Goal: Task Accomplishment & Management: Use online tool/utility

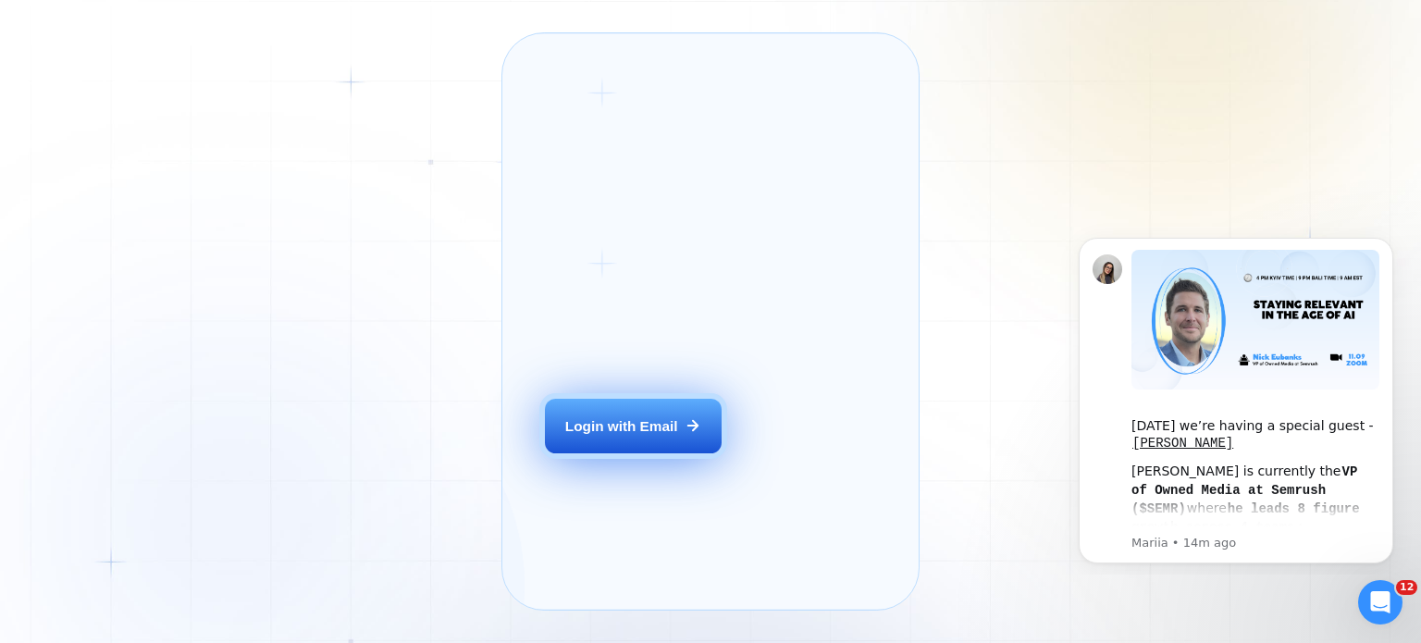
click at [619, 454] on button "Login with Email" at bounding box center [633, 427] width 176 height 56
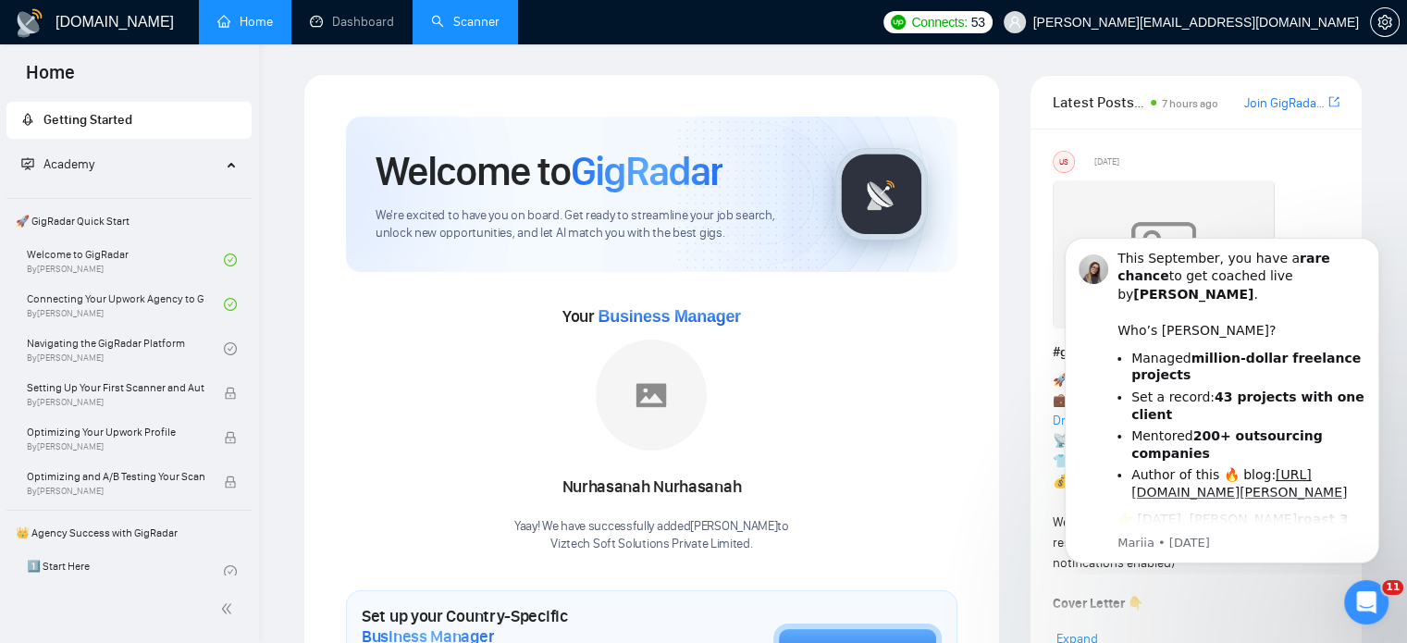
click at [475, 21] on link "Scanner" at bounding box center [465, 22] width 68 height 16
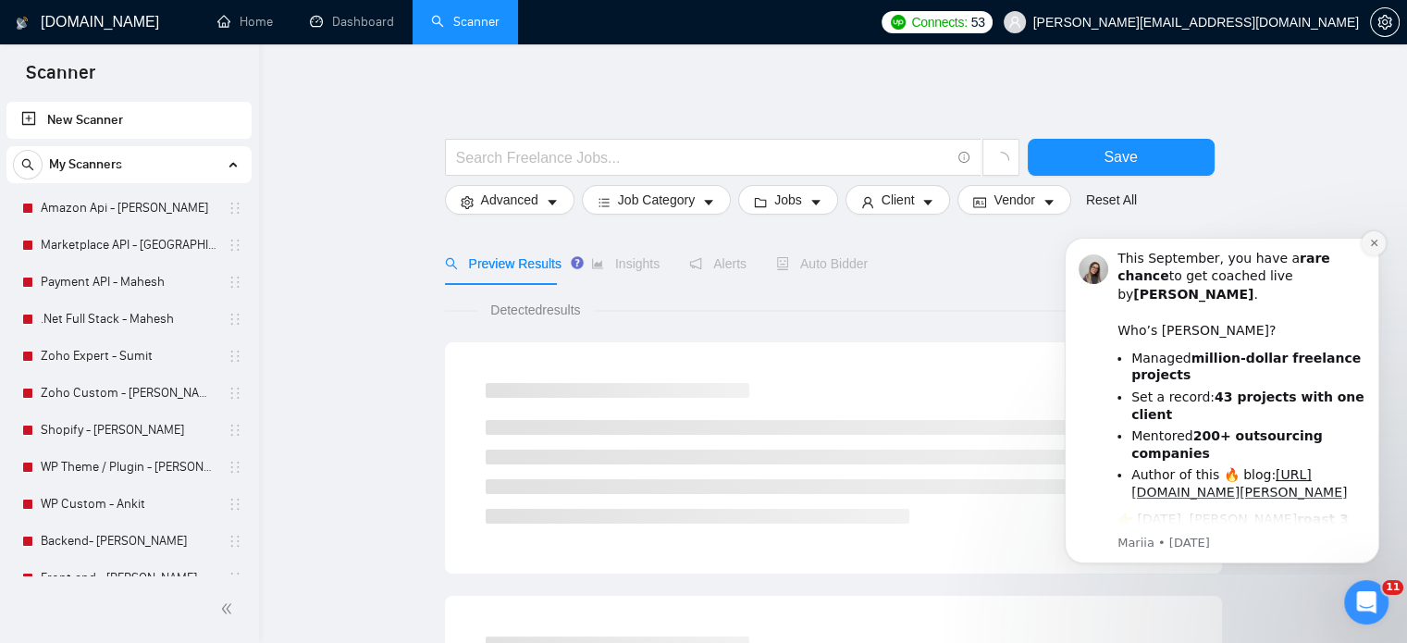
drag, startPoint x: 1376, startPoint y: 243, endPoint x: 1375, endPoint y: 367, distance: 124.0
click at [1376, 242] on icon "Dismiss notification" at bounding box center [1374, 243] width 10 height 10
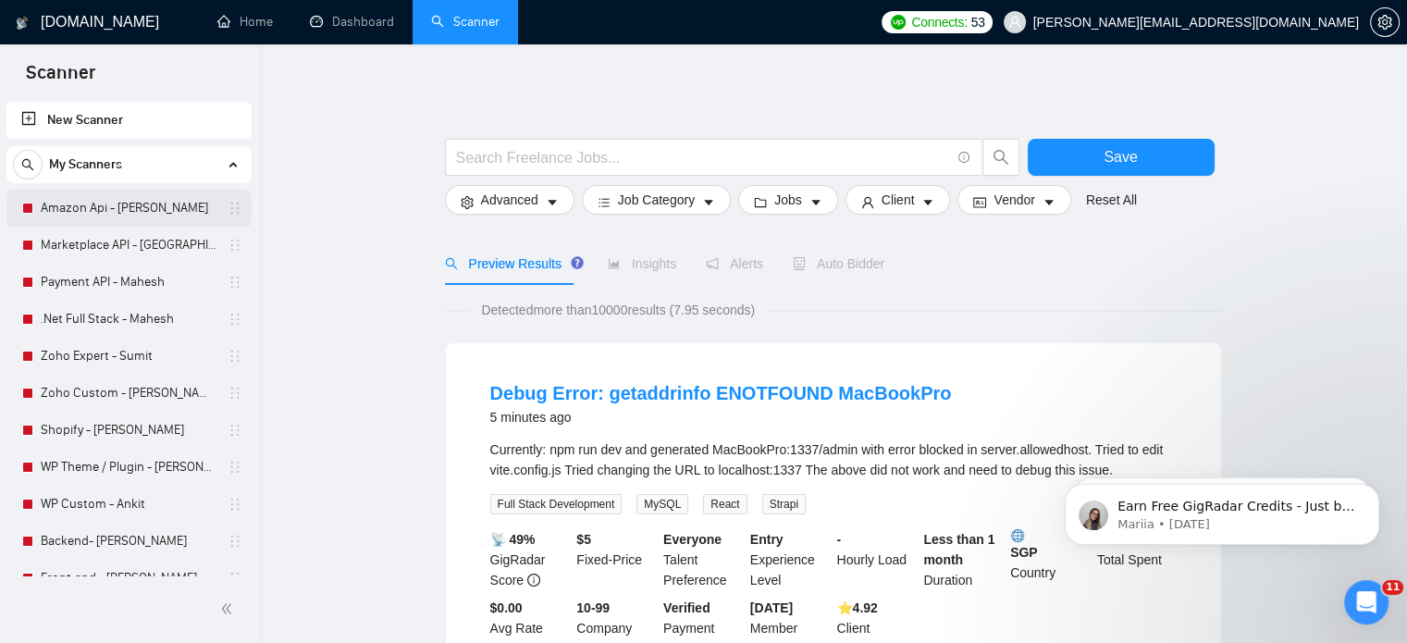
click at [93, 205] on link "Amazon Api - [PERSON_NAME]" at bounding box center [129, 208] width 176 height 37
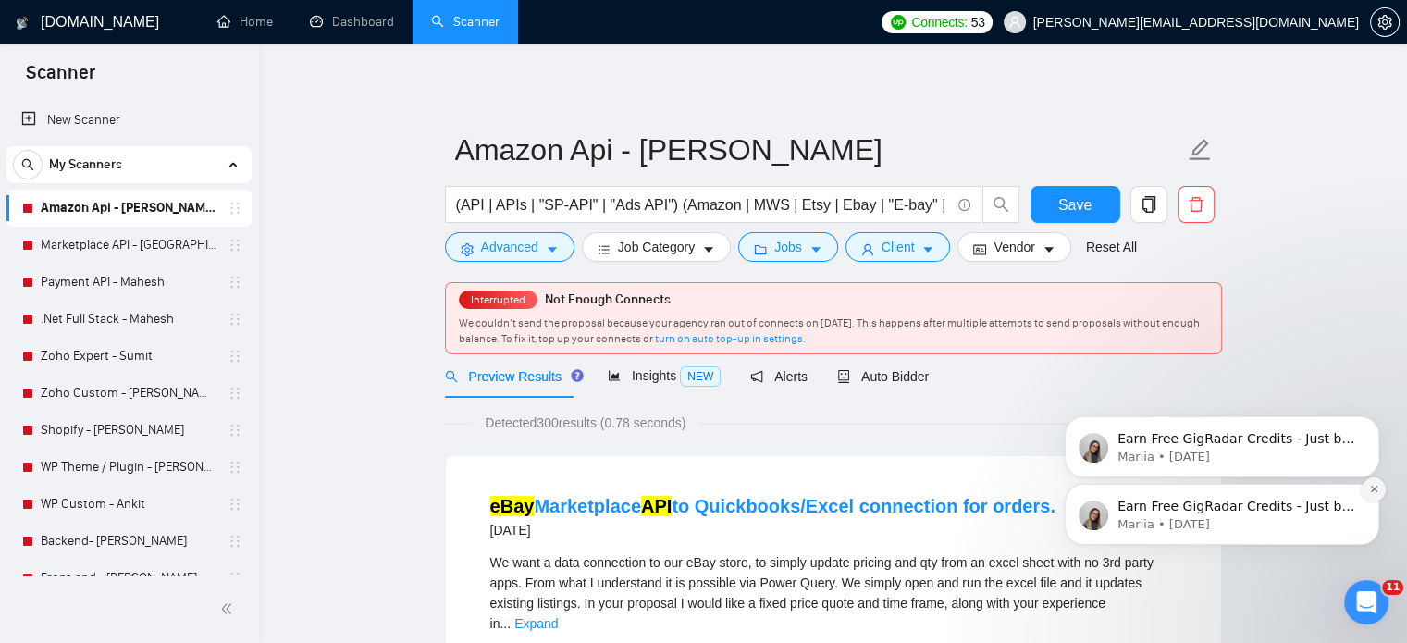
click at [1372, 490] on icon "Dismiss notification" at bounding box center [1374, 489] width 10 height 10
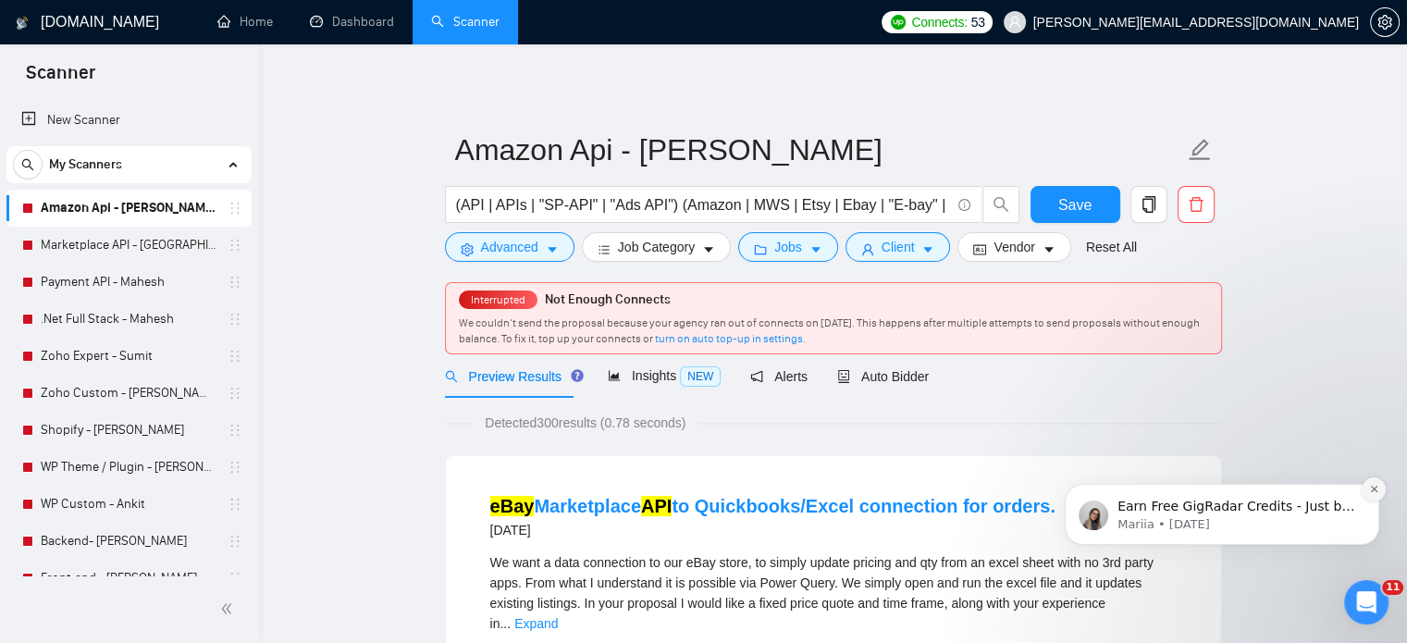
click at [1376, 490] on icon "Dismiss notification" at bounding box center [1374, 489] width 10 height 10
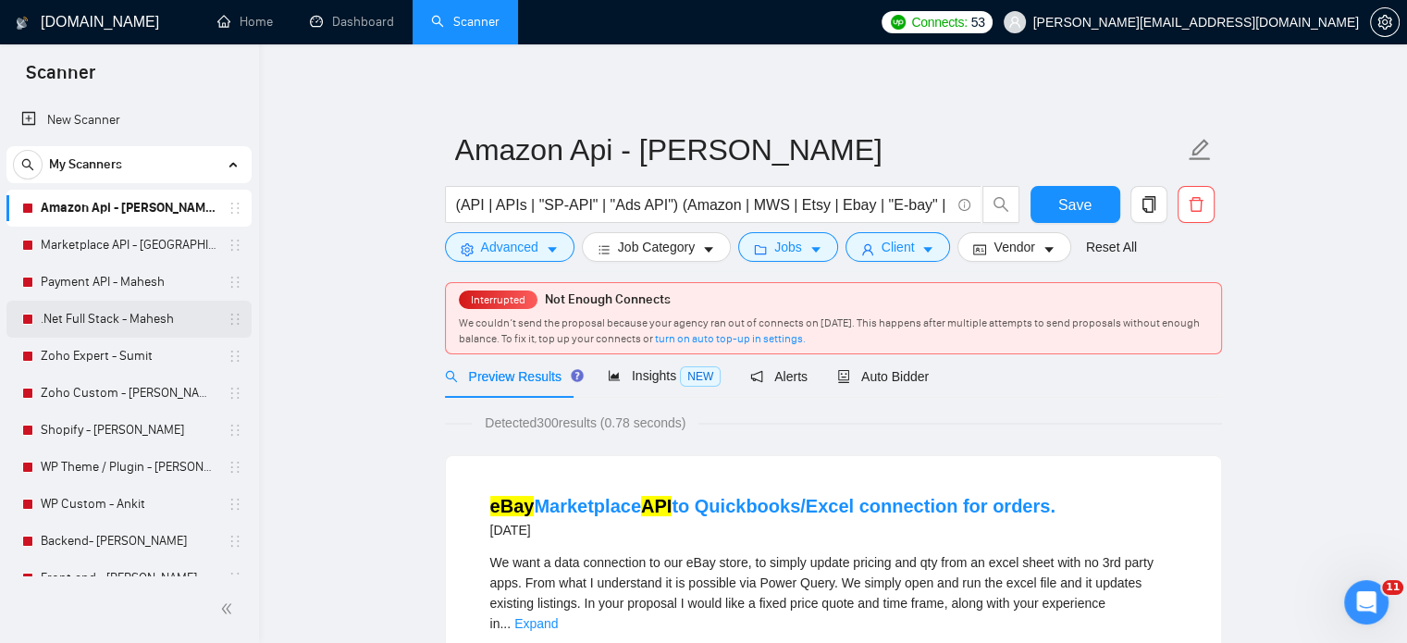
click at [141, 321] on link ".Net Full Stack - Mahesh" at bounding box center [129, 319] width 176 height 37
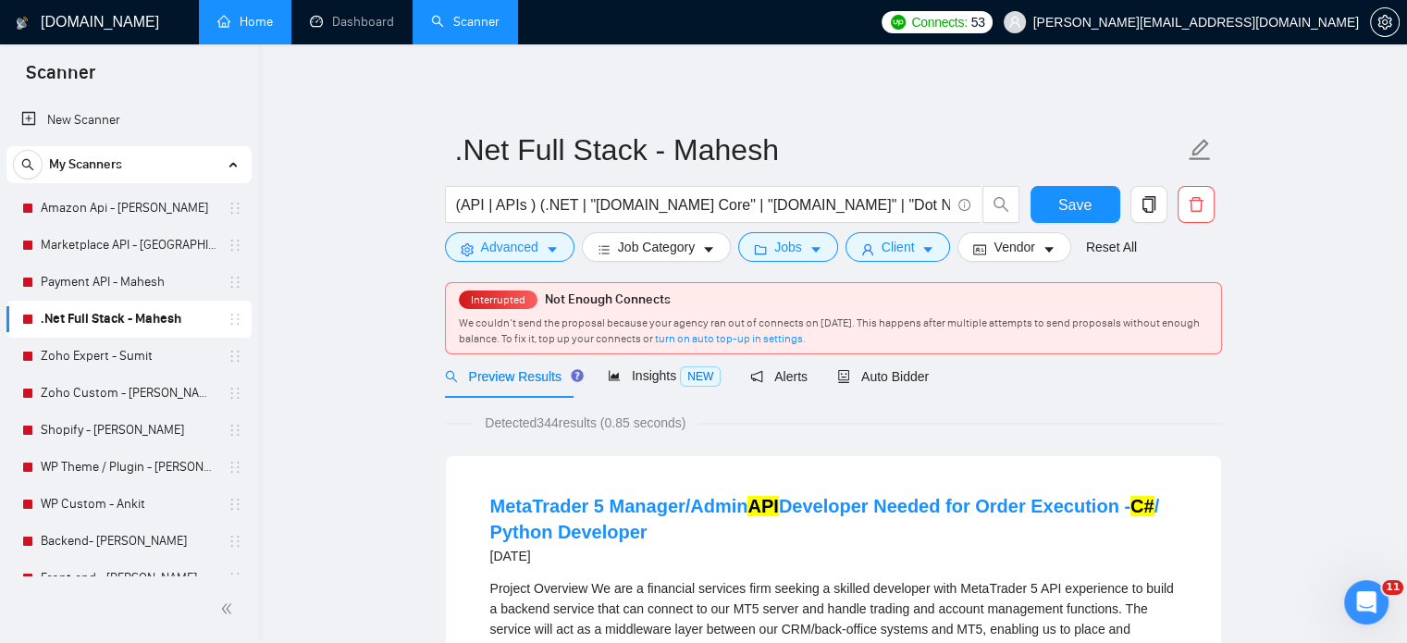
click at [269, 22] on link "Home" at bounding box center [245, 22] width 56 height 16
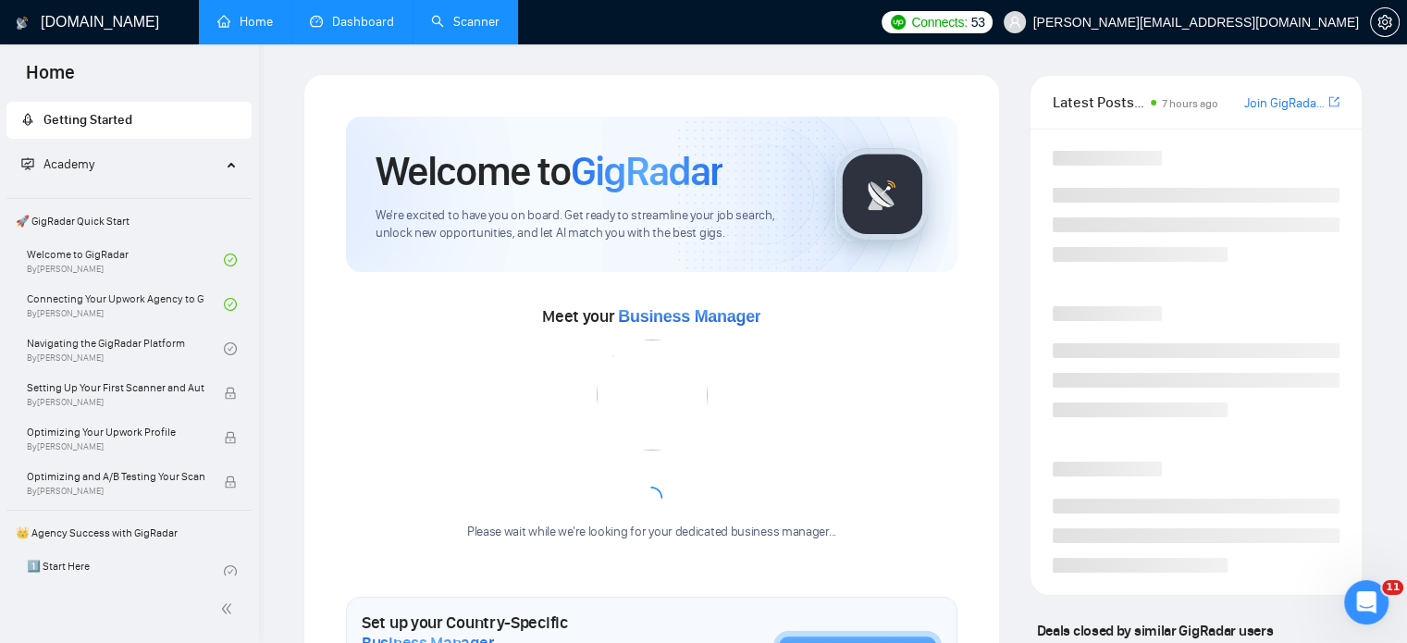
click at [351, 23] on link "Dashboard" at bounding box center [352, 22] width 84 height 16
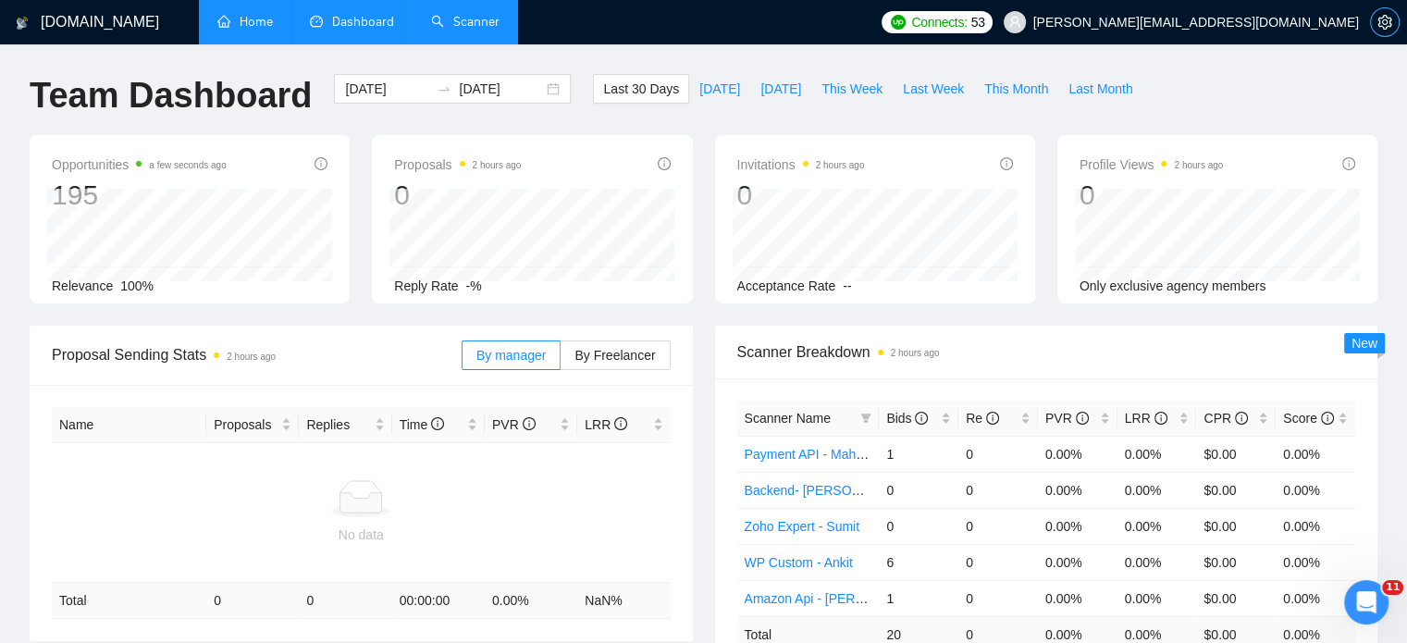
click at [1375, 28] on span "setting" at bounding box center [1385, 22] width 28 height 15
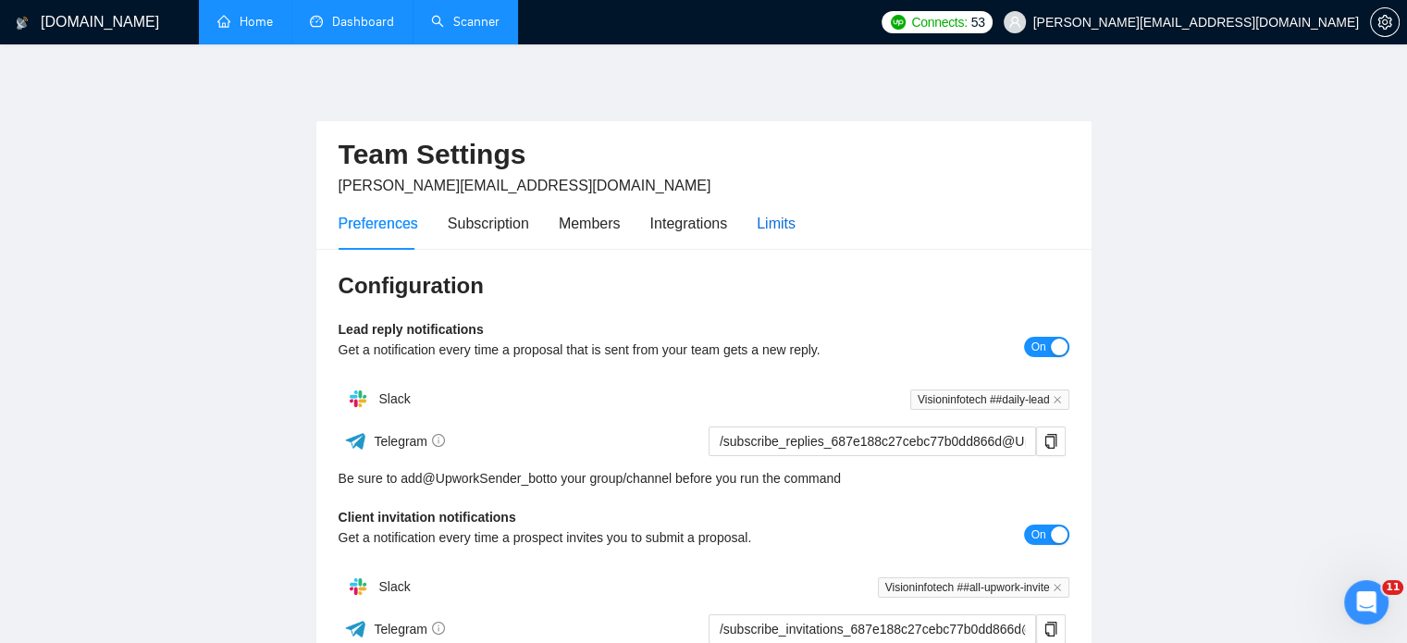
click at [776, 228] on div "Limits" at bounding box center [776, 223] width 39 height 23
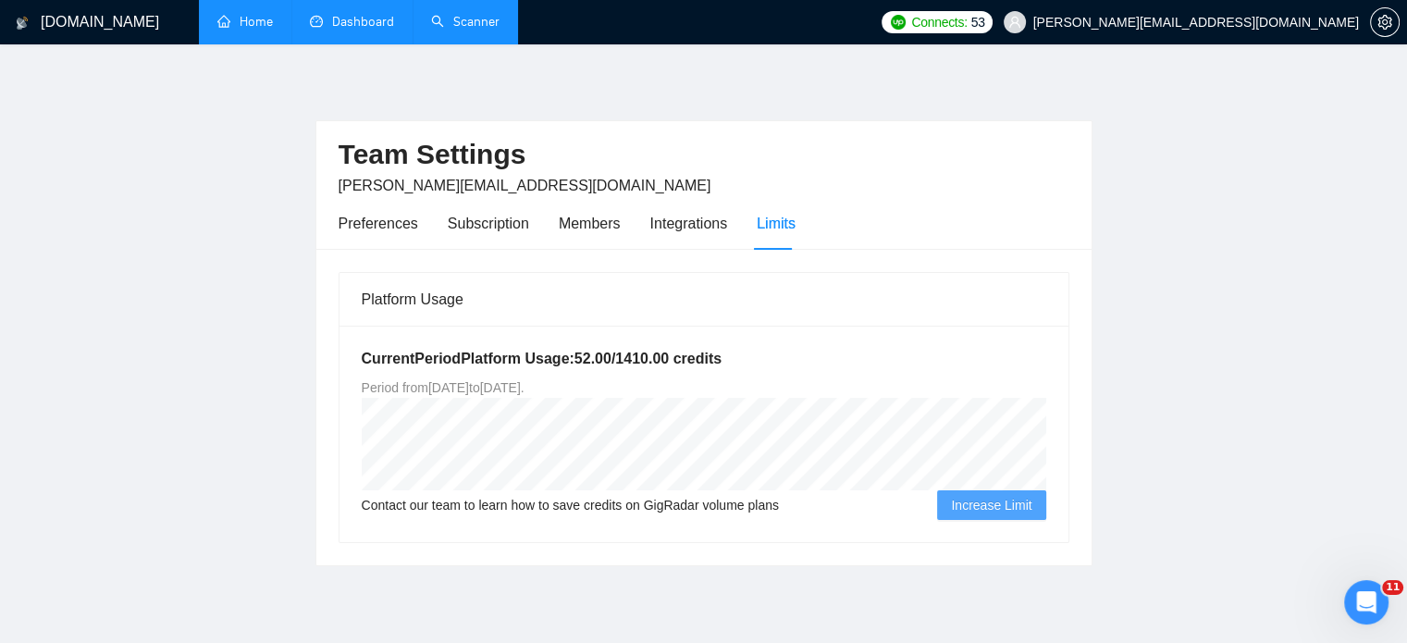
click at [466, 14] on link "Scanner" at bounding box center [465, 22] width 68 height 16
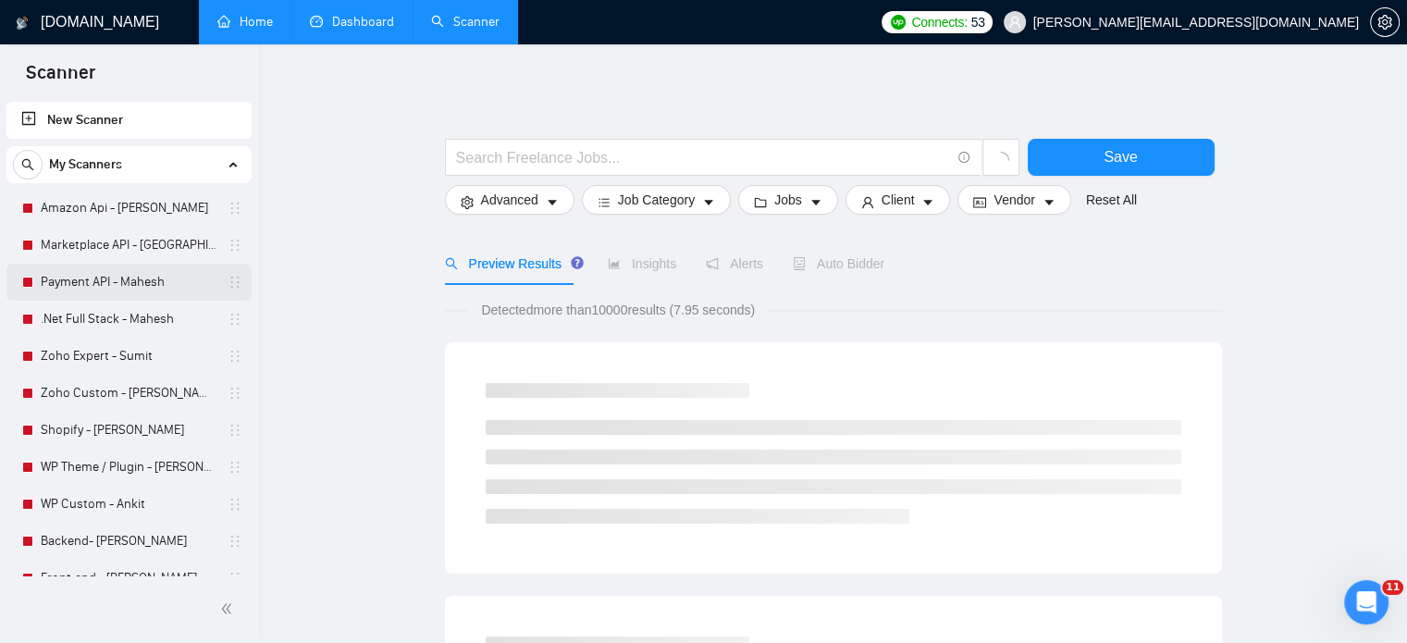
click at [97, 288] on link "Payment API - Mahesh" at bounding box center [129, 282] width 176 height 37
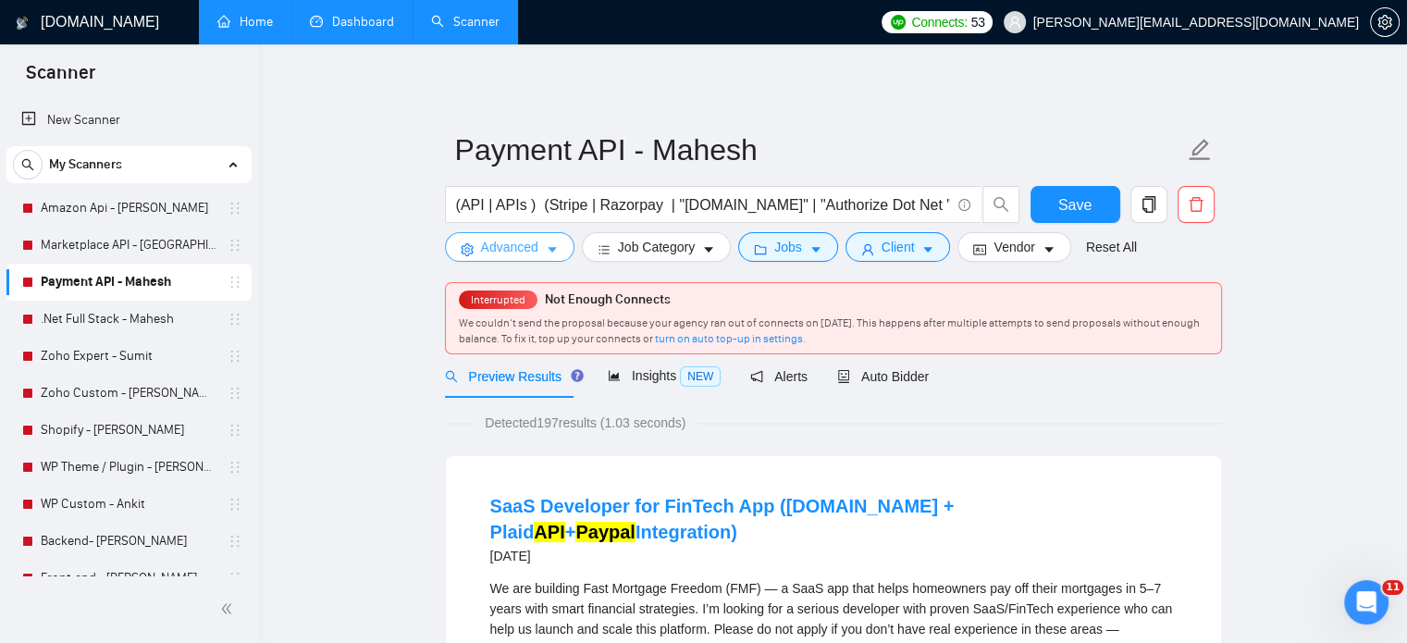
click at [503, 242] on span "Advanced" at bounding box center [509, 247] width 57 height 20
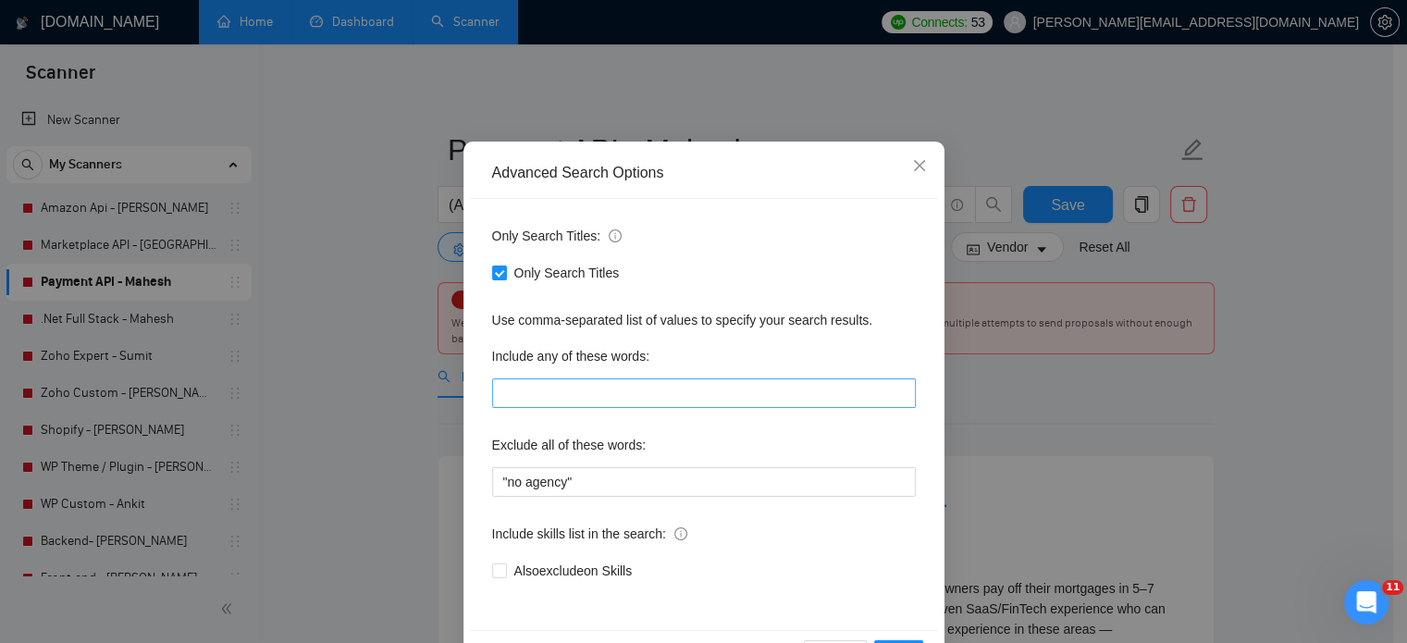
scroll to position [93, 0]
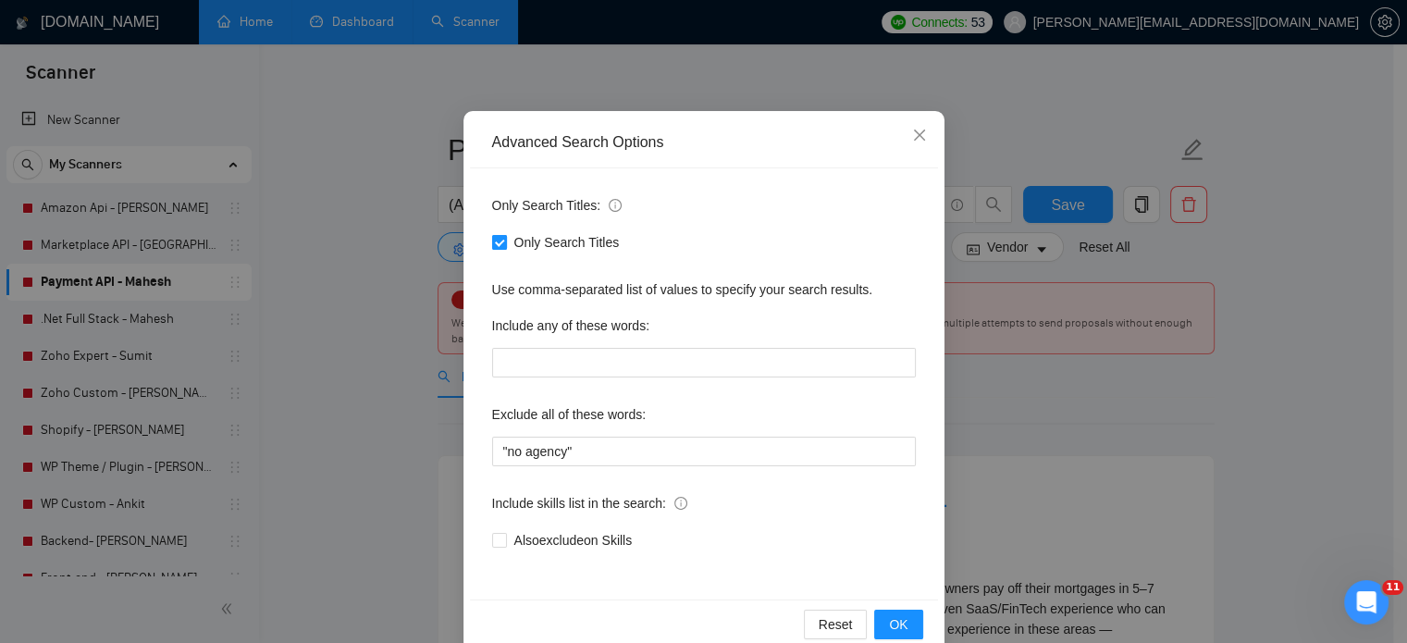
click at [492, 243] on input "Only Search Titles" at bounding box center [498, 241] width 13 height 13
click at [889, 624] on span "OK" at bounding box center [898, 624] width 19 height 20
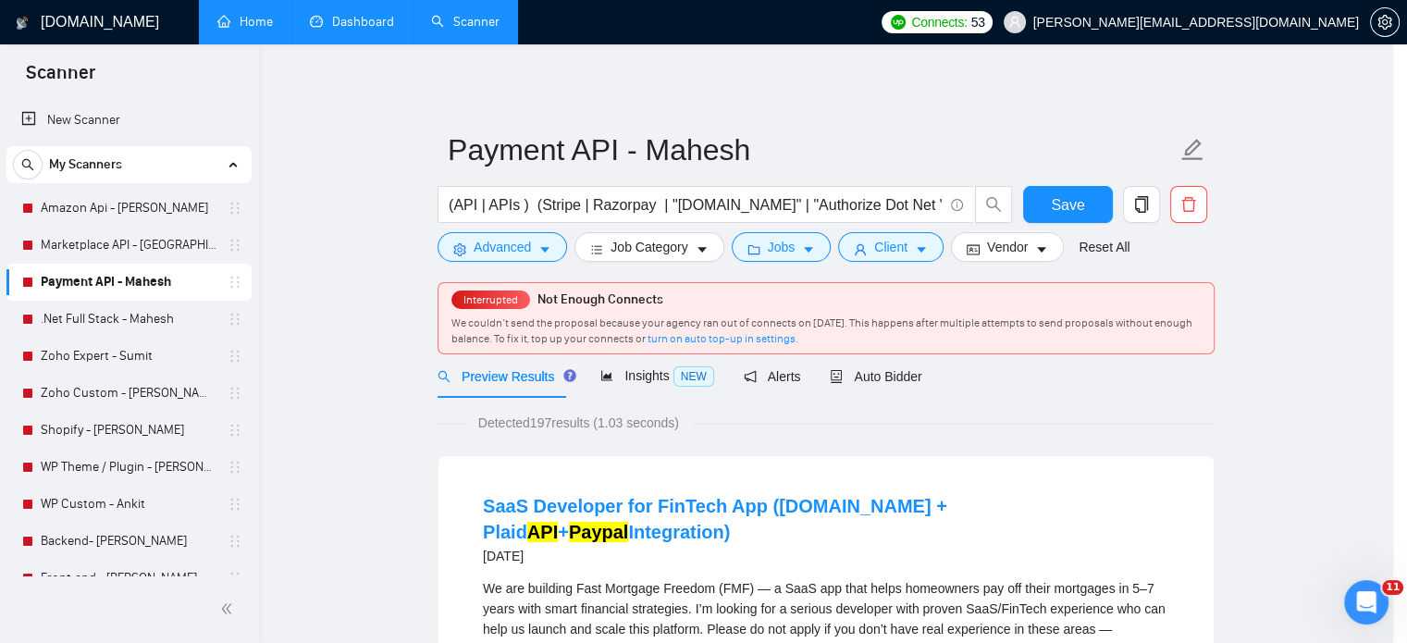
scroll to position [33, 0]
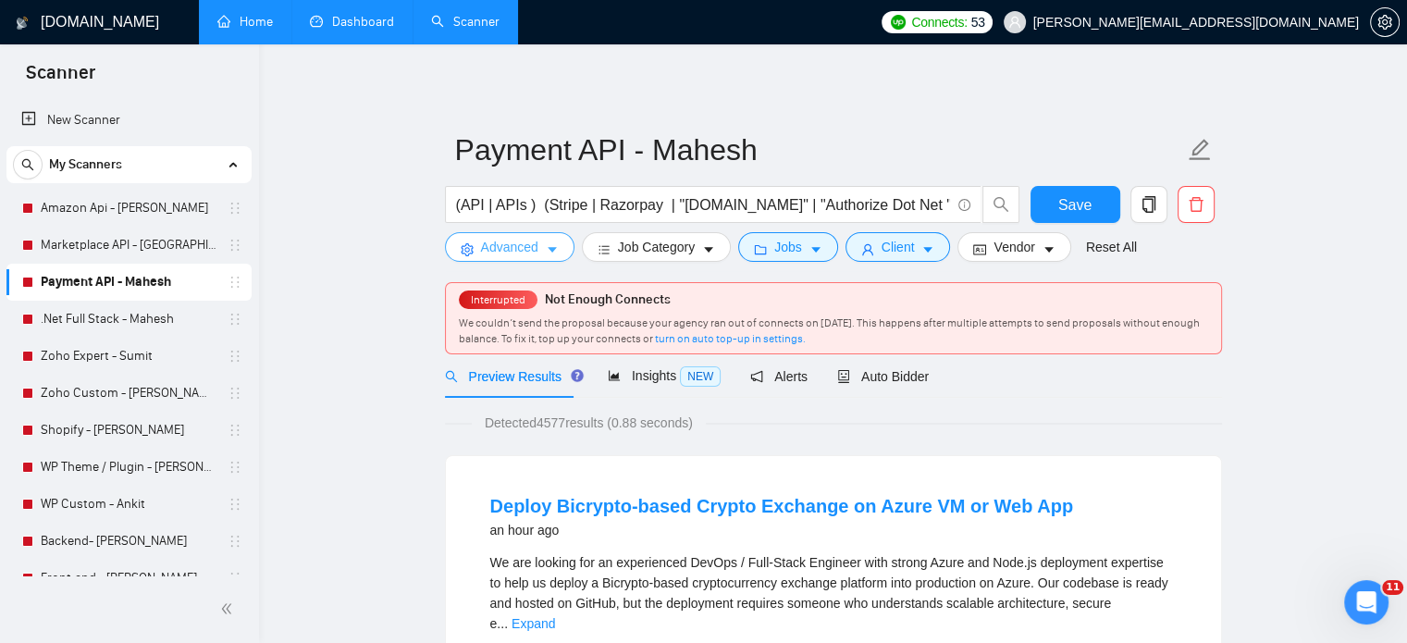
click at [525, 238] on span "Advanced" at bounding box center [509, 247] width 57 height 20
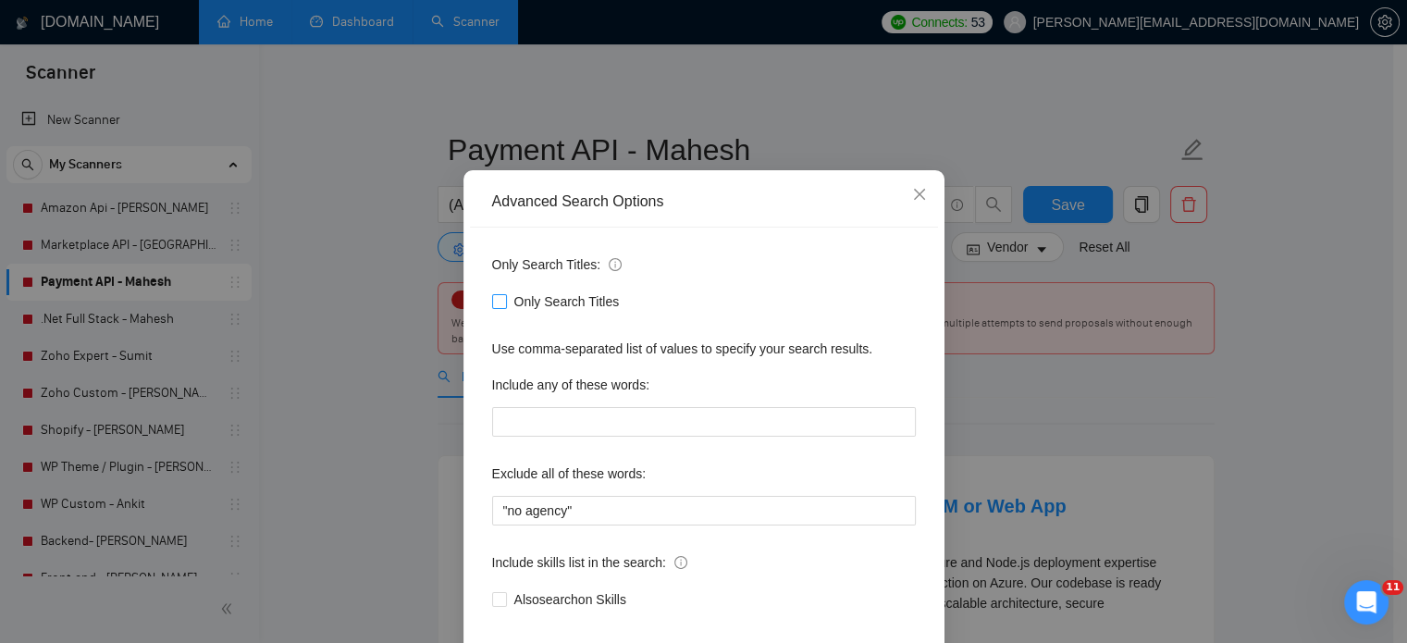
drag, startPoint x: 492, startPoint y: 335, endPoint x: 673, endPoint y: 390, distance: 189.6
click at [495, 307] on input "Only Search Titles" at bounding box center [498, 300] width 13 height 13
checkbox input "true"
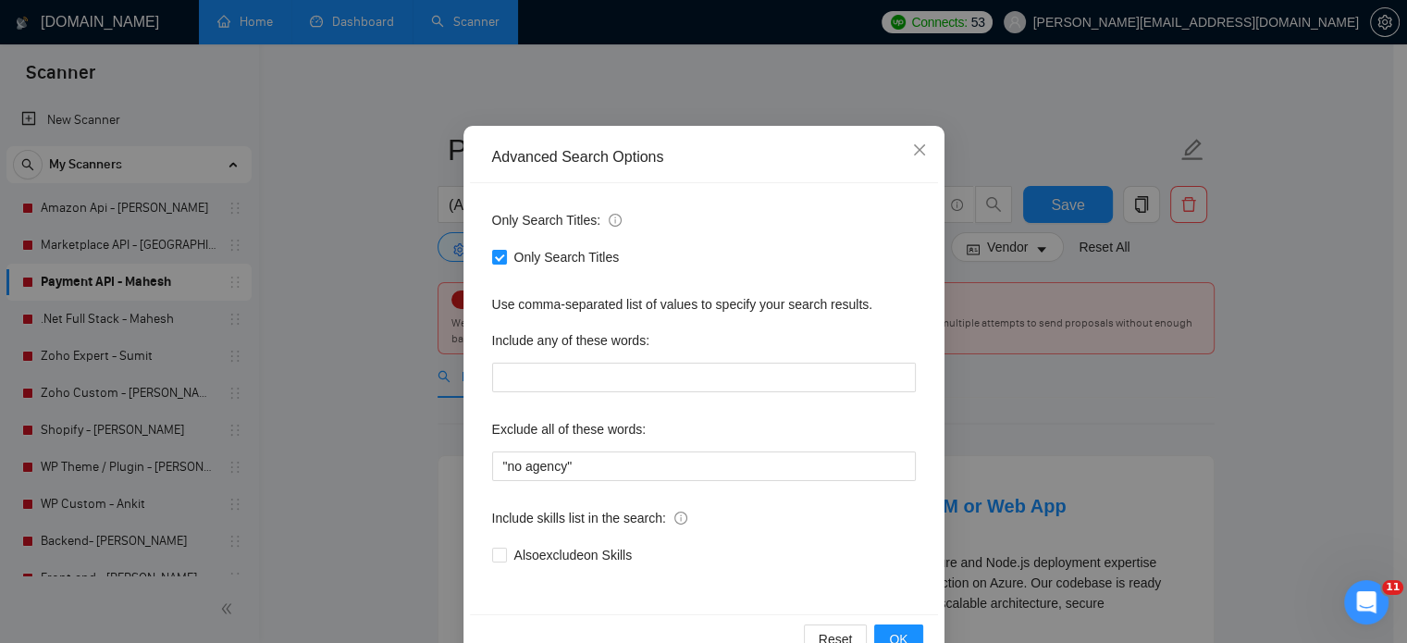
scroll to position [126, 0]
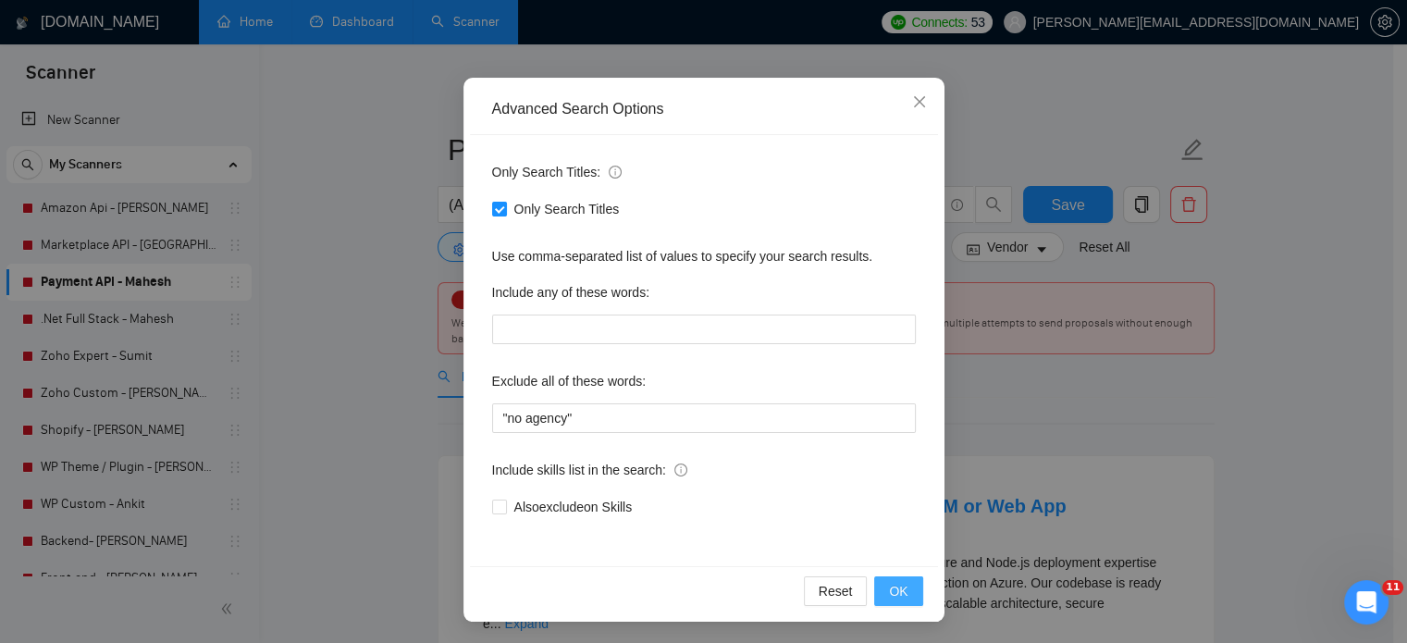
click at [894, 587] on span "OK" at bounding box center [898, 591] width 19 height 20
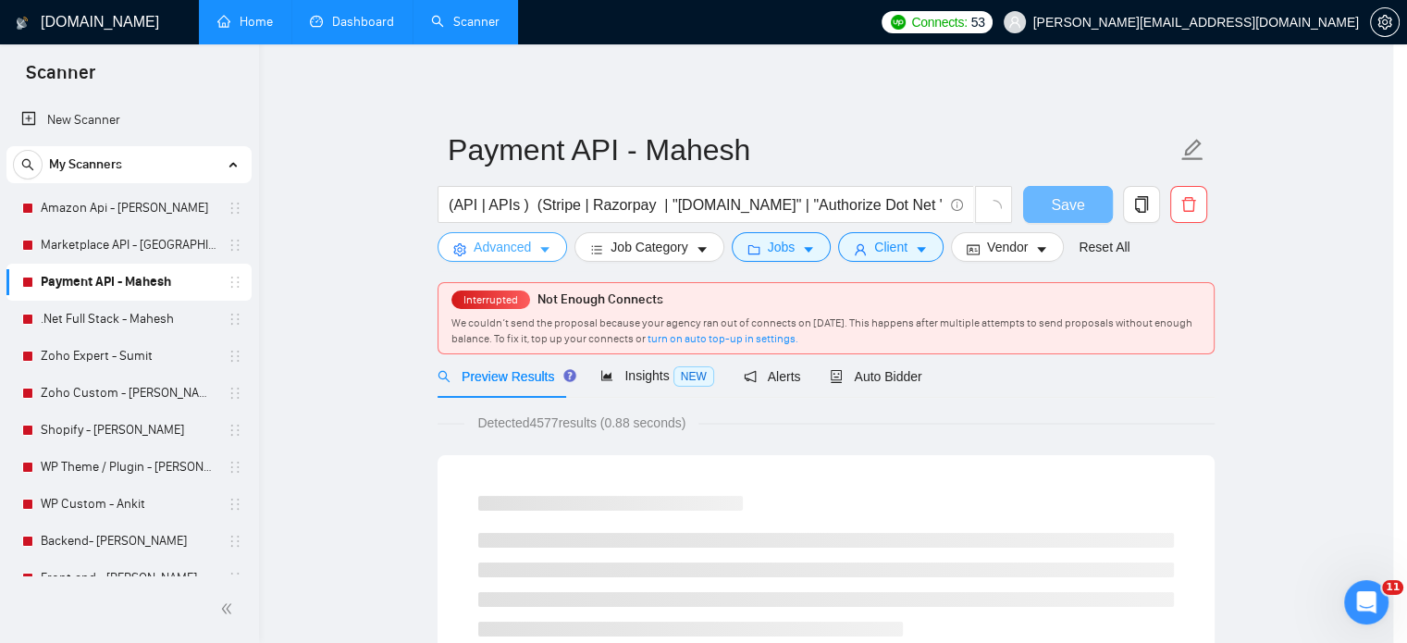
scroll to position [0, 0]
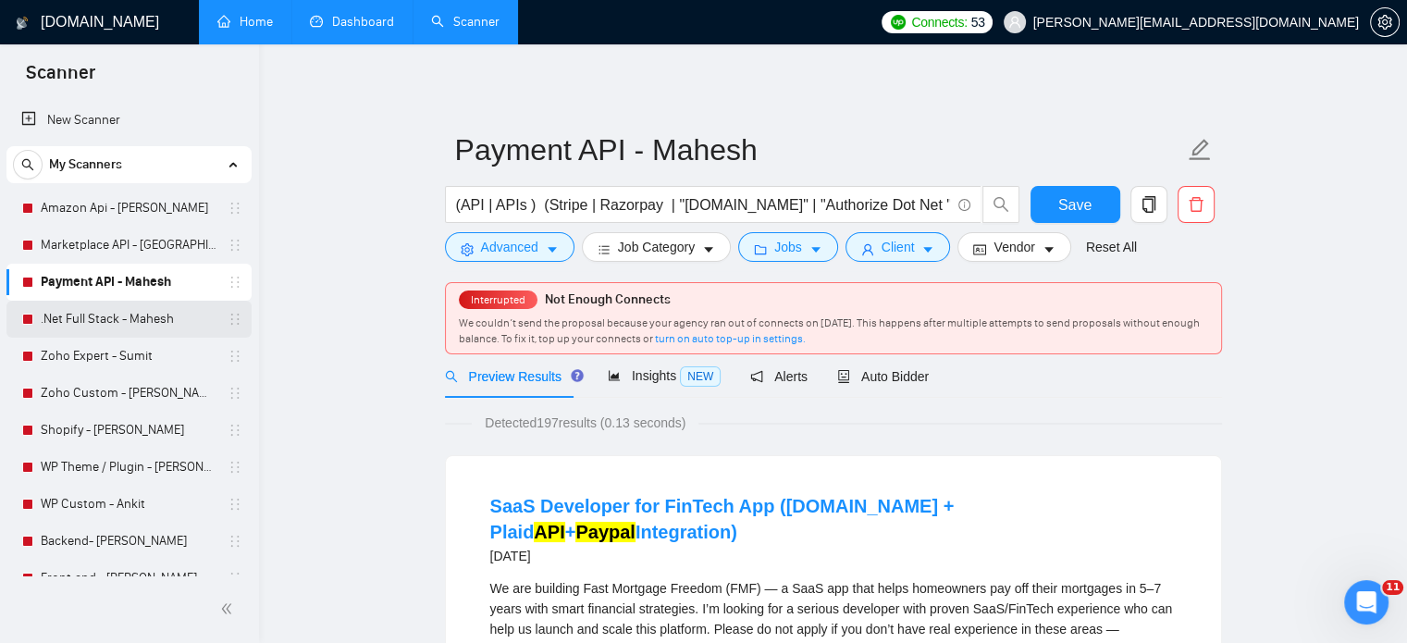
click at [92, 317] on link ".Net Full Stack - Mahesh" at bounding box center [129, 319] width 176 height 37
click at [1072, 203] on span "Save" at bounding box center [1074, 204] width 33 height 23
click at [104, 321] on link ".Net Full Stack - Mahesh" at bounding box center [129, 319] width 176 height 37
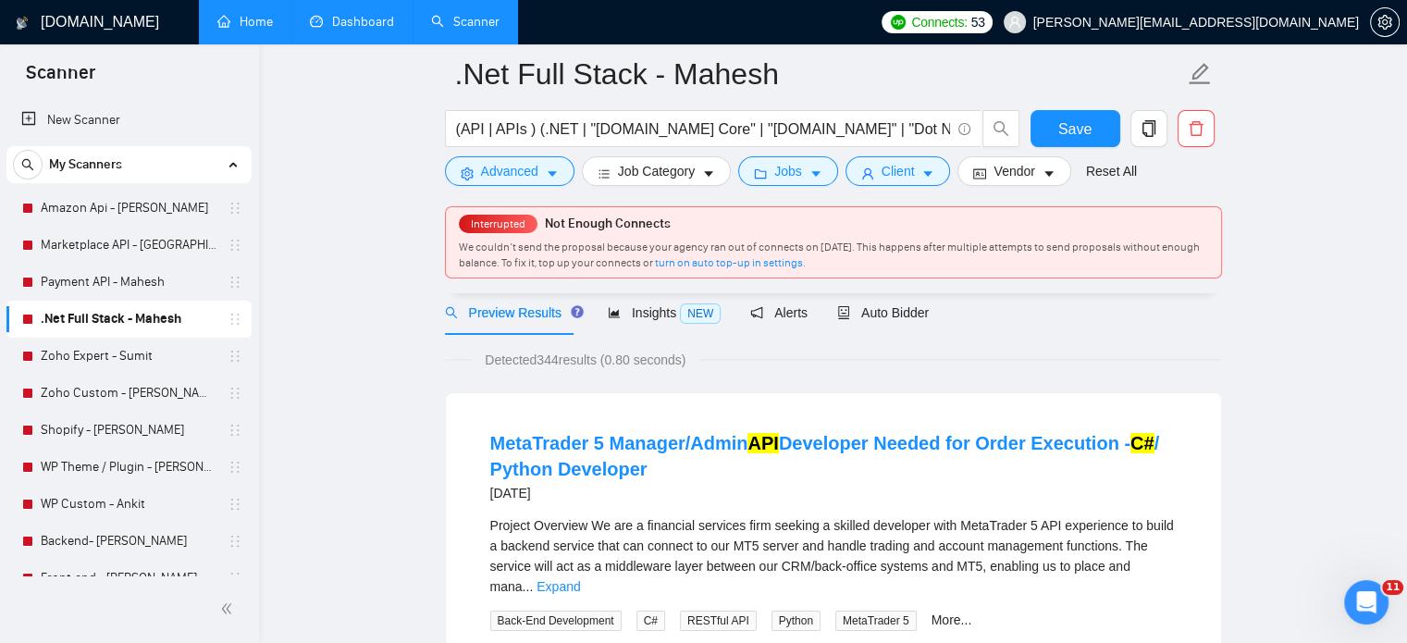
scroll to position [93, 0]
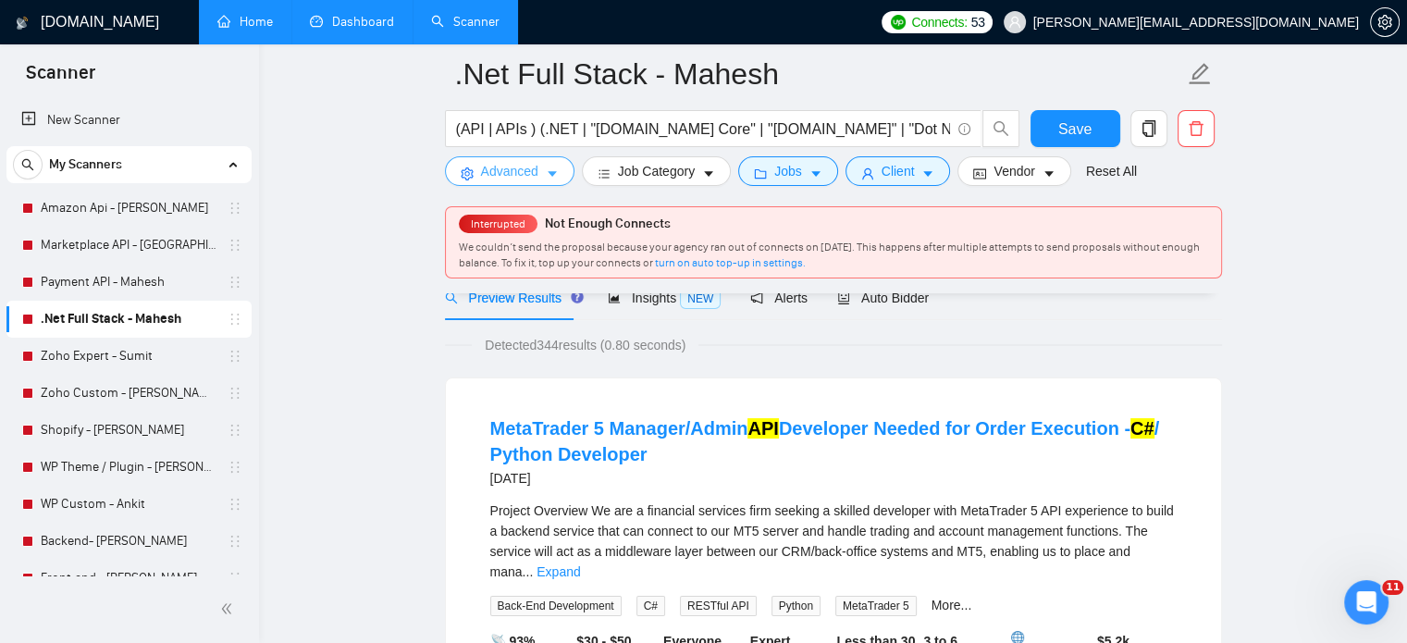
click at [555, 173] on icon "caret-down" at bounding box center [552, 173] width 13 height 13
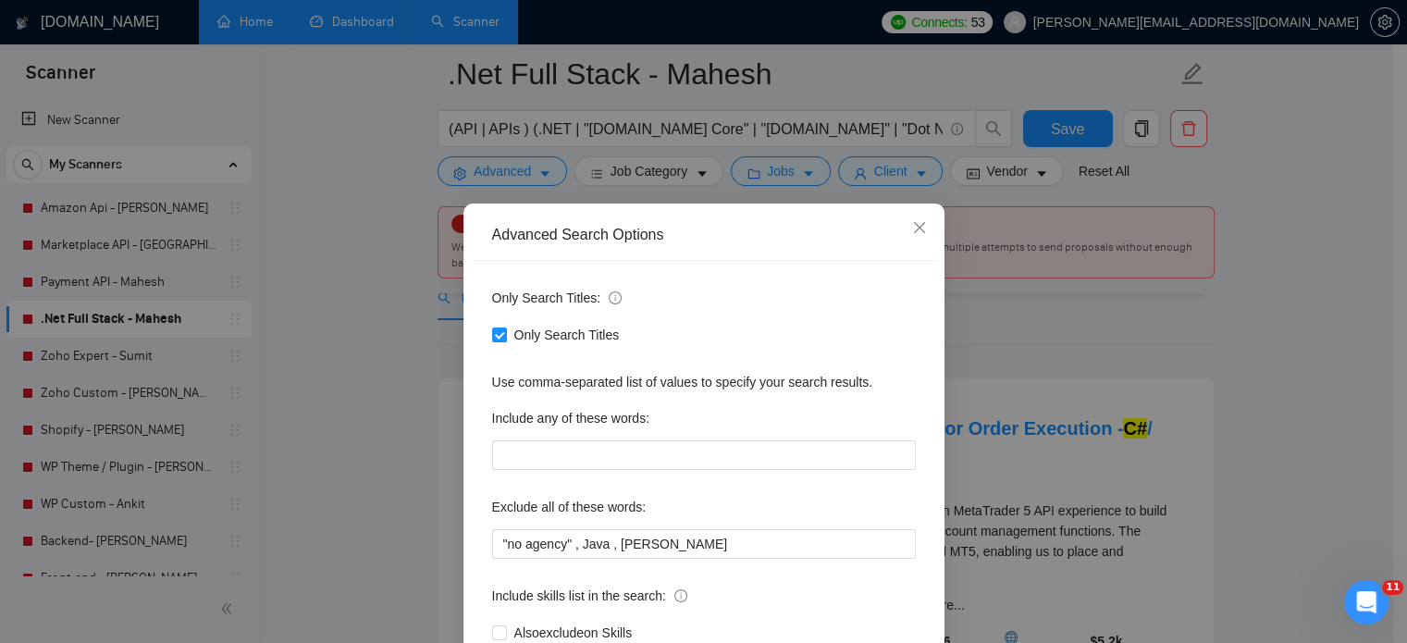
drag, startPoint x: 491, startPoint y: 338, endPoint x: 738, endPoint y: 411, distance: 257.6
click at [492, 336] on input "Only Search Titles" at bounding box center [498, 333] width 13 height 13
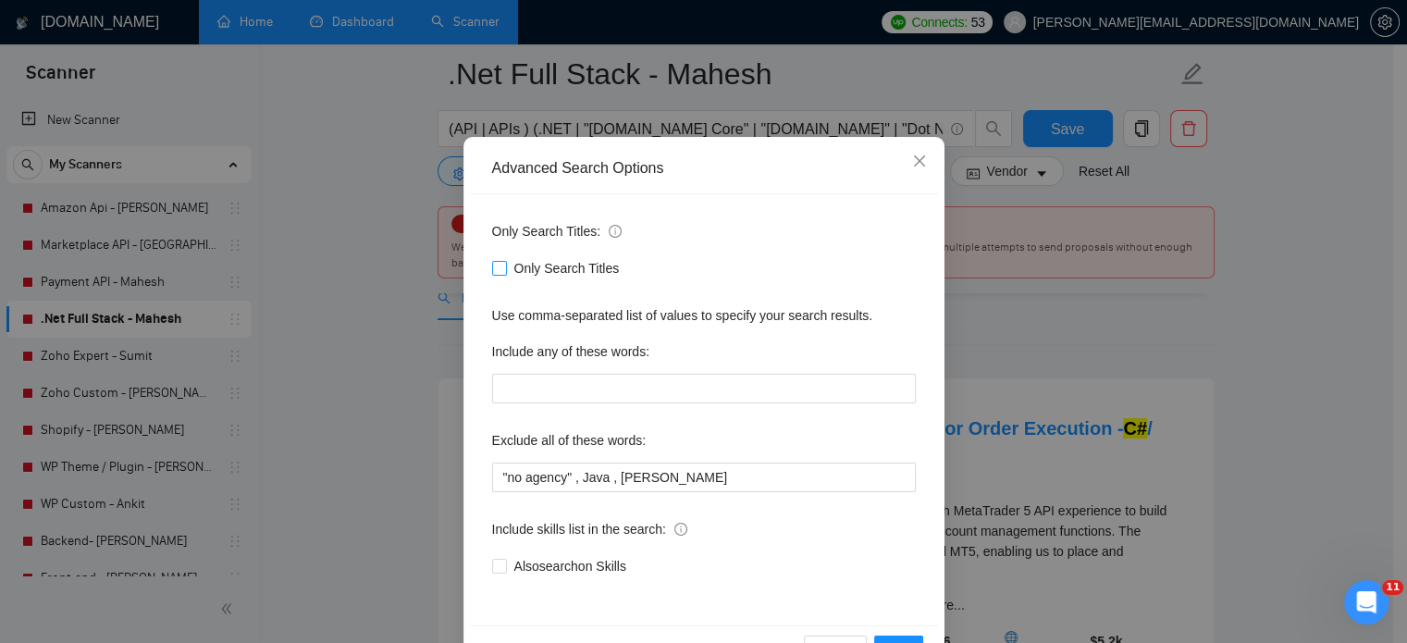
scroll to position [126, 0]
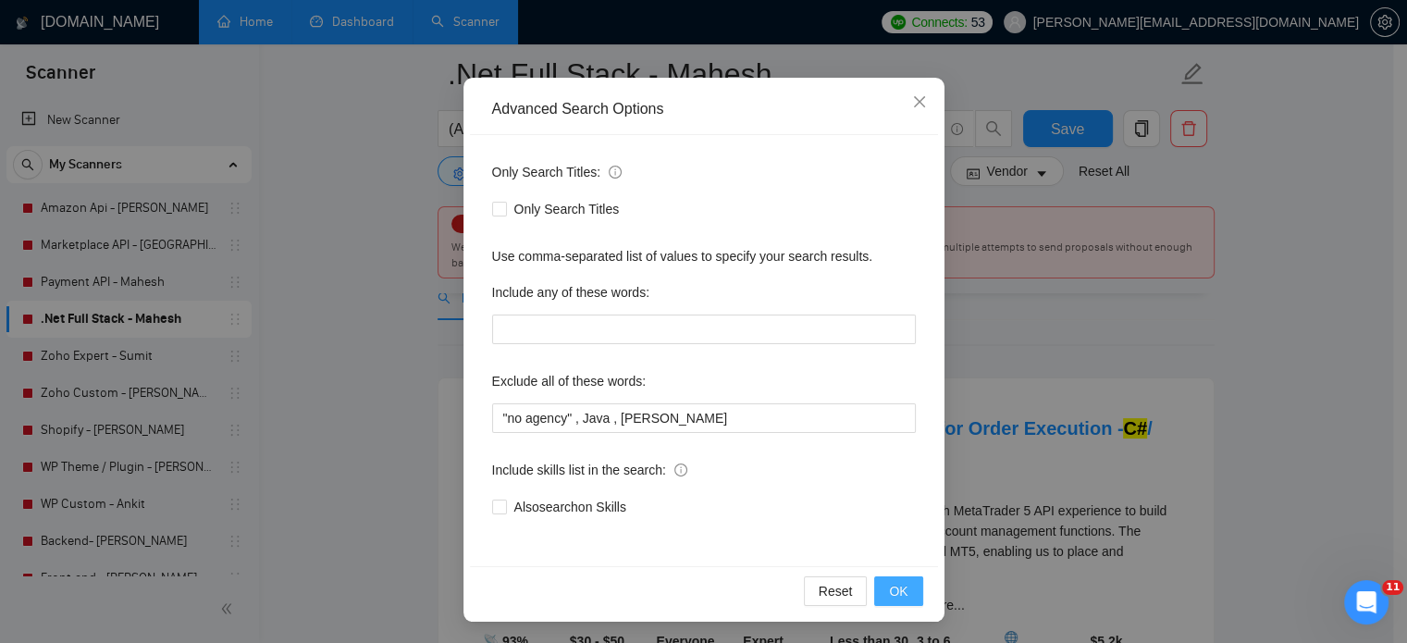
drag, startPoint x: 884, startPoint y: 587, endPoint x: 1133, endPoint y: 591, distance: 248.9
click at [889, 586] on span "OK" at bounding box center [898, 591] width 19 height 20
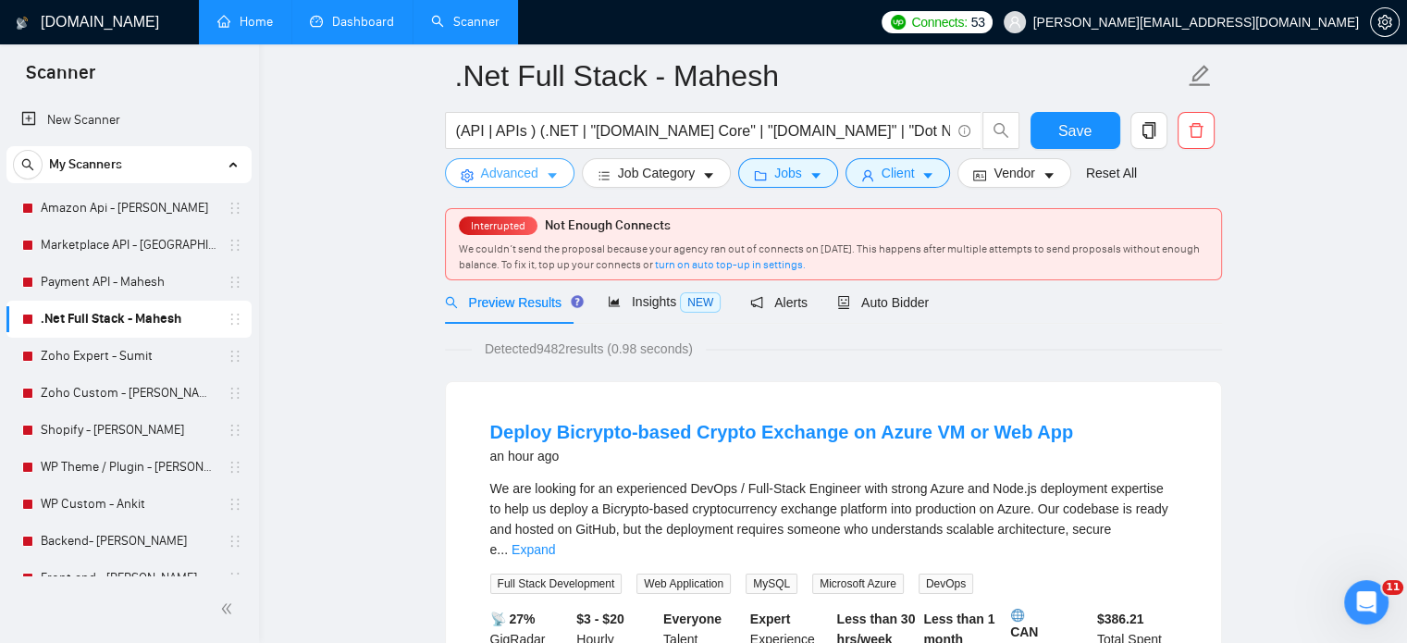
scroll to position [0, 0]
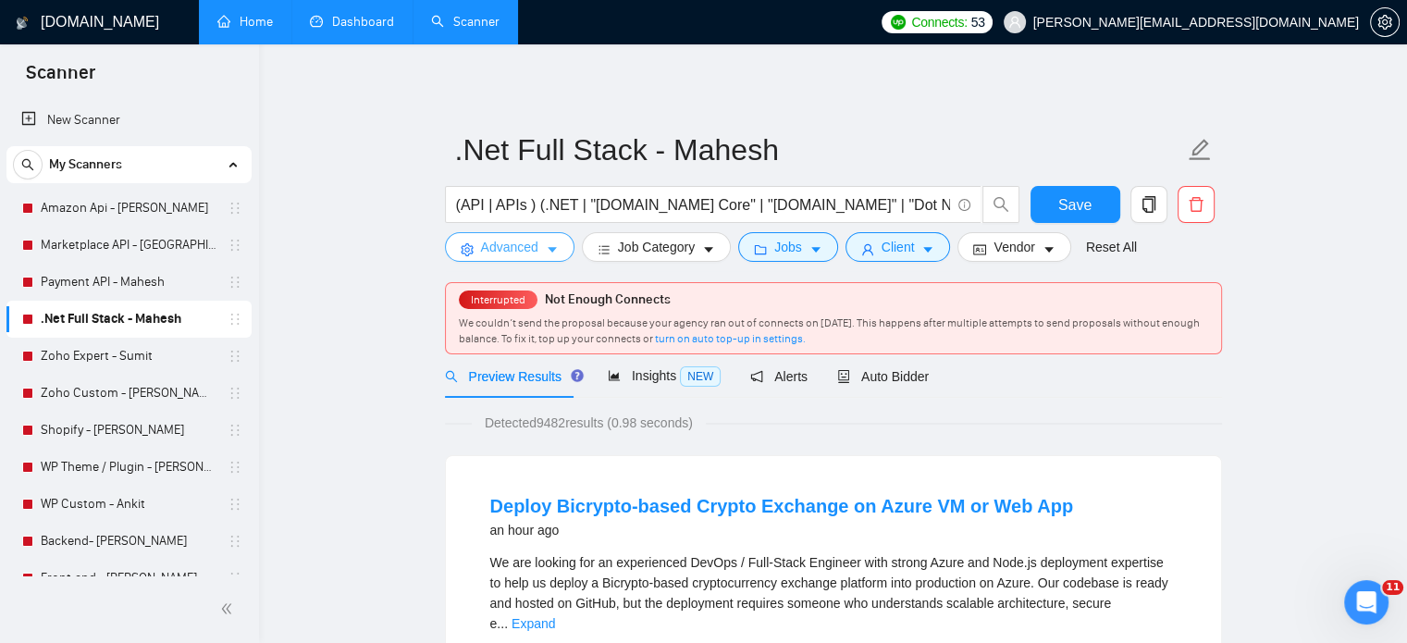
click at [546, 254] on icon "caret-down" at bounding box center [552, 249] width 13 height 13
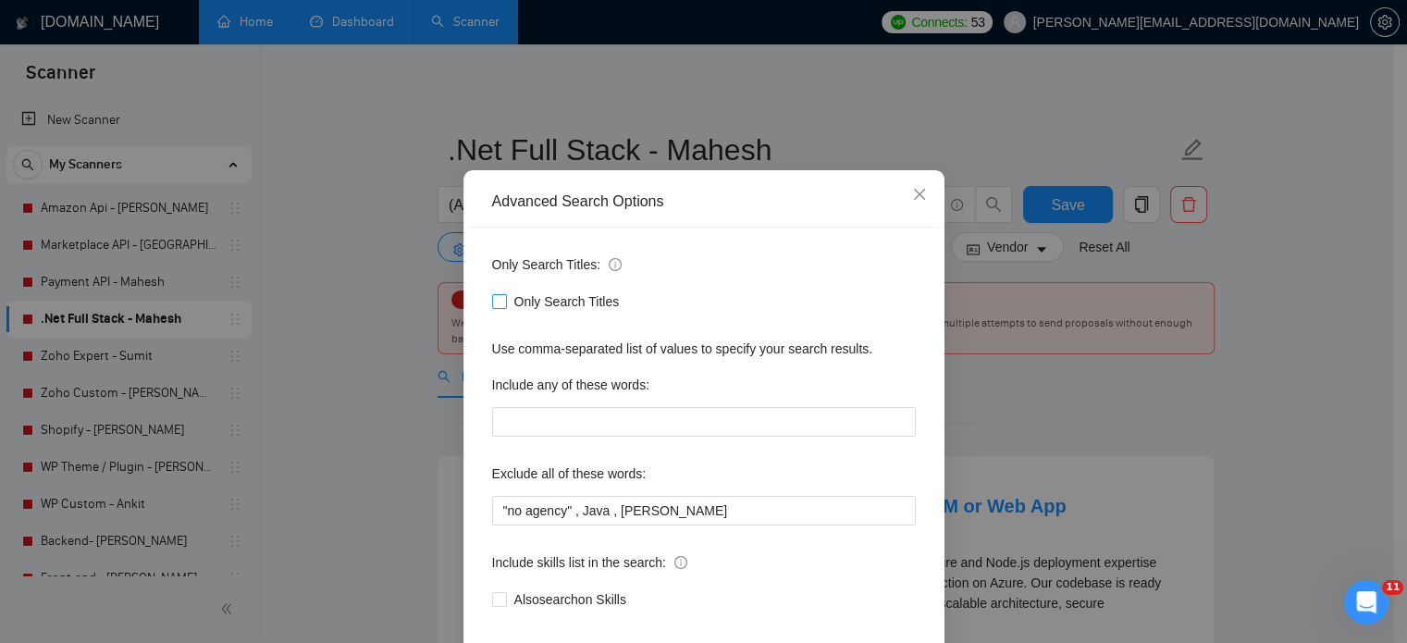
click at [492, 312] on label "Only Search Titles" at bounding box center [559, 301] width 135 height 20
click at [492, 307] on input "Only Search Titles" at bounding box center [498, 300] width 13 height 13
checkbox input "true"
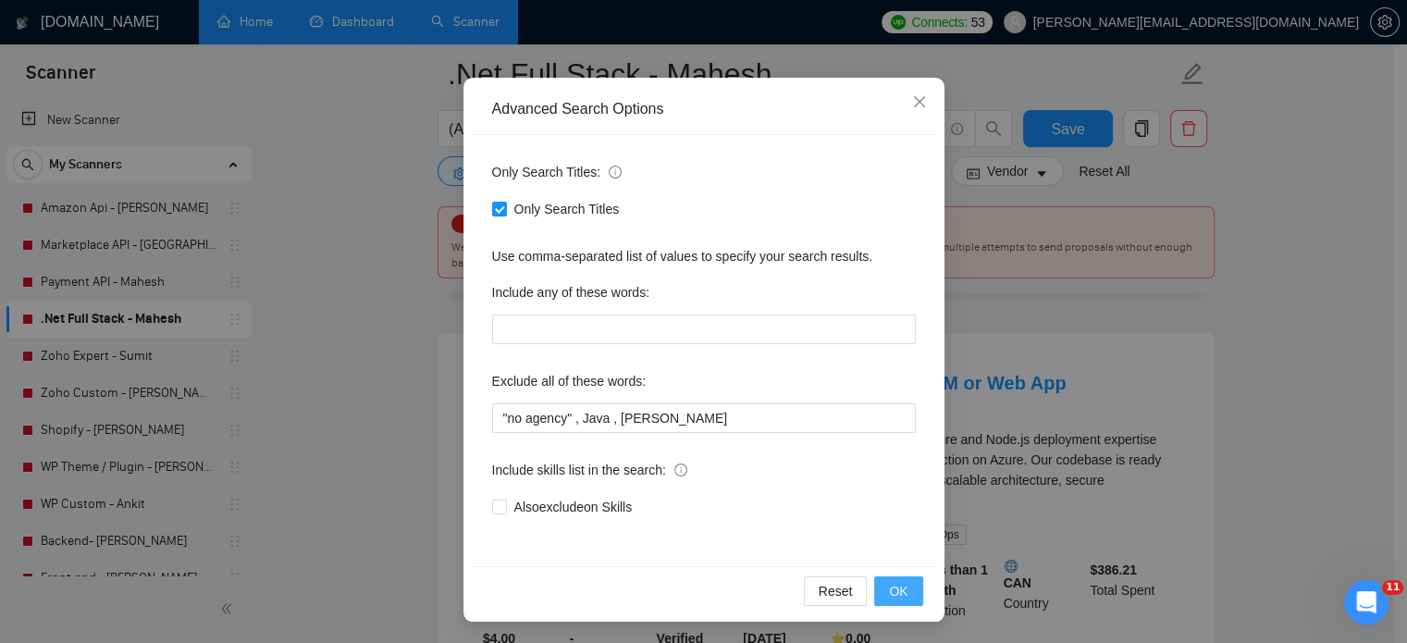
scroll to position [278, 0]
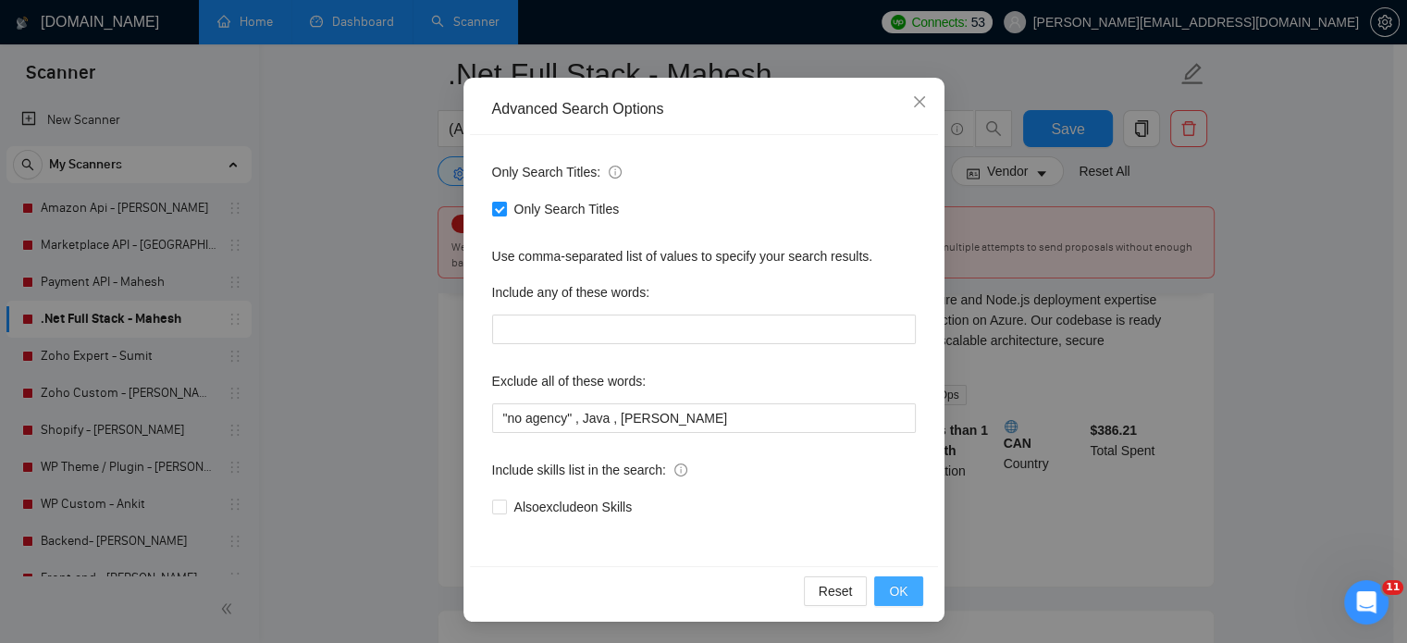
click at [904, 595] on button "OK" at bounding box center [898, 591] width 48 height 30
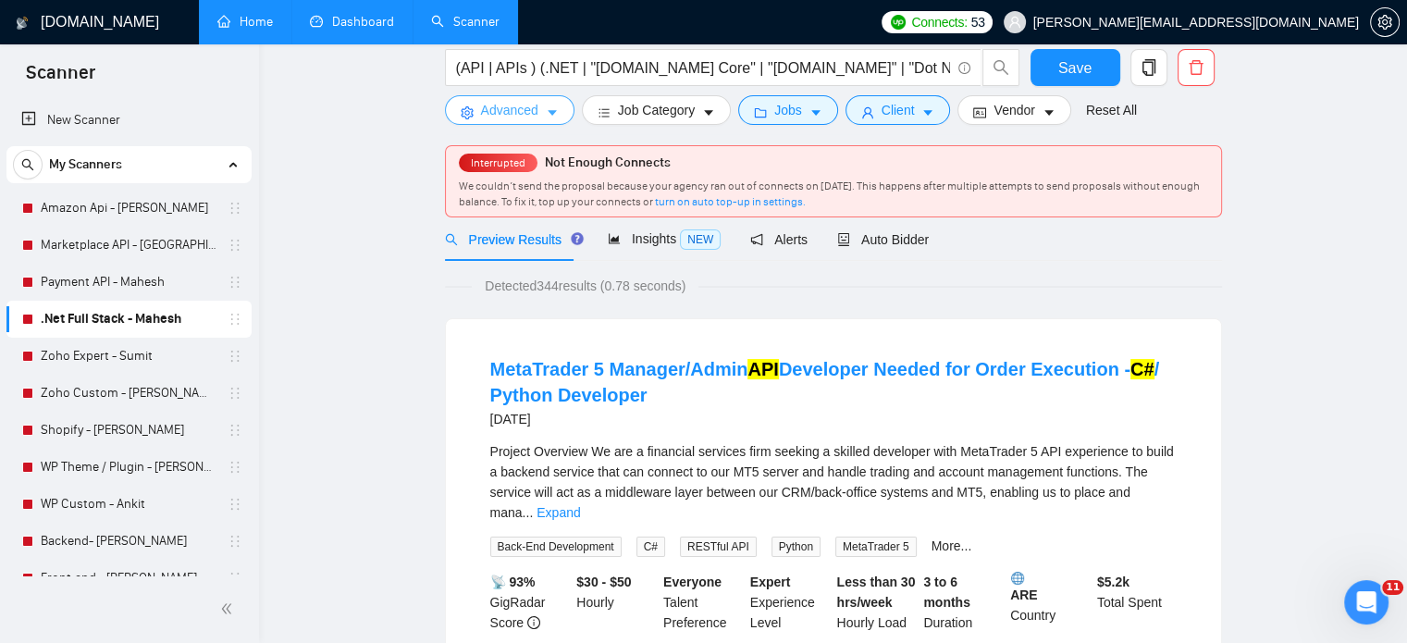
scroll to position [0, 0]
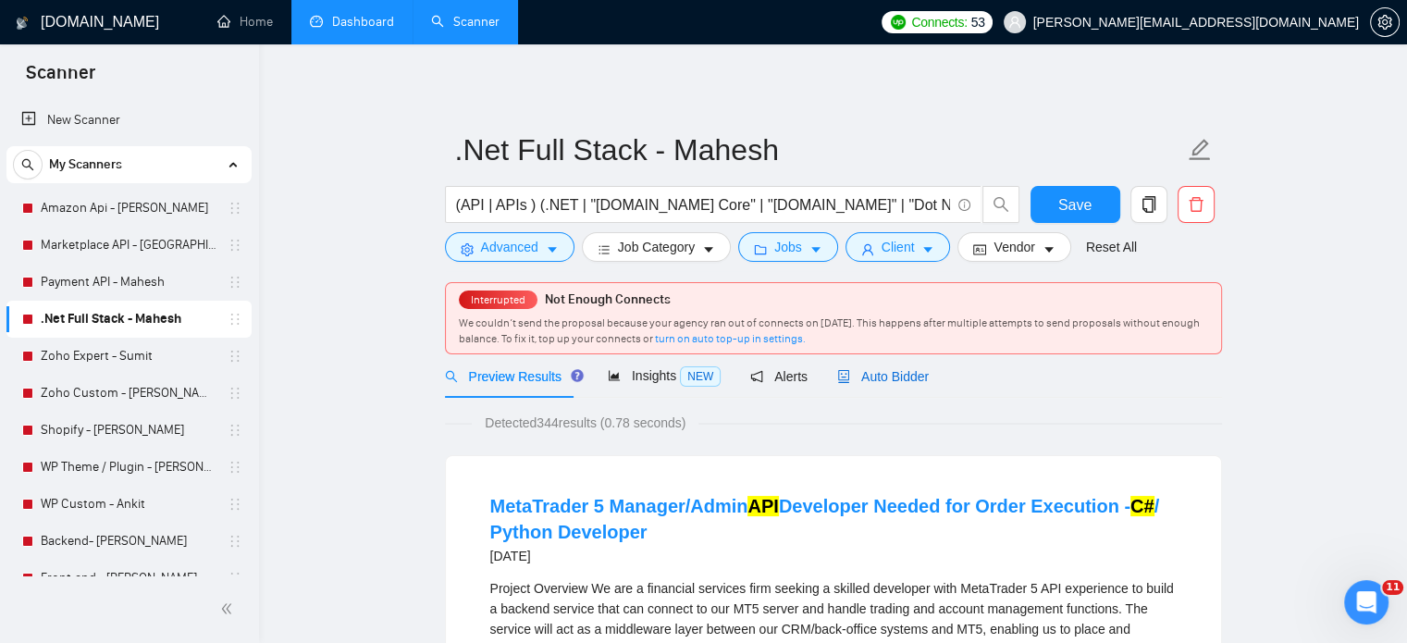
click at [872, 376] on span "Auto Bidder" at bounding box center [883, 376] width 92 height 15
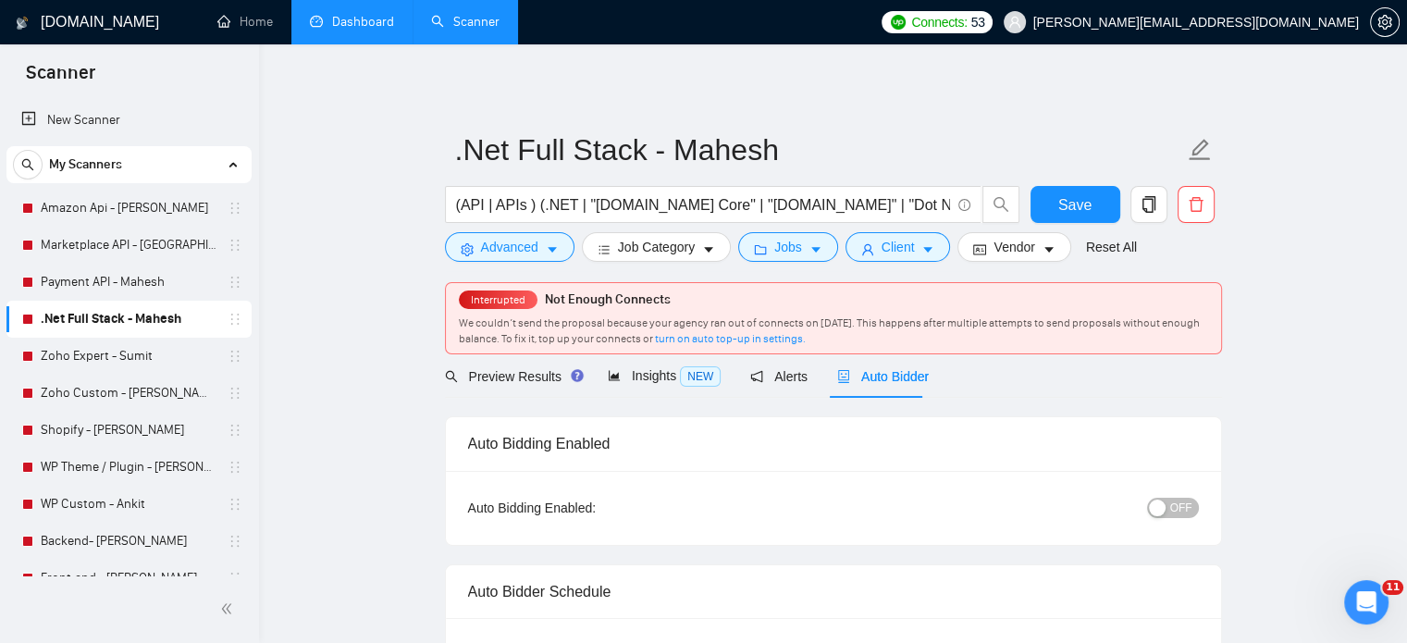
radio input "false"
radio input "true"
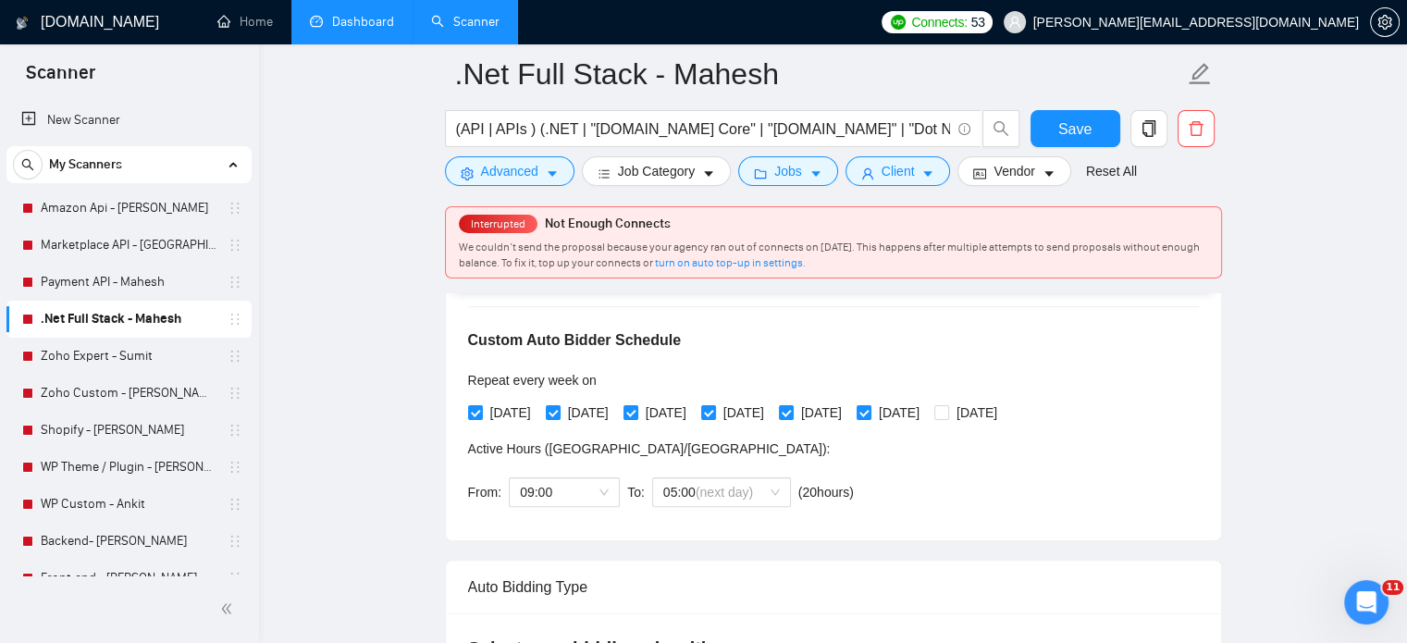
scroll to position [370, 0]
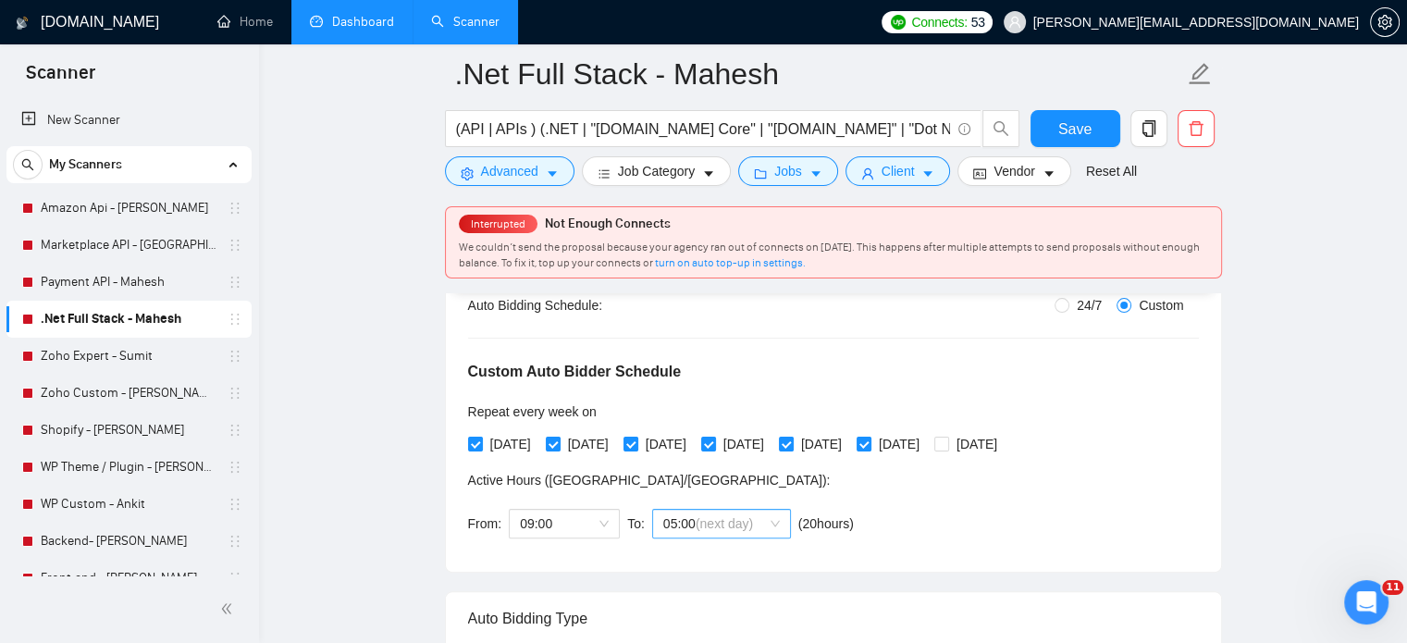
click at [773, 528] on span "05:00 (next day)" at bounding box center [721, 524] width 117 height 28
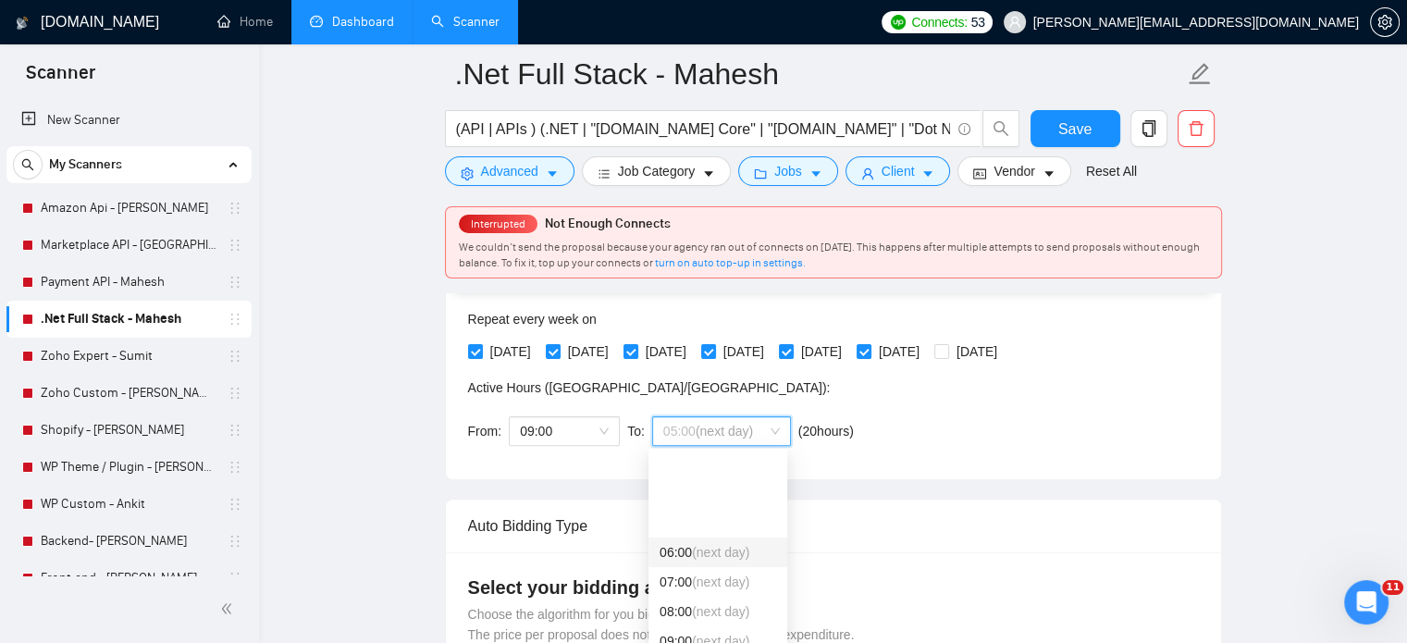
scroll to position [185, 0]
click at [707, 547] on span "(next day)" at bounding box center [720, 548] width 57 height 15
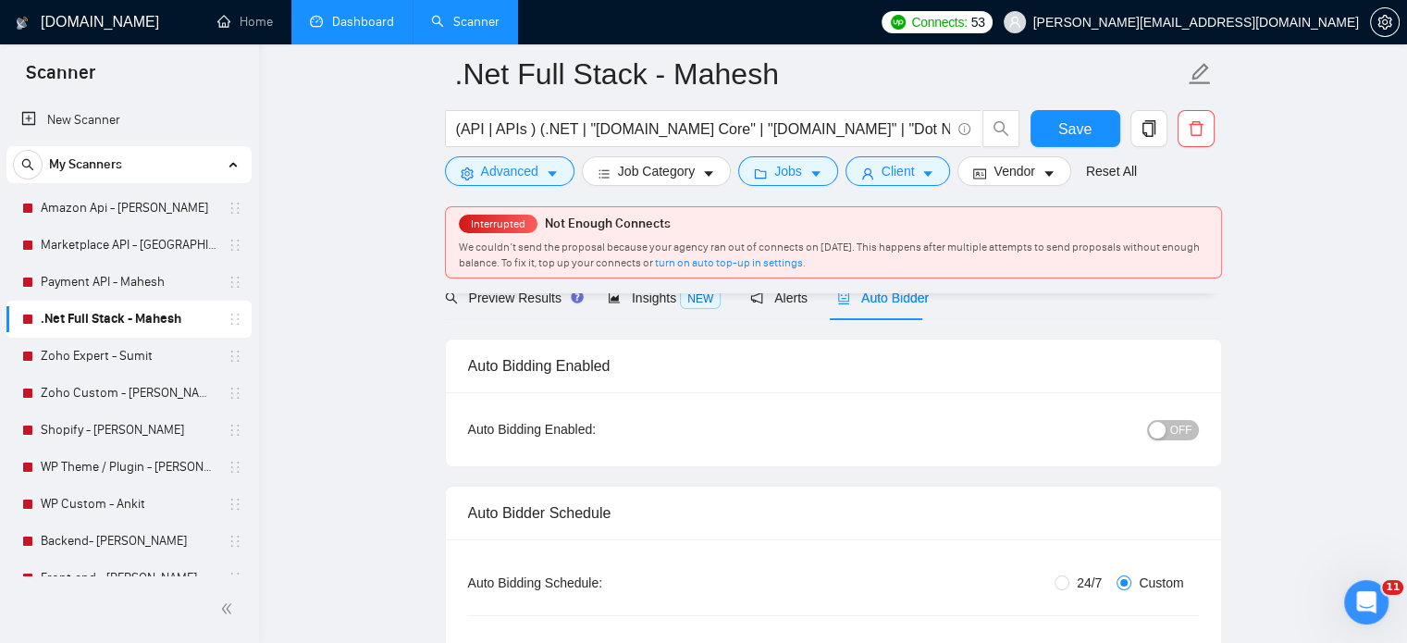
scroll to position [463, 0]
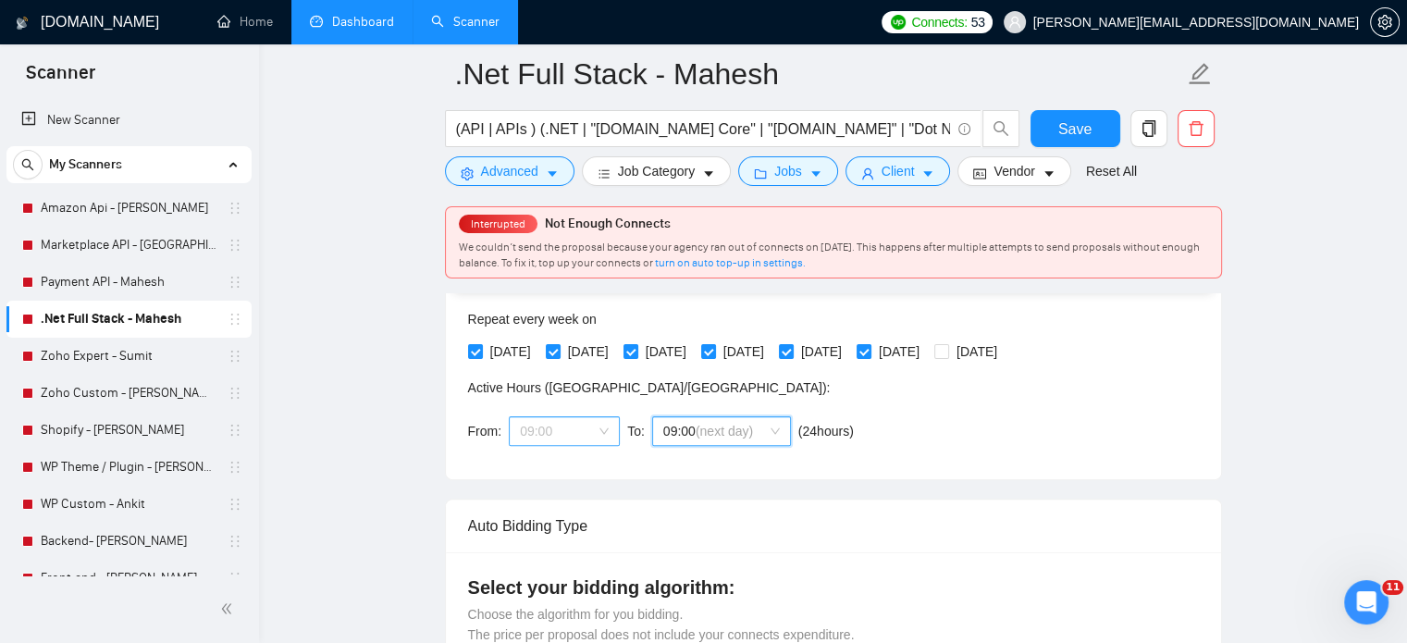
click at [599, 430] on span "09:00" at bounding box center [564, 431] width 89 height 28
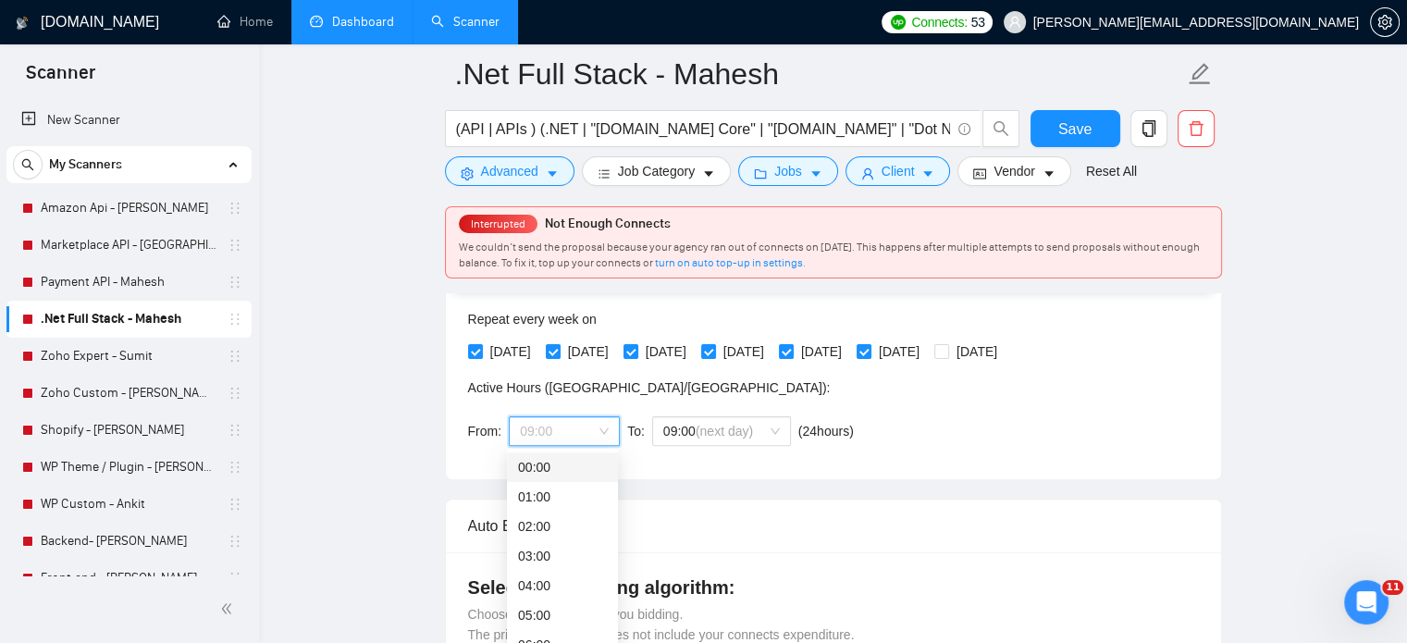
drag, startPoint x: 541, startPoint y: 473, endPoint x: 566, endPoint y: 485, distance: 27.7
click at [543, 473] on div "00:00" at bounding box center [562, 467] width 89 height 20
click at [598, 425] on span "00:00" at bounding box center [564, 431] width 89 height 28
click at [579, 543] on div "09:00" at bounding box center [562, 548] width 89 height 20
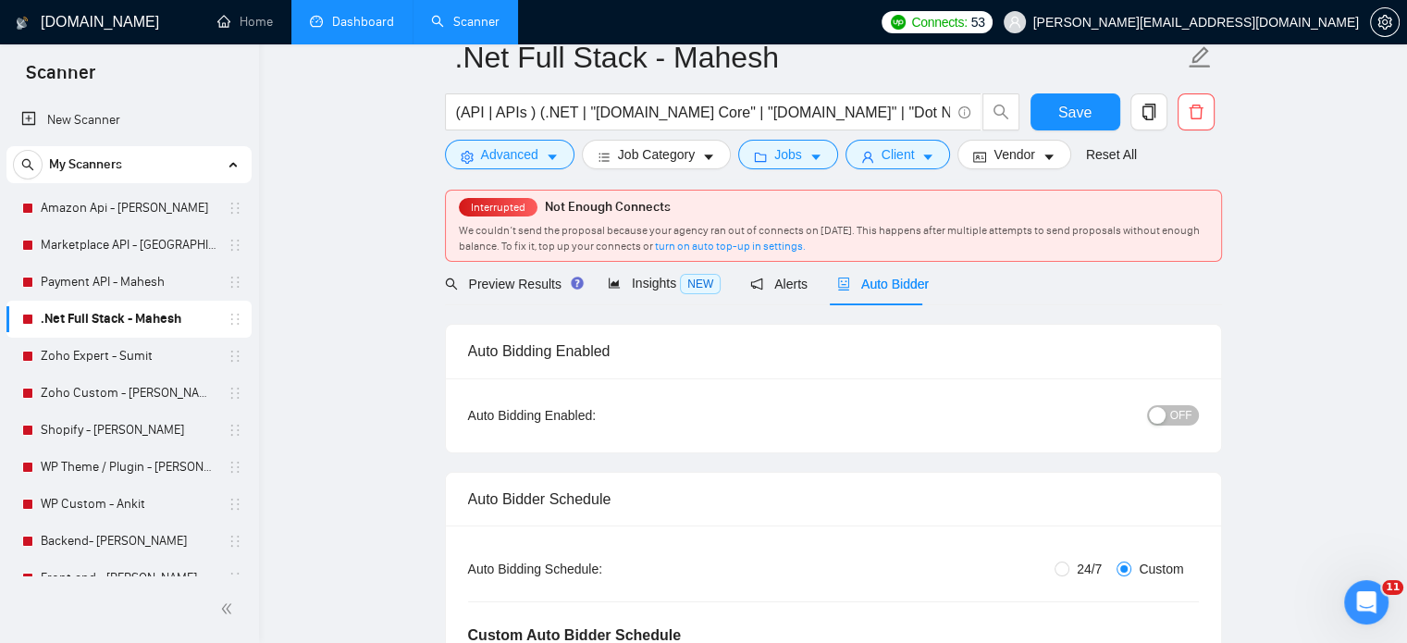
scroll to position [0, 0]
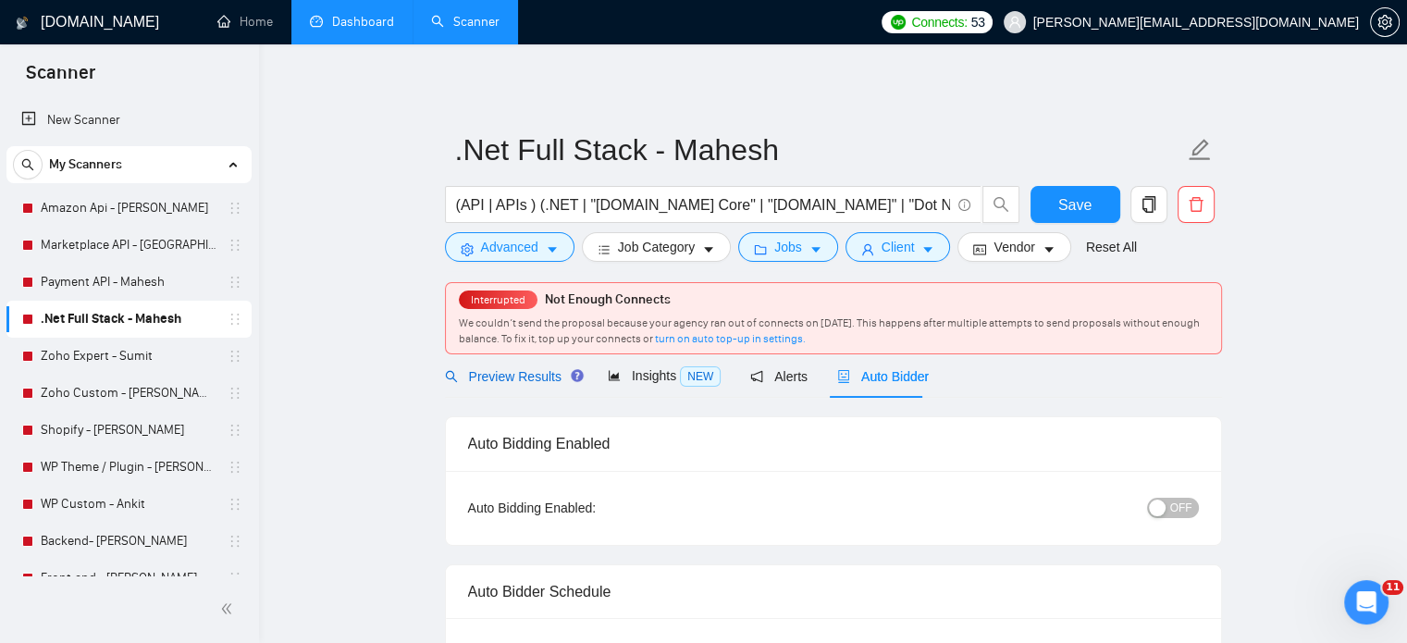
click at [528, 376] on span "Preview Results" at bounding box center [511, 376] width 133 height 15
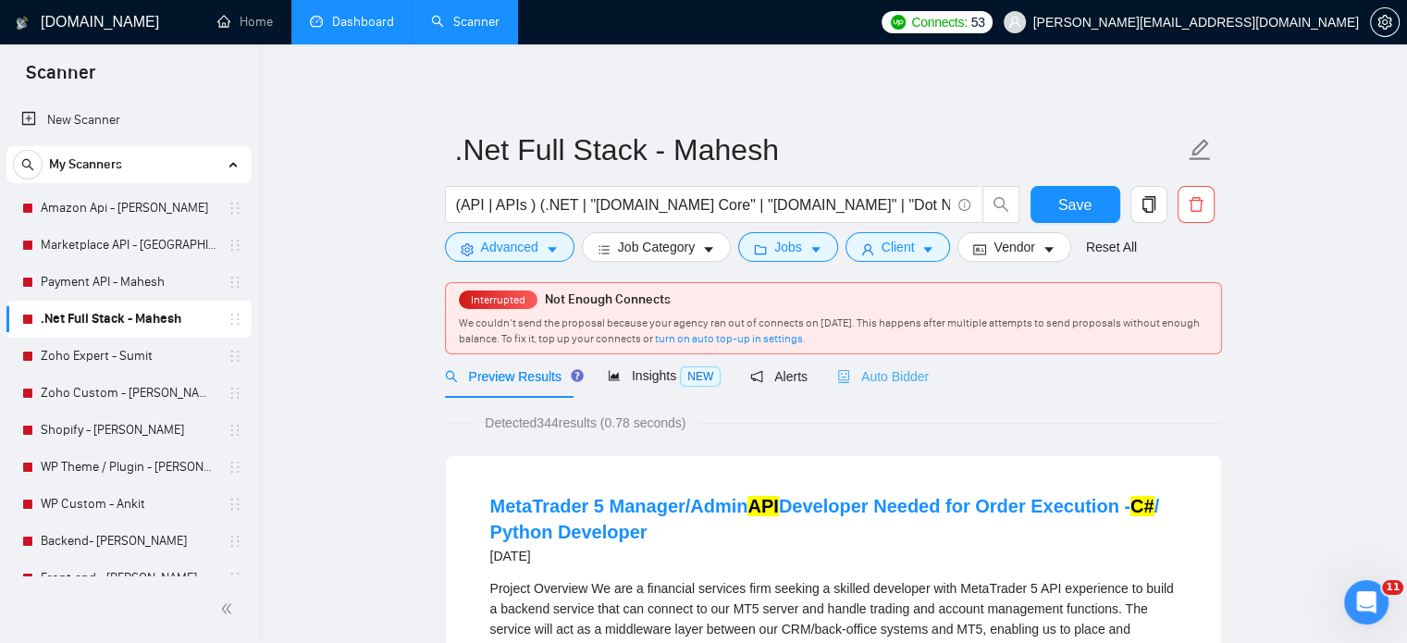
click at [886, 362] on div "Auto Bidder" at bounding box center [883, 375] width 92 height 43
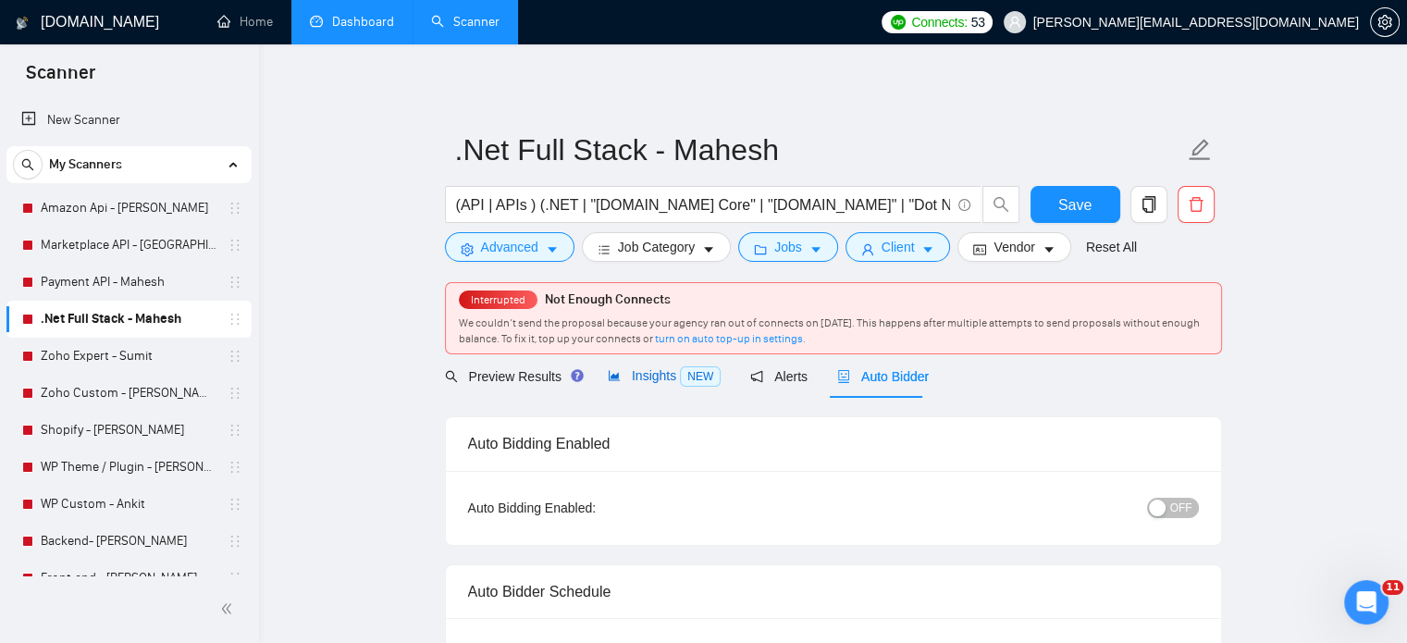
click at [638, 376] on span "Insights NEW" at bounding box center [664, 375] width 113 height 15
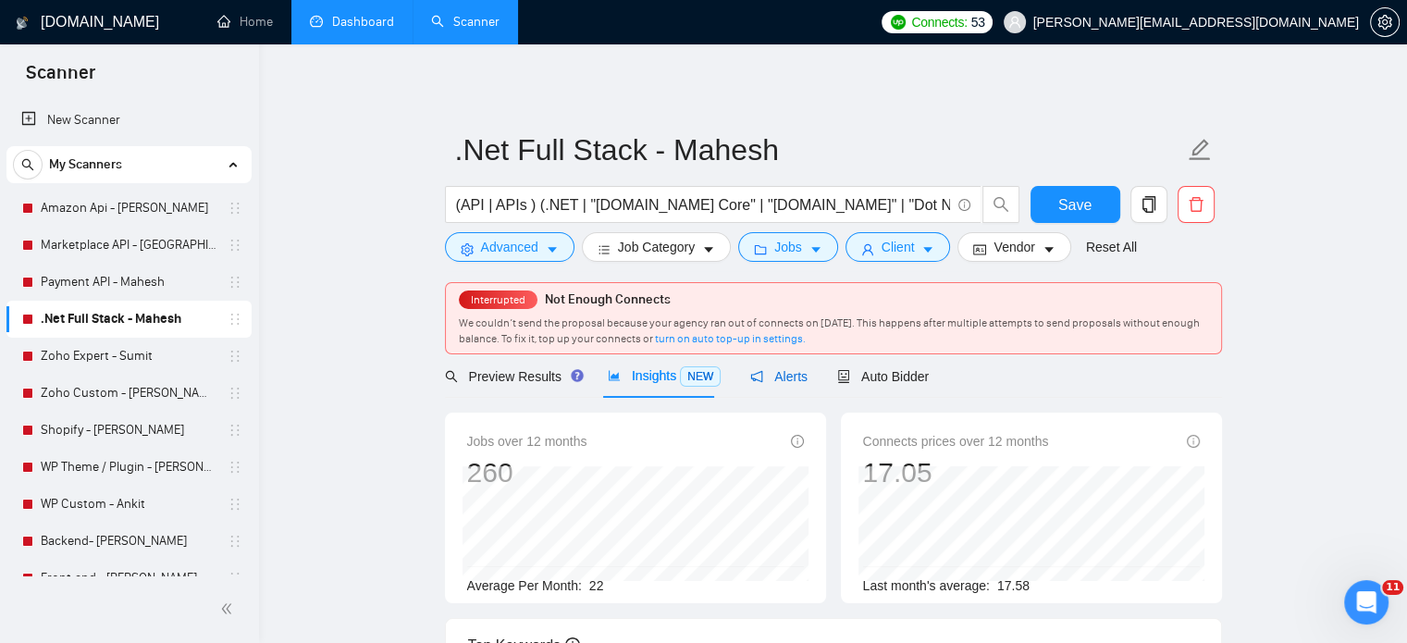
click at [776, 375] on span "Alerts" at bounding box center [778, 376] width 57 height 15
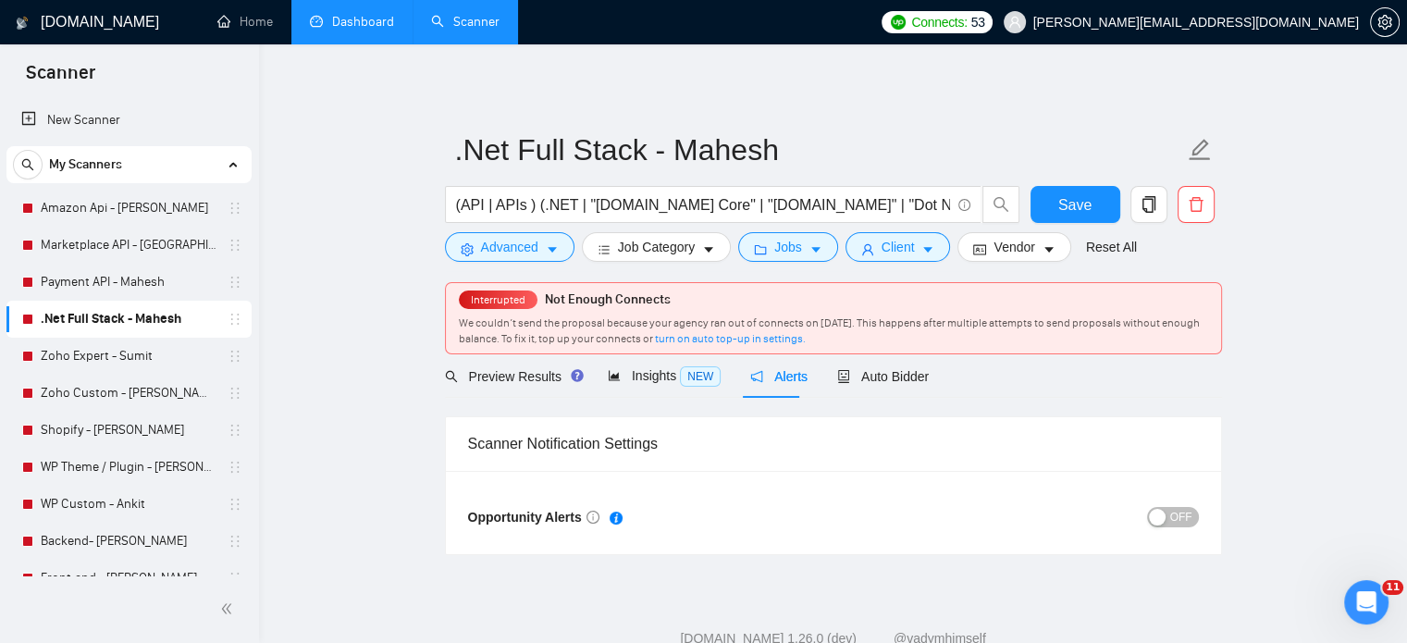
click at [1172, 521] on span "OFF" at bounding box center [1181, 517] width 22 height 20
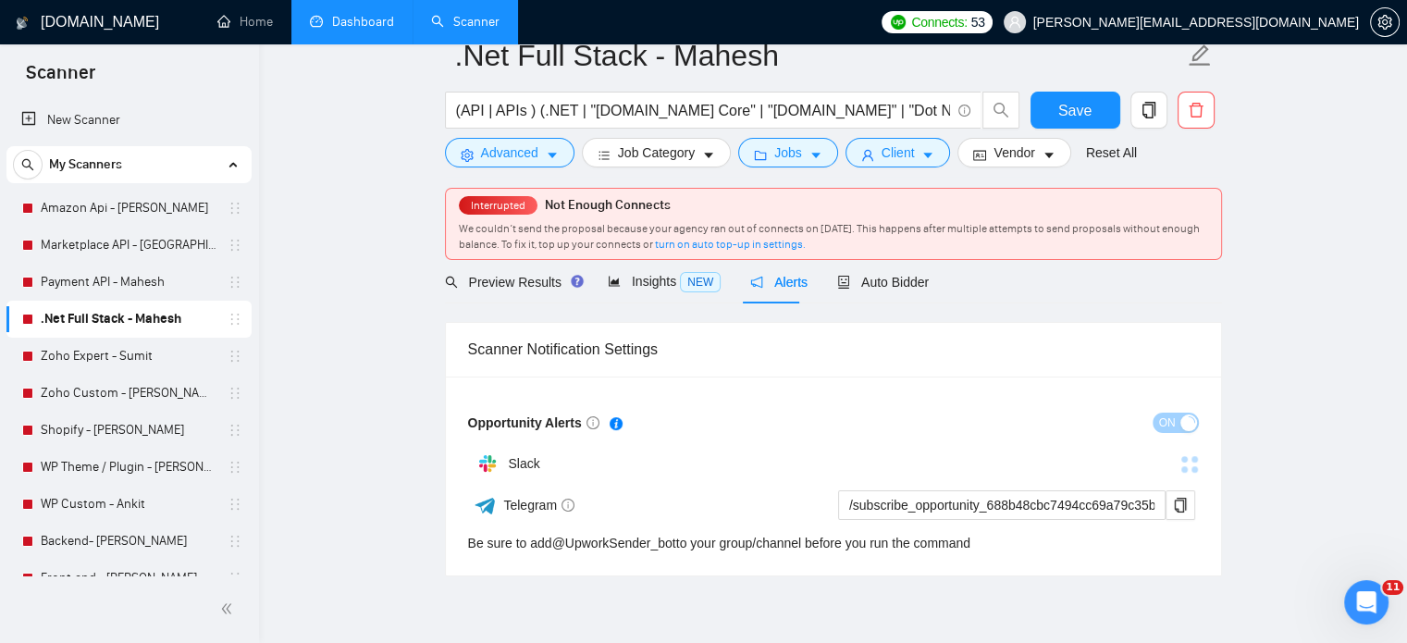
scroll to position [168, 0]
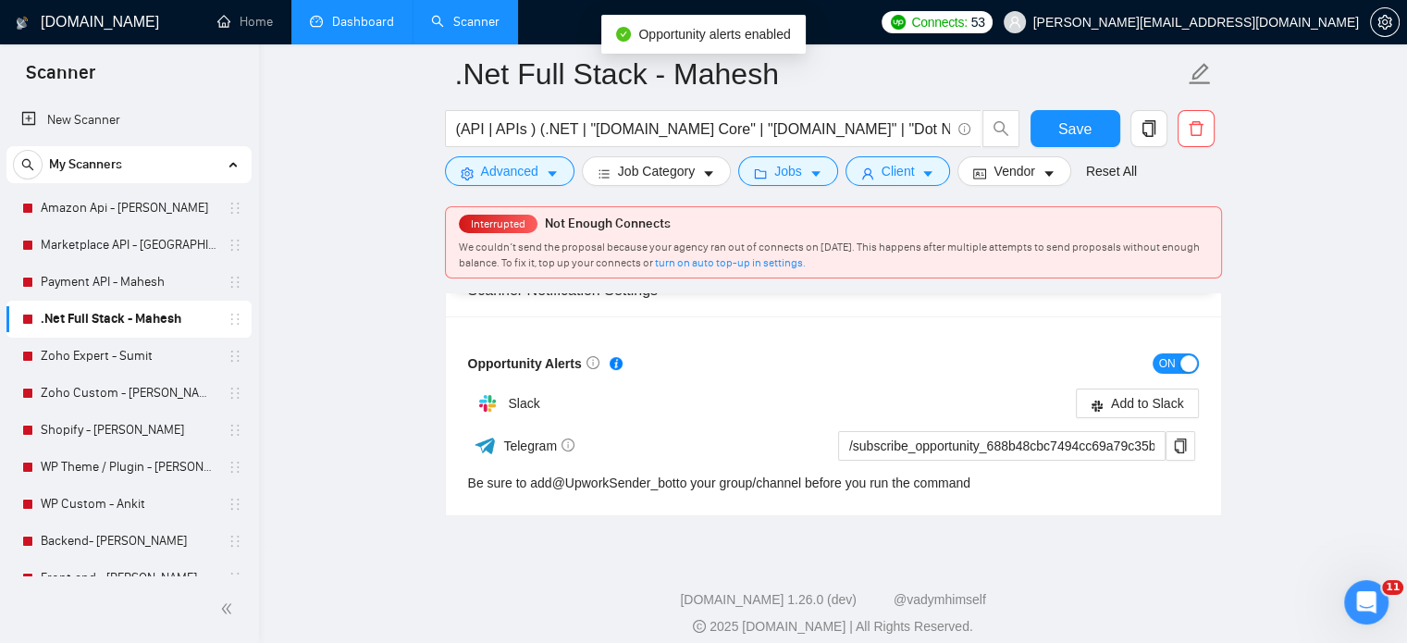
click at [1165, 364] on span "ON" at bounding box center [1167, 363] width 17 height 20
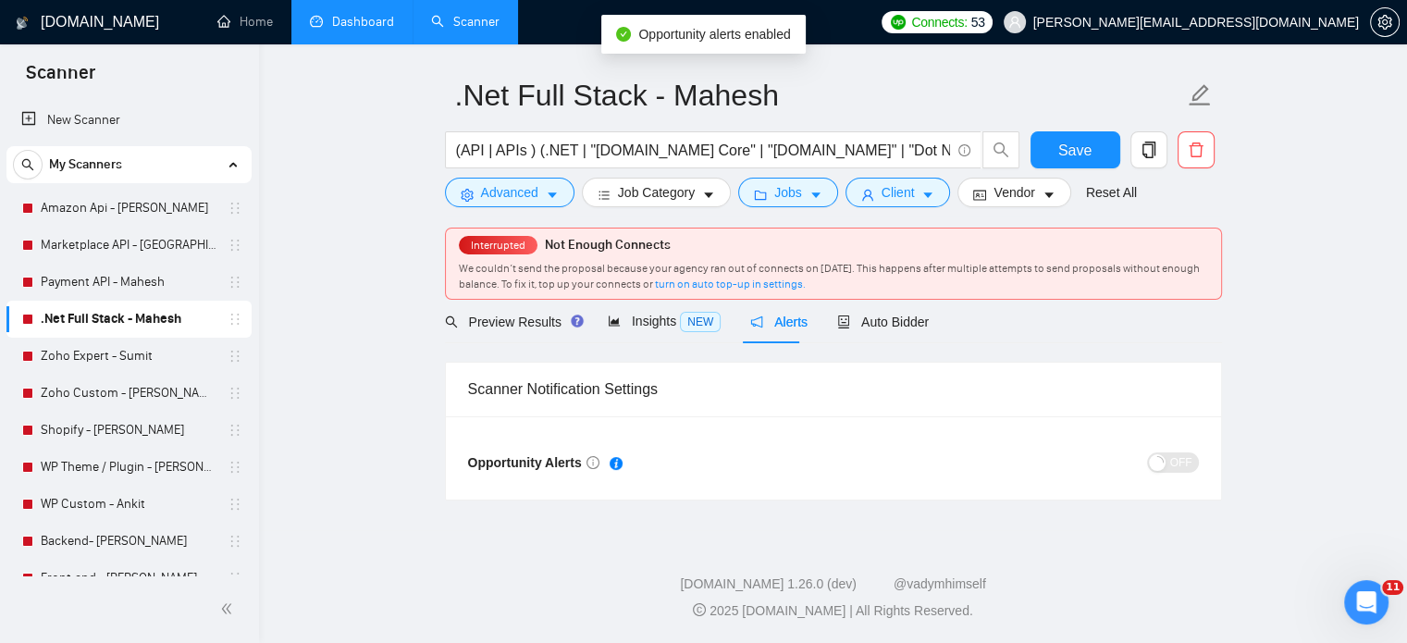
scroll to position [53, 0]
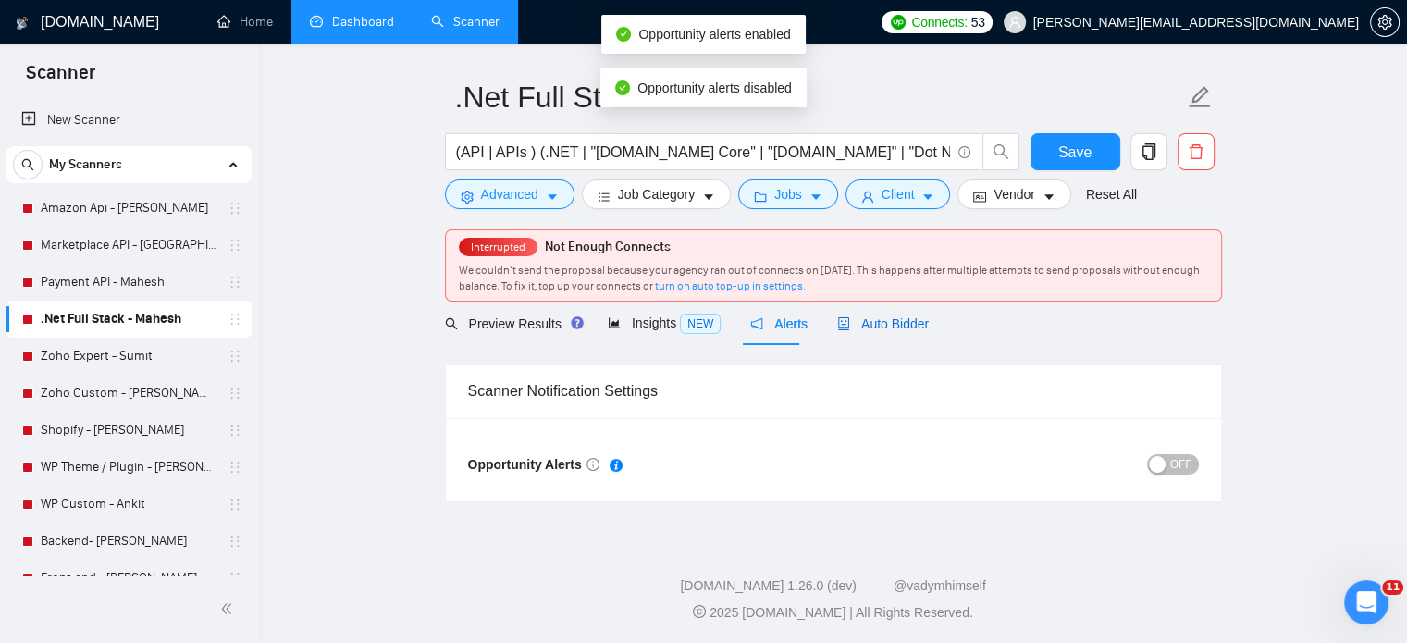
click at [889, 324] on span "Auto Bidder" at bounding box center [883, 323] width 92 height 15
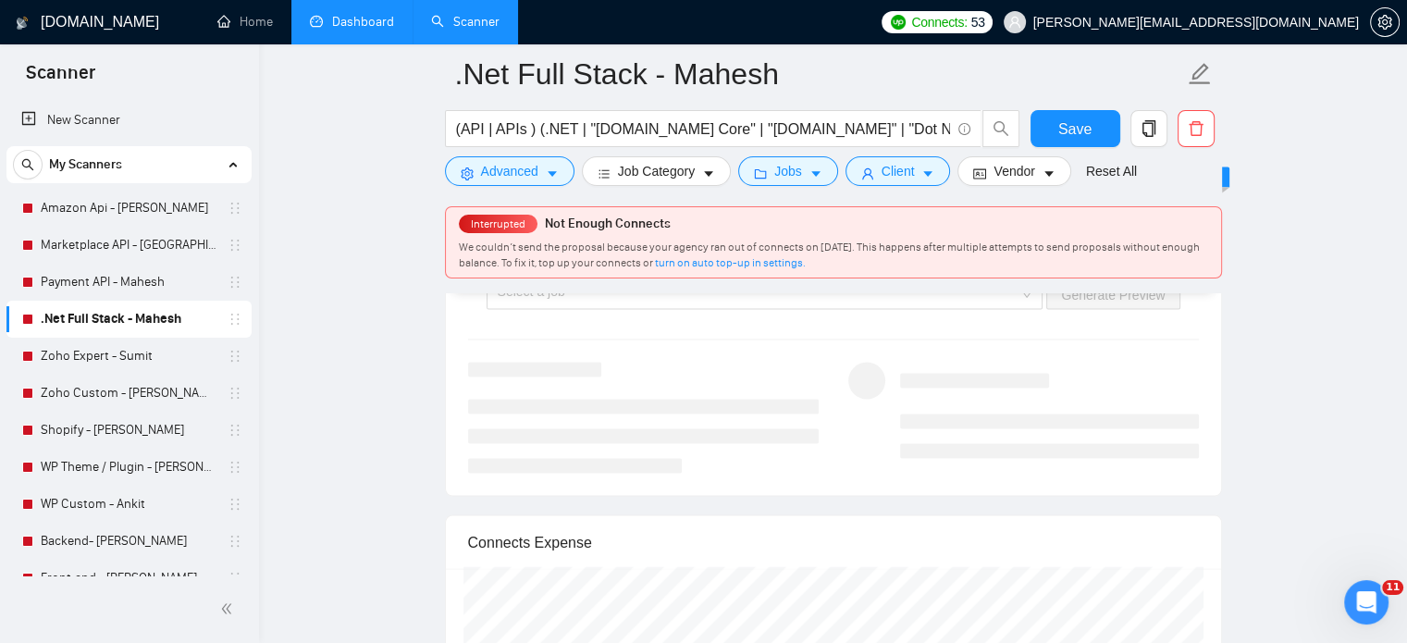
scroll to position [3753, 0]
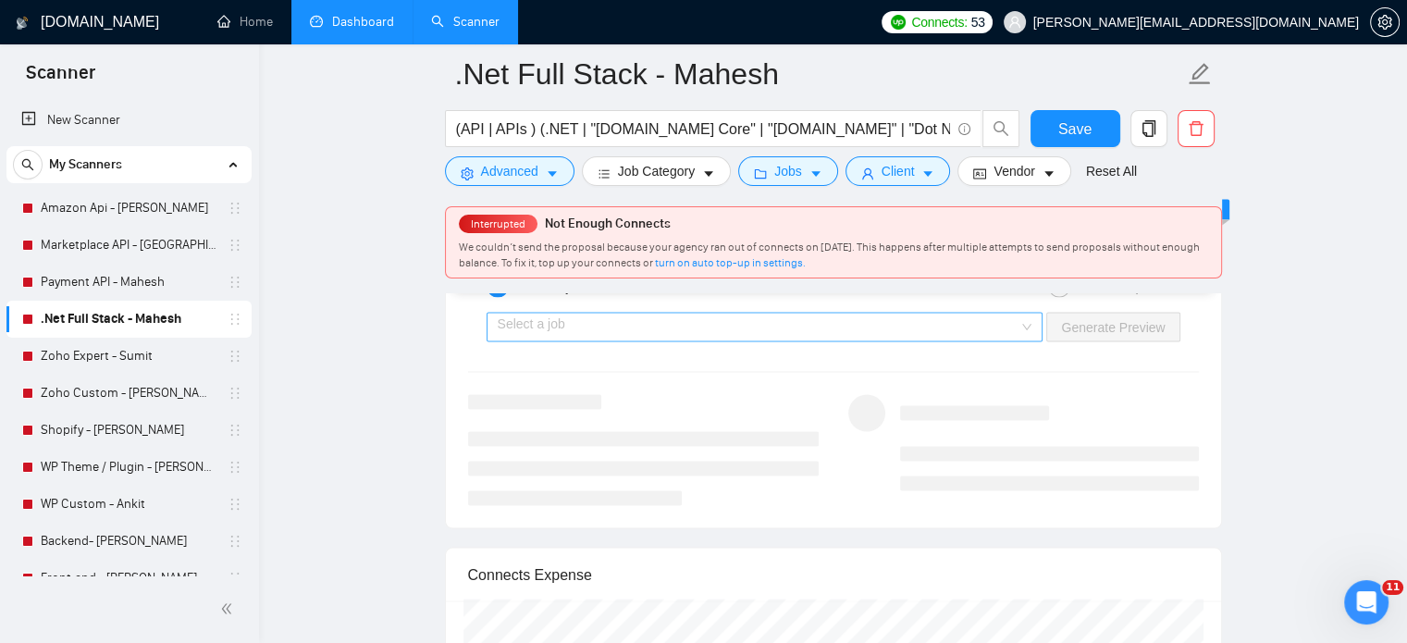
click at [1035, 327] on div "Select a job" at bounding box center [765, 328] width 557 height 30
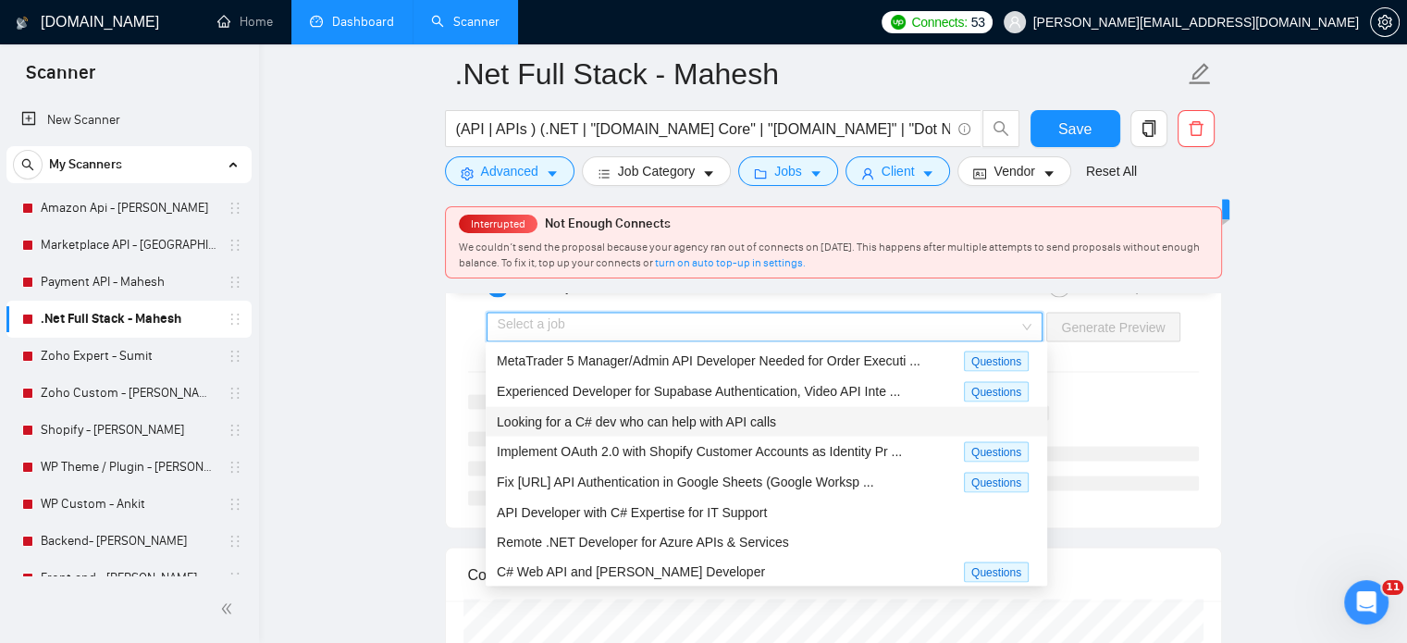
click at [533, 425] on span "Looking for a C# dev who can help with API calls" at bounding box center [636, 421] width 279 height 15
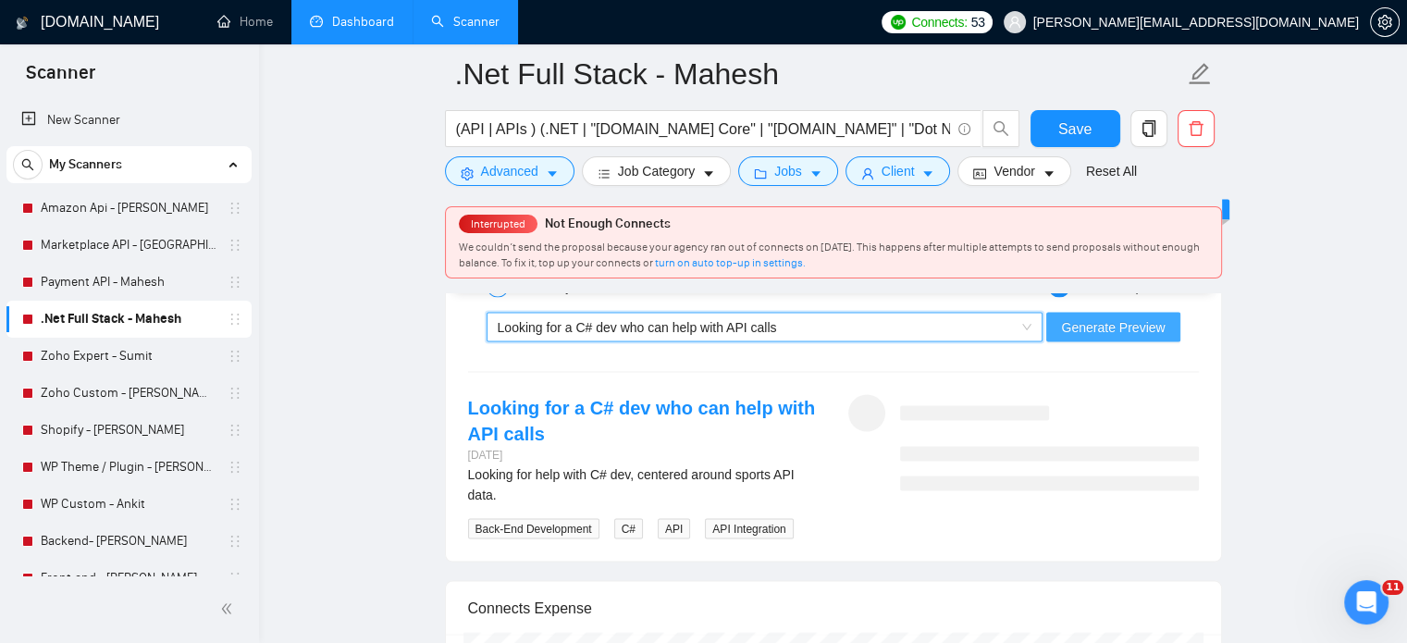
click at [1113, 332] on span "Generate Preview" at bounding box center [1113, 327] width 104 height 20
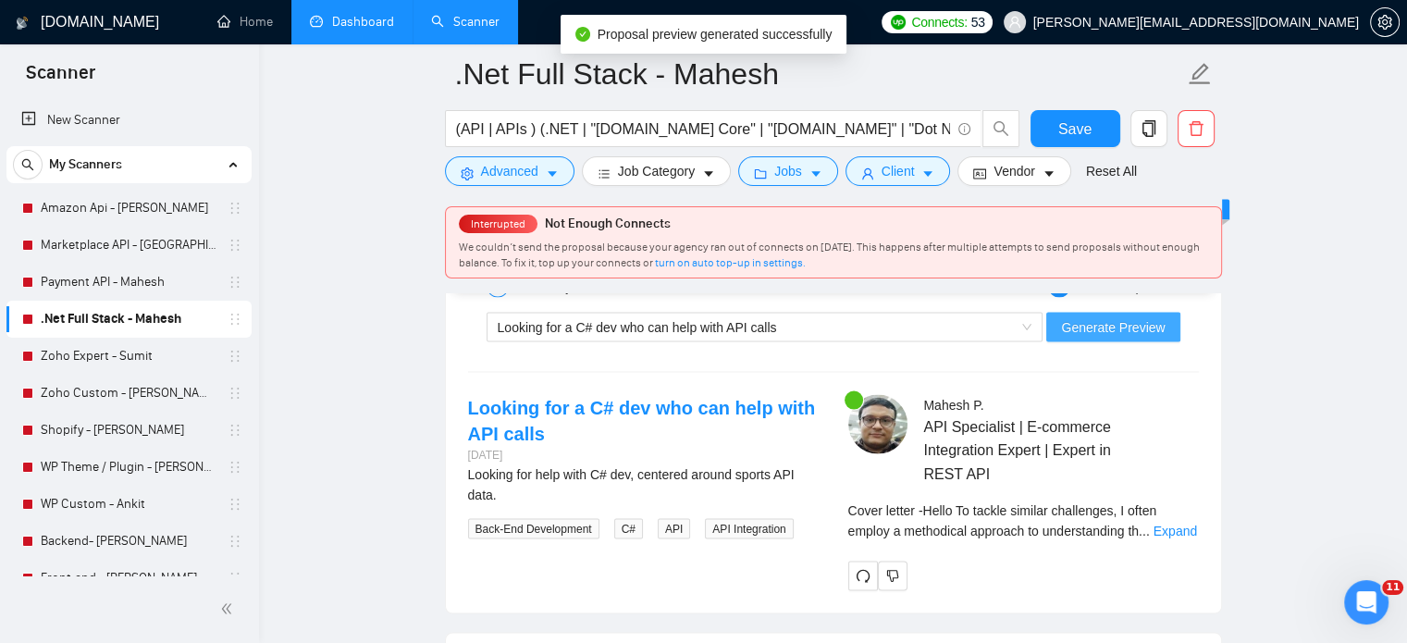
scroll to position [3845, 0]
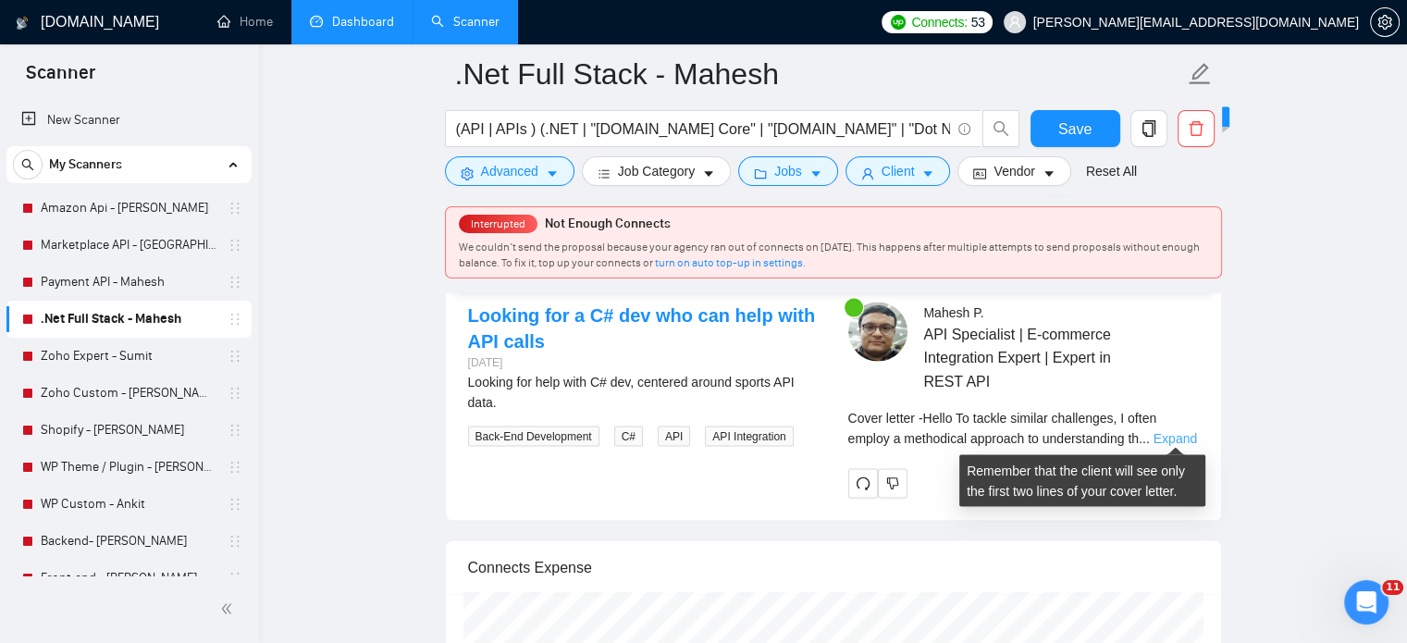
click at [1166, 436] on link "Expand" at bounding box center [1175, 438] width 43 height 15
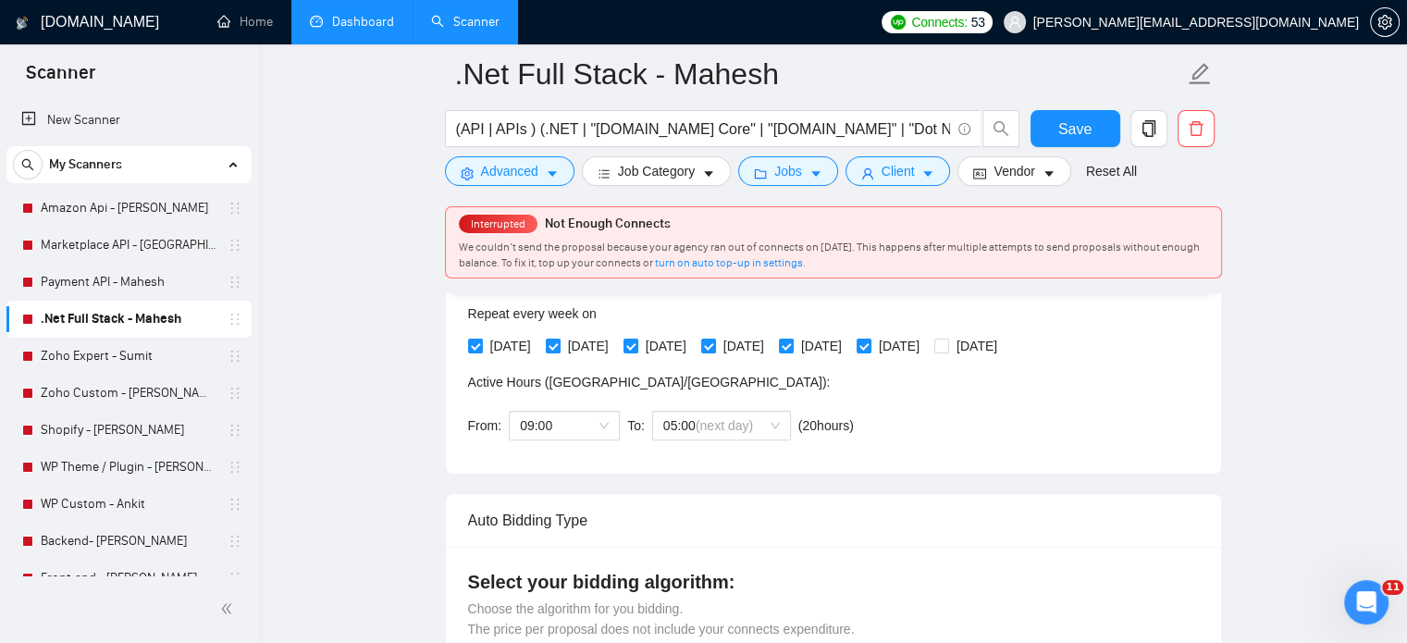
scroll to position [214, 0]
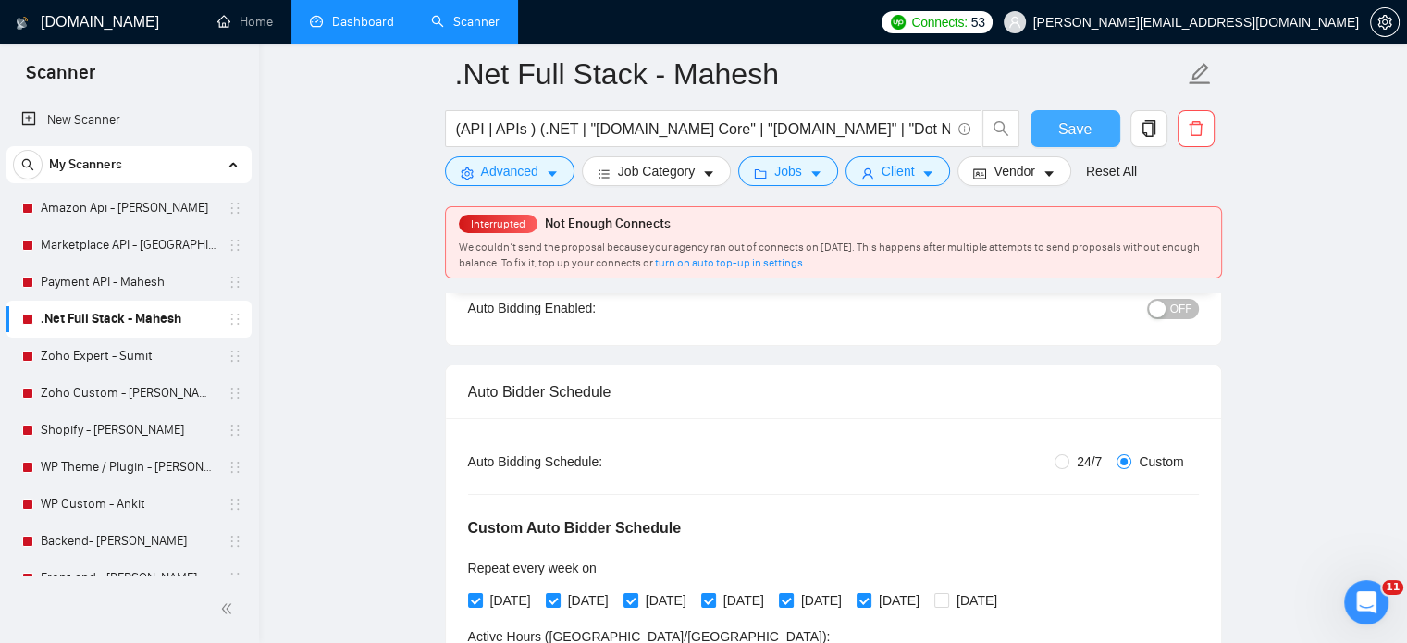
click at [1069, 128] on span "Save" at bounding box center [1074, 128] width 33 height 23
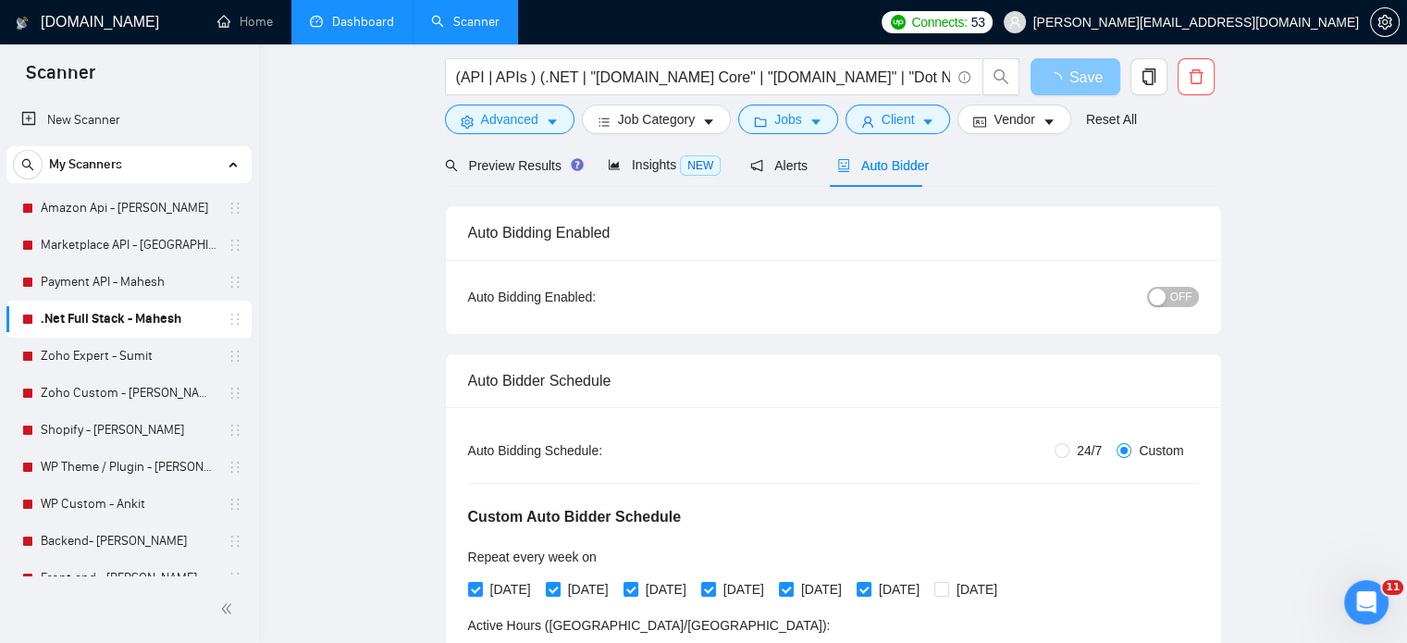
scroll to position [29, 0]
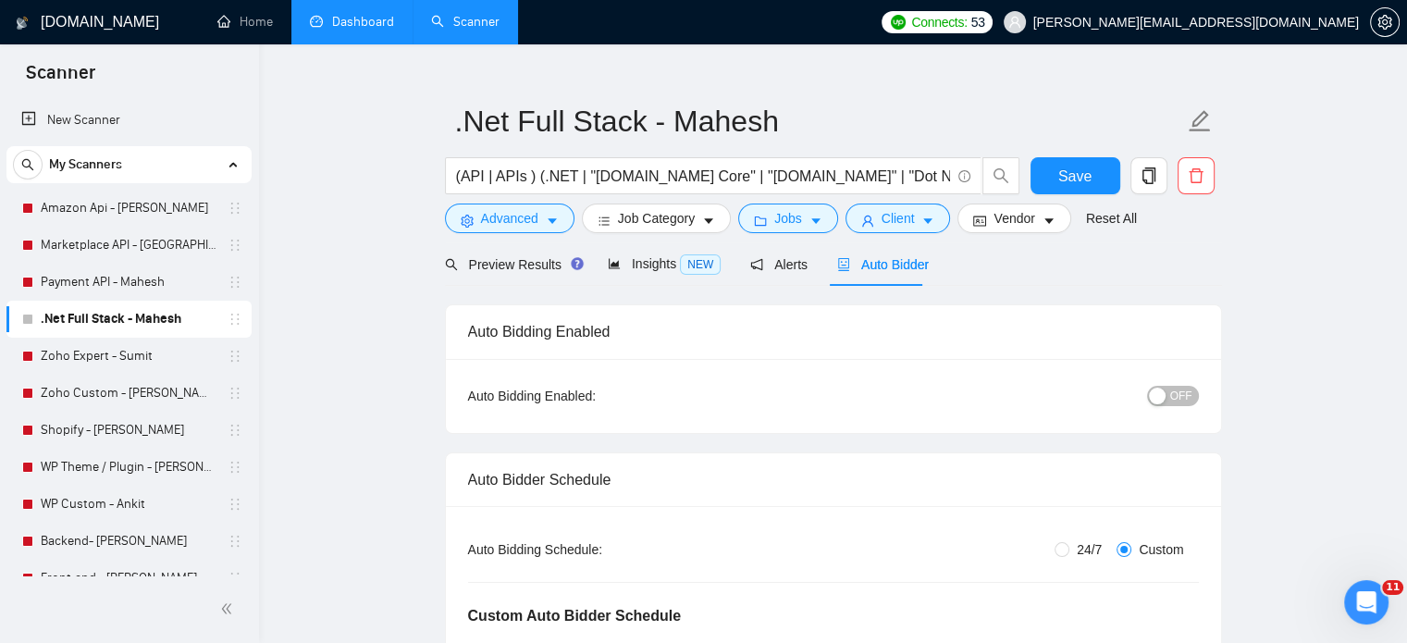
click at [1191, 399] on span "OFF" at bounding box center [1181, 396] width 22 height 20
drag, startPoint x: 1081, startPoint y: 180, endPoint x: 1420, endPoint y: 413, distance: 411.1
click at [1081, 180] on span "Save" at bounding box center [1074, 176] width 33 height 23
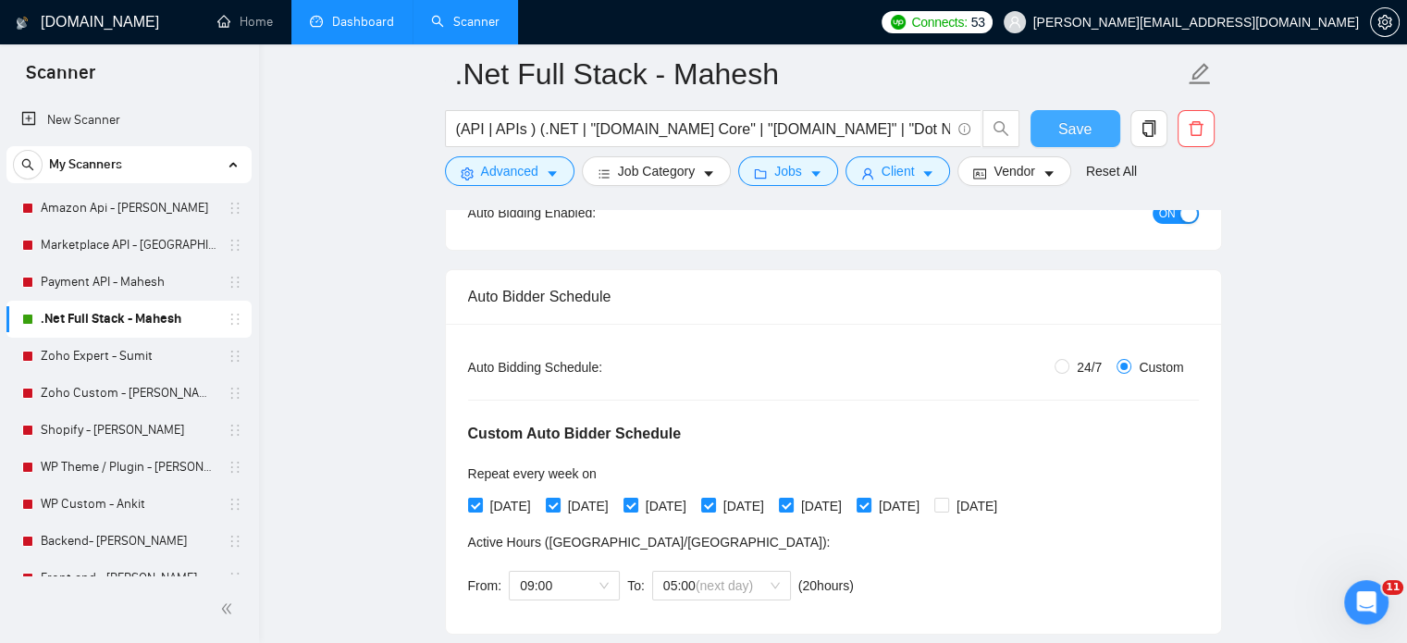
scroll to position [0, 0]
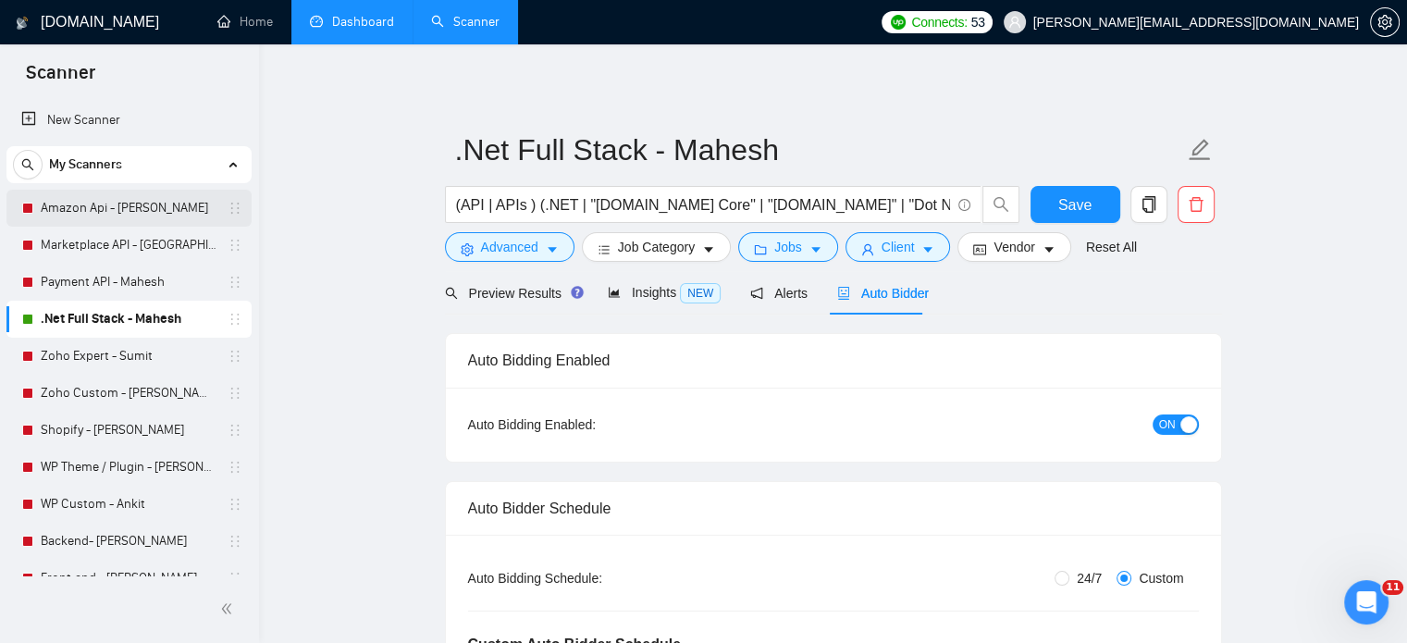
click at [85, 206] on link "Amazon Api - [PERSON_NAME]" at bounding box center [129, 208] width 176 height 37
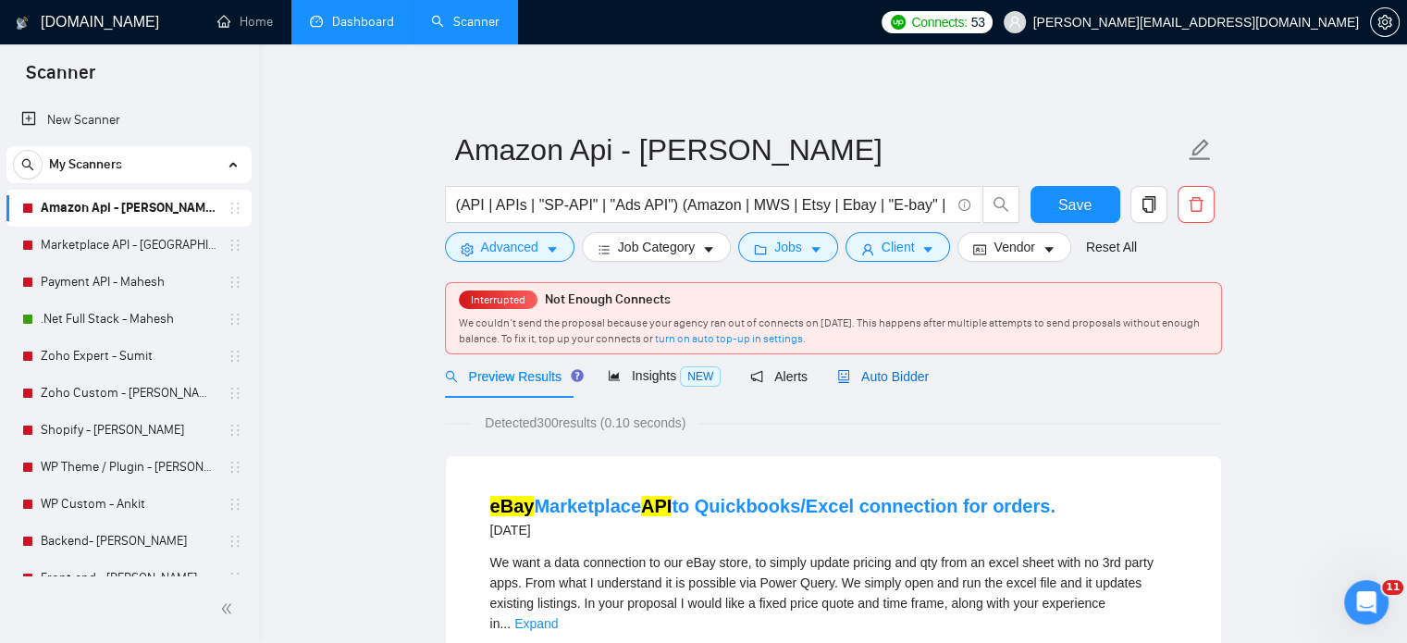
click at [847, 376] on span "Auto Bidder" at bounding box center [883, 376] width 92 height 15
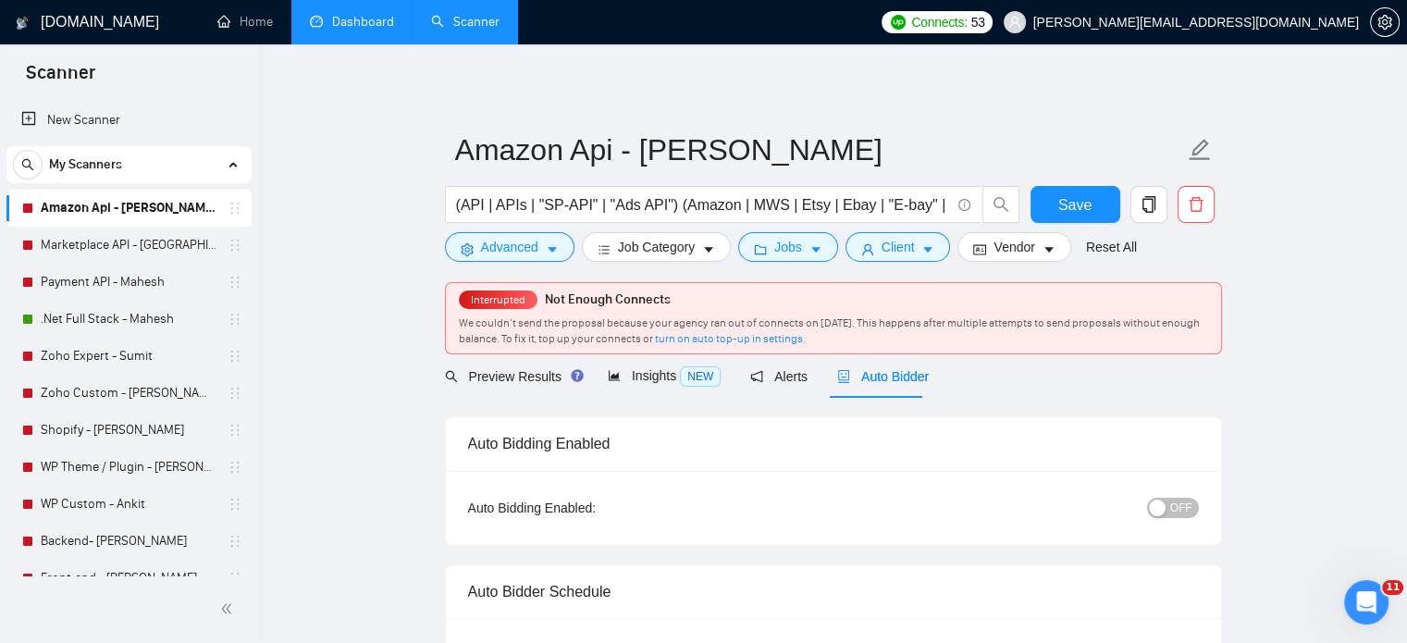
radio input "false"
radio input "true"
click at [642, 375] on span "Insights NEW" at bounding box center [664, 375] width 113 height 15
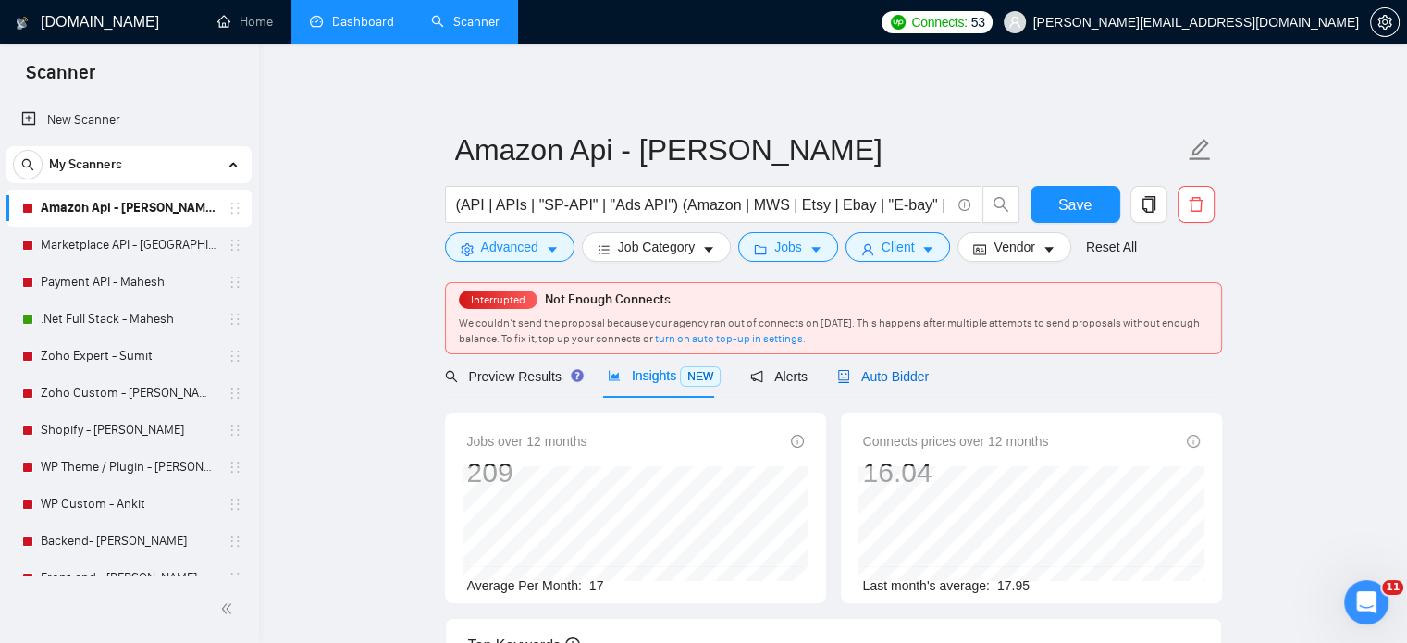
drag, startPoint x: 851, startPoint y: 370, endPoint x: 1365, endPoint y: 453, distance: 521.0
click at [851, 370] on span "Auto Bidder" at bounding box center [883, 376] width 92 height 15
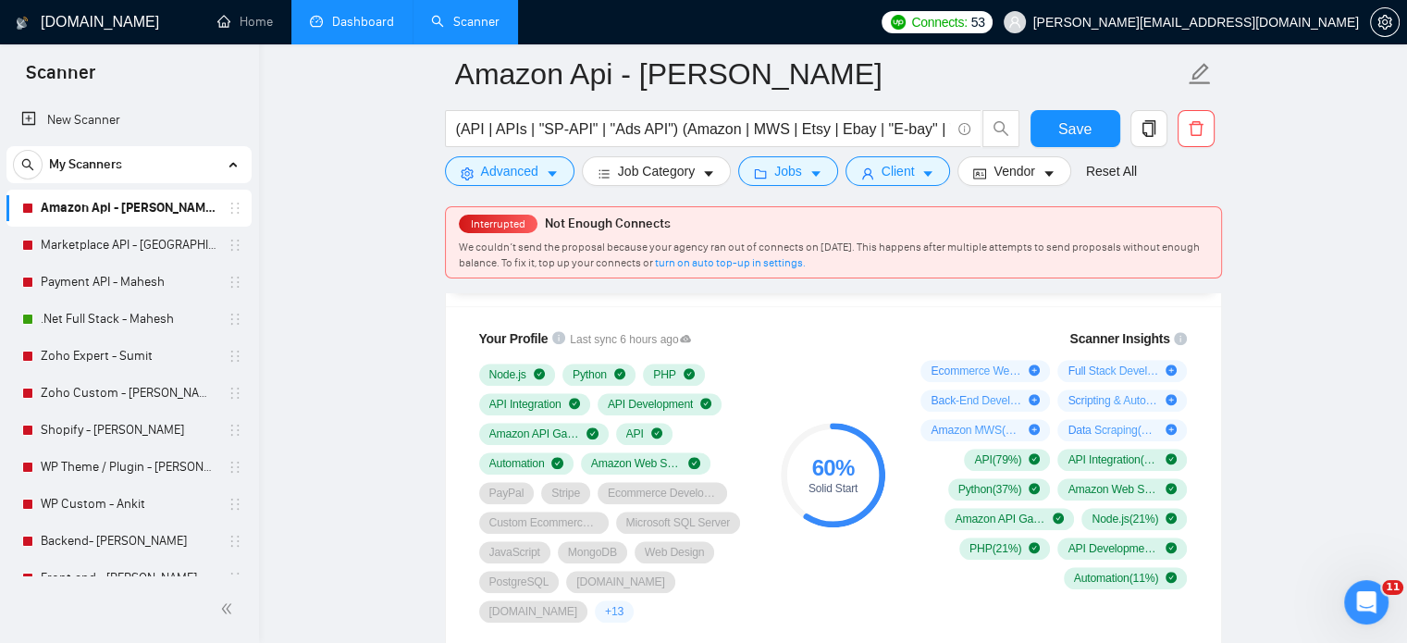
scroll to position [1480, 0]
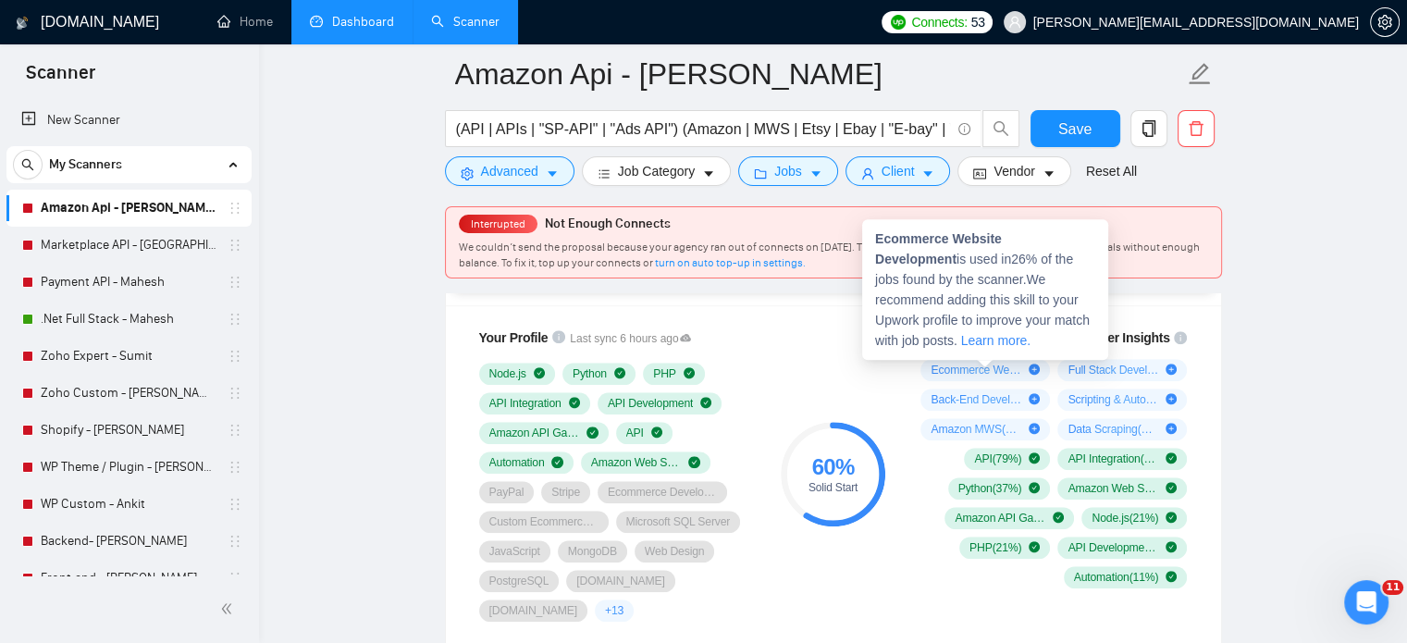
click at [1035, 364] on icon "plus-circle" at bounding box center [1034, 369] width 11 height 11
click at [1034, 368] on icon "plus-circle" at bounding box center [1034, 369] width 11 height 11
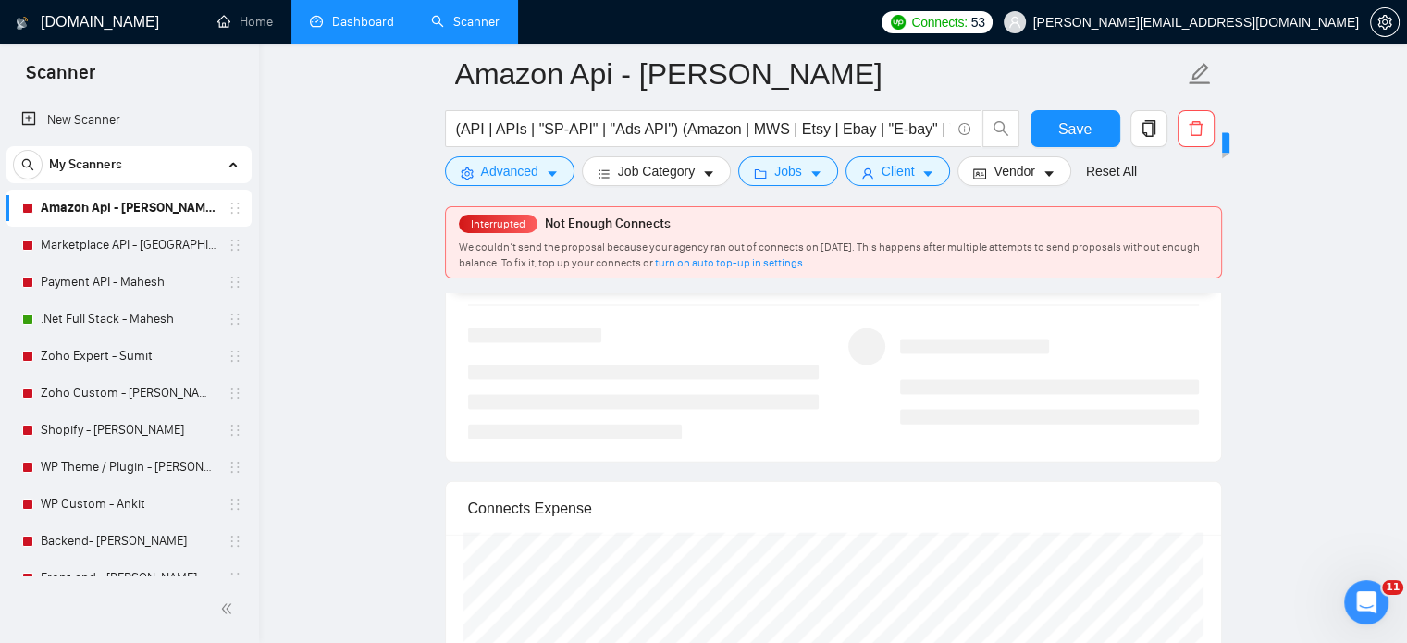
scroll to position [3793, 0]
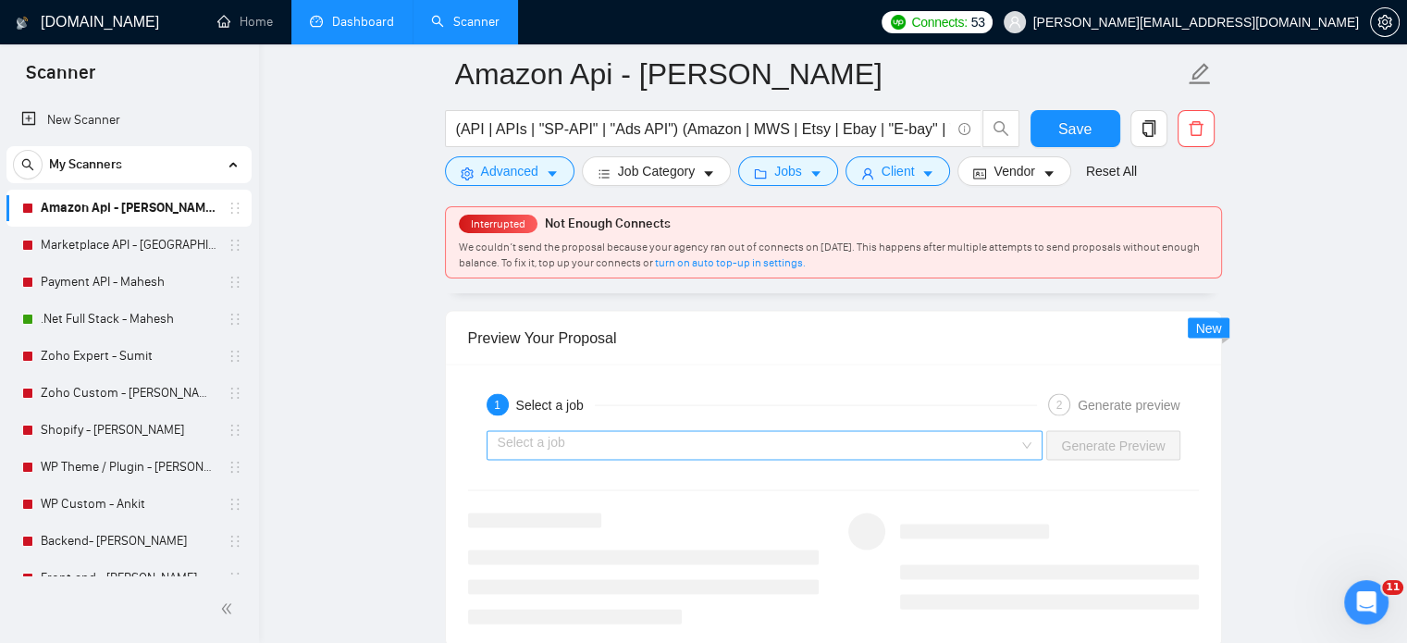
click at [1030, 436] on div "Select a job" at bounding box center [765, 446] width 557 height 30
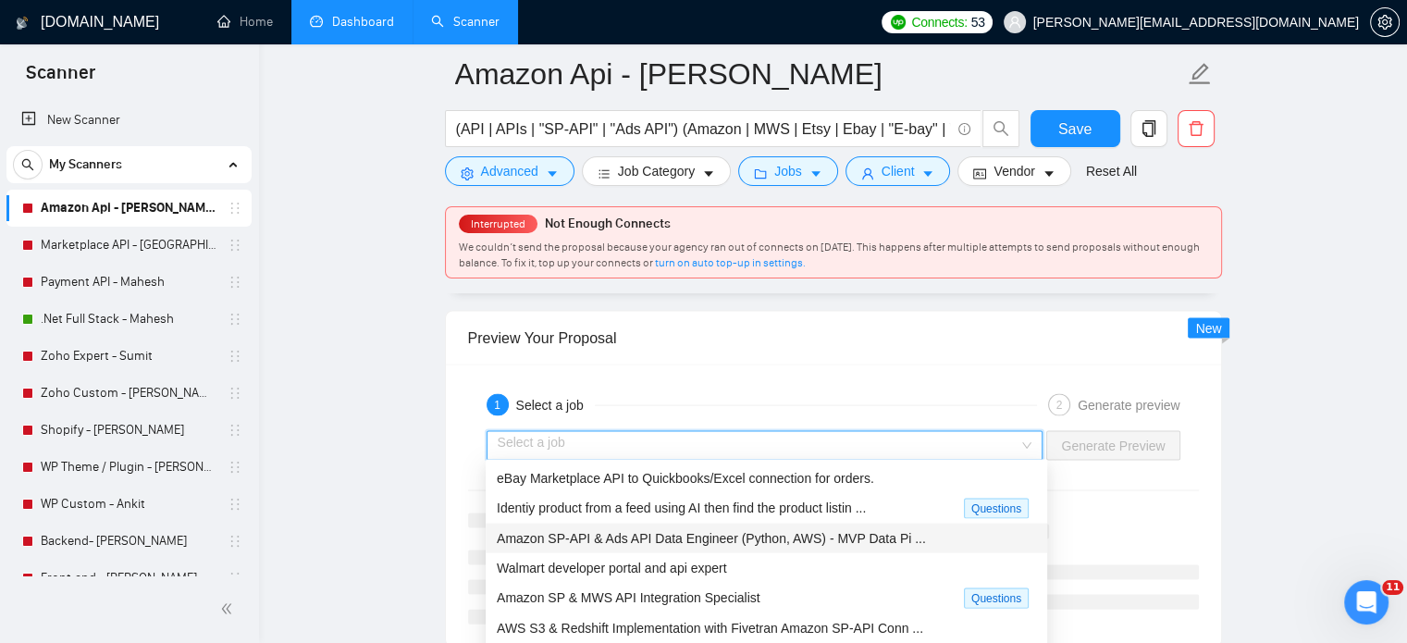
click at [563, 540] on span "Amazon SP-API & Ads API Data Engineer (Python, AWS) - MVP Data Pi ..." at bounding box center [711, 538] width 429 height 15
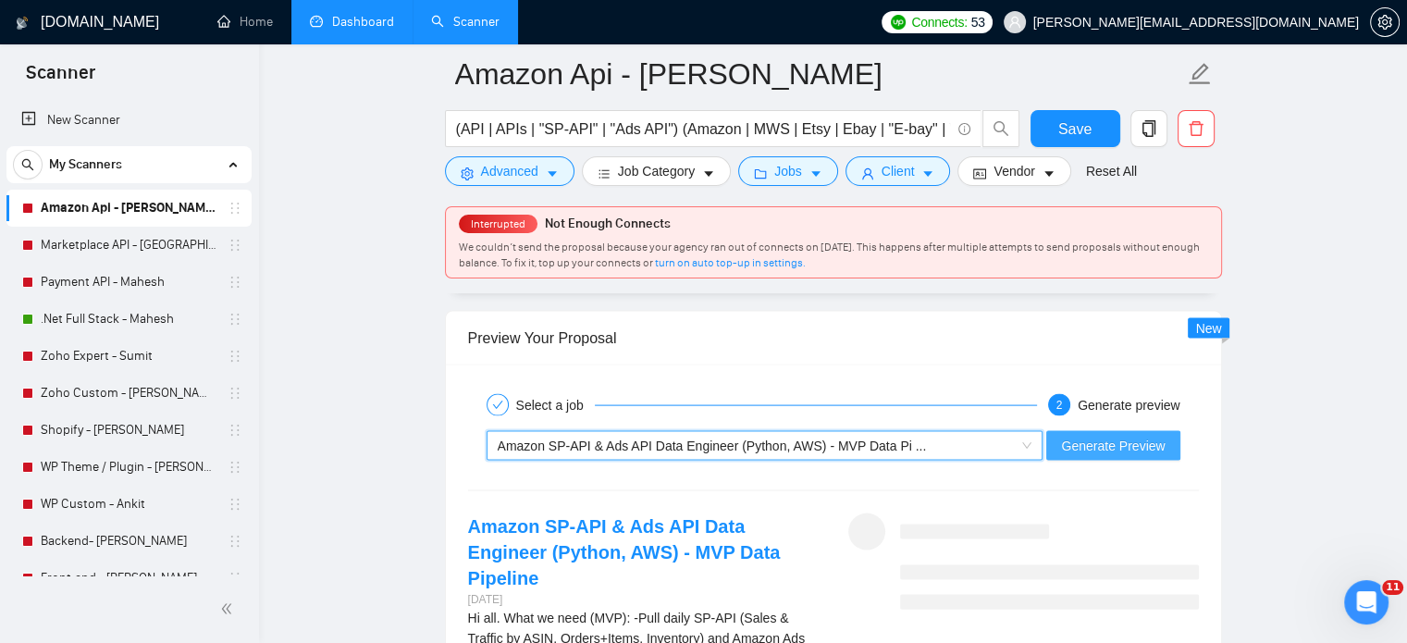
click at [1117, 438] on span "Generate Preview" at bounding box center [1113, 446] width 104 height 20
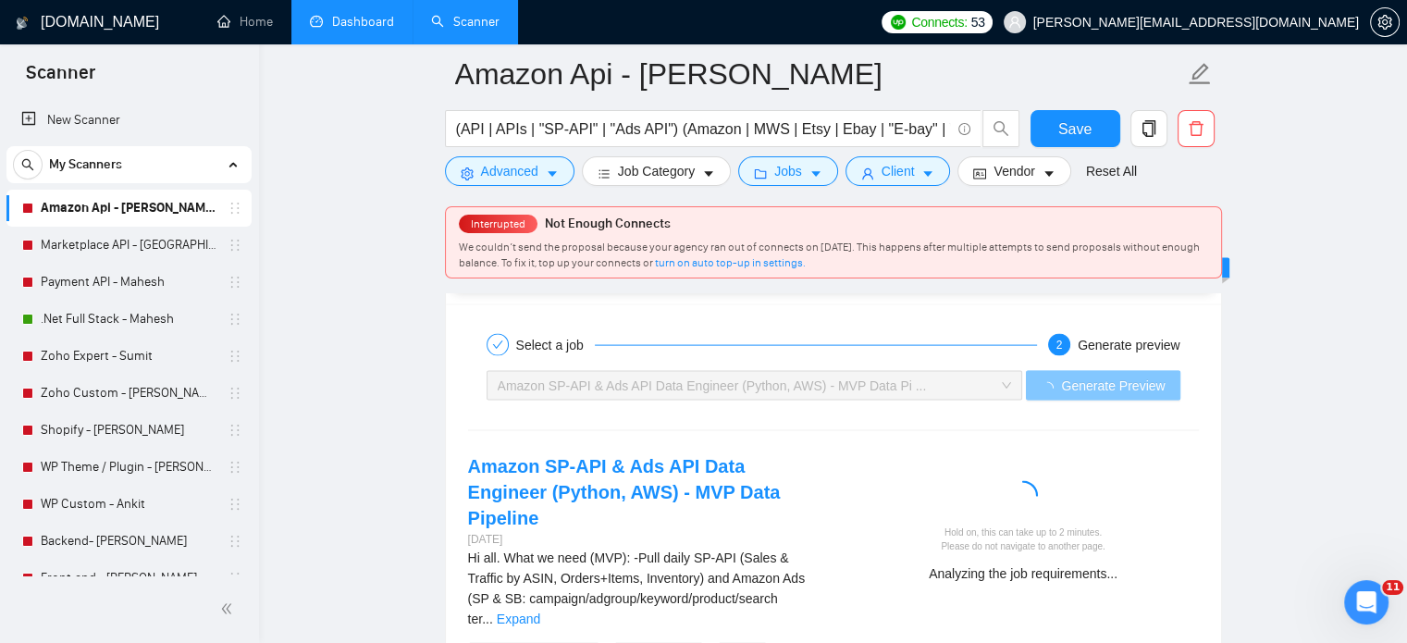
scroll to position [3885, 0]
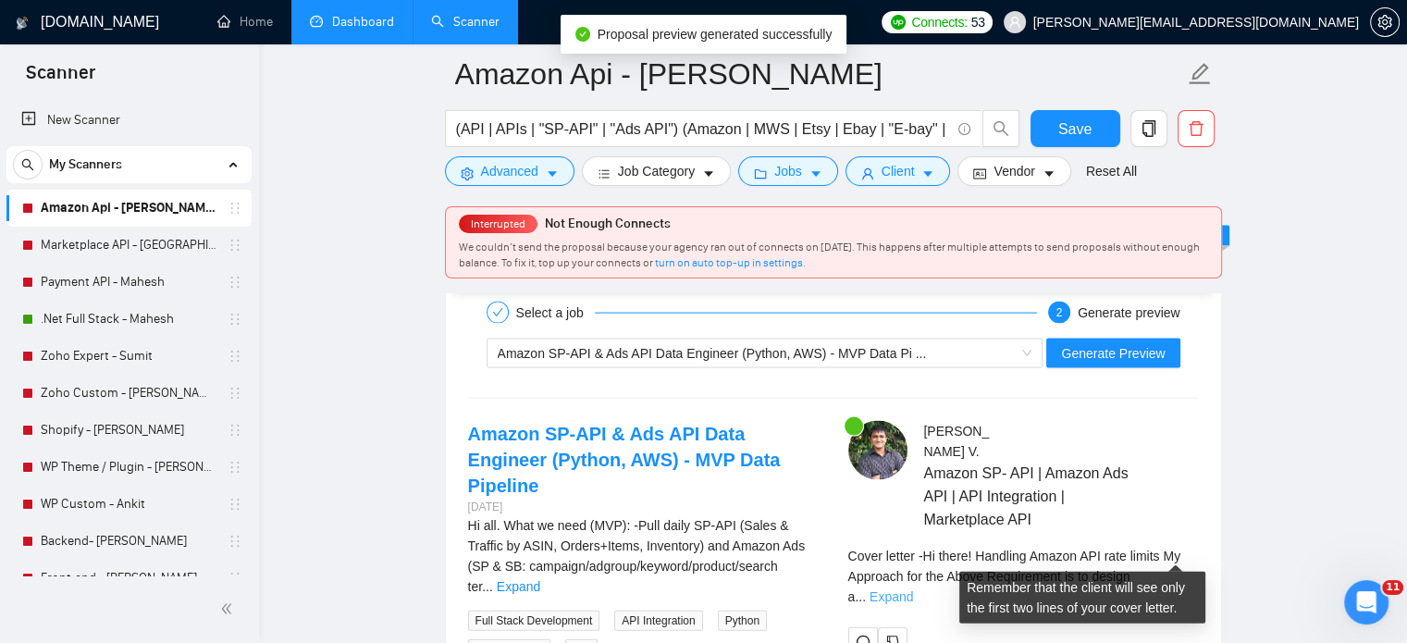
click at [913, 589] on link "Expand" at bounding box center [891, 596] width 43 height 15
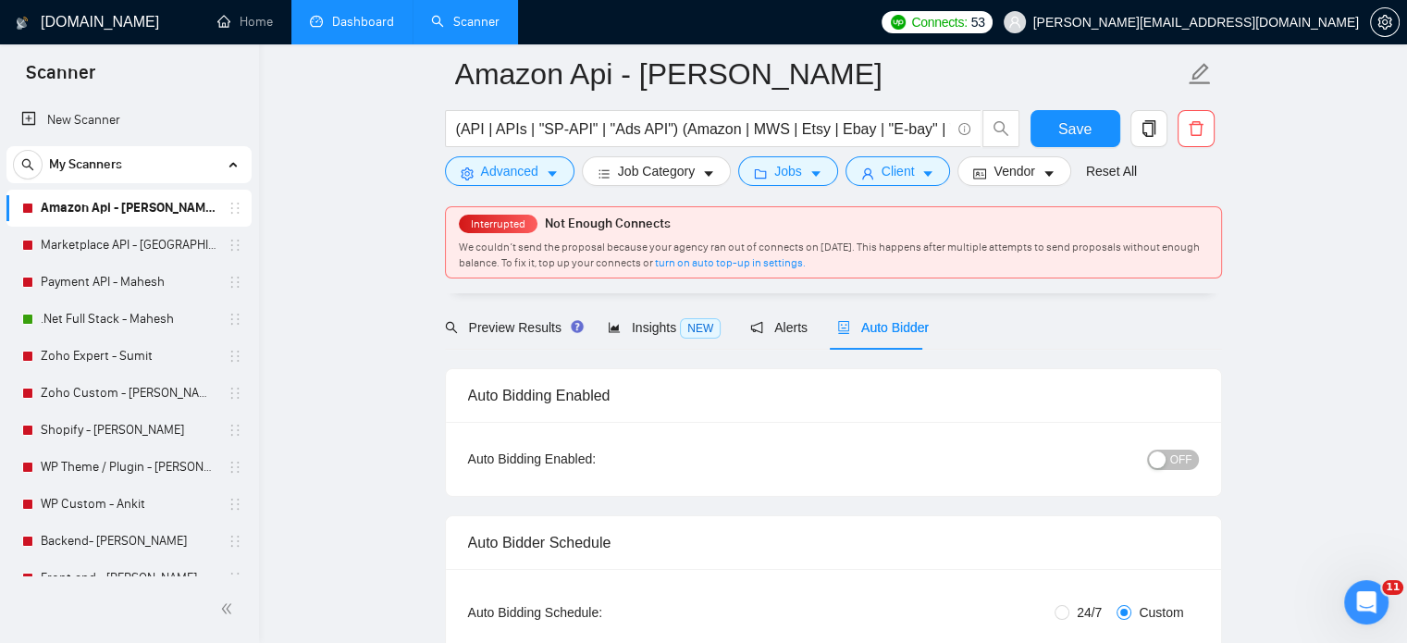
scroll to position [93, 0]
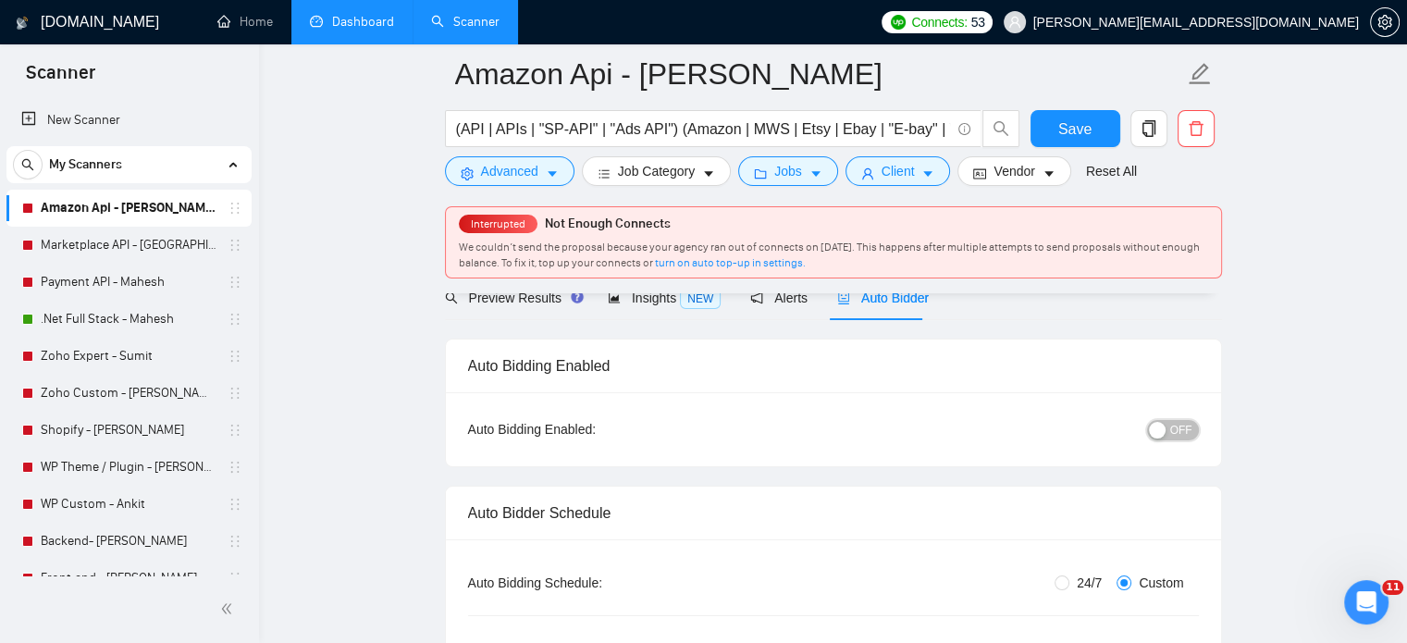
drag, startPoint x: 1180, startPoint y: 426, endPoint x: 1240, endPoint y: 469, distance: 73.5
click at [1180, 426] on span "OFF" at bounding box center [1181, 430] width 22 height 20
drag, startPoint x: 1073, startPoint y: 125, endPoint x: 1420, endPoint y: 626, distance: 609.7
click at [1073, 123] on span "Save" at bounding box center [1074, 128] width 33 height 23
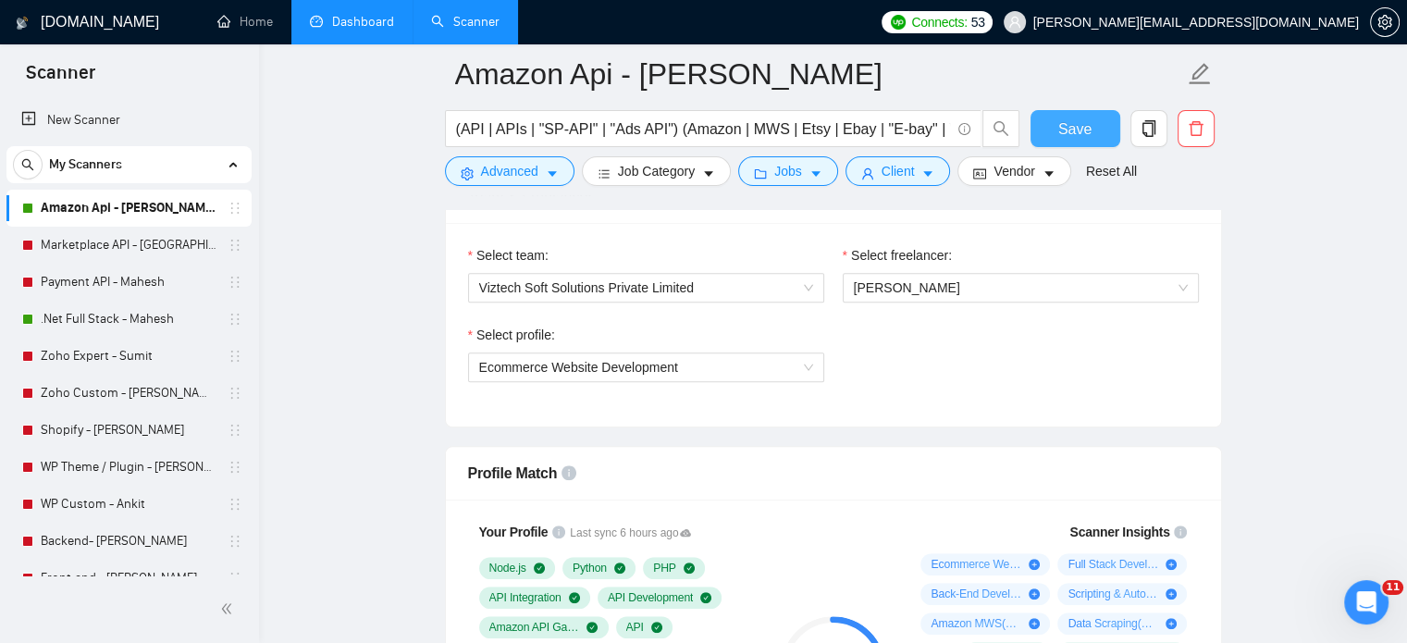
scroll to position [1480, 0]
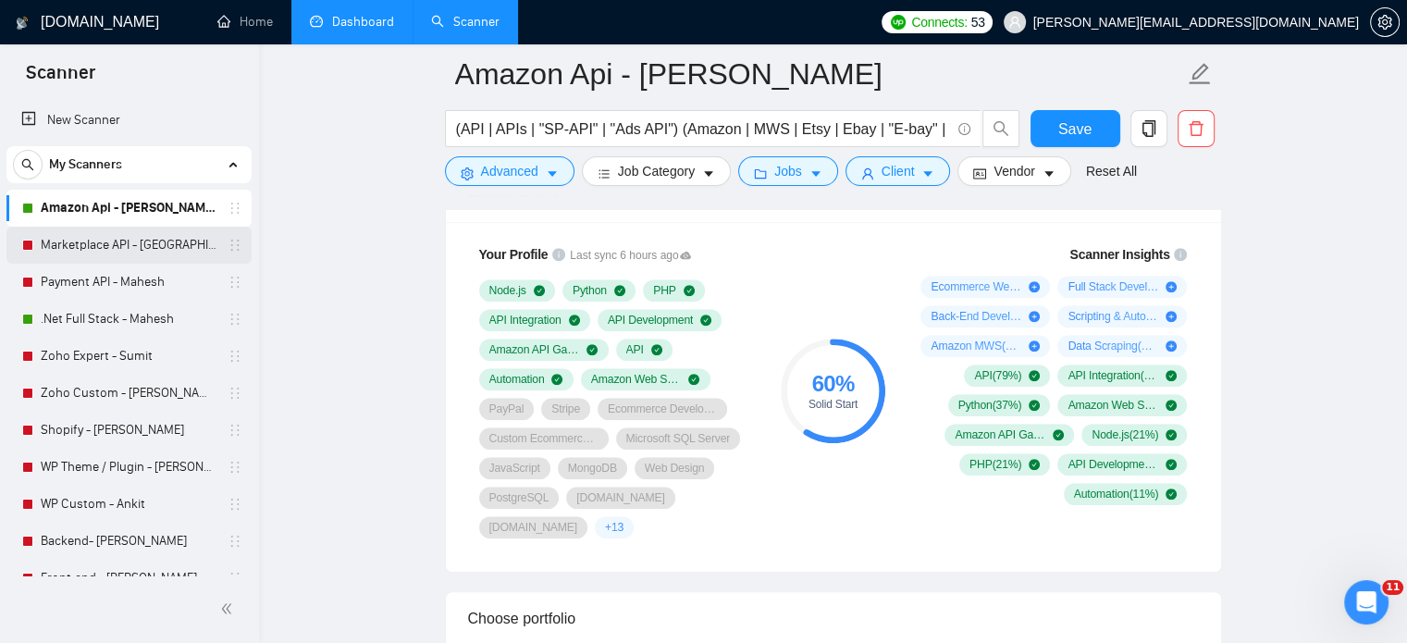
click at [96, 246] on link "Marketplace API - [GEOGRAPHIC_DATA]" at bounding box center [129, 245] width 176 height 37
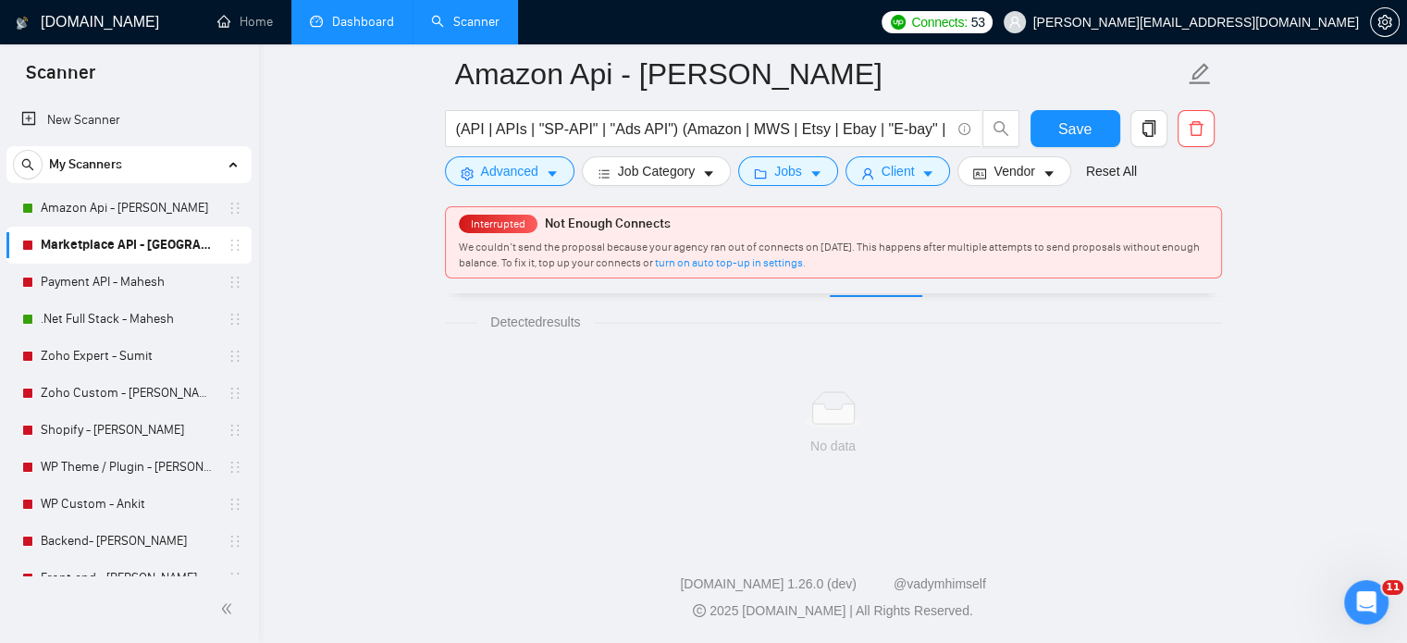
scroll to position [32, 0]
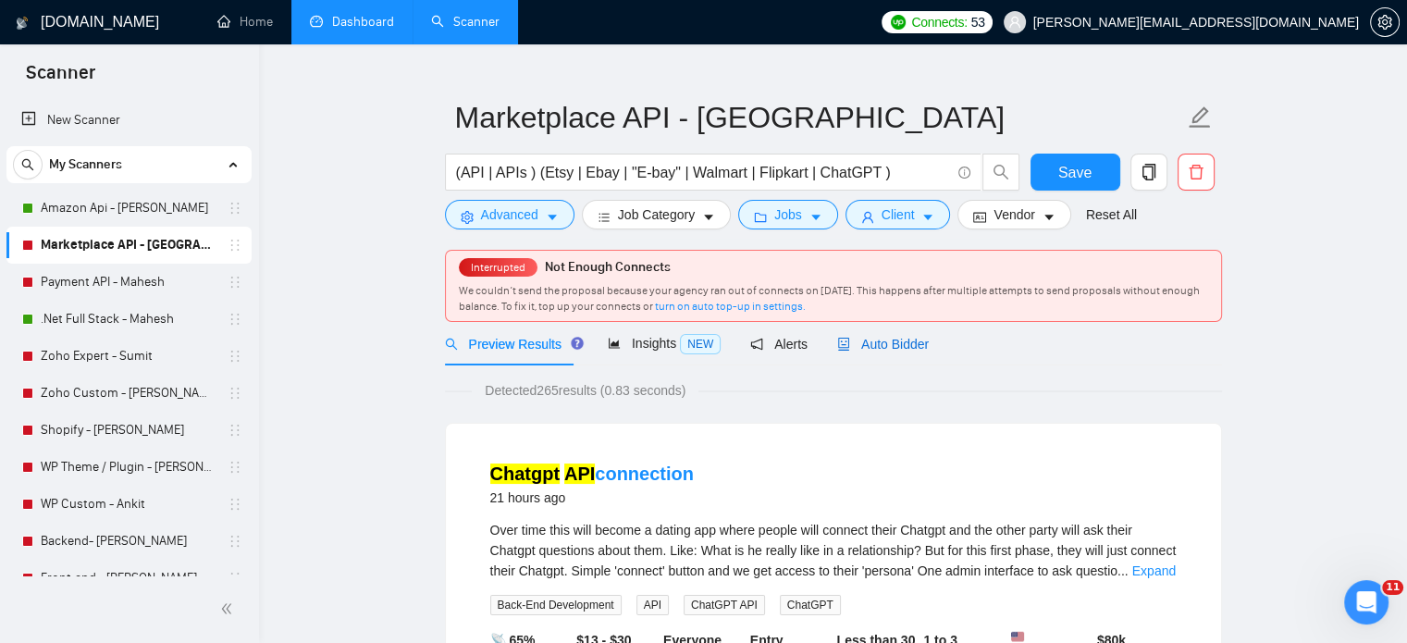
click at [870, 345] on span "Auto Bidder" at bounding box center [883, 344] width 92 height 15
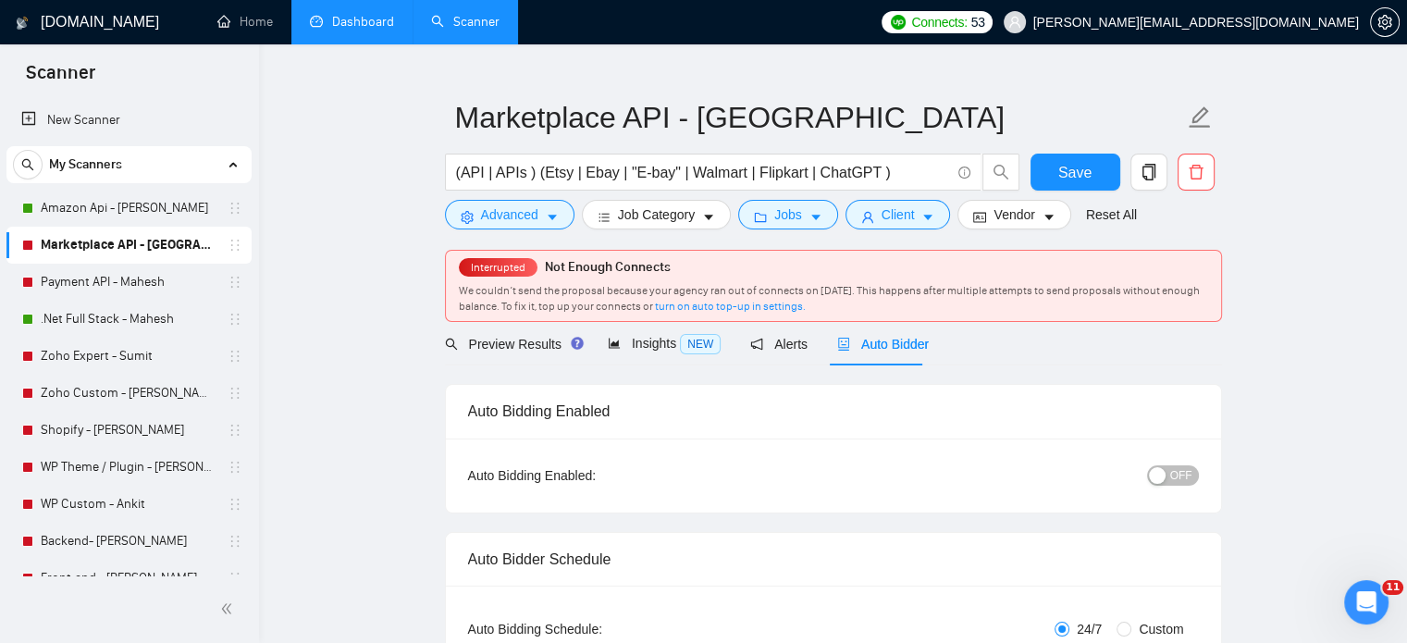
radio input "false"
radio input "true"
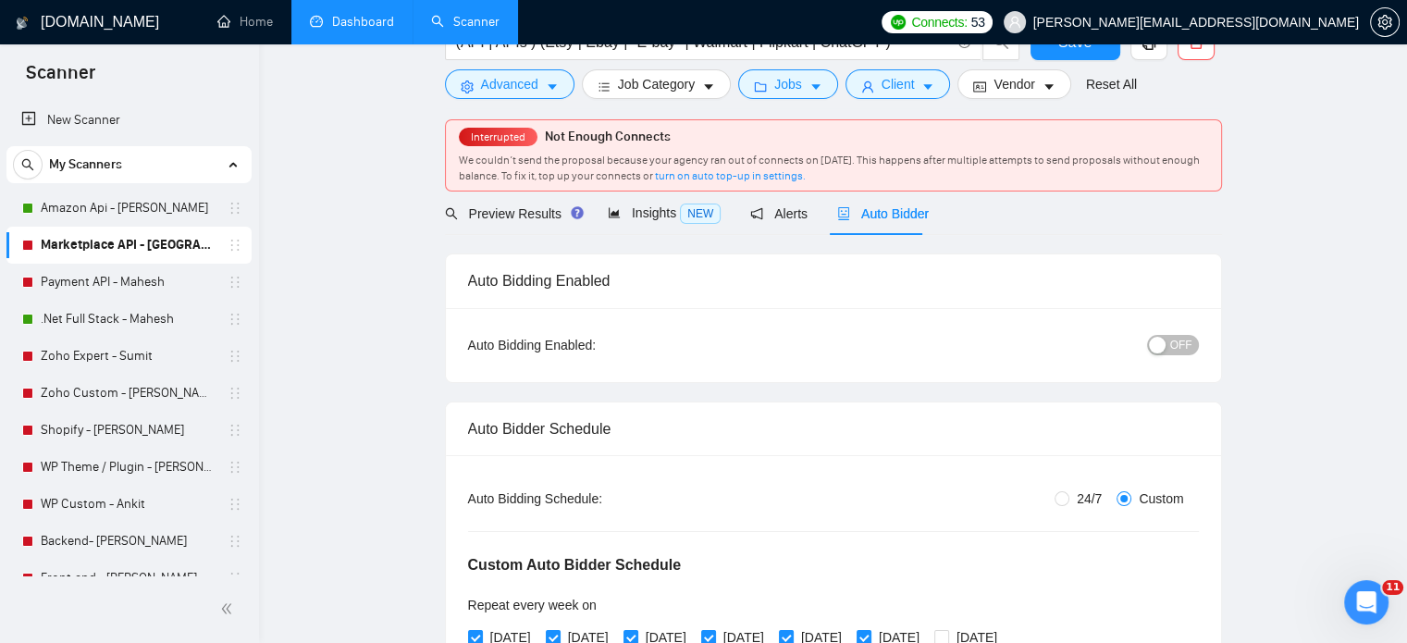
scroll to position [32, 0]
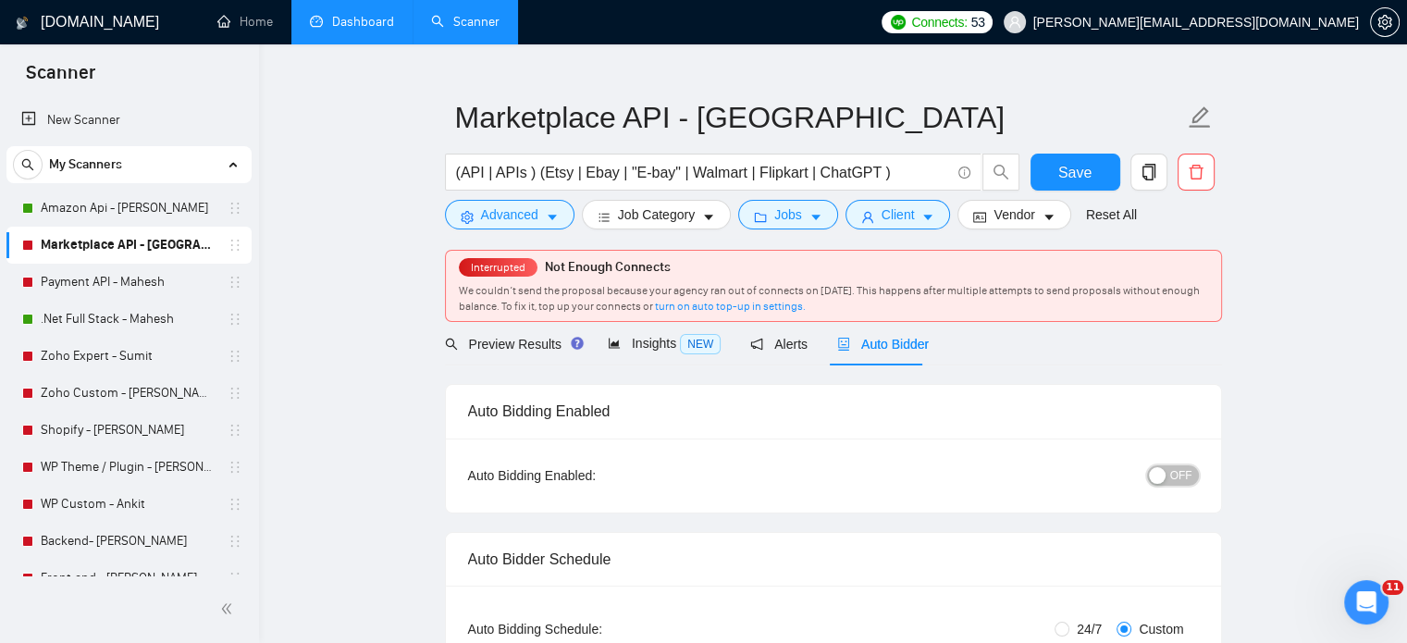
drag, startPoint x: 1180, startPoint y: 477, endPoint x: 1209, endPoint y: 524, distance: 54.4
click at [1180, 477] on span "OFF" at bounding box center [1181, 475] width 22 height 20
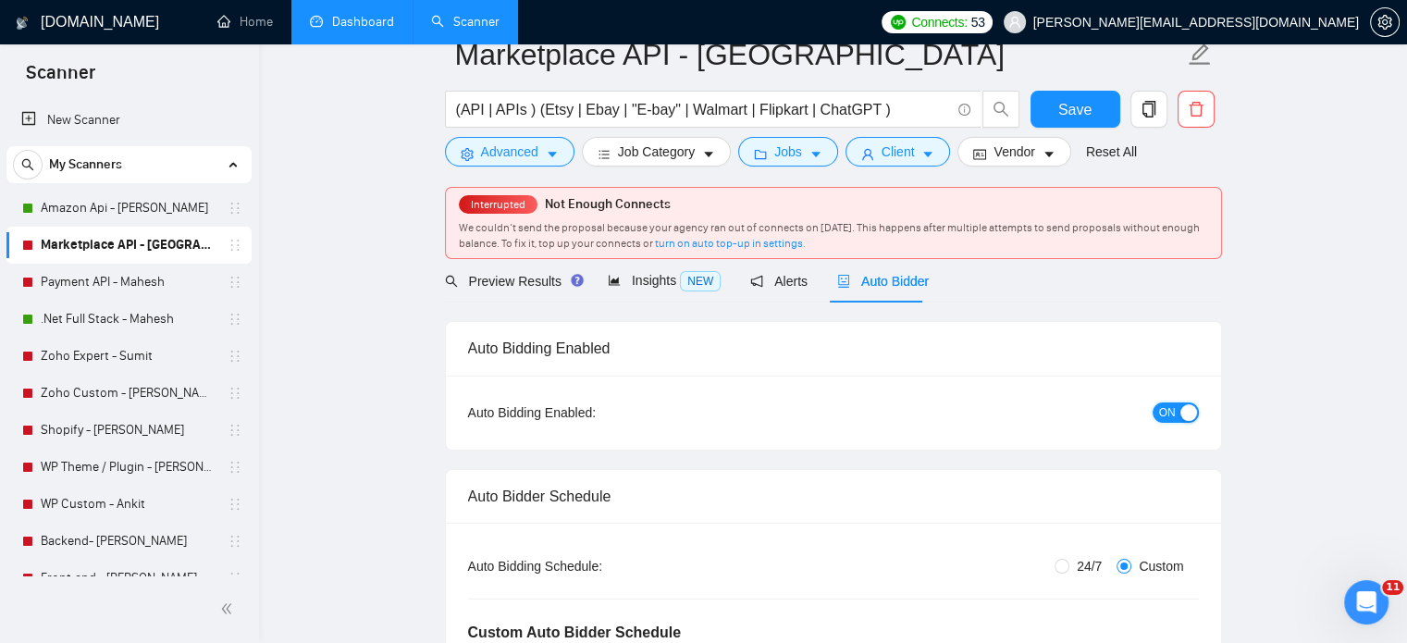
scroll to position [0, 0]
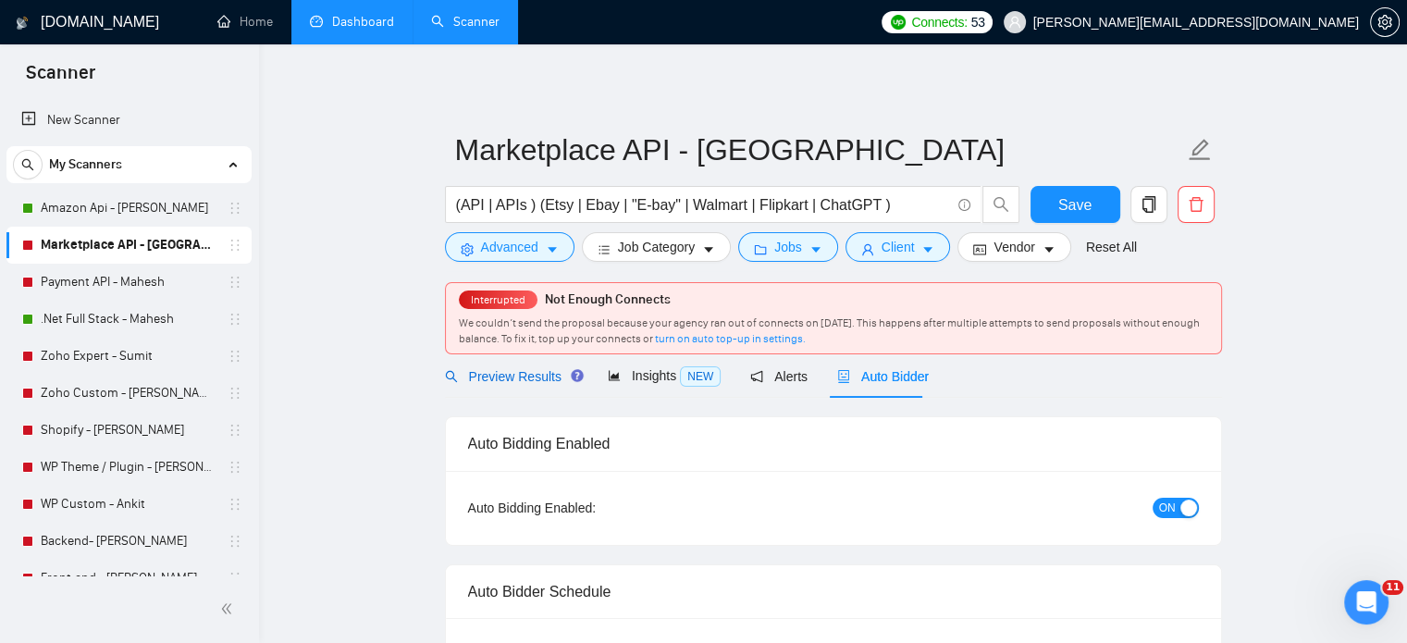
click at [488, 376] on span "Preview Results" at bounding box center [511, 376] width 133 height 15
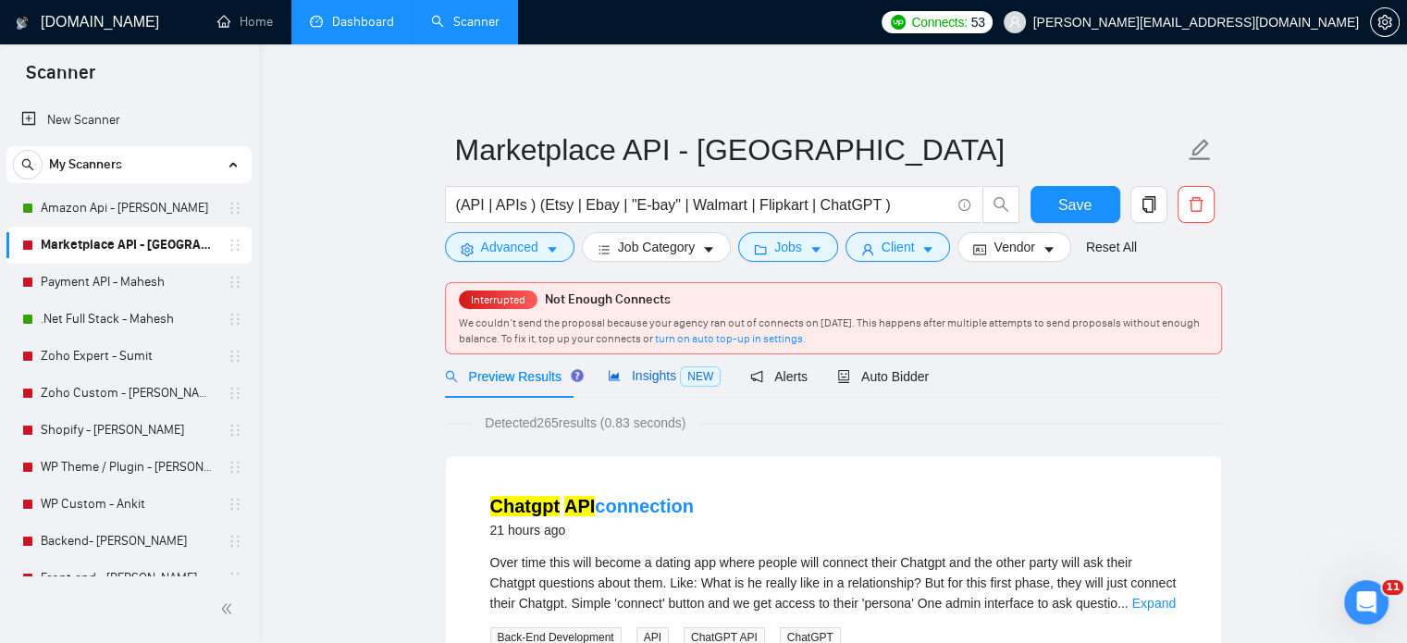
click at [655, 368] on span "Insights NEW" at bounding box center [664, 375] width 113 height 15
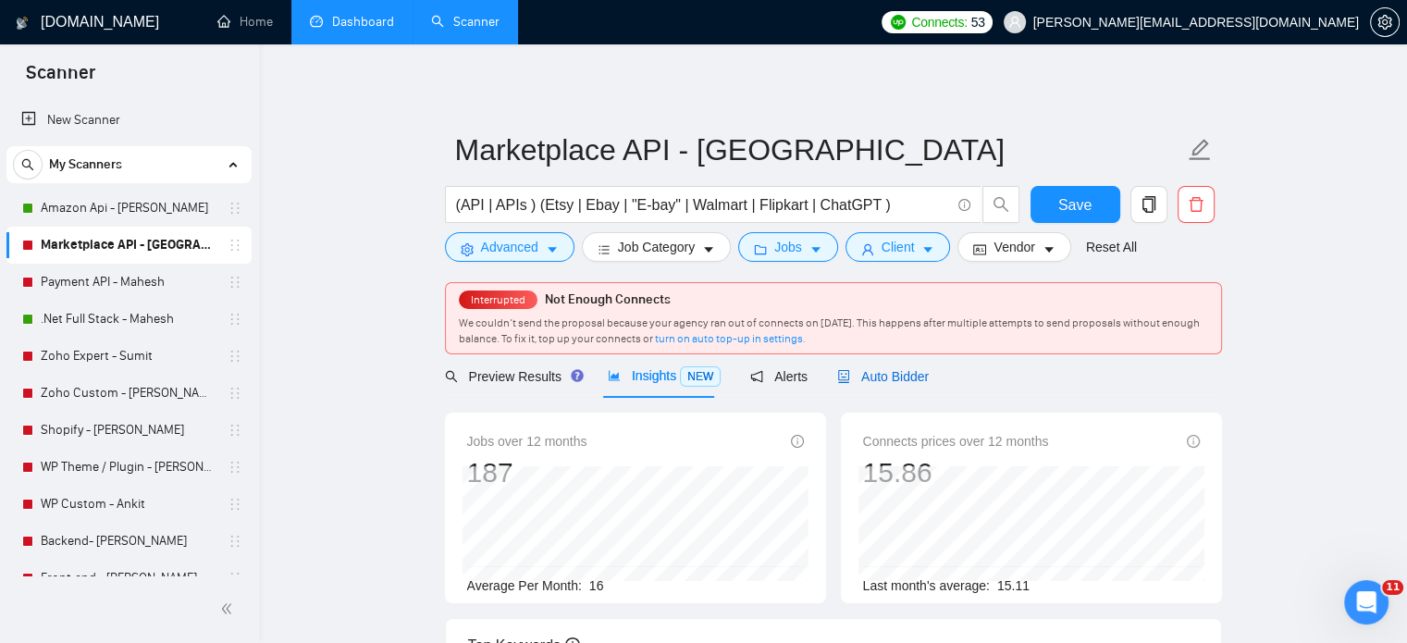
click at [883, 369] on span "Auto Bidder" at bounding box center [883, 376] width 92 height 15
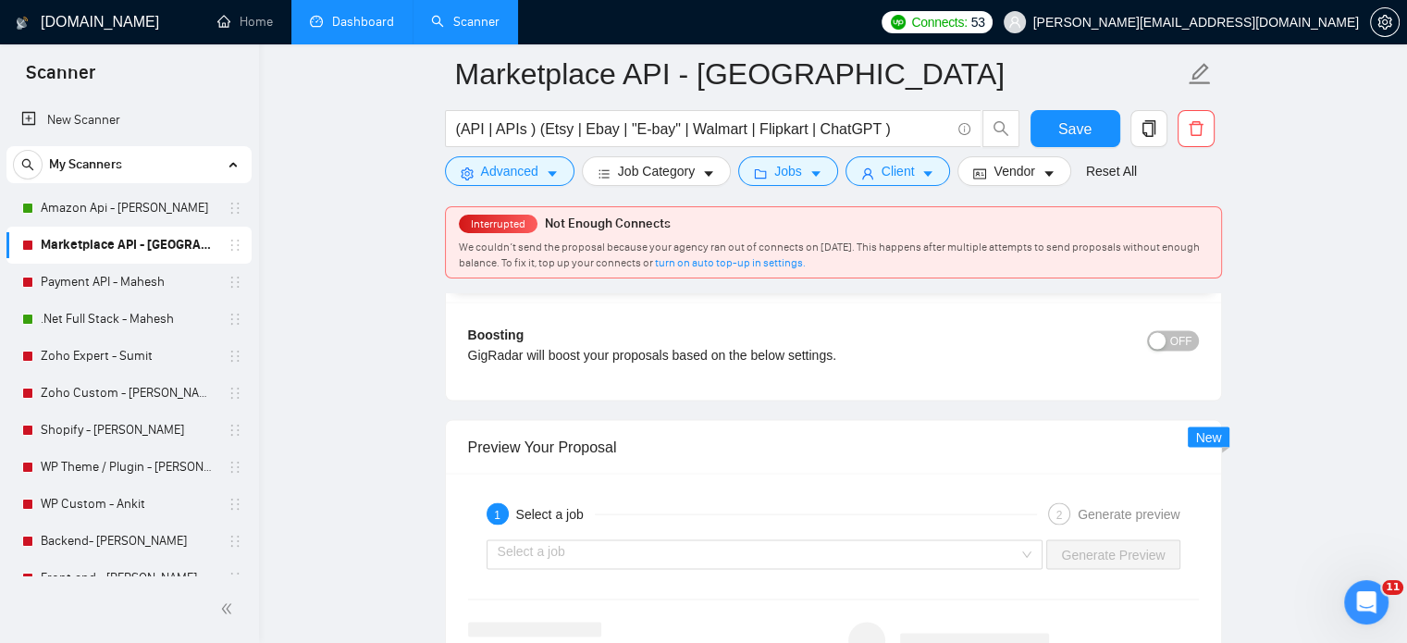
scroll to position [3700, 0]
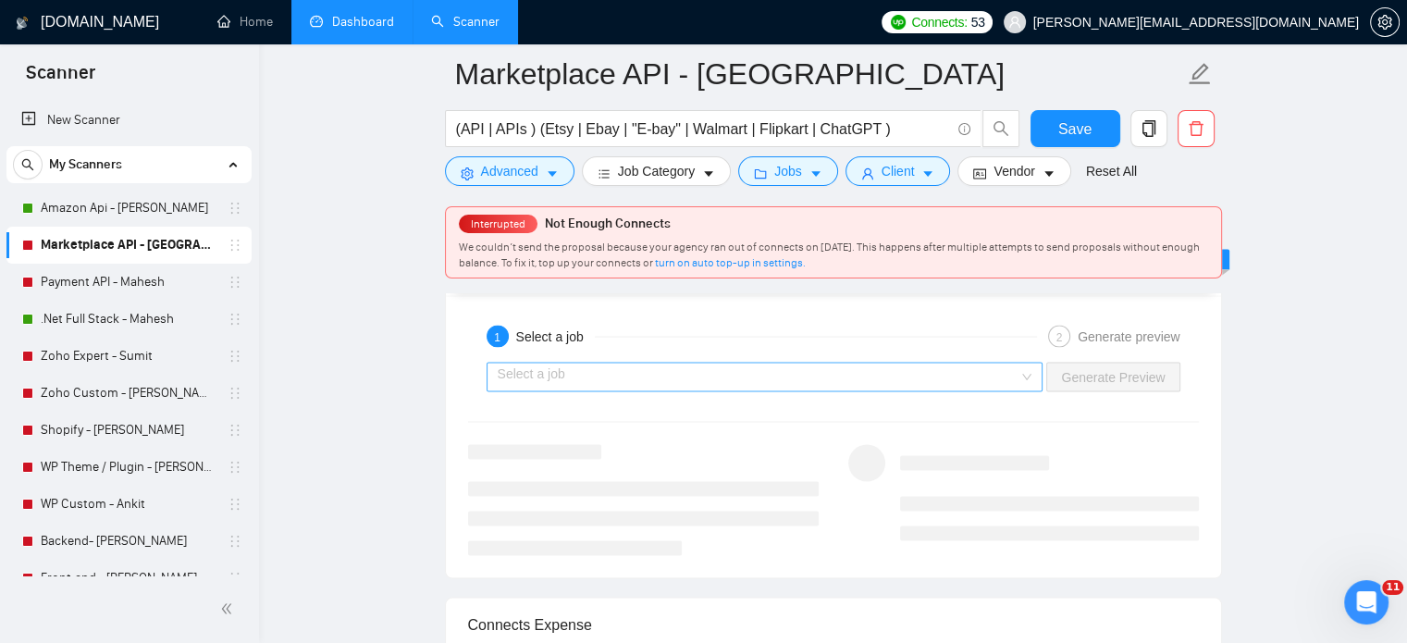
click at [1034, 375] on div "Select a job" at bounding box center [765, 378] width 557 height 30
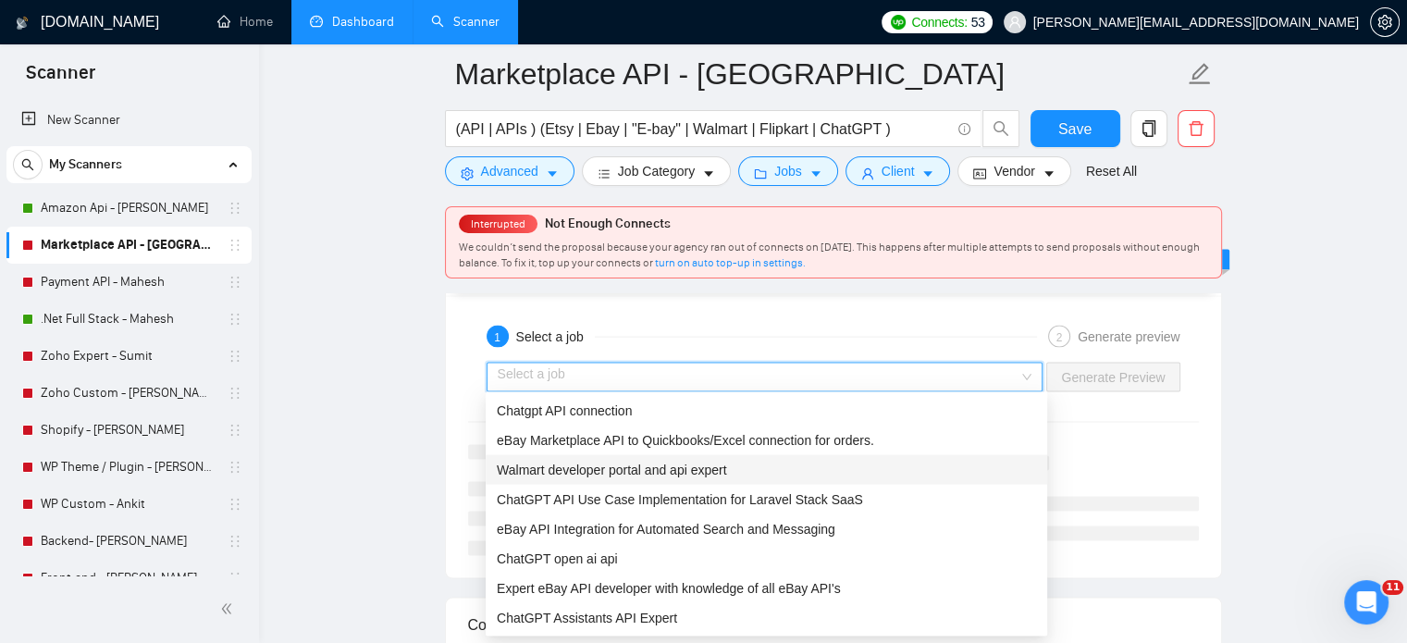
click at [549, 472] on span "Walmart developer portal and api expert" at bounding box center [612, 470] width 230 height 15
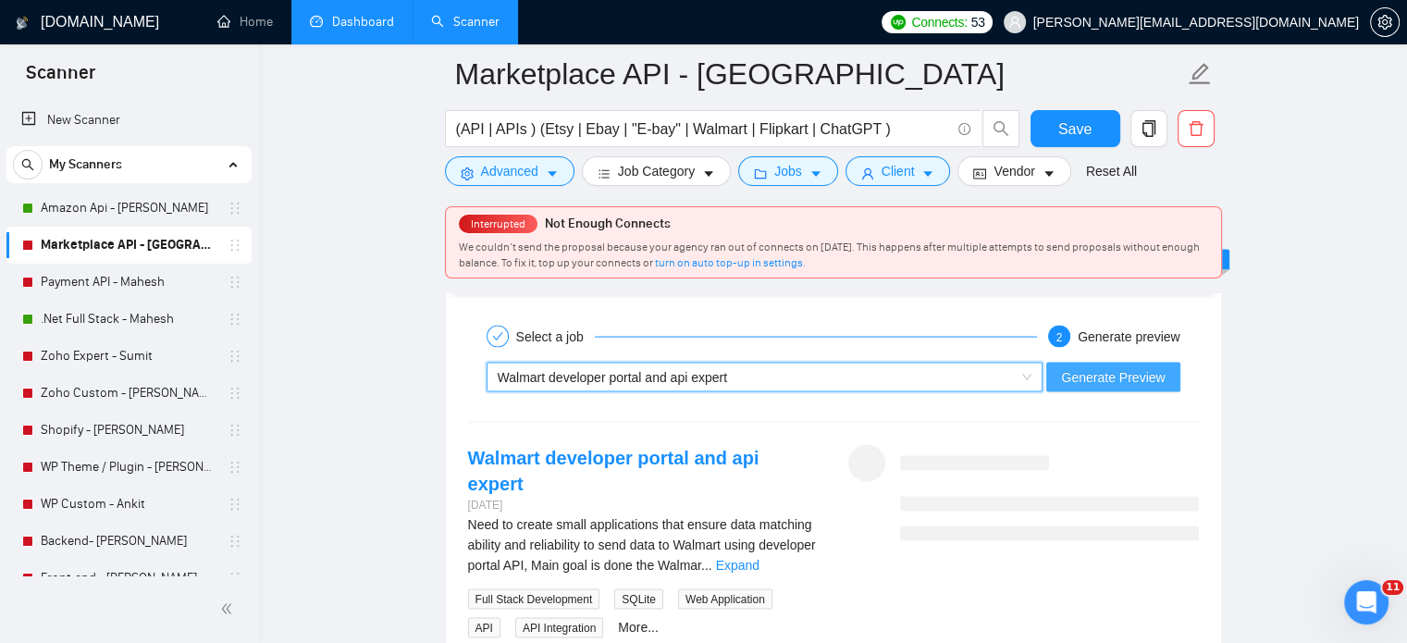
click at [1091, 379] on span "Generate Preview" at bounding box center [1113, 377] width 104 height 20
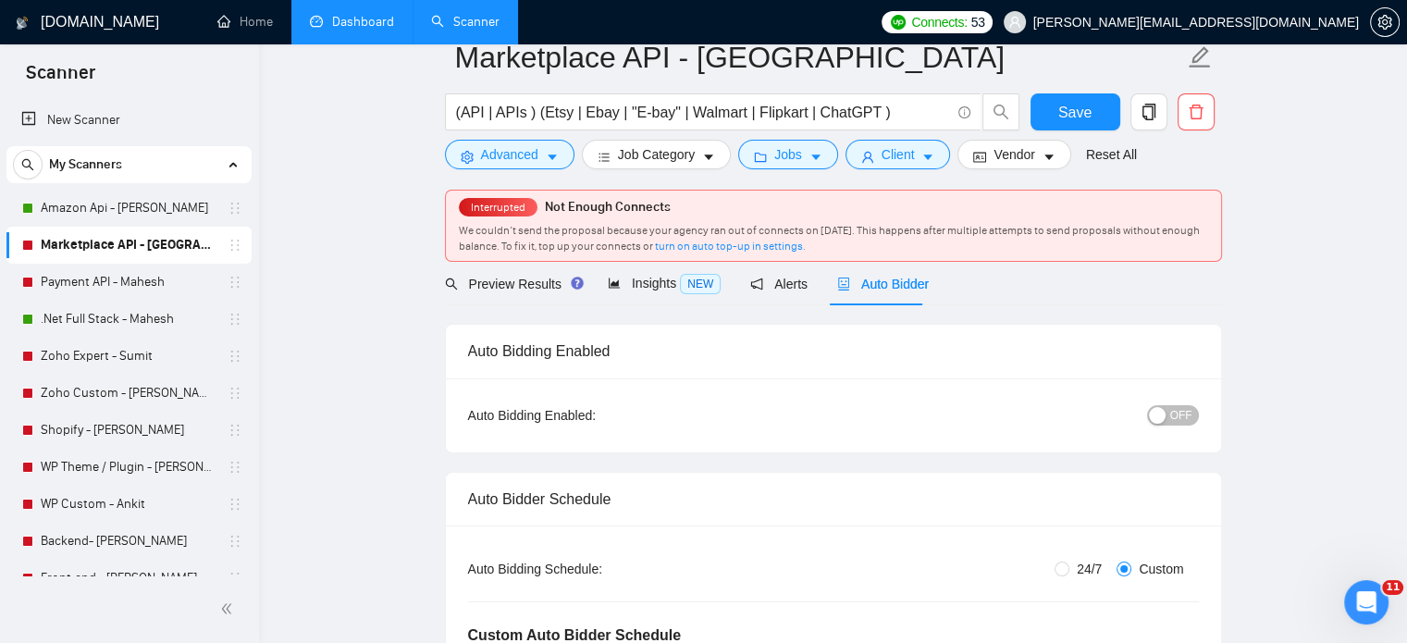
scroll to position [0, 0]
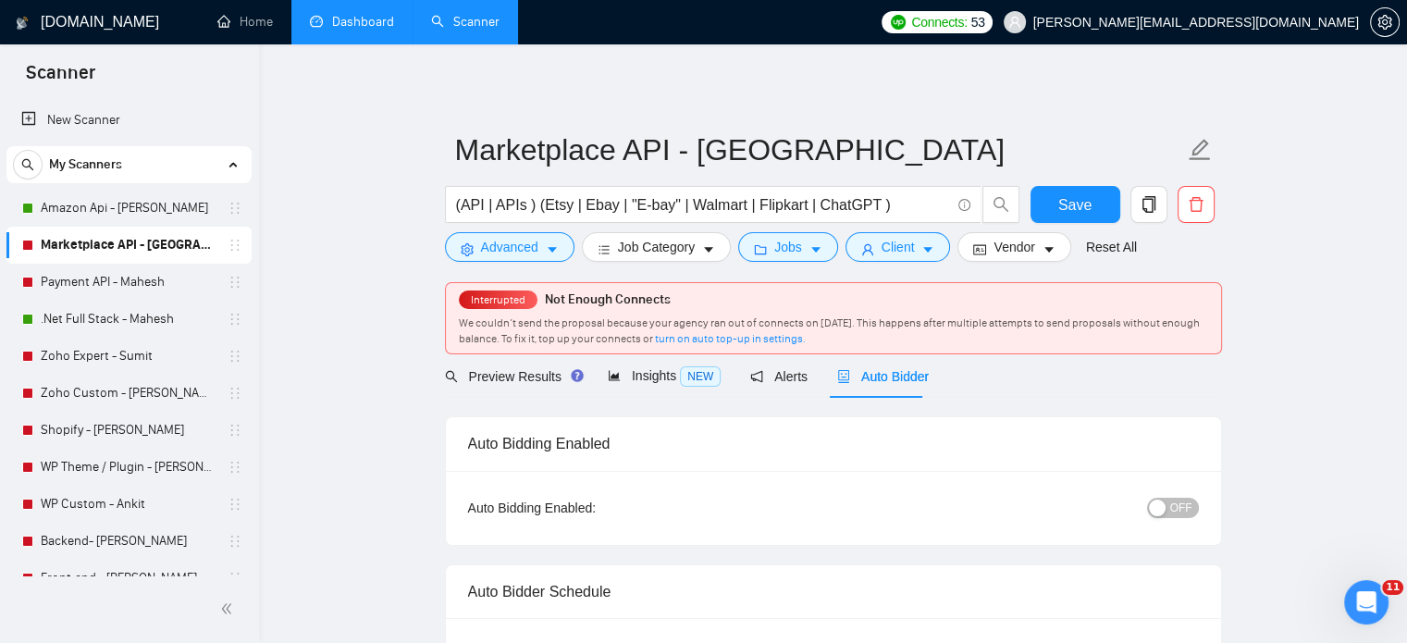
click at [1195, 512] on button "OFF" at bounding box center [1173, 508] width 52 height 20
click at [1075, 209] on span "Save" at bounding box center [1074, 204] width 33 height 23
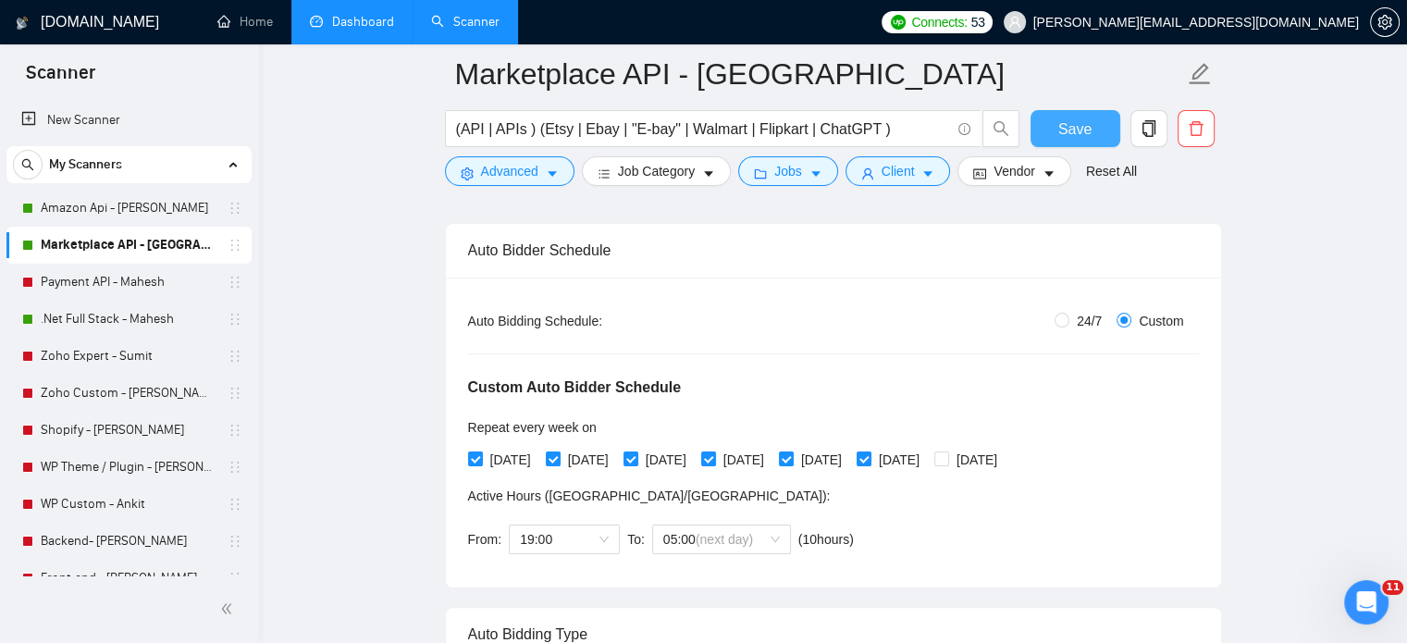
scroll to position [370, 0]
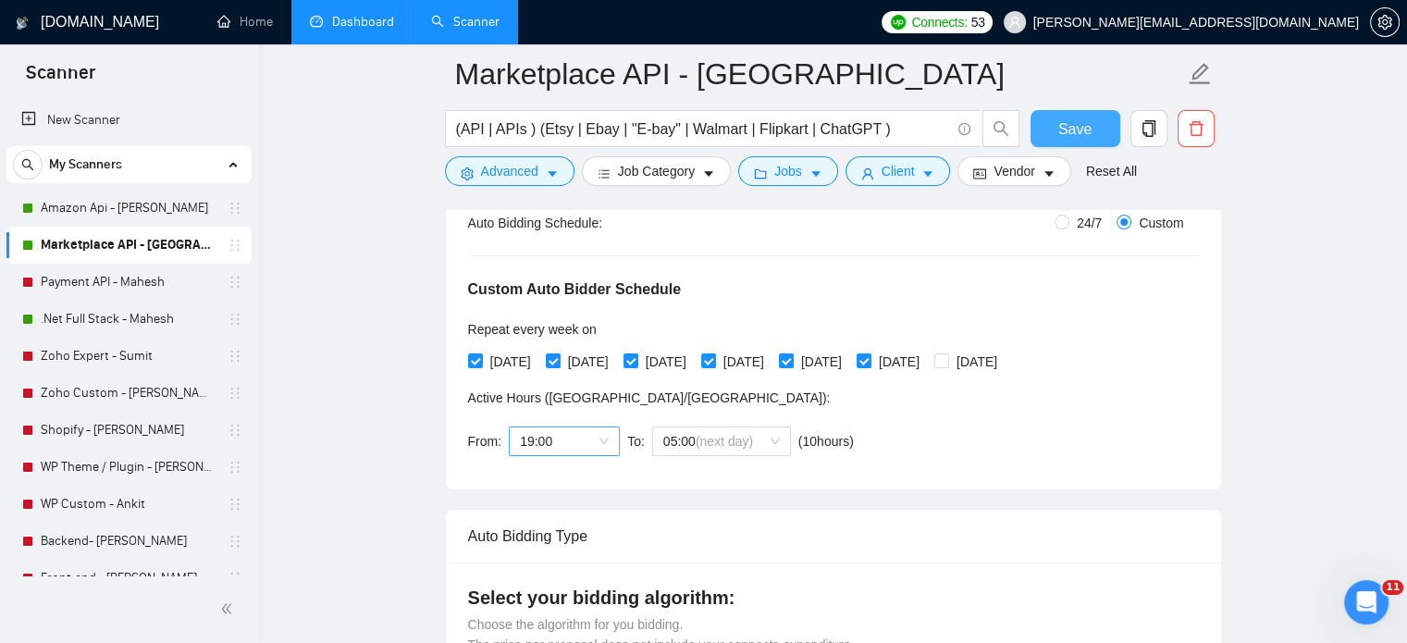
click at [595, 436] on span "19:00" at bounding box center [564, 441] width 89 height 28
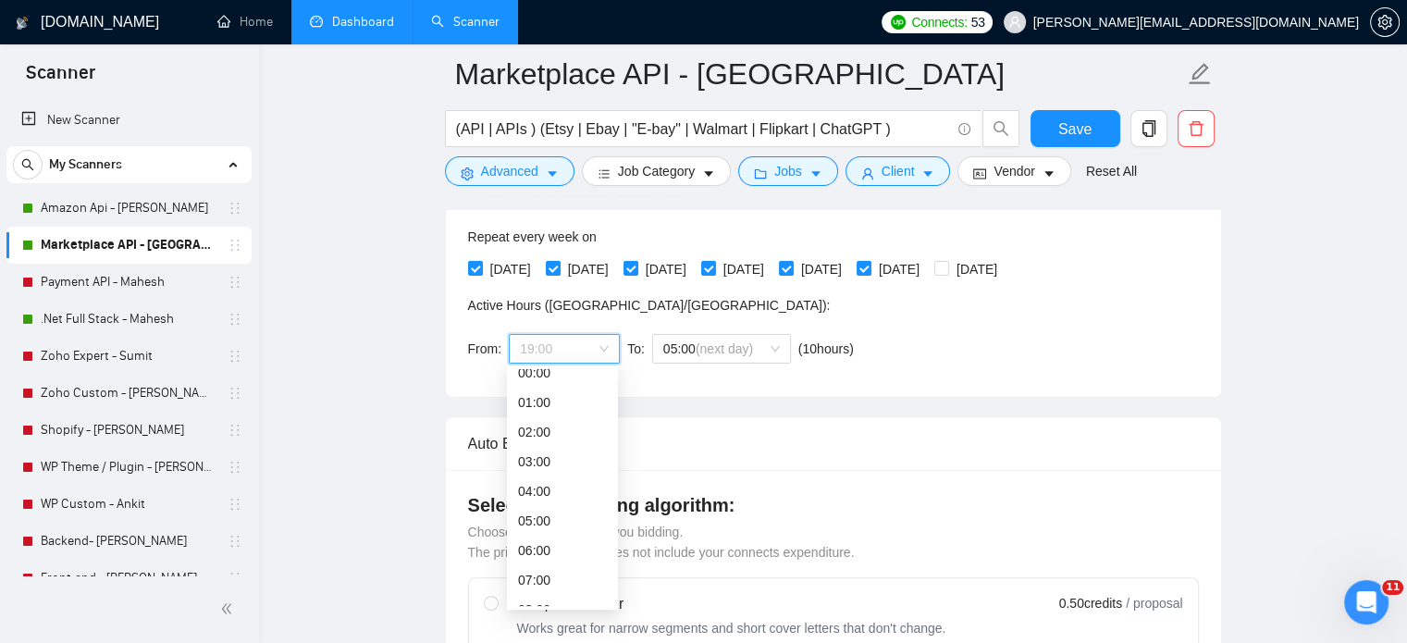
scroll to position [0, 0]
click at [553, 386] on div "00:00" at bounding box center [562, 384] width 89 height 20
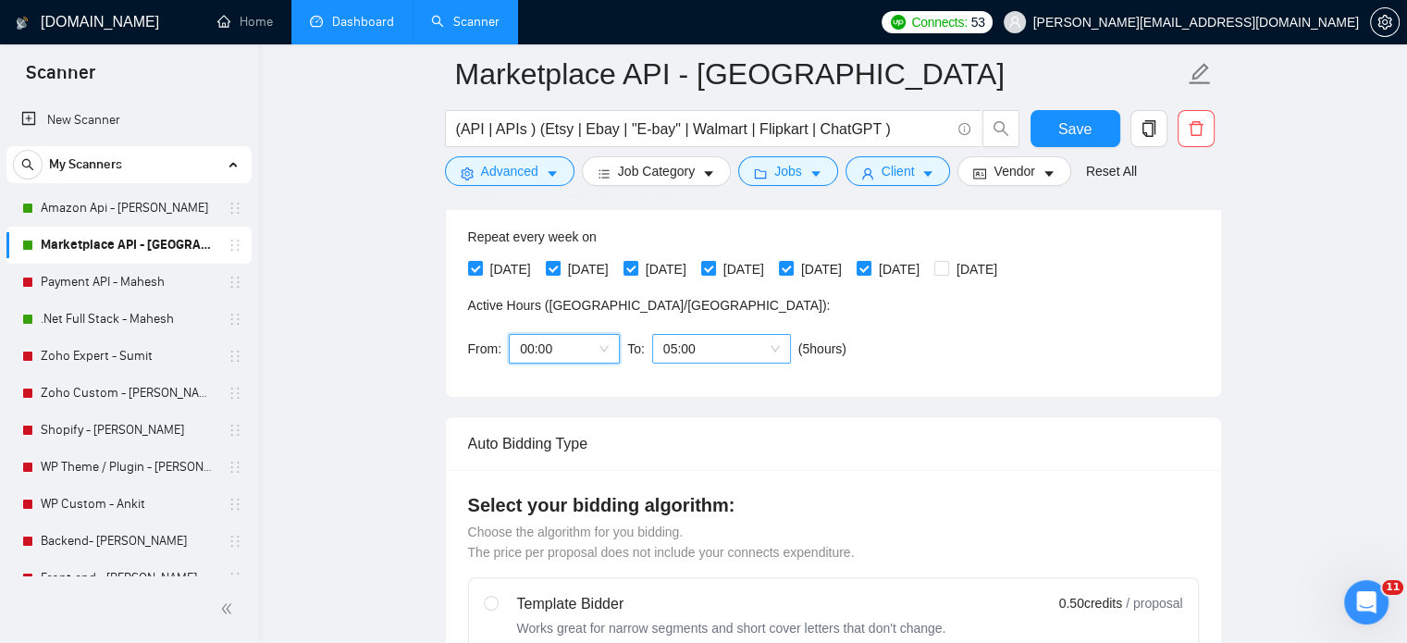
click at [773, 346] on span "05:00" at bounding box center [721, 349] width 117 height 28
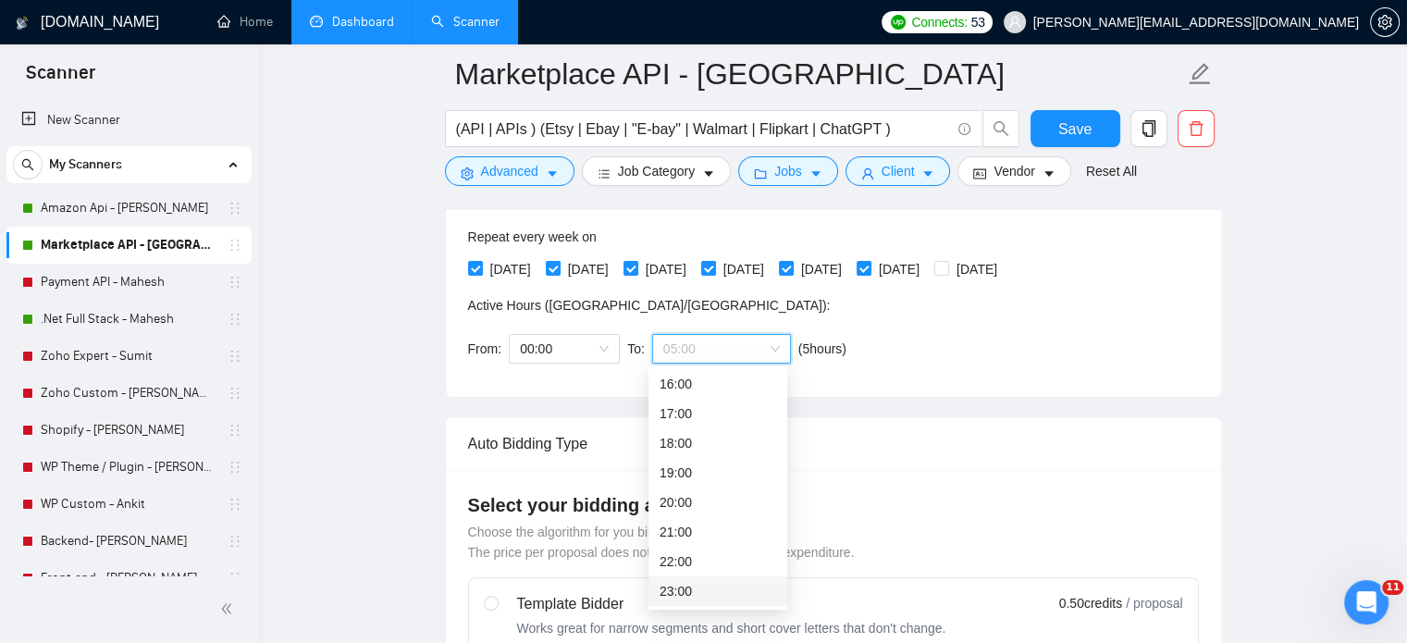
scroll to position [555, 0]
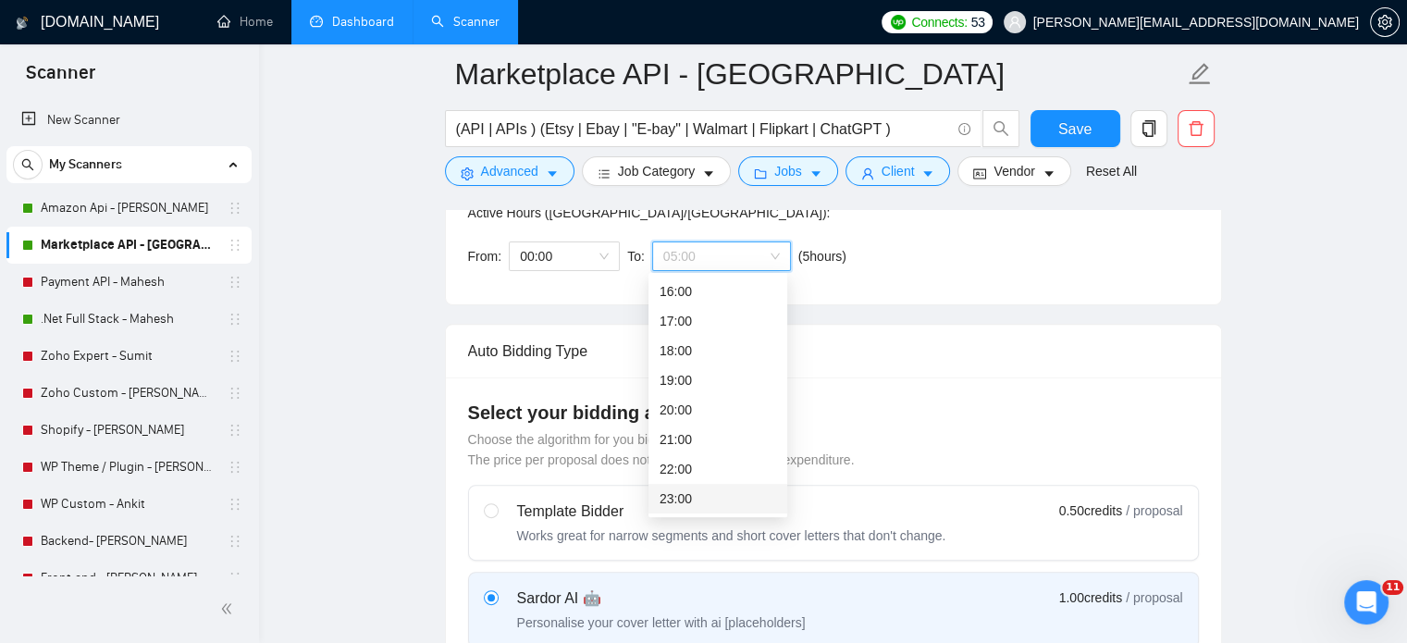
click at [686, 500] on div "23:00" at bounding box center [718, 498] width 117 height 20
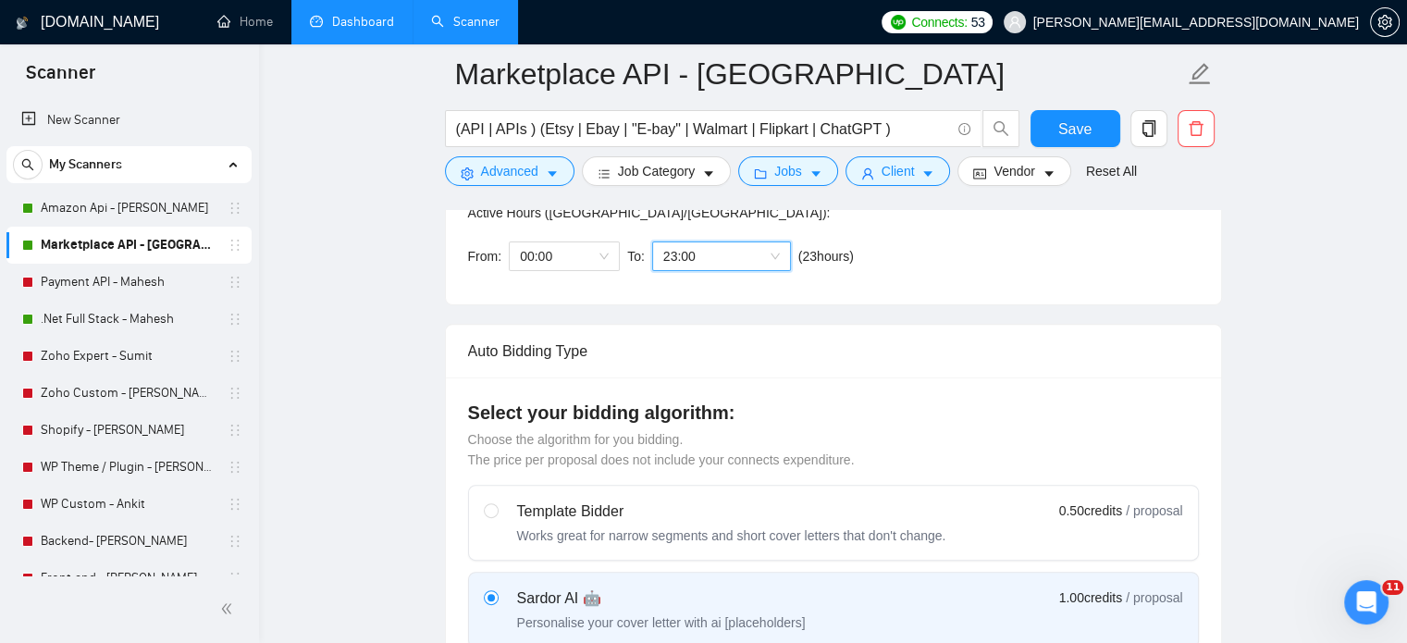
scroll to position [463, 0]
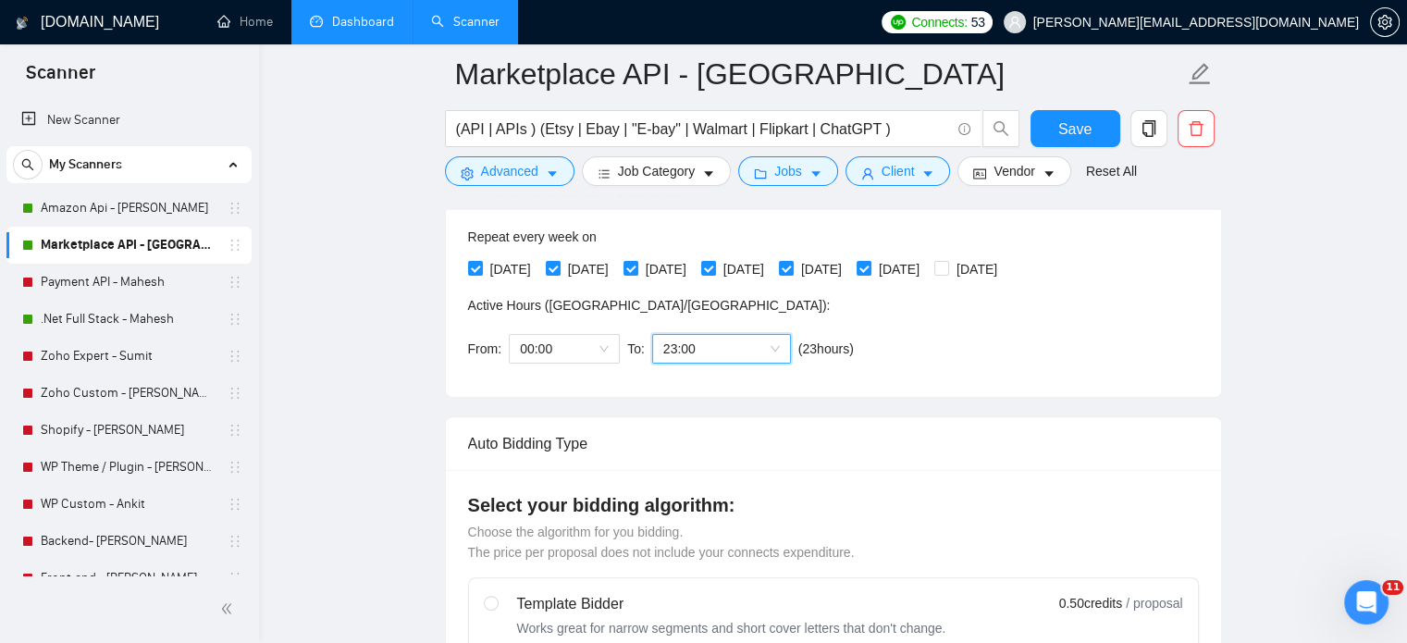
click at [769, 353] on span "23:00" at bounding box center [721, 349] width 117 height 28
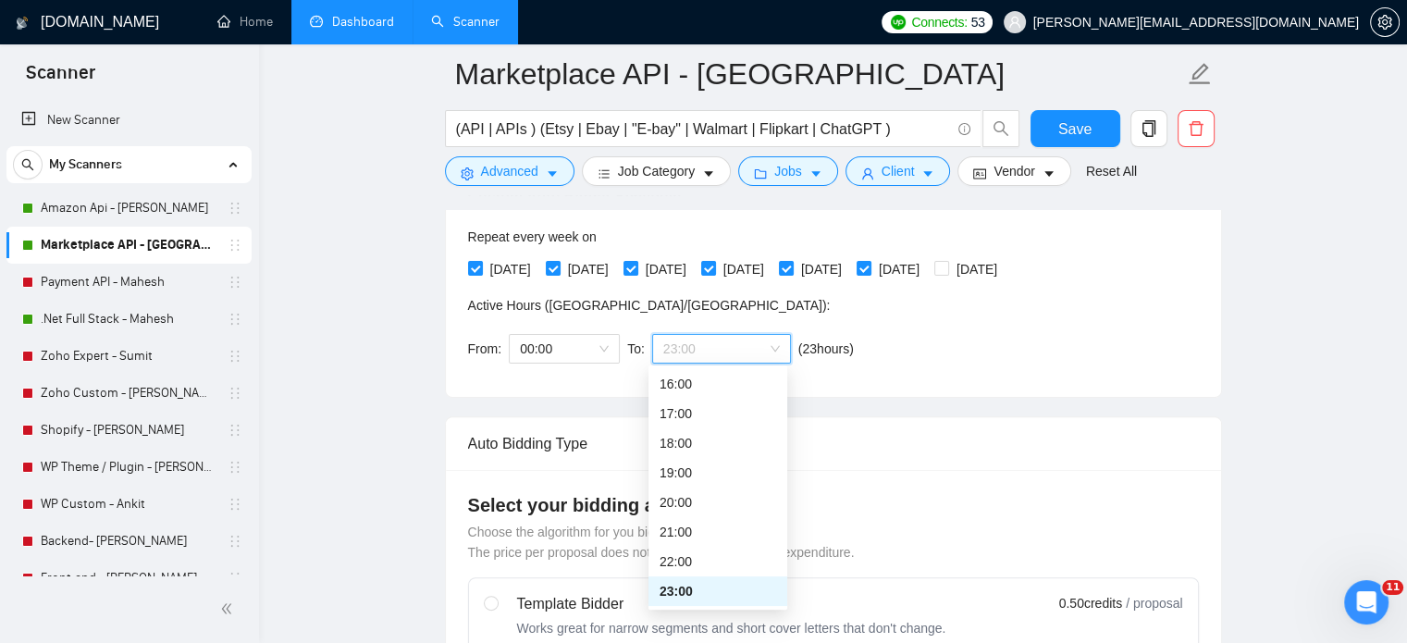
click at [769, 352] on span "23:00" at bounding box center [721, 349] width 117 height 28
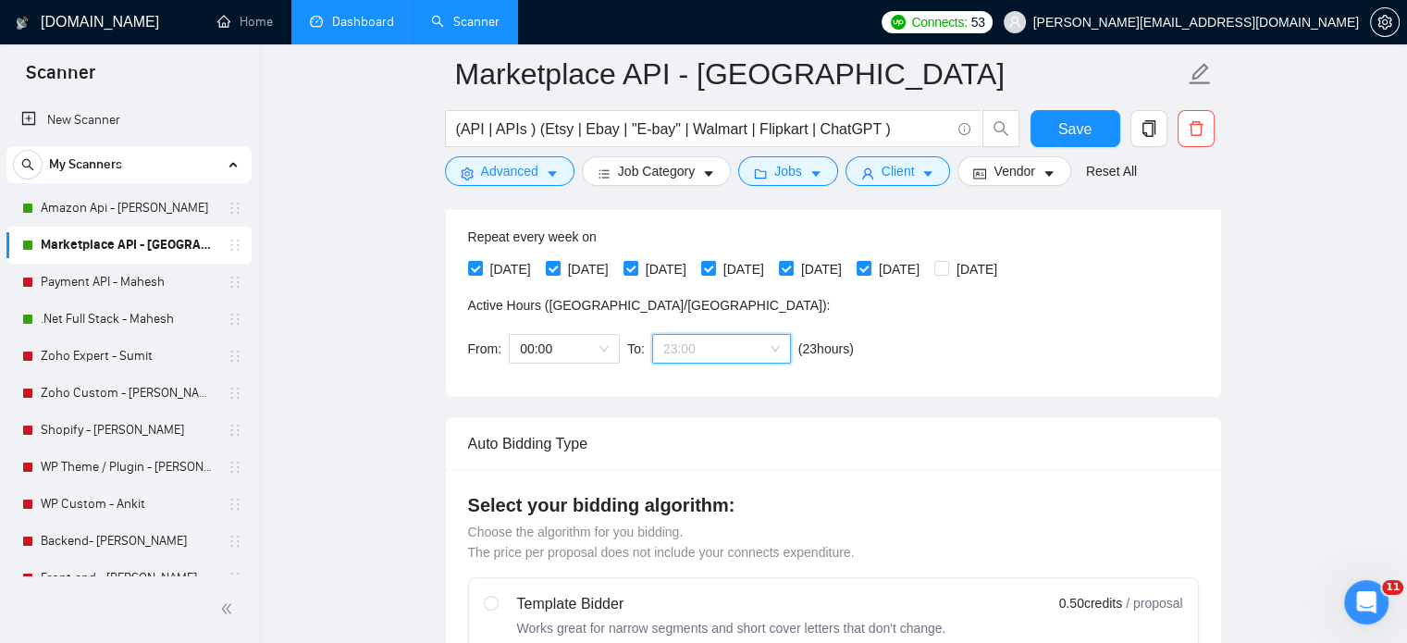
click at [769, 352] on span "23:00" at bounding box center [721, 349] width 117 height 28
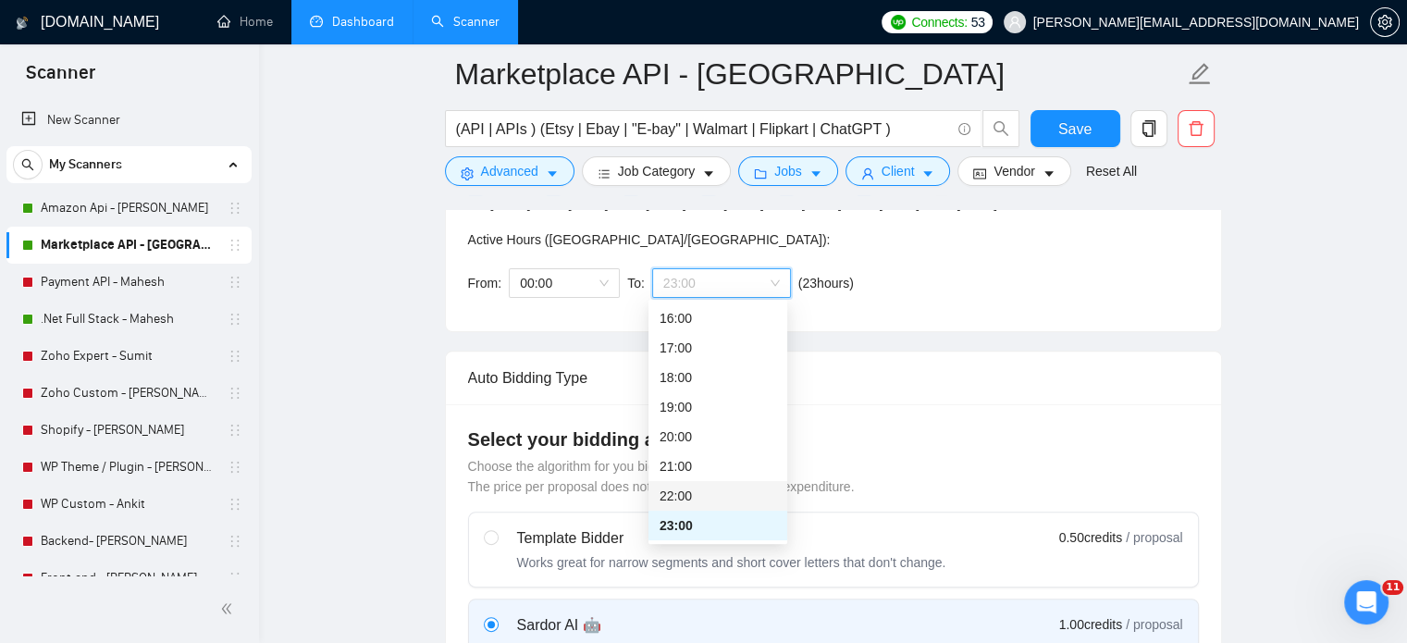
scroll to position [555, 0]
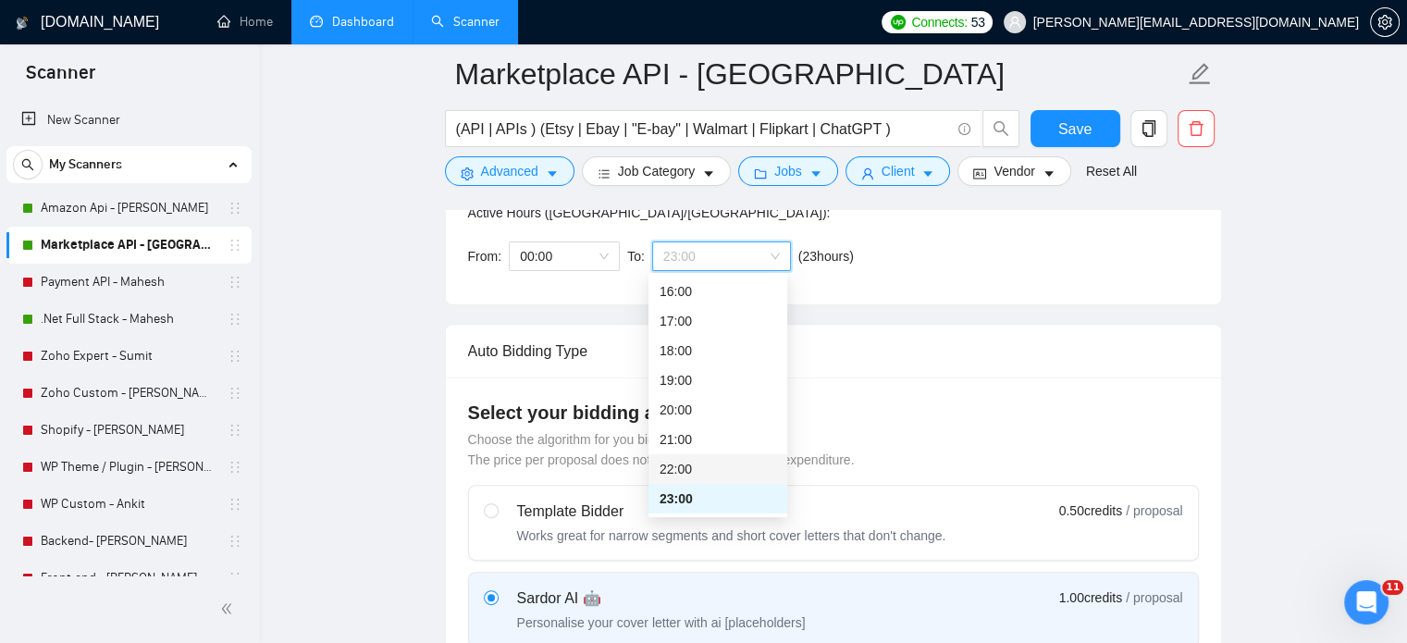
click at [768, 252] on span "23:00" at bounding box center [721, 256] width 117 height 28
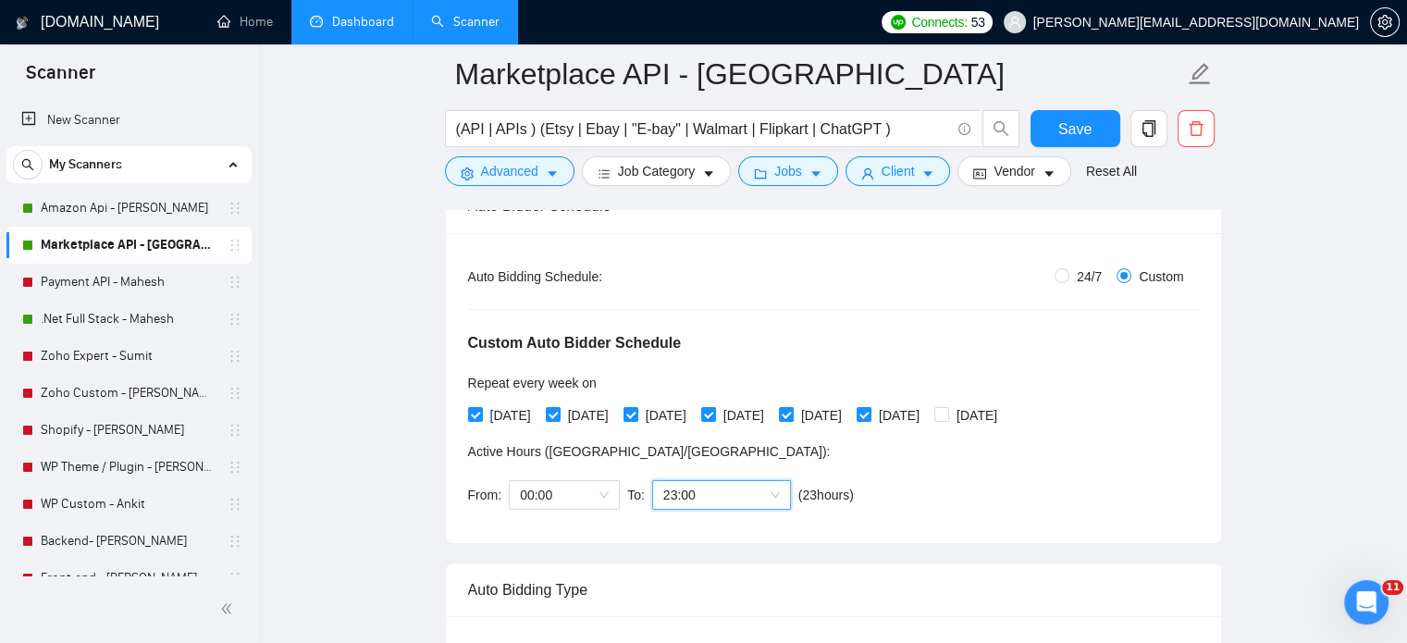
scroll to position [463, 0]
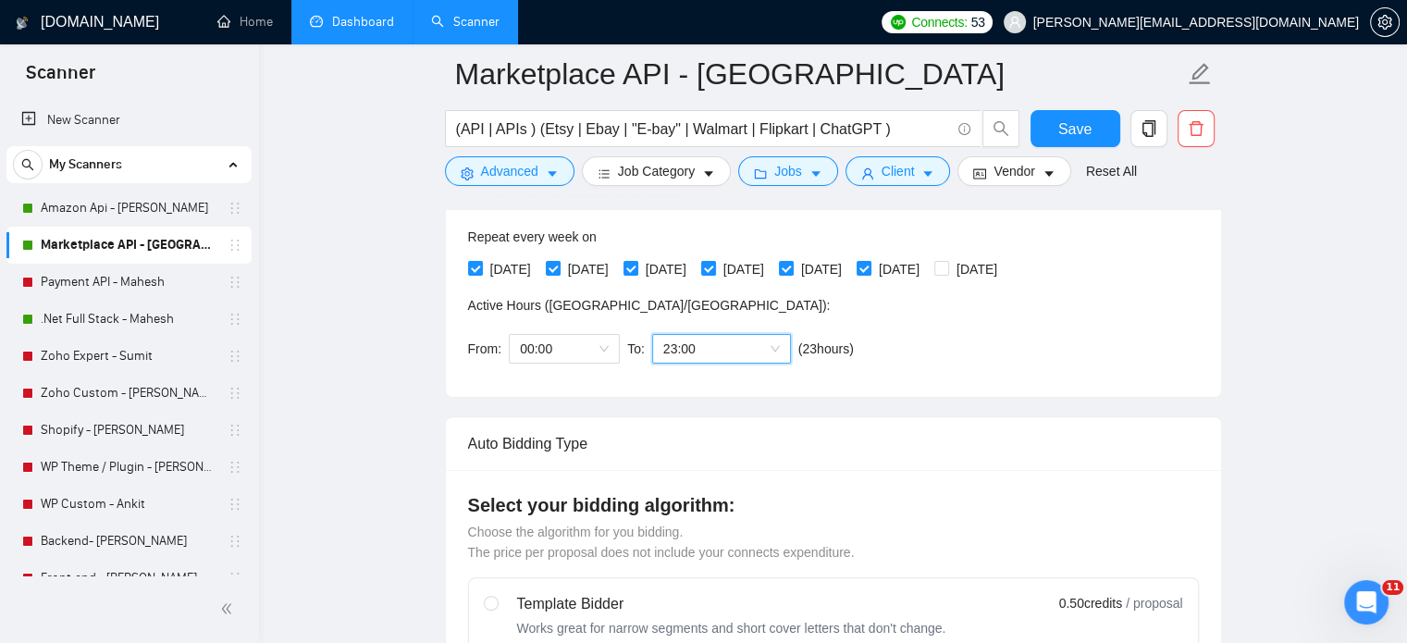
click at [773, 340] on span "23:00" at bounding box center [721, 349] width 117 height 28
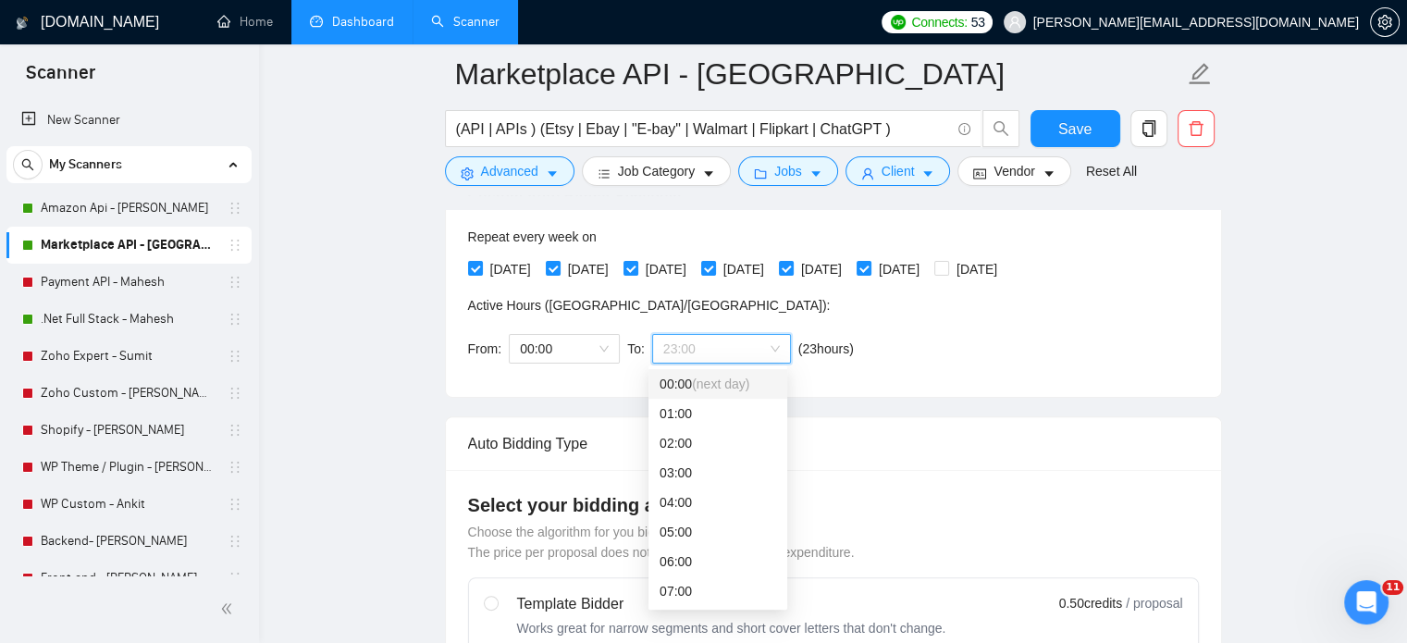
click at [698, 376] on span "(next day)" at bounding box center [720, 383] width 57 height 15
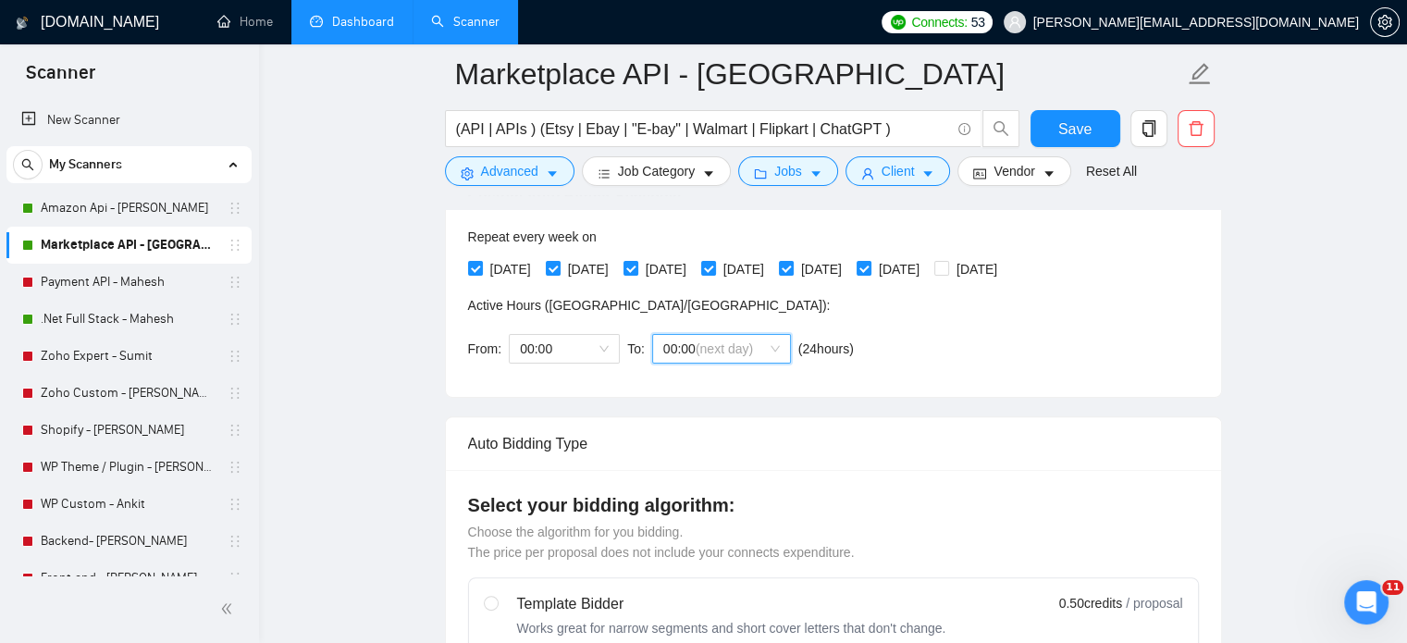
click at [954, 390] on div "Auto Bidding Type: Automated (recommended) Semi-automated Auto Bidding Schedule…" at bounding box center [833, 242] width 775 height 310
drag, startPoint x: 1082, startPoint y: 134, endPoint x: 1210, endPoint y: 399, distance: 293.7
click at [1082, 135] on span "Save" at bounding box center [1074, 128] width 33 height 23
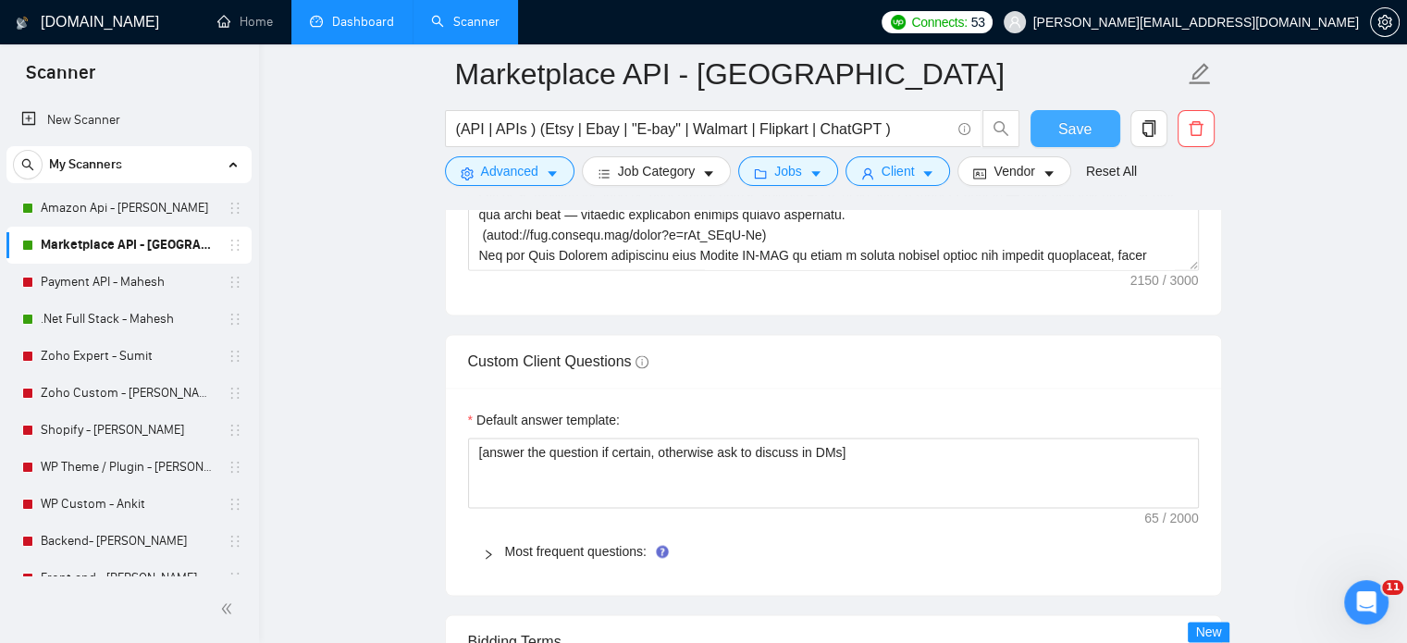
scroll to position [1994, 0]
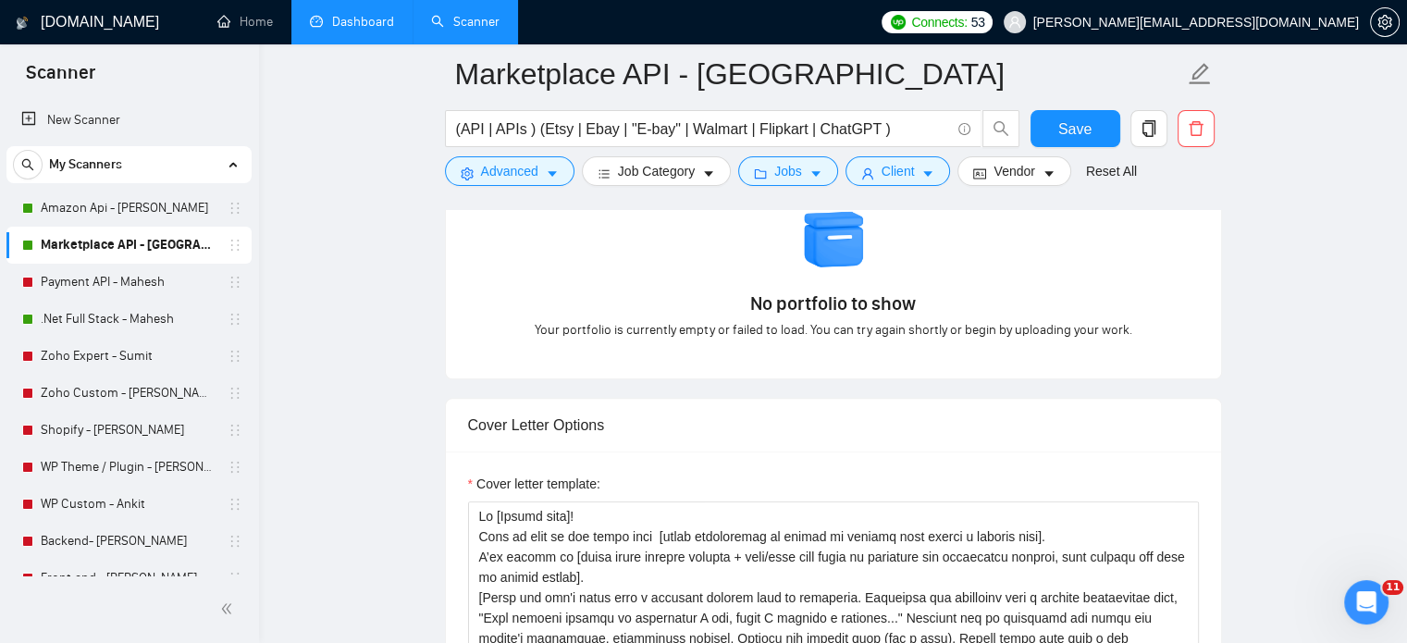
drag, startPoint x: 86, startPoint y: 289, endPoint x: 672, endPoint y: 399, distance: 596.7
click at [88, 288] on link "Payment API - Mahesh" at bounding box center [129, 282] width 176 height 37
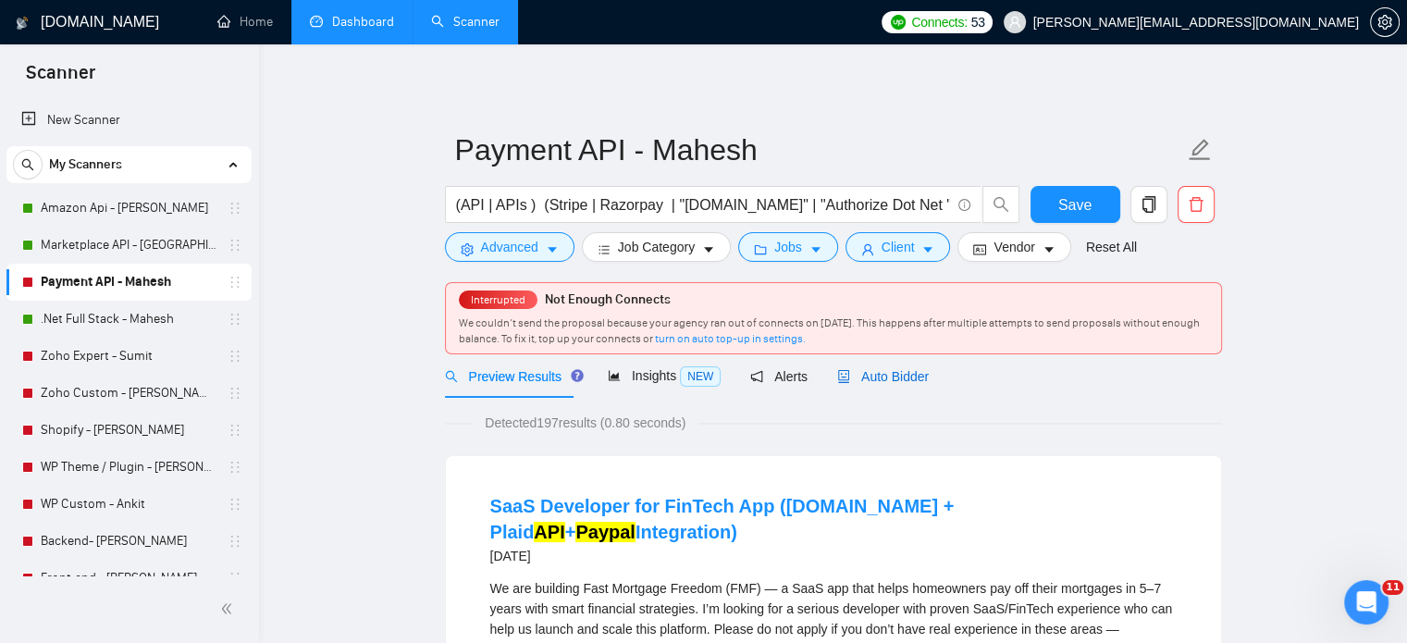
click at [862, 379] on span "Auto Bidder" at bounding box center [883, 376] width 92 height 15
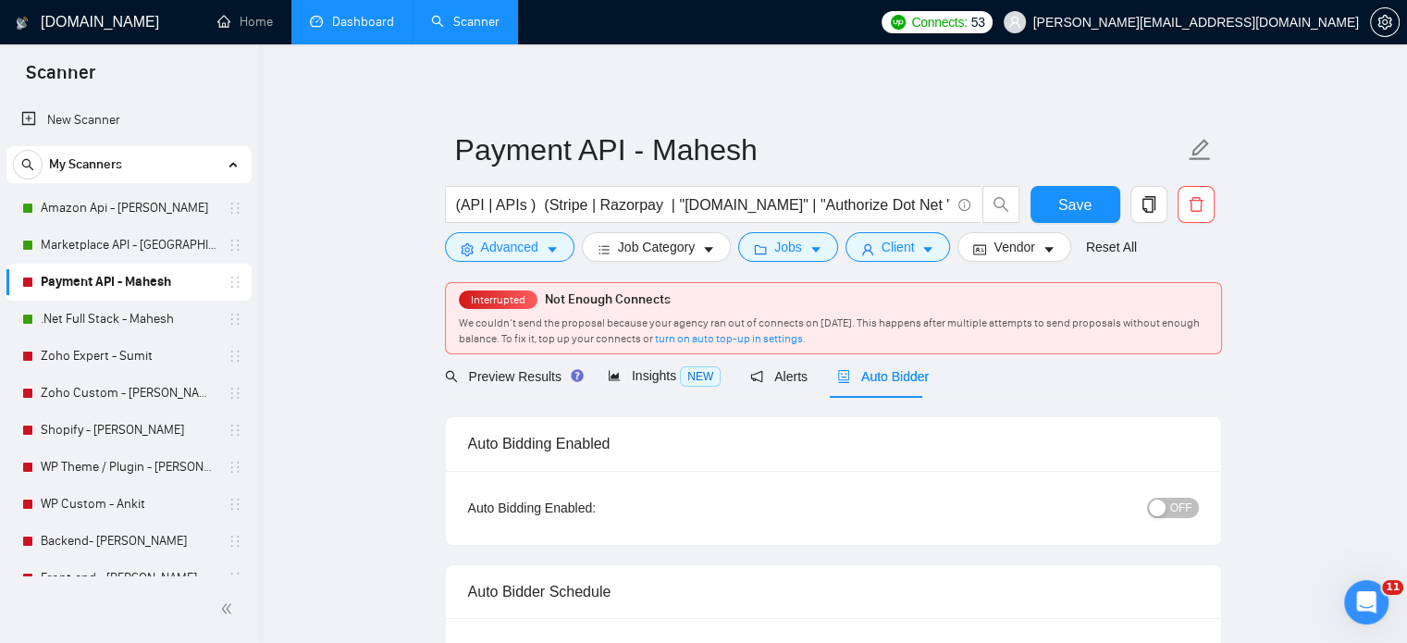
radio input "false"
radio input "true"
click at [512, 369] on span "Preview Results" at bounding box center [511, 376] width 133 height 15
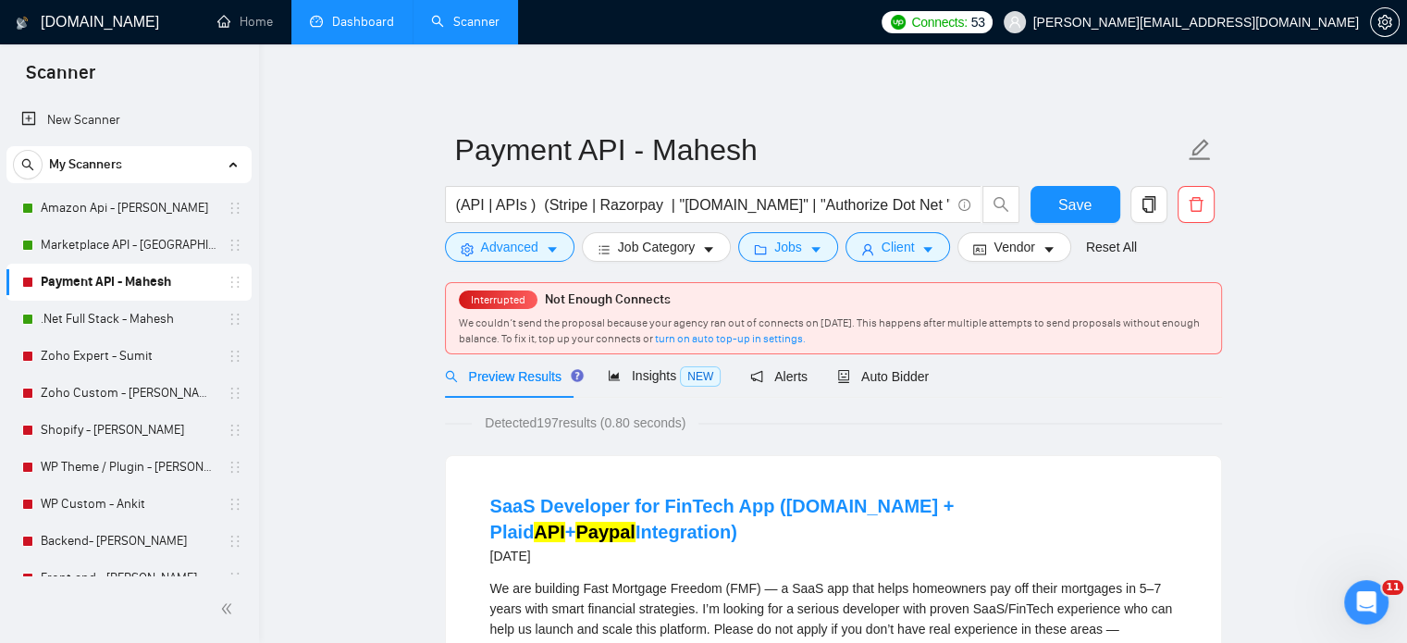
click at [551, 642] on link "Expand" at bounding box center [529, 649] width 43 height 15
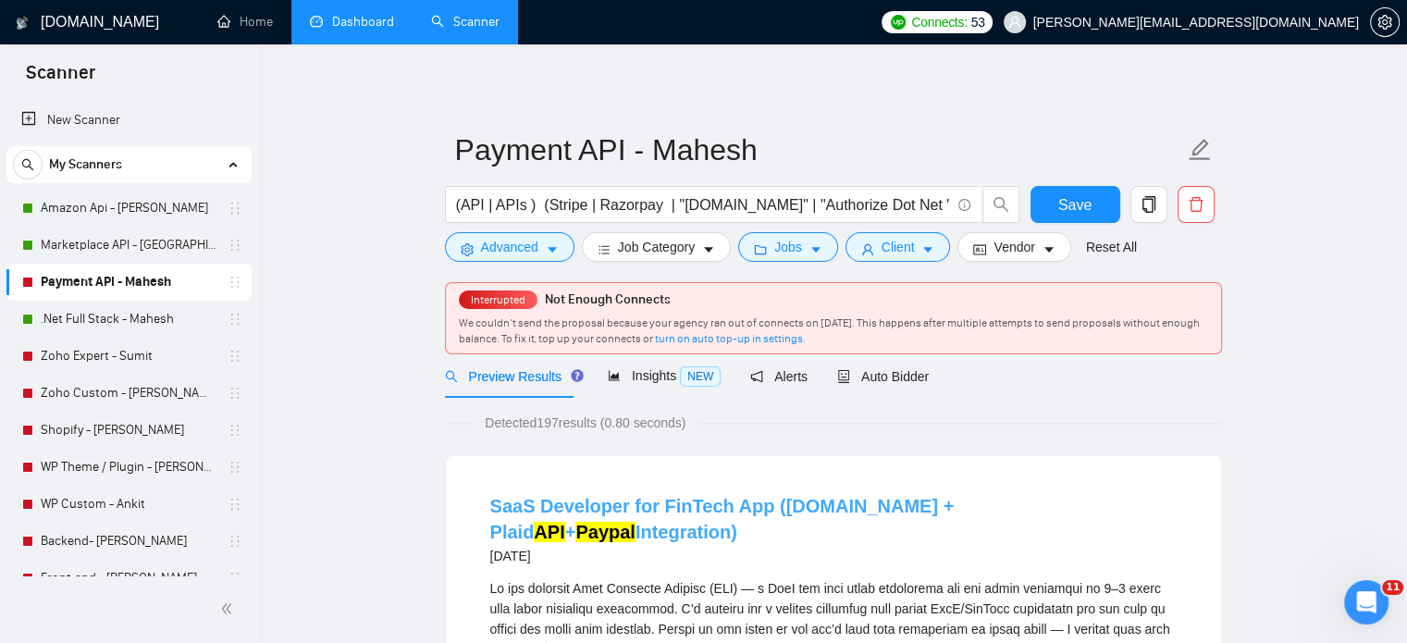
click at [829, 501] on link "SaaS Developer for FinTech App (Bubble.io + Plaid API + Paypal Integration)" at bounding box center [722, 519] width 464 height 46
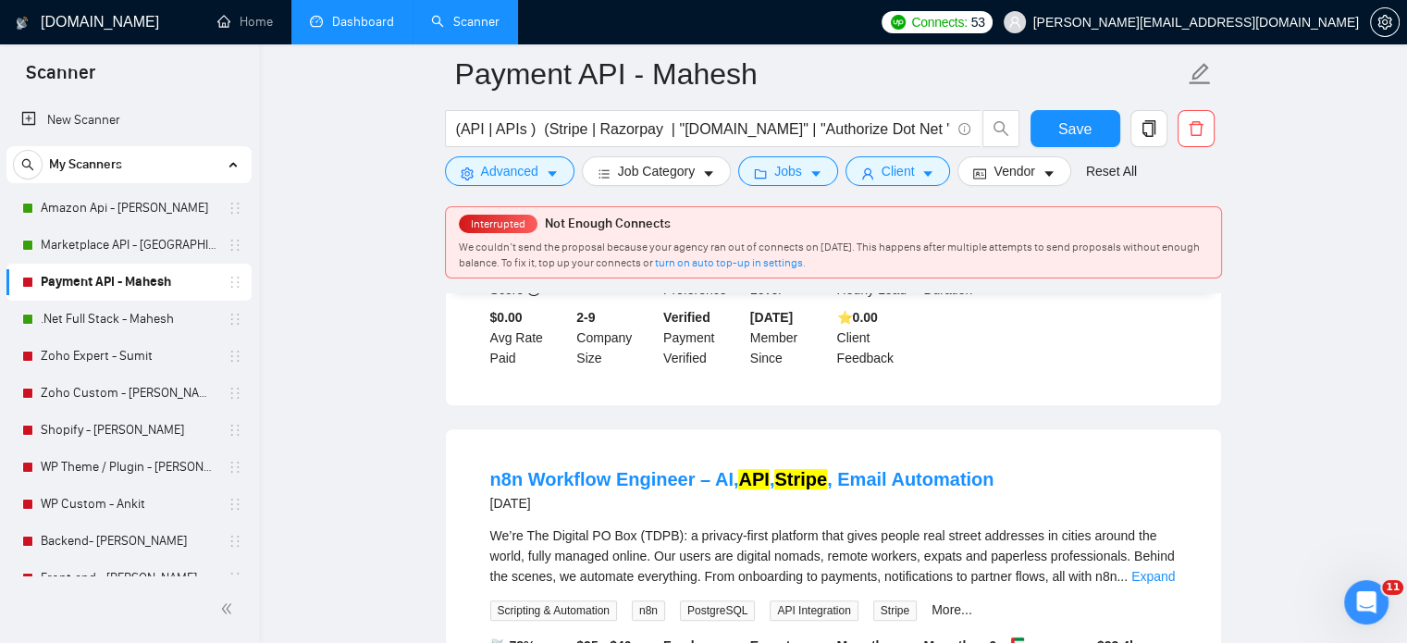
scroll to position [740, 0]
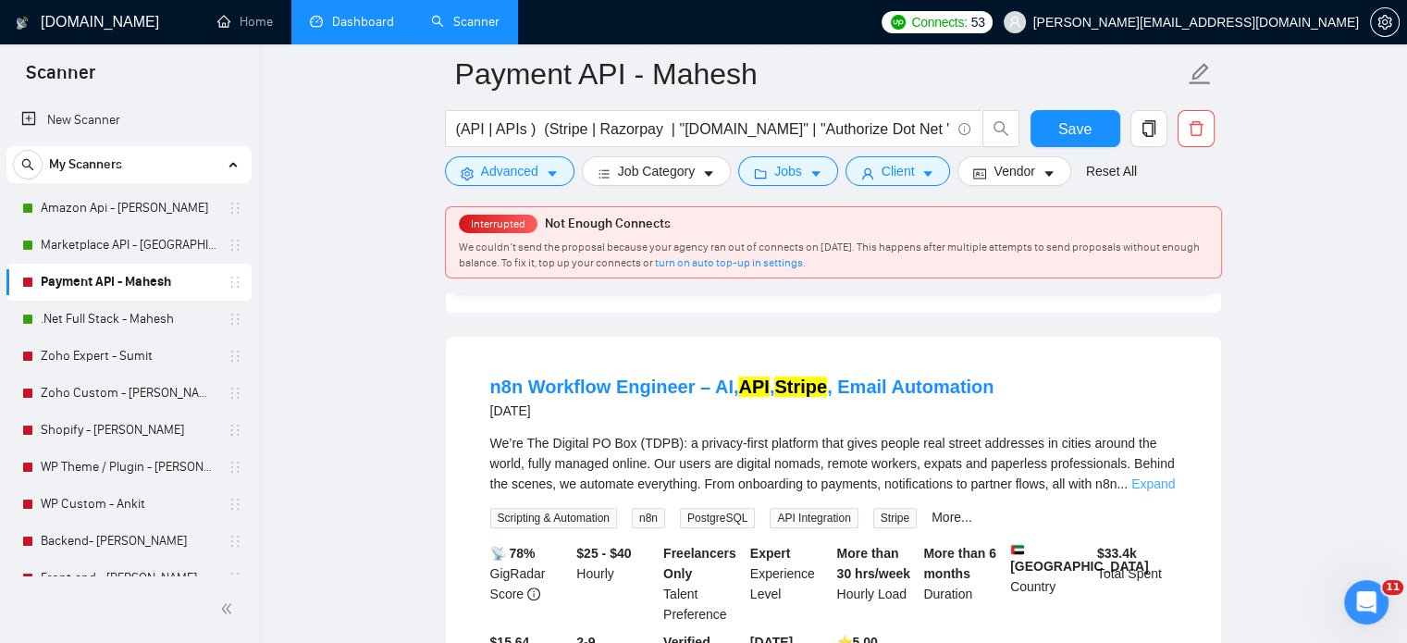
click at [1139, 476] on link "Expand" at bounding box center [1152, 483] width 43 height 15
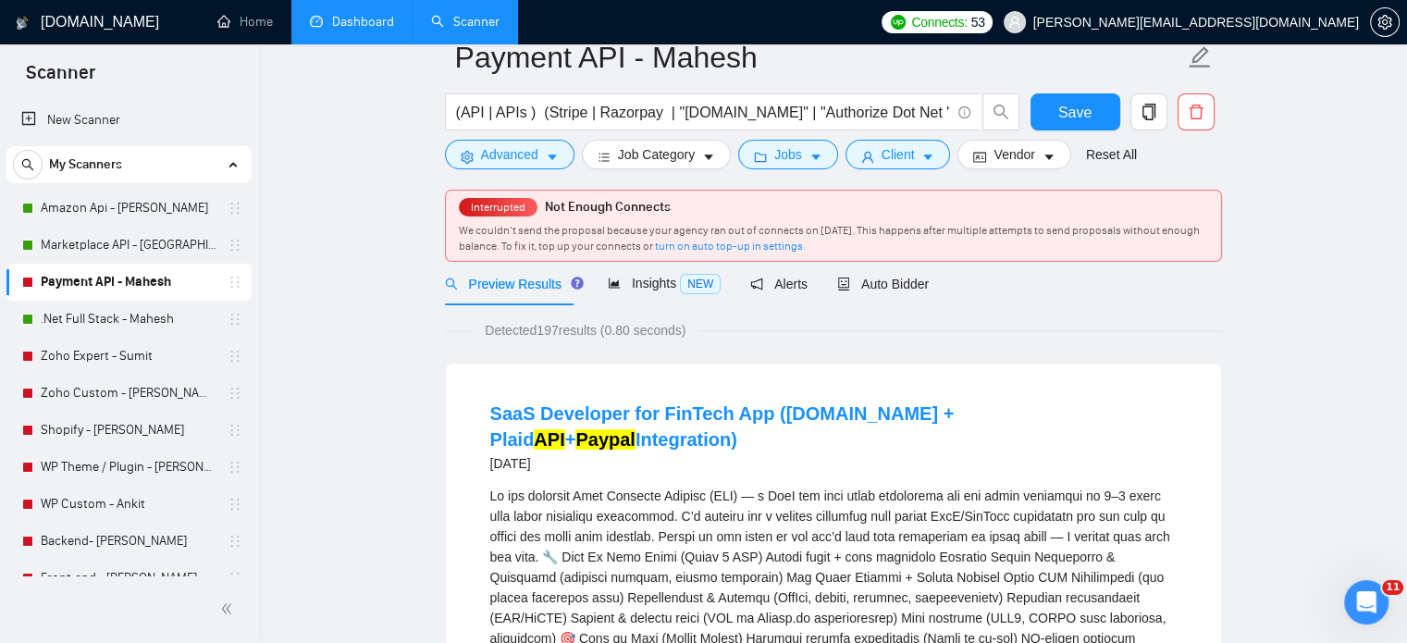
scroll to position [0, 0]
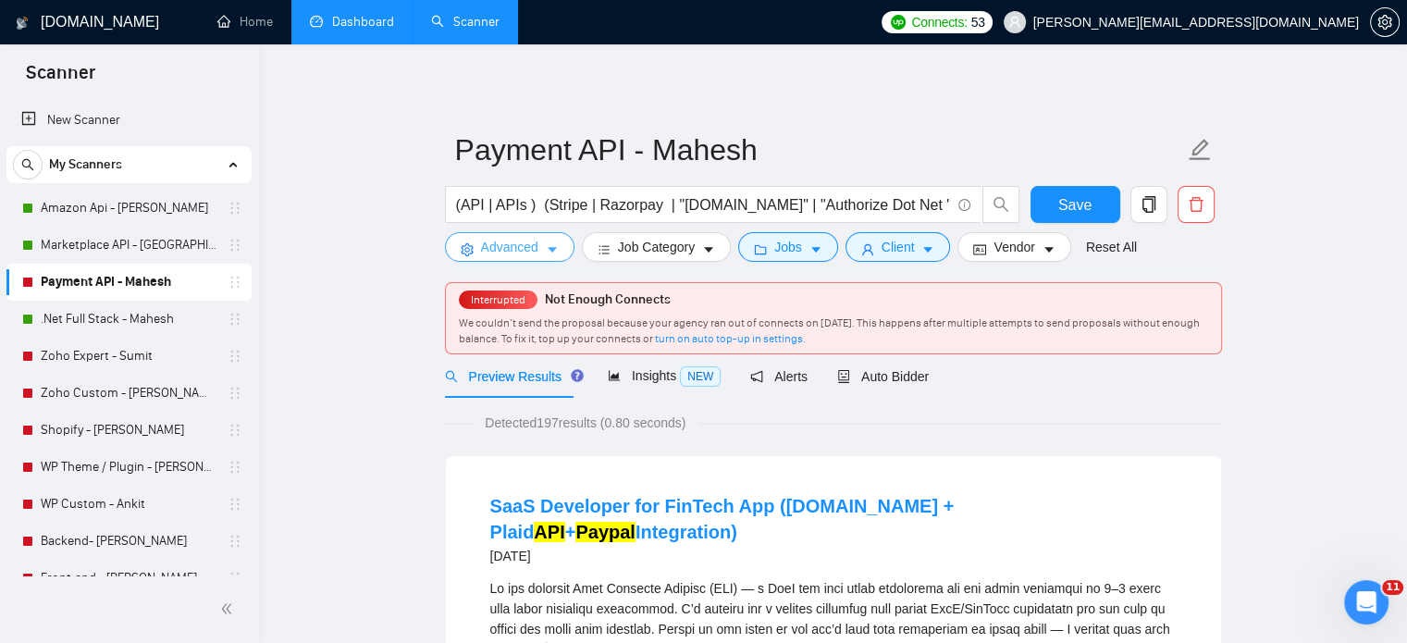
click at [537, 250] on button "Advanced" at bounding box center [510, 247] width 130 height 30
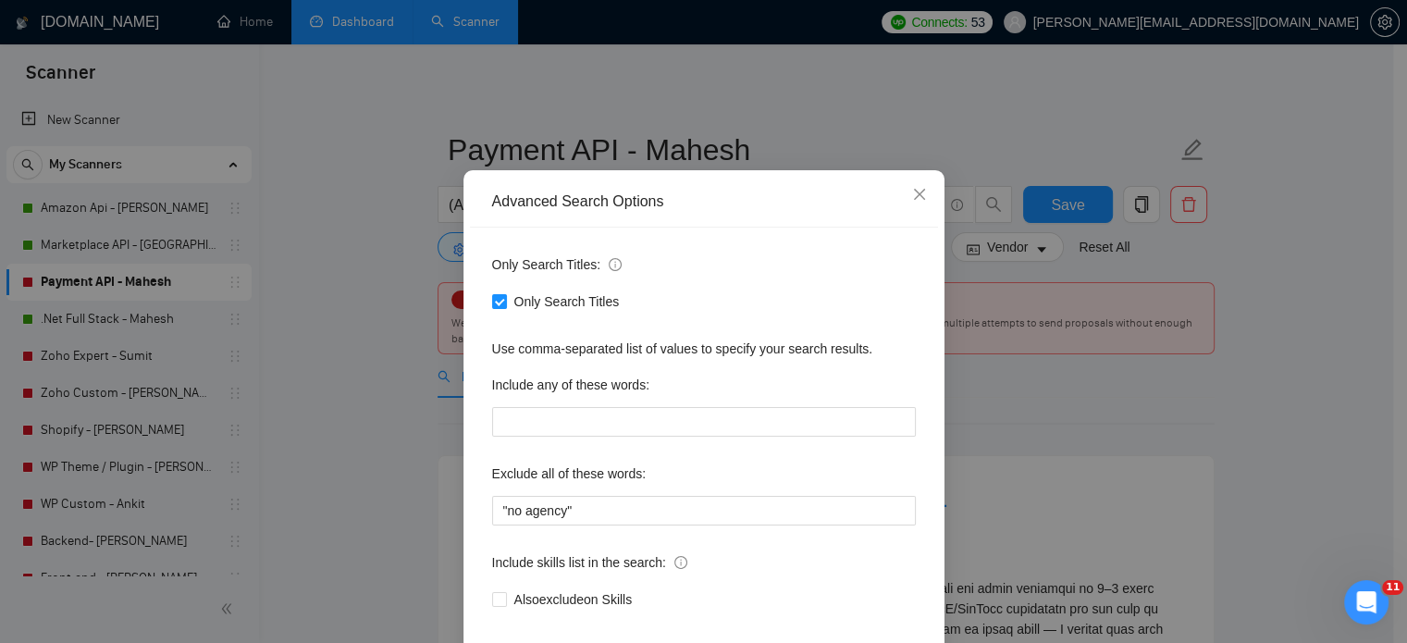
scroll to position [93, 0]
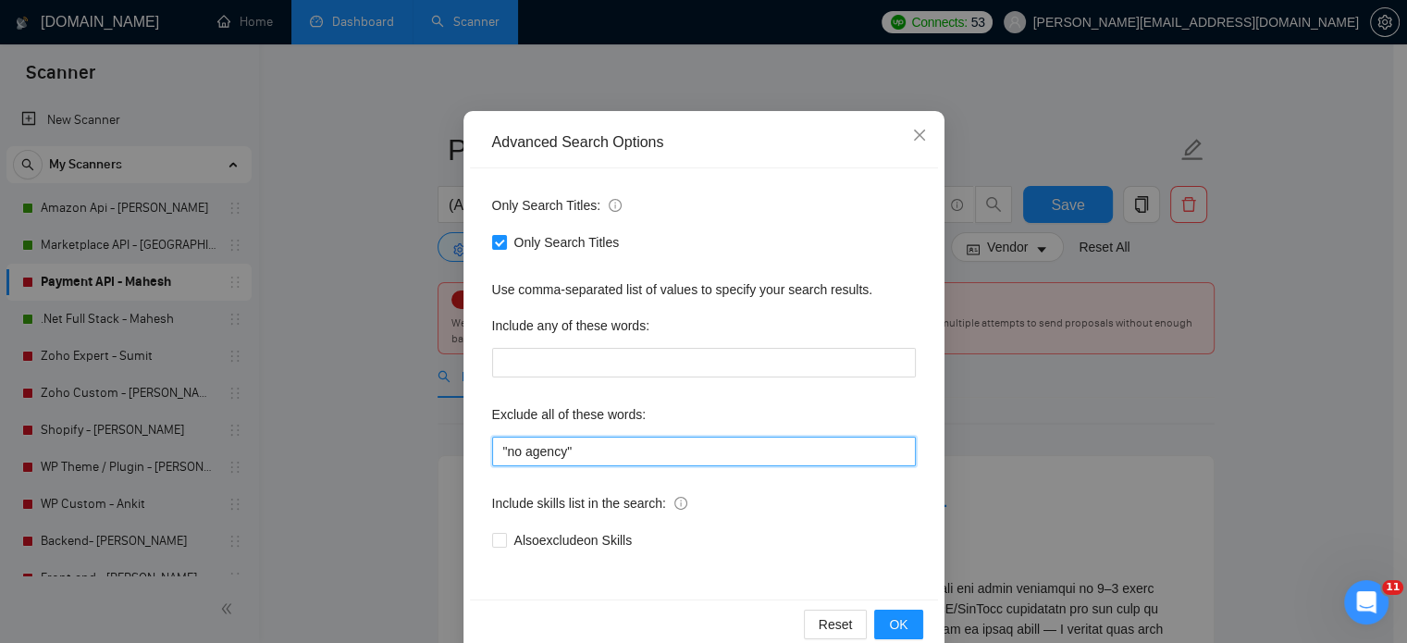
click at [581, 450] on input ""no agency"" at bounding box center [704, 452] width 424 height 30
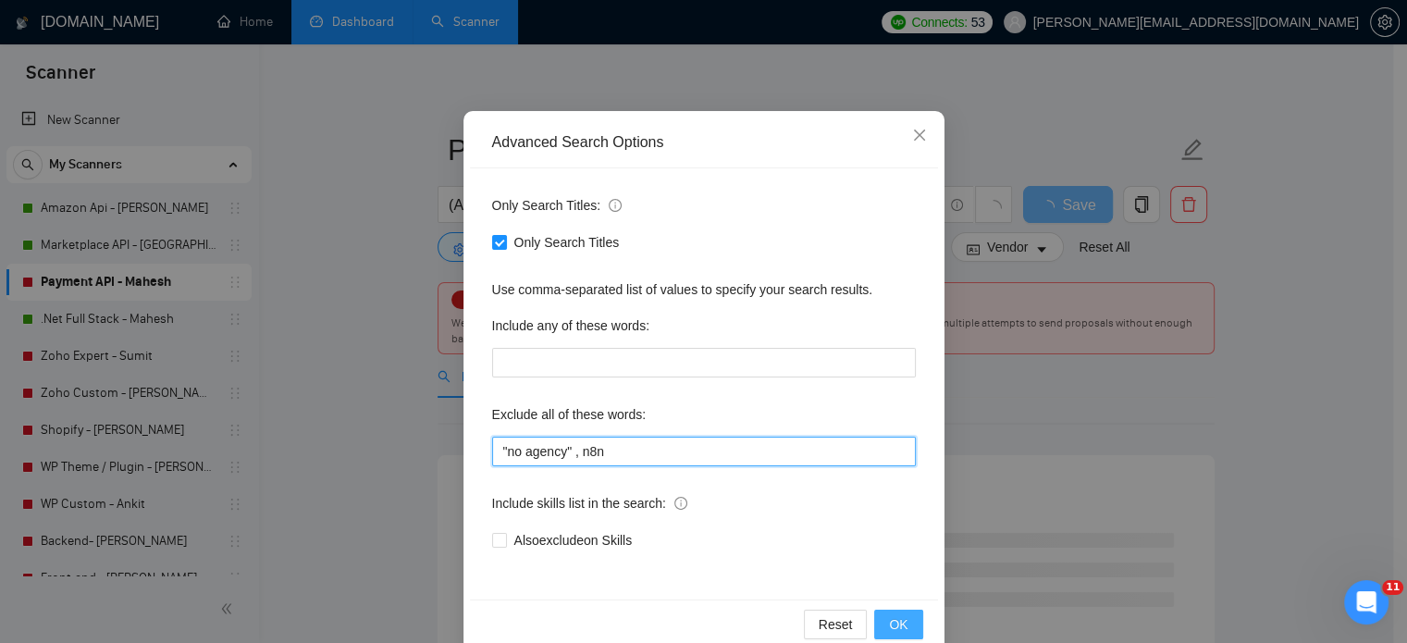
type input ""no agency" , n8n"
click at [903, 624] on button "OK" at bounding box center [898, 625] width 48 height 30
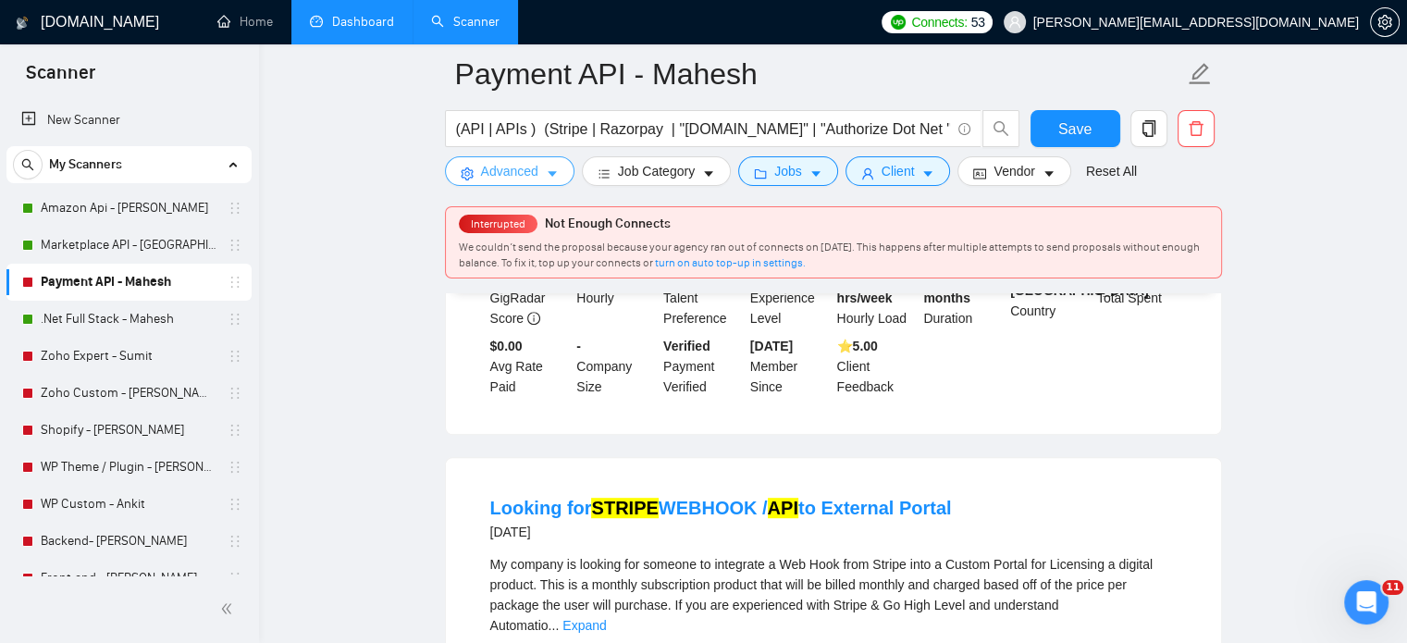
scroll to position [925, 0]
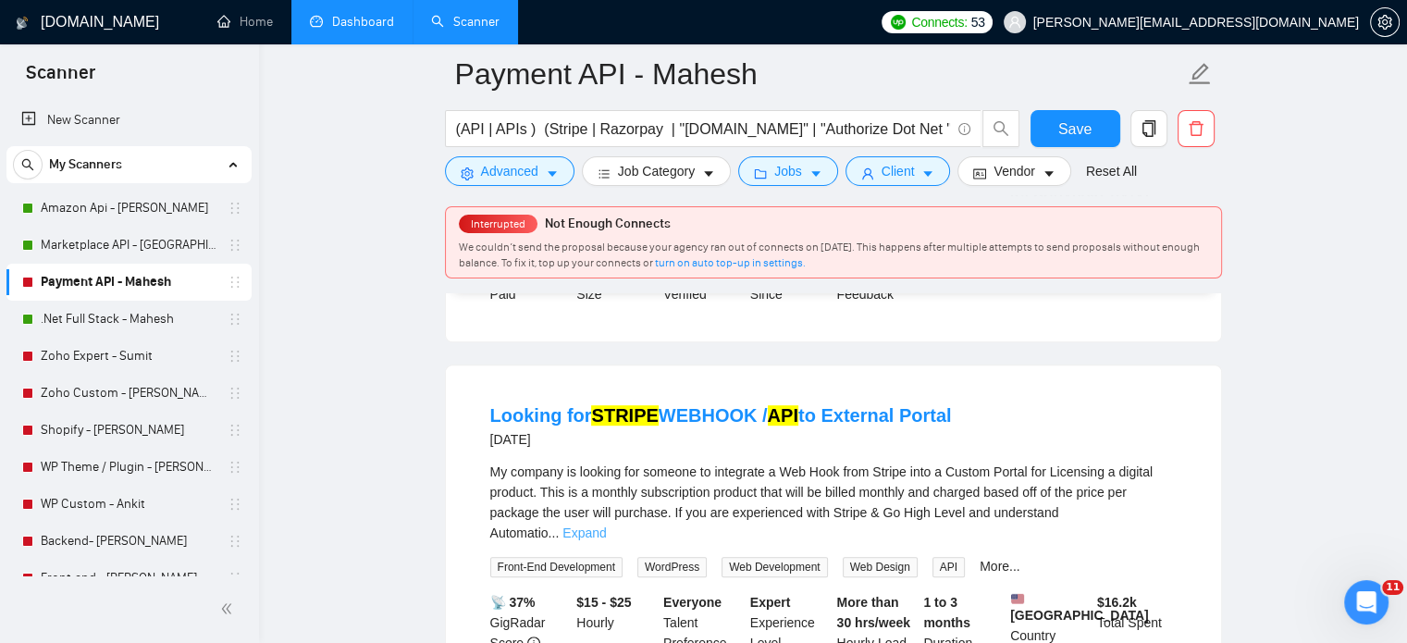
click at [606, 525] on link "Expand" at bounding box center [583, 532] width 43 height 15
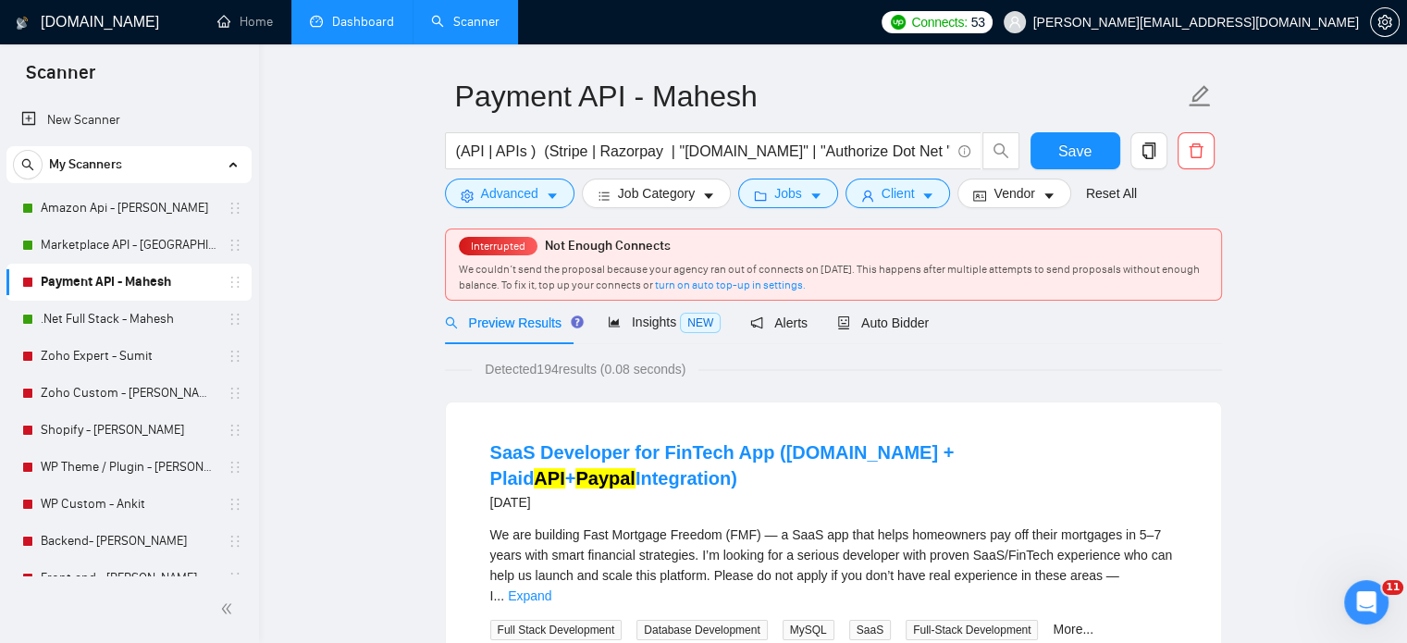
scroll to position [0, 0]
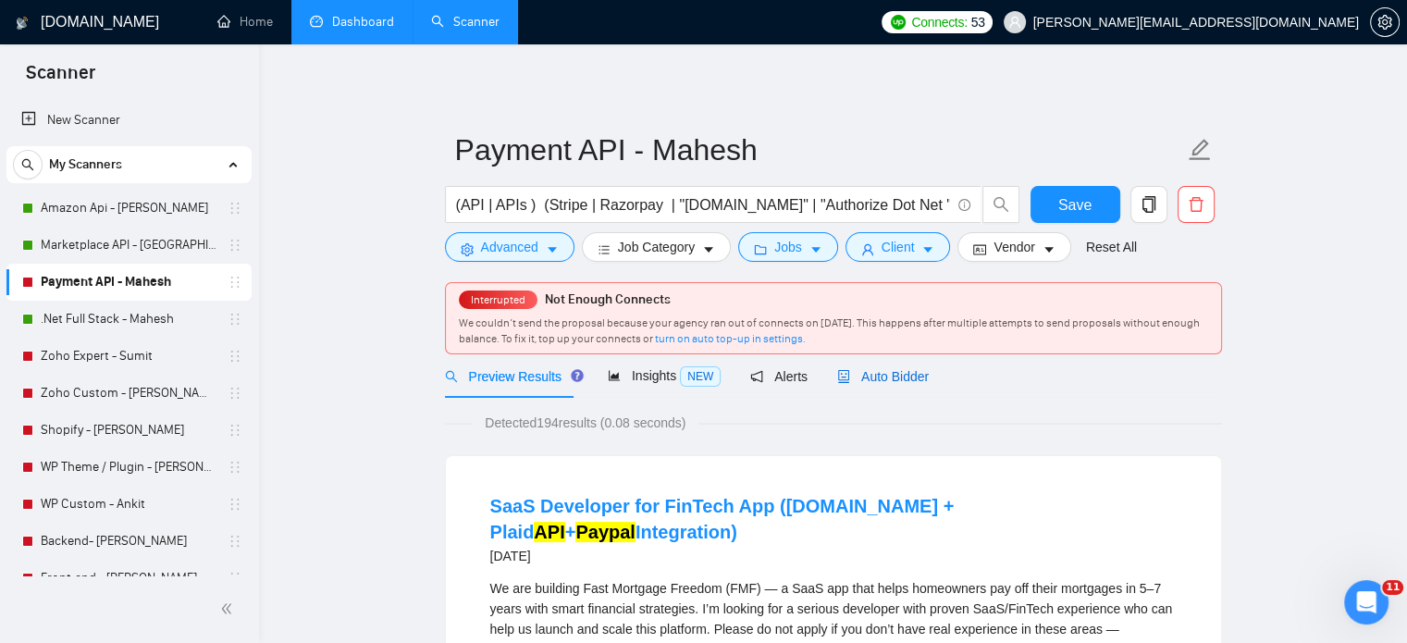
drag, startPoint x: 863, startPoint y: 367, endPoint x: 903, endPoint y: 412, distance: 59.6
click at [864, 369] on span "Auto Bidder" at bounding box center [883, 376] width 92 height 15
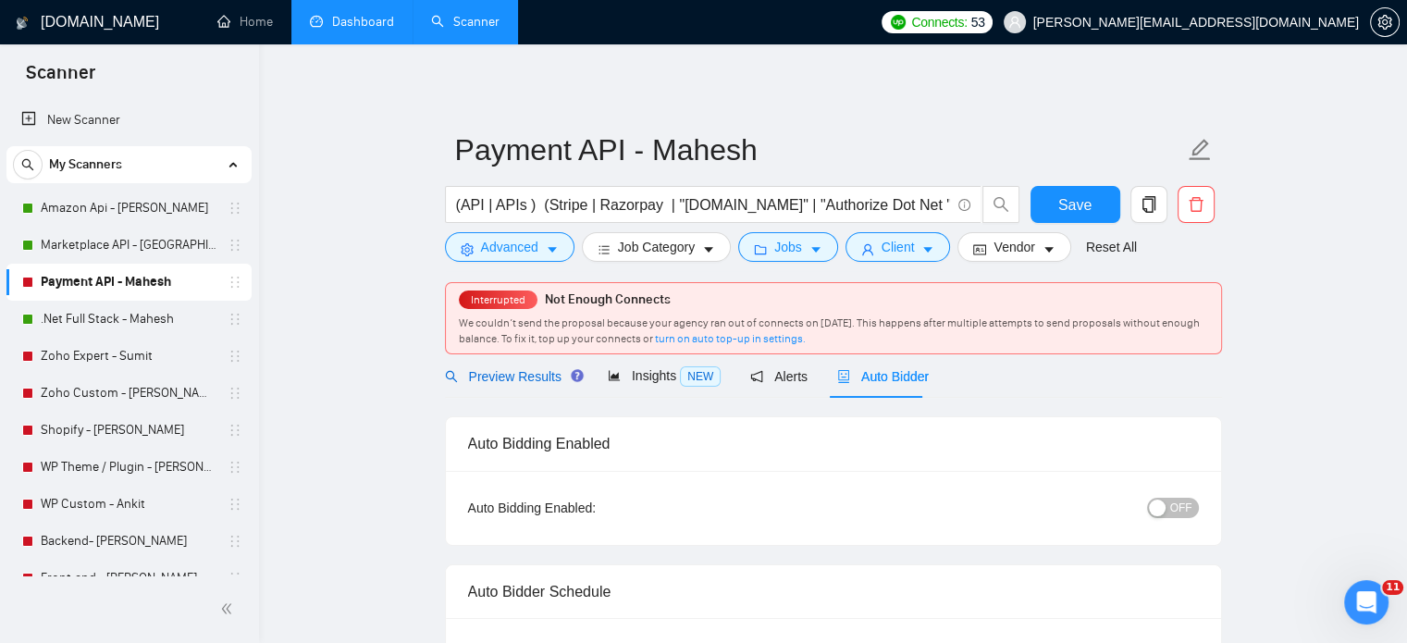
drag, startPoint x: 497, startPoint y: 376, endPoint x: 1394, endPoint y: 420, distance: 898.4
click at [498, 376] on span "Preview Results" at bounding box center [511, 376] width 133 height 15
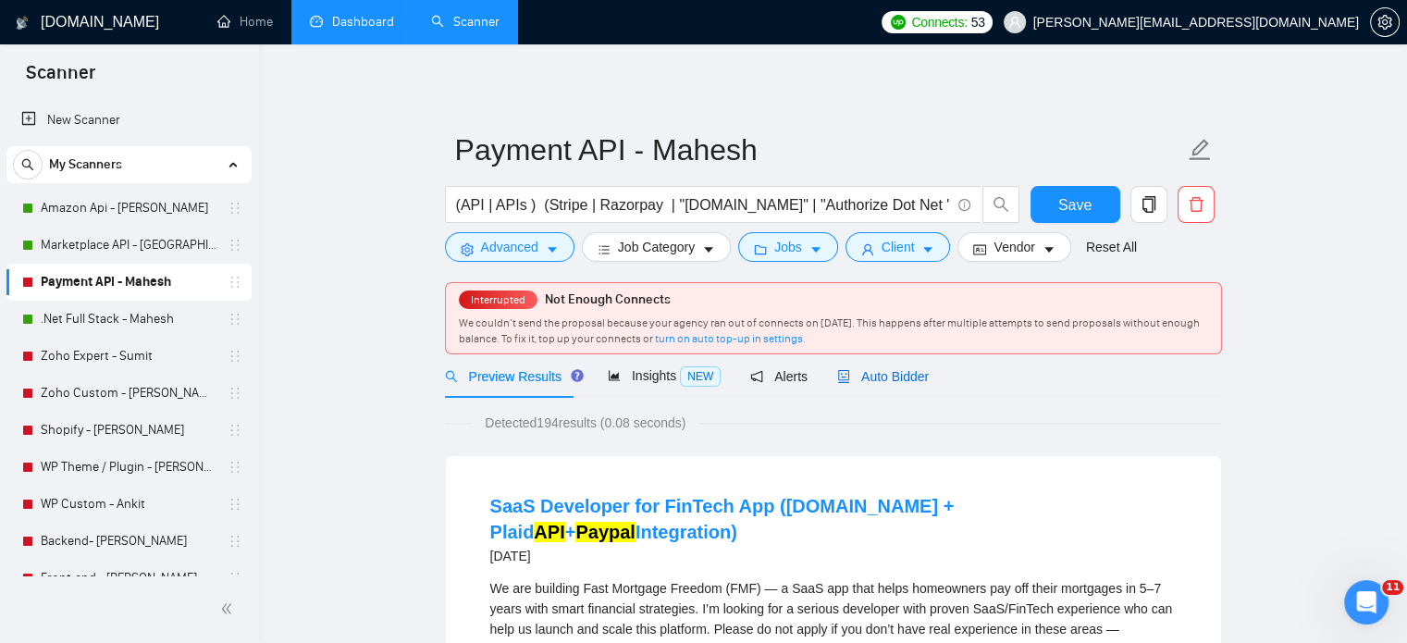
click at [857, 373] on span "Auto Bidder" at bounding box center [883, 376] width 92 height 15
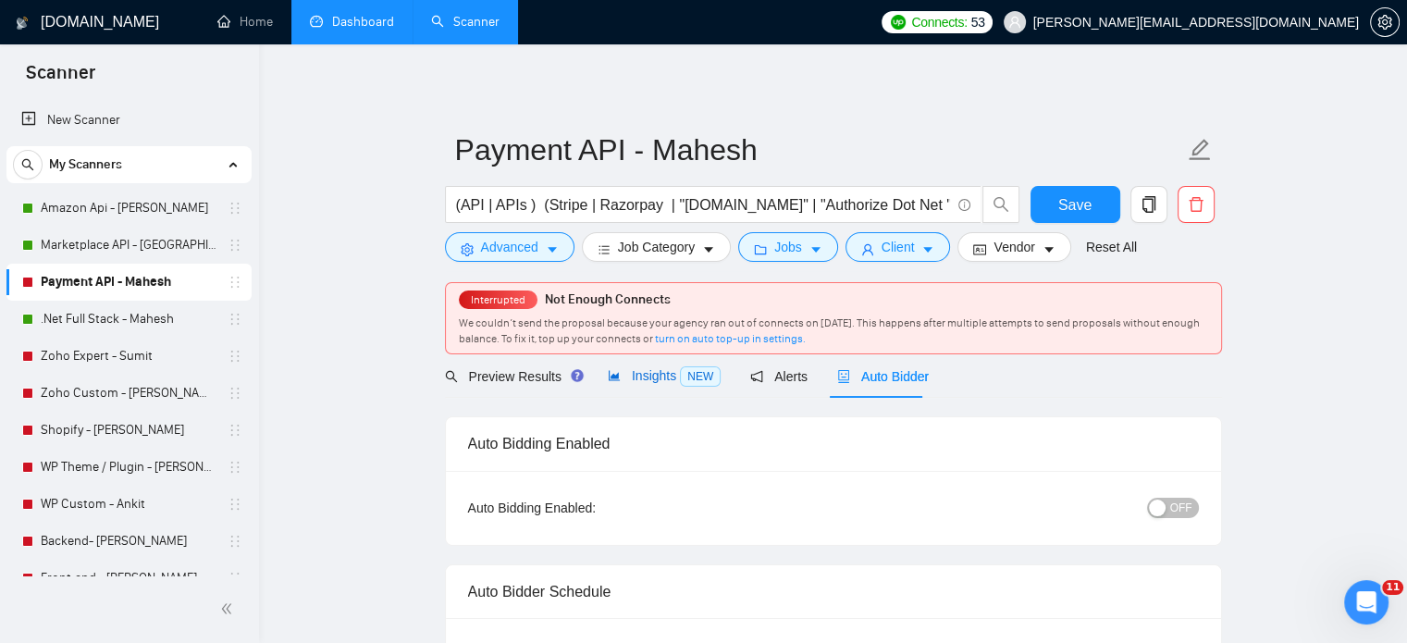
click at [641, 373] on span "Insights NEW" at bounding box center [664, 375] width 113 height 15
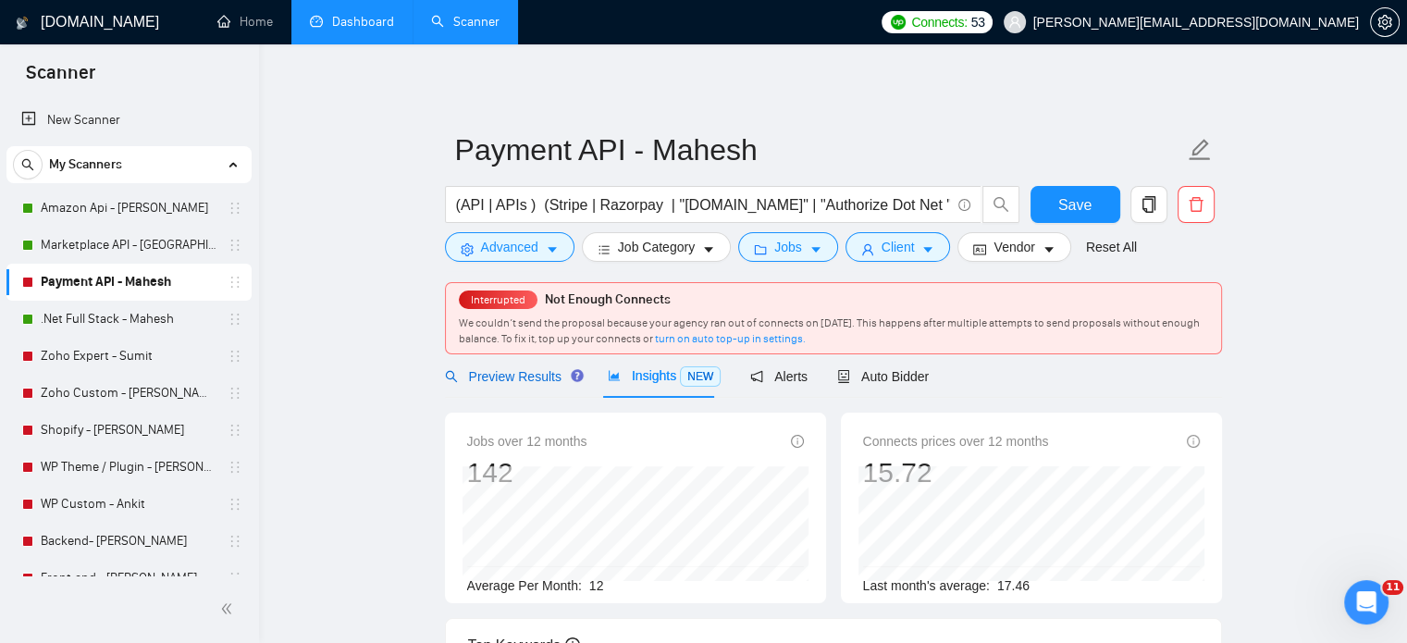
drag, startPoint x: 487, startPoint y: 370, endPoint x: 888, endPoint y: 399, distance: 401.6
click at [487, 369] on span "Preview Results" at bounding box center [511, 376] width 133 height 15
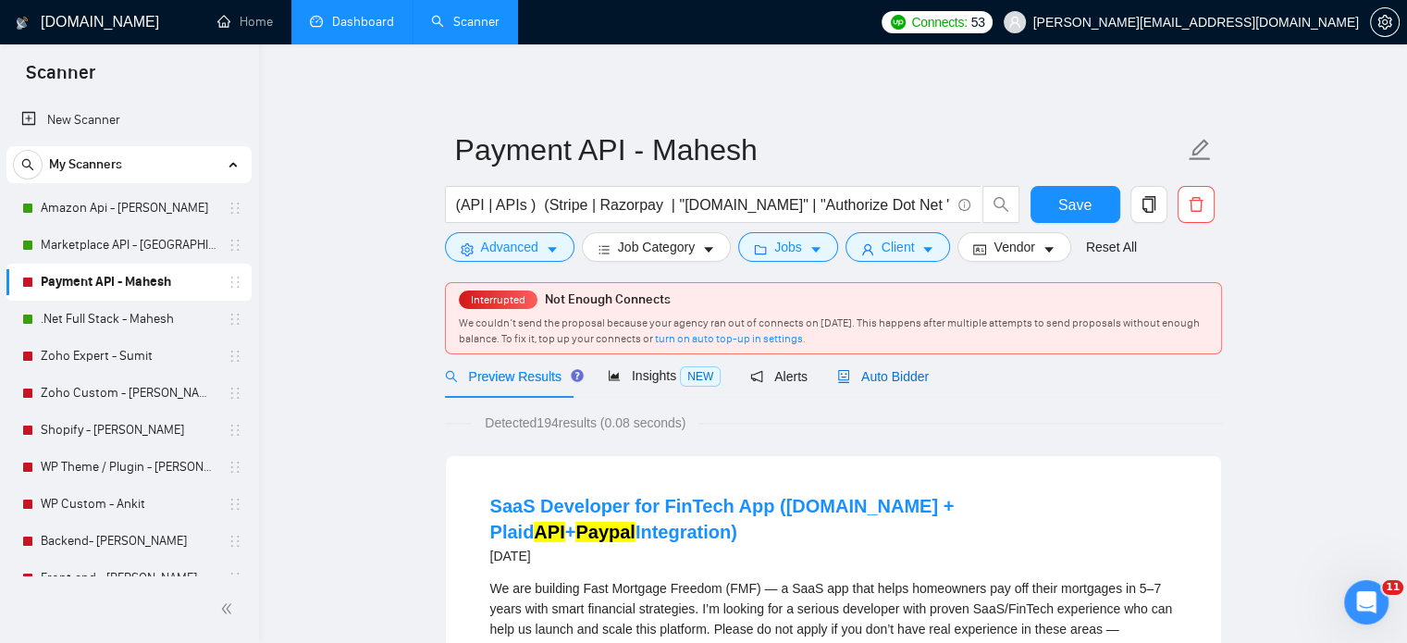
click at [868, 370] on span "Auto Bidder" at bounding box center [883, 376] width 92 height 15
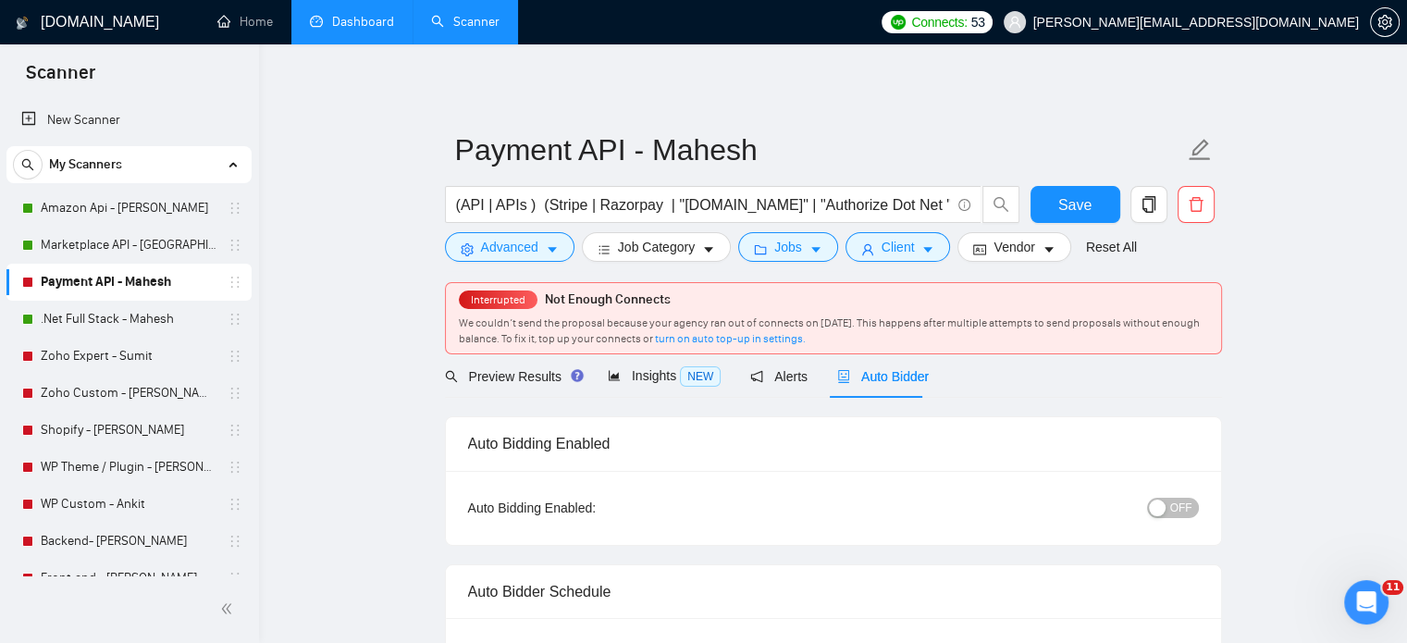
click at [1185, 512] on span "OFF" at bounding box center [1181, 508] width 22 height 20
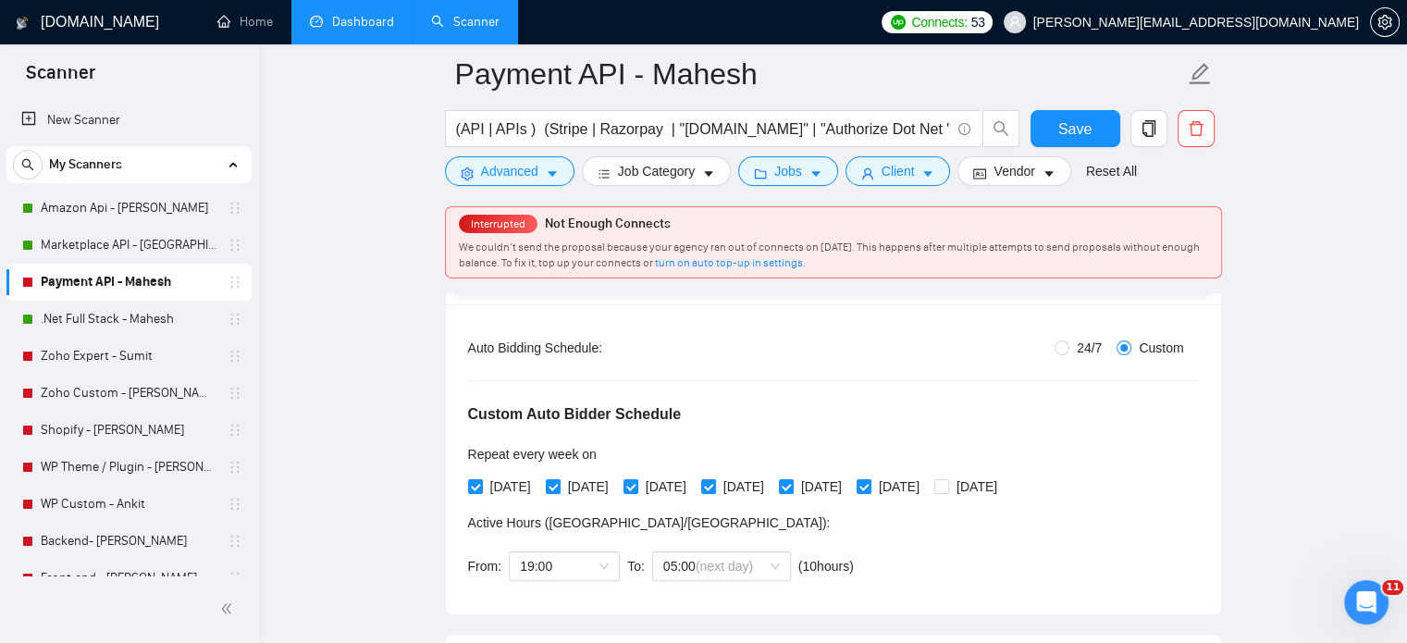
scroll to position [370, 0]
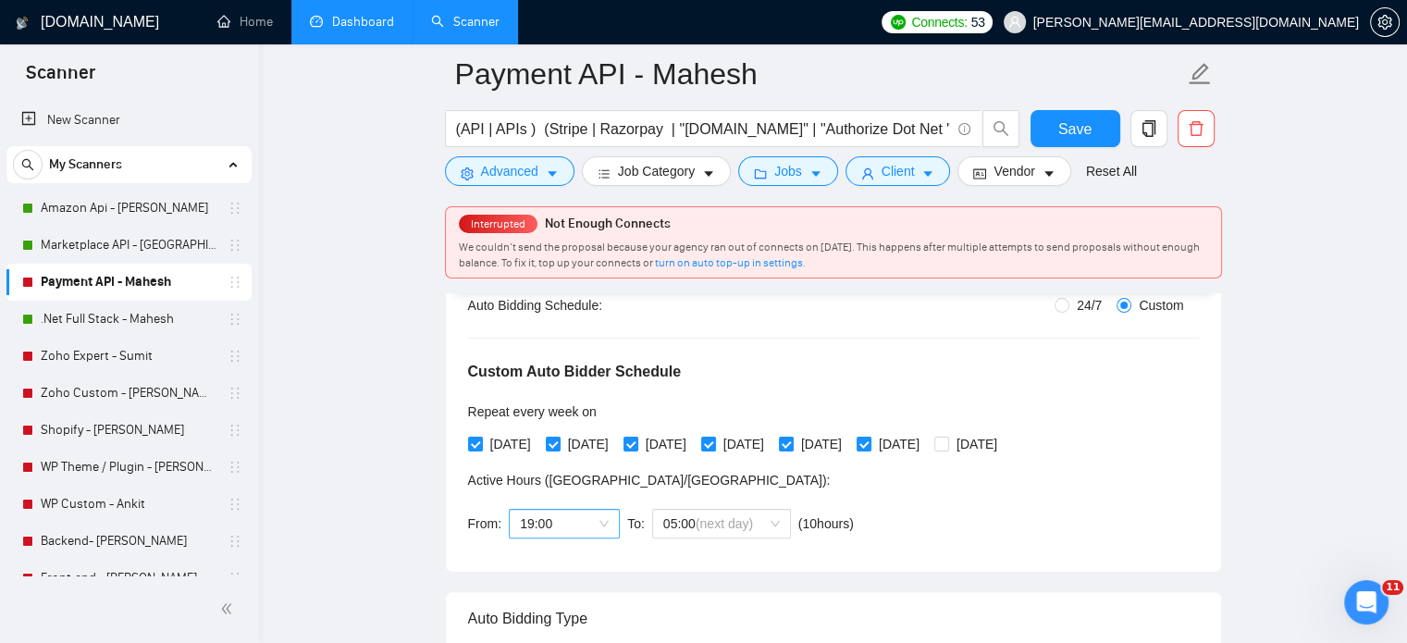
click at [603, 519] on span "19:00" at bounding box center [564, 524] width 89 height 28
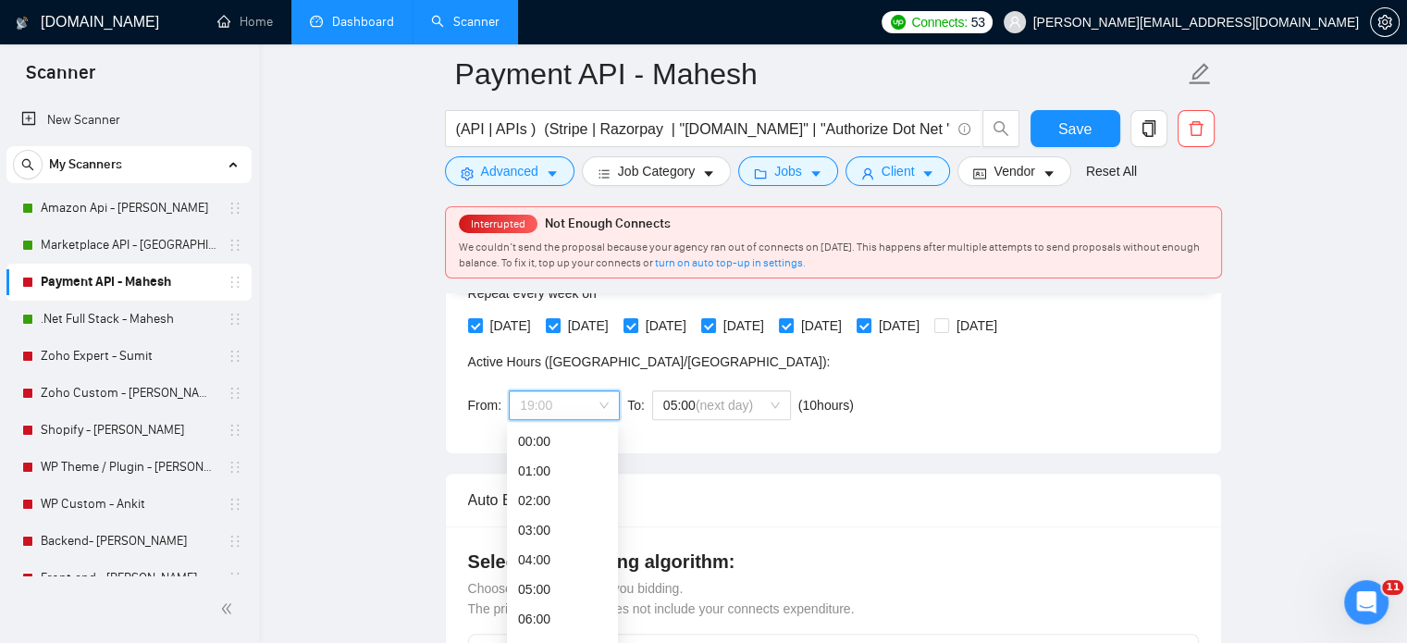
scroll to position [463, 0]
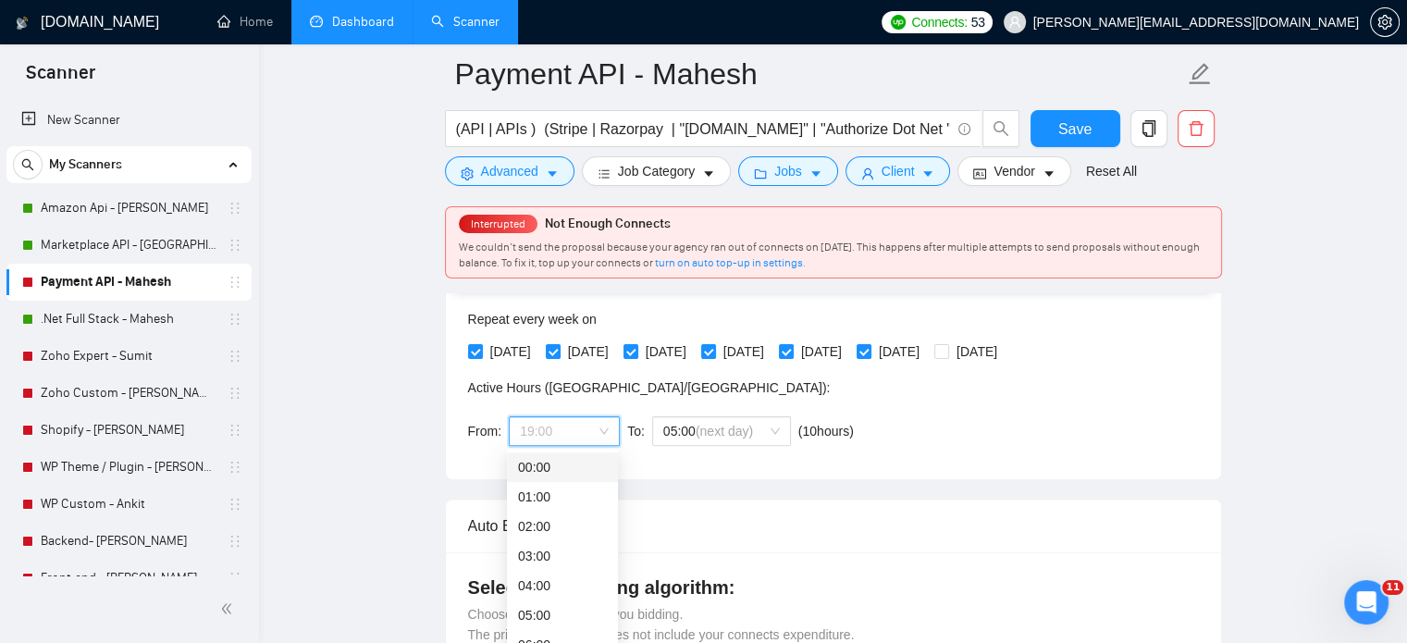
drag, startPoint x: 548, startPoint y: 468, endPoint x: 595, endPoint y: 469, distance: 47.2
click at [548, 468] on div "00:00" at bounding box center [562, 467] width 89 height 20
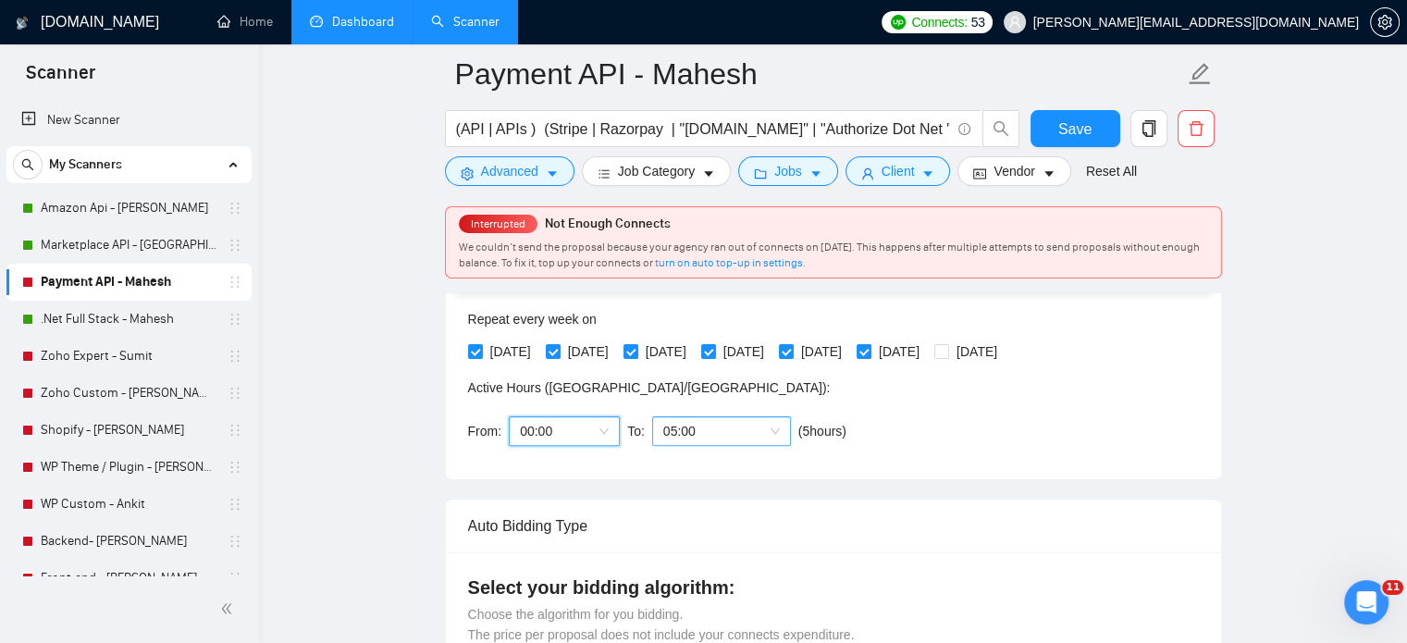
click at [775, 425] on span "05:00" at bounding box center [721, 431] width 117 height 28
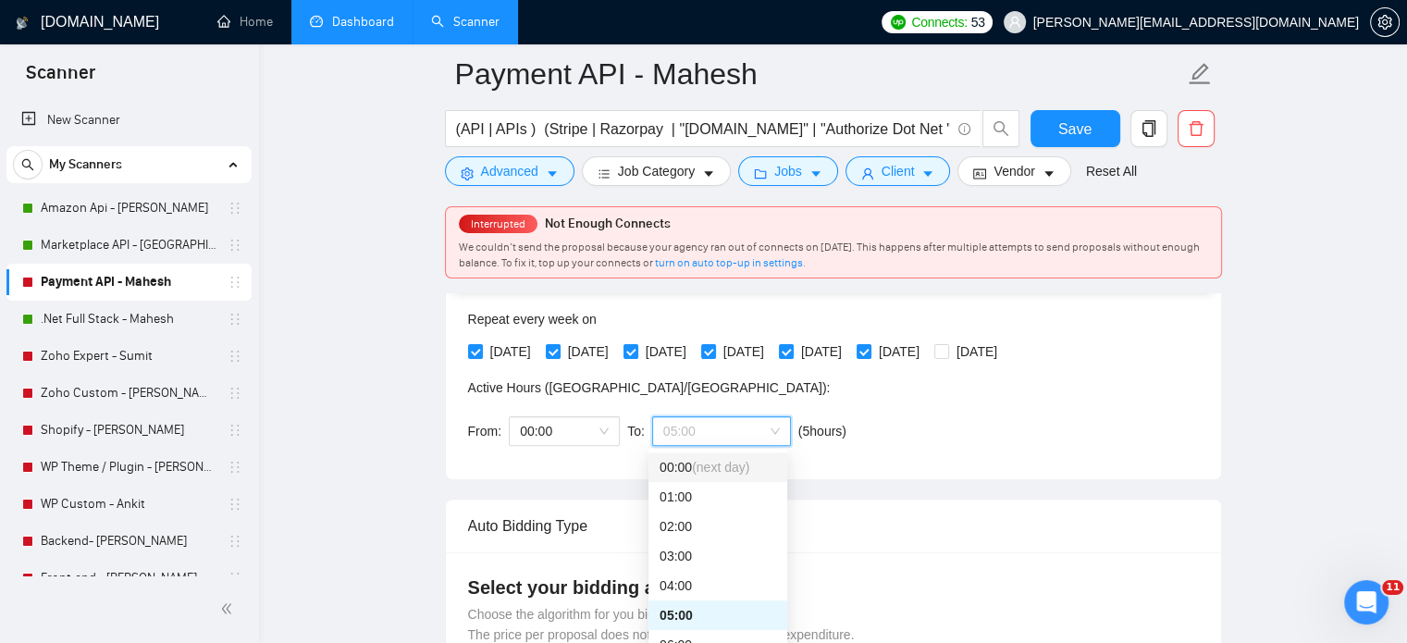
drag, startPoint x: 692, startPoint y: 469, endPoint x: 710, endPoint y: 475, distance: 19.6
click at [692, 468] on span "(next day)" at bounding box center [720, 467] width 57 height 15
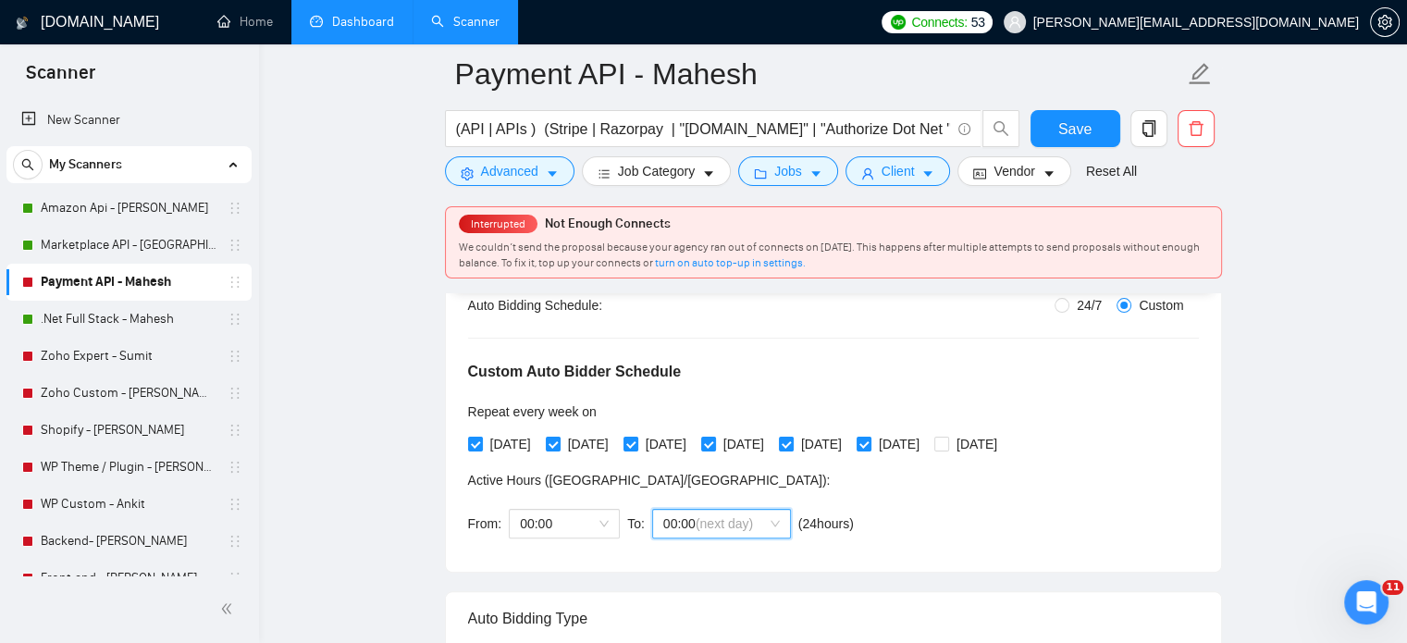
scroll to position [278, 0]
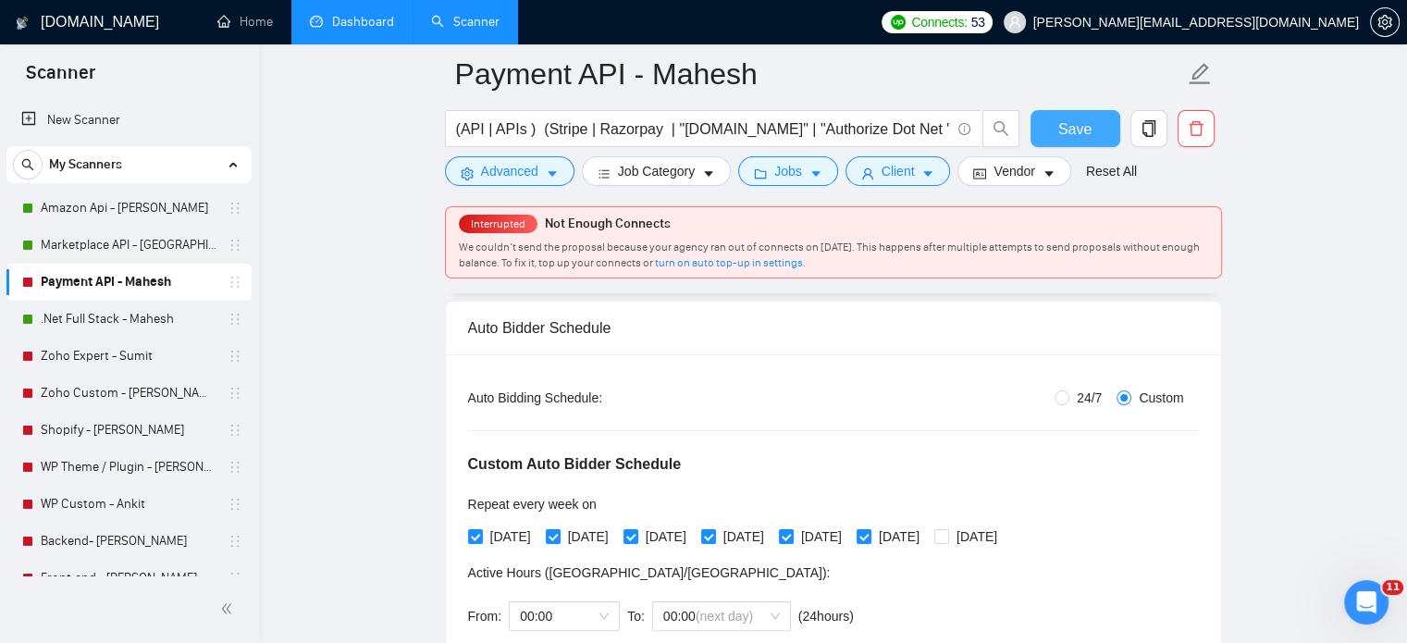
click at [1055, 140] on button "Save" at bounding box center [1075, 128] width 90 height 37
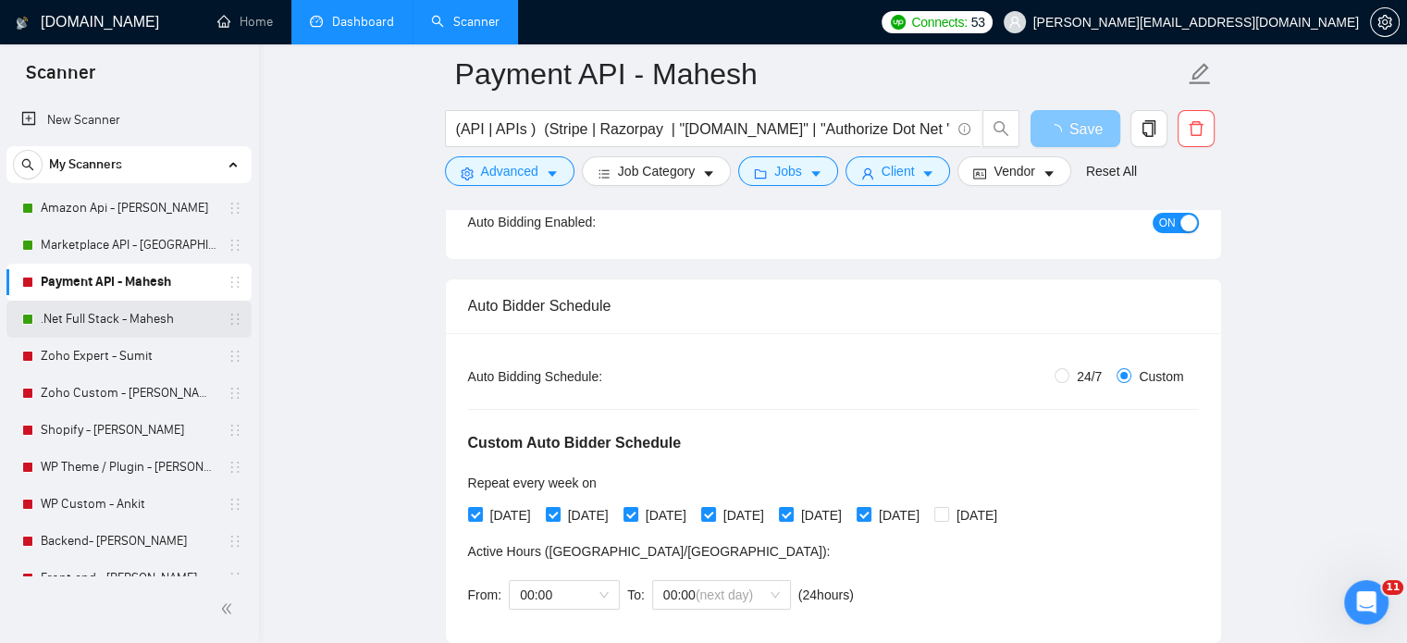
scroll to position [185, 0]
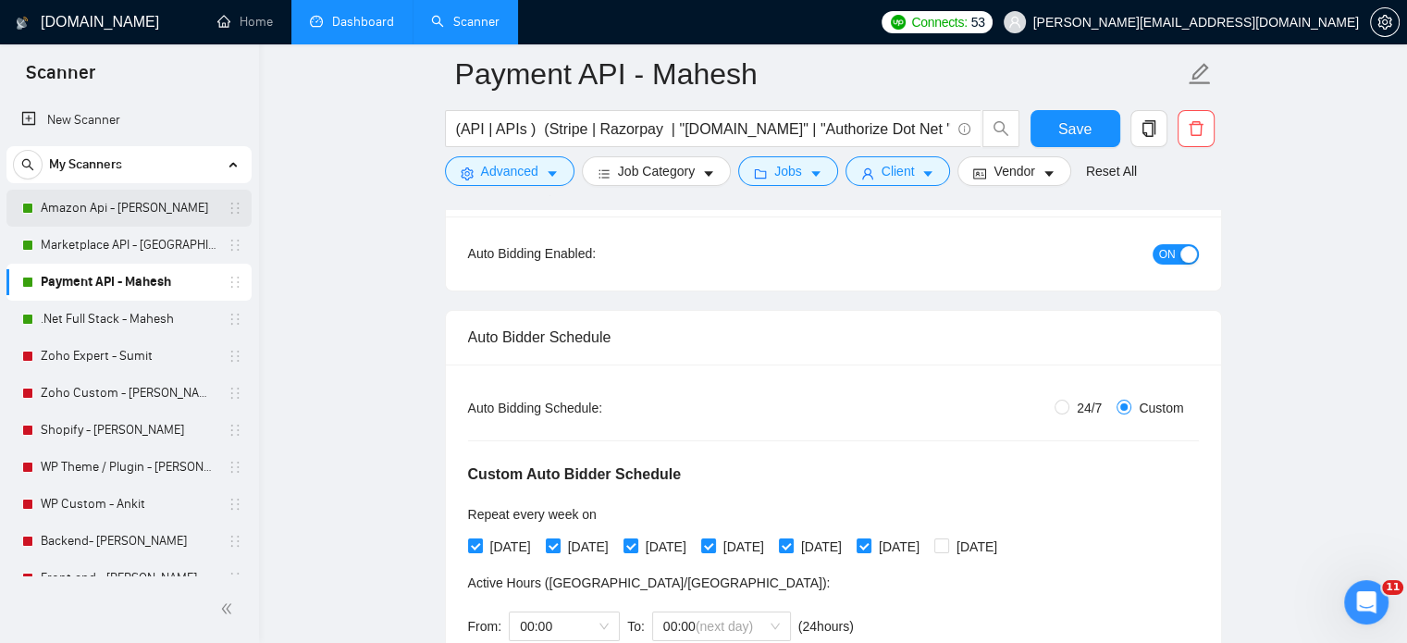
click at [105, 203] on link "Amazon Api - [PERSON_NAME]" at bounding box center [129, 208] width 176 height 37
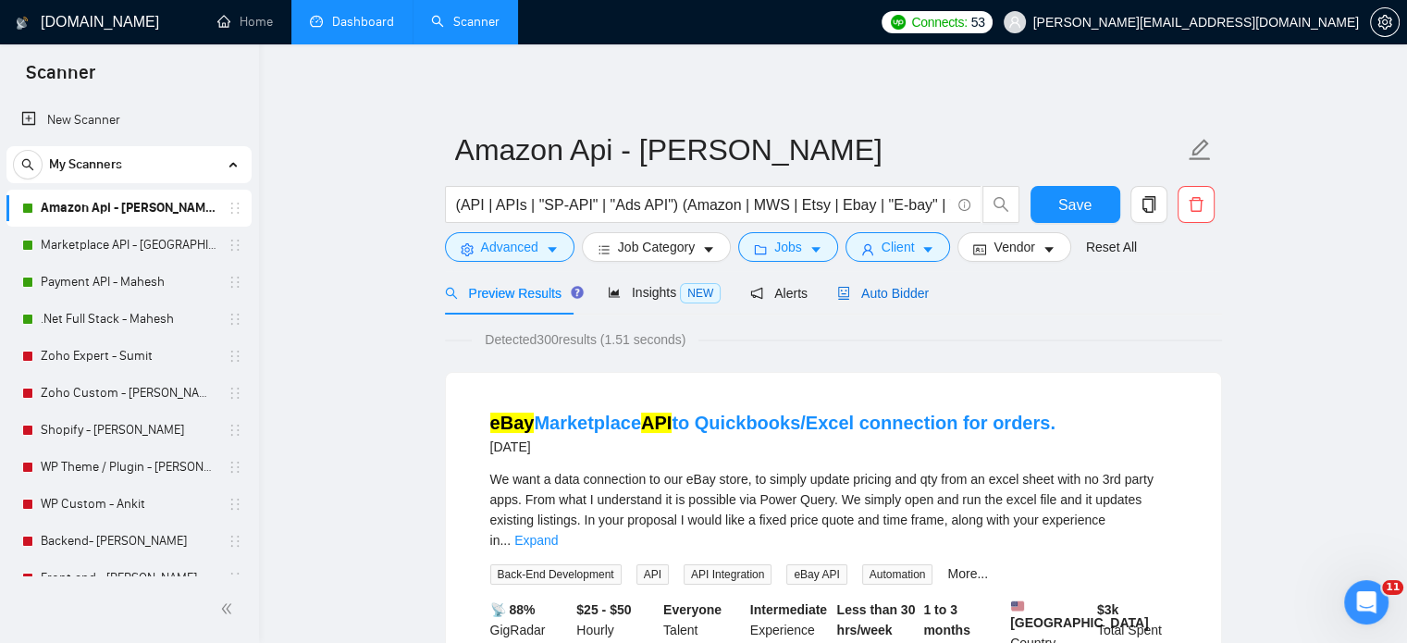
click at [865, 302] on div "Auto Bidder" at bounding box center [883, 293] width 92 height 20
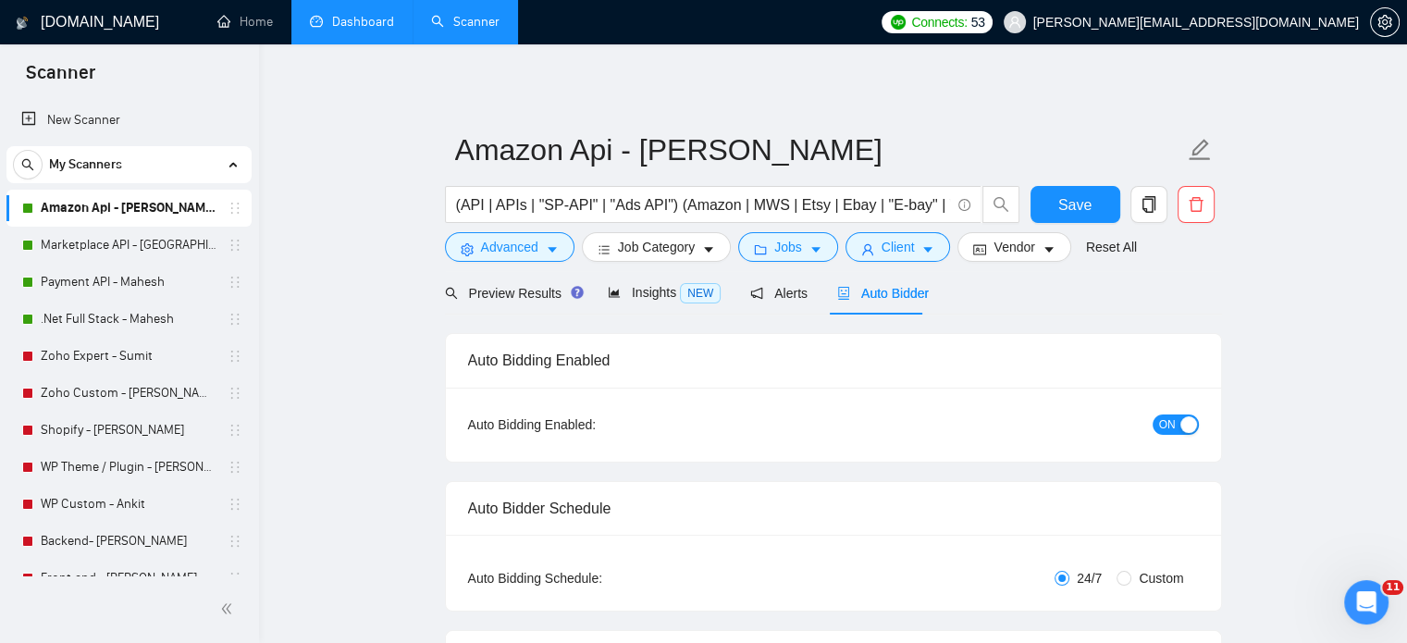
radio input "false"
radio input "true"
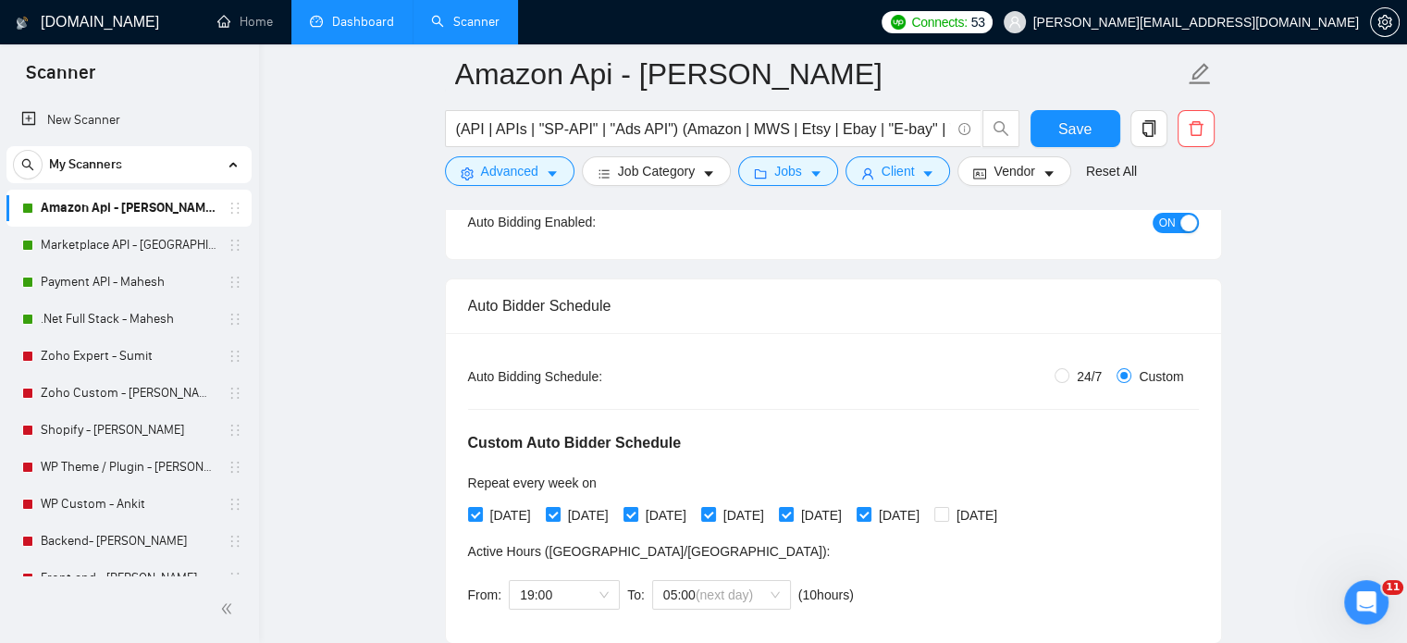
scroll to position [185, 0]
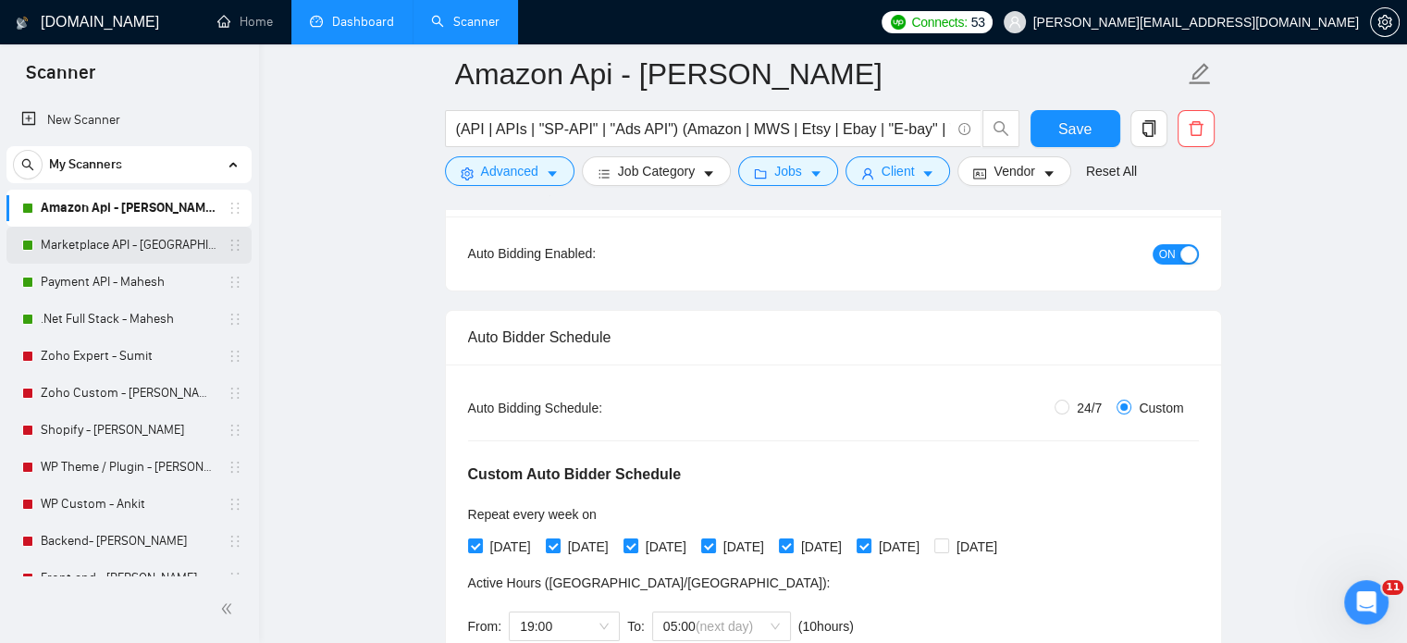
click at [89, 252] on link "Marketplace API - [GEOGRAPHIC_DATA]" at bounding box center [129, 245] width 176 height 37
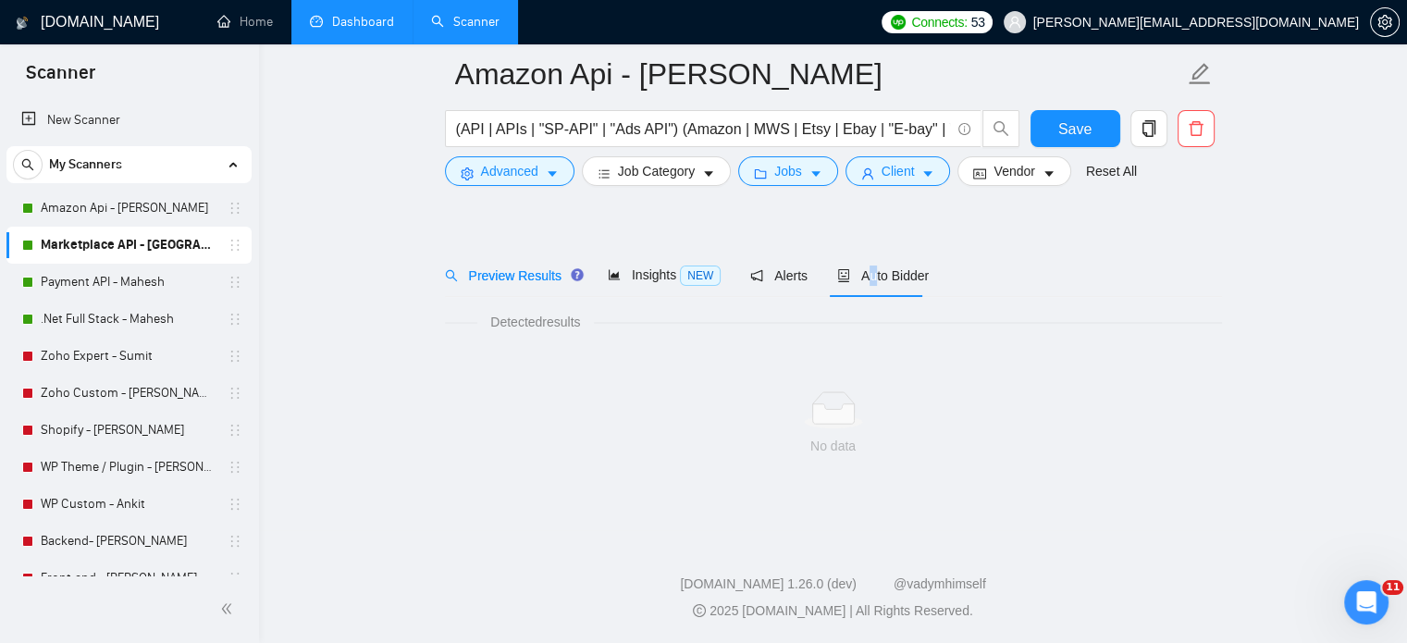
scroll to position [32, 0]
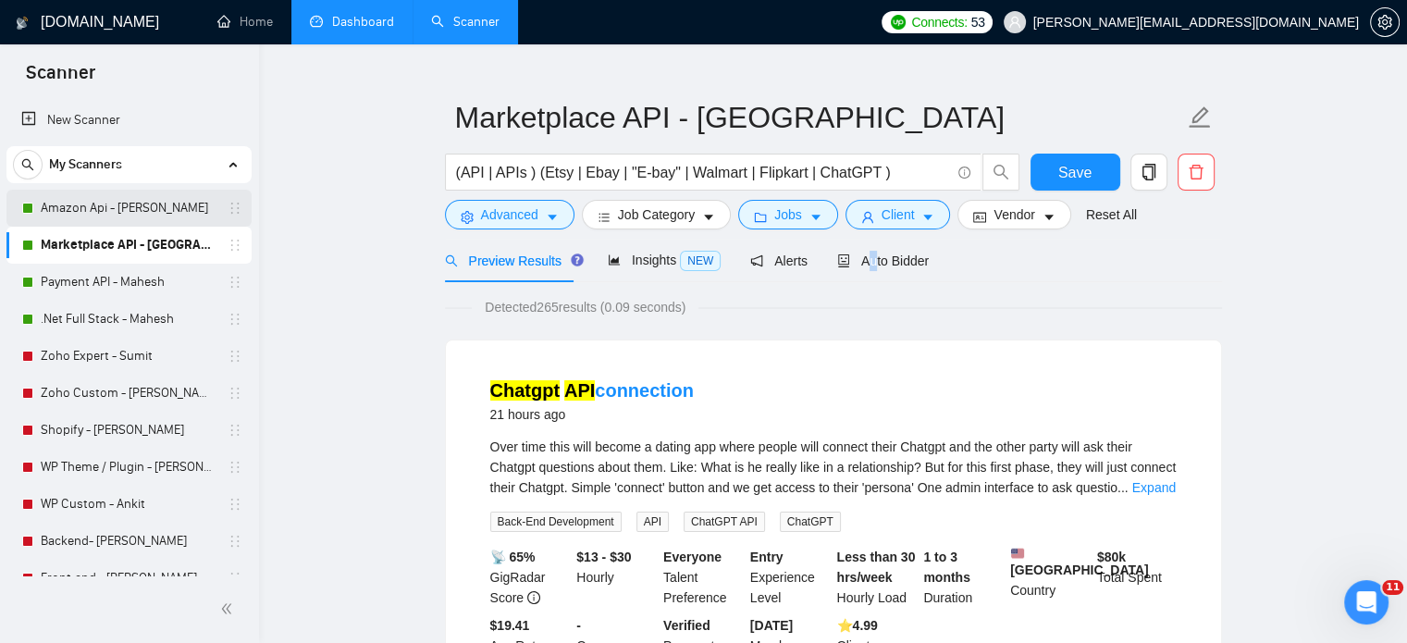
click at [77, 204] on link "Amazon Api - [PERSON_NAME]" at bounding box center [129, 208] width 176 height 37
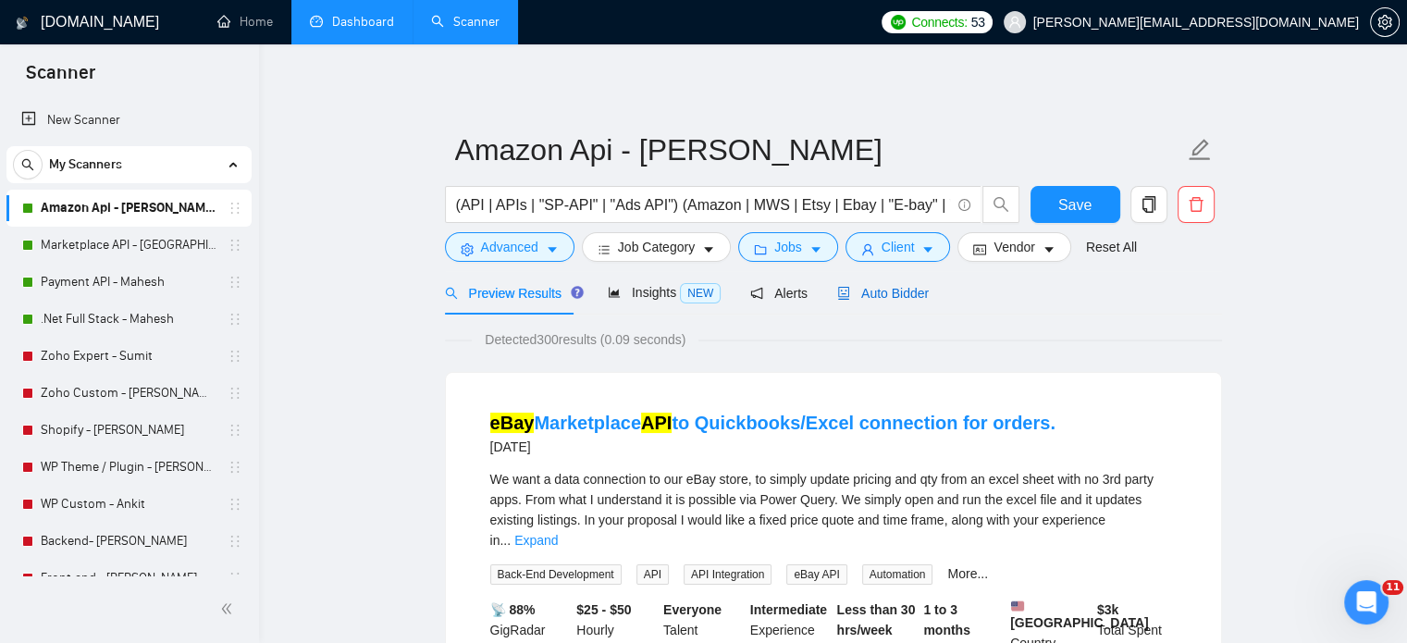
click at [904, 290] on span "Auto Bidder" at bounding box center [883, 293] width 92 height 15
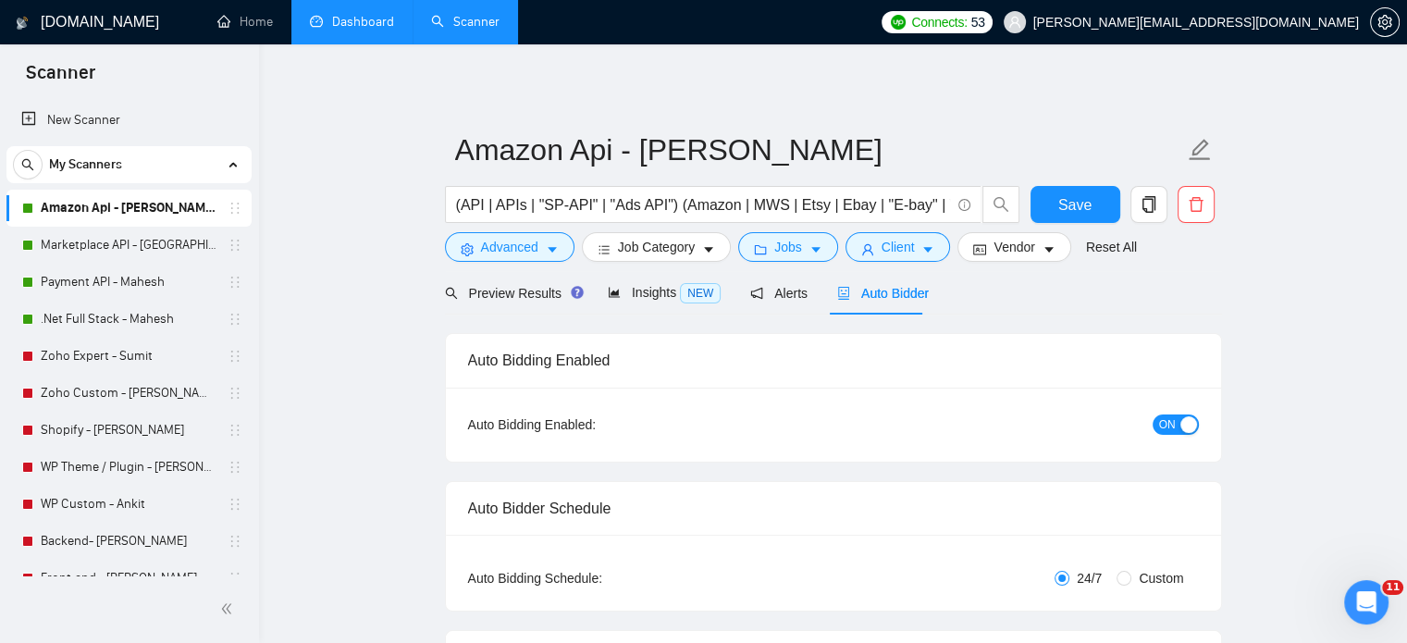
radio input "false"
radio input "true"
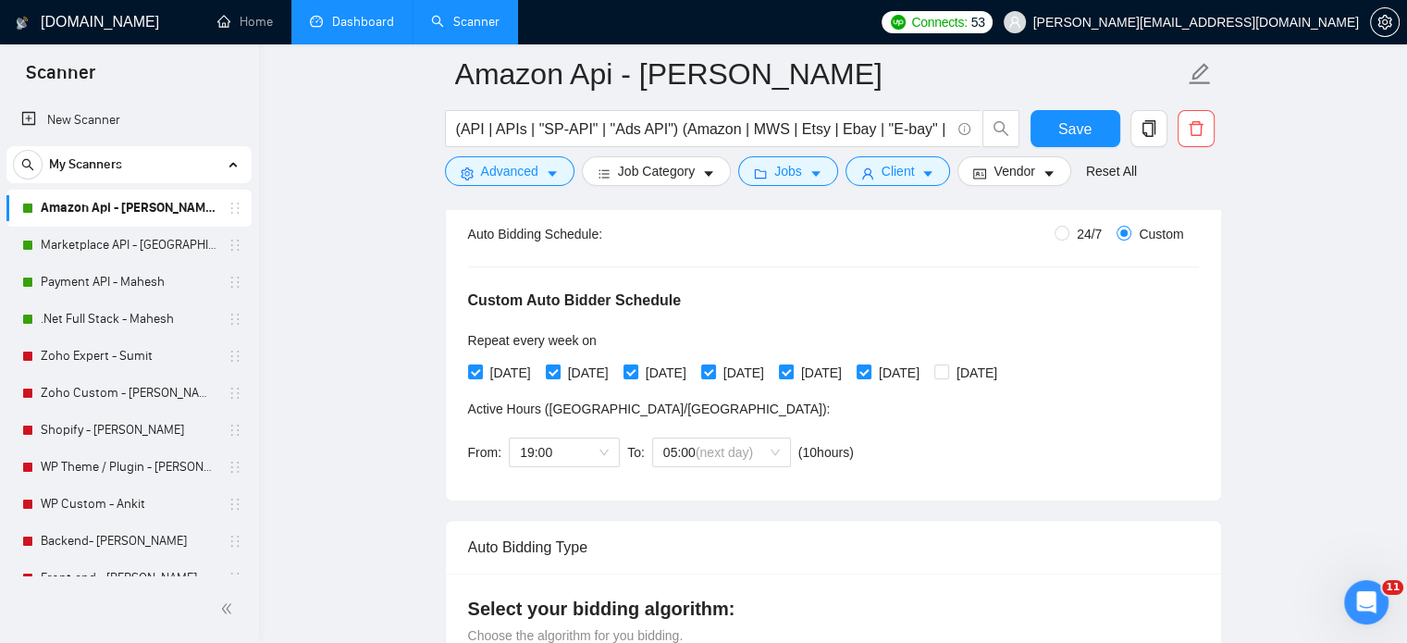
scroll to position [370, 0]
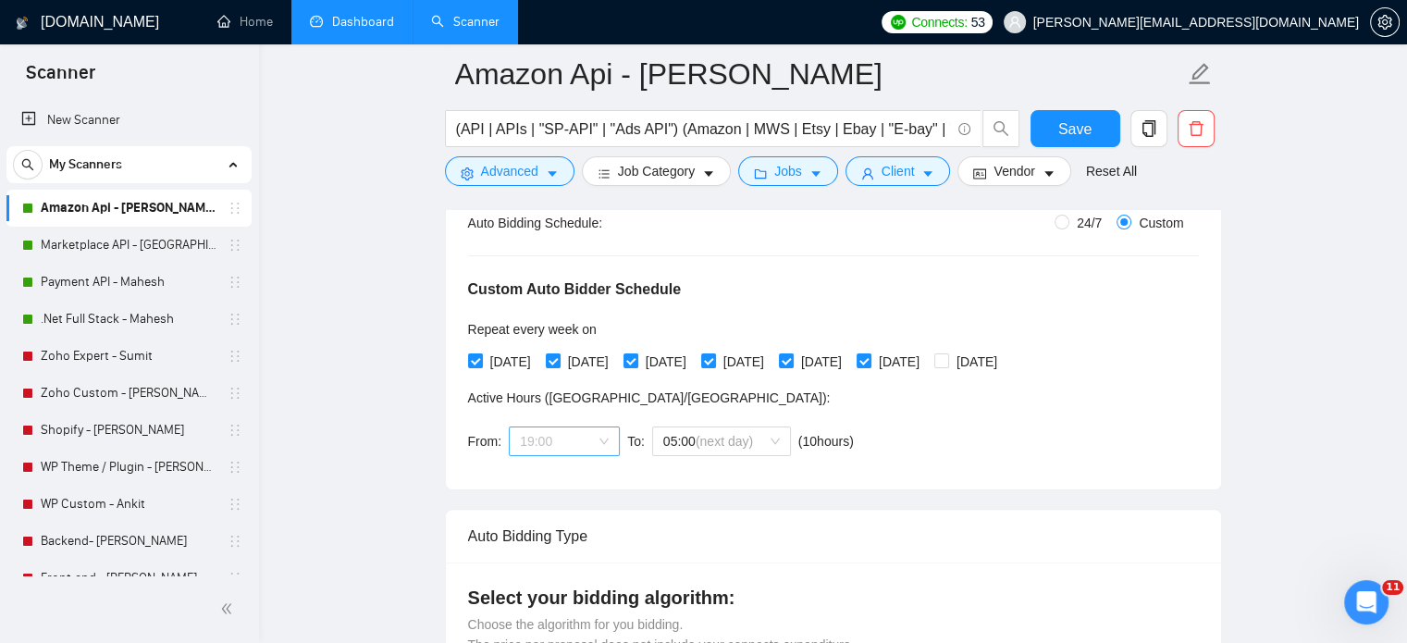
click at [603, 441] on span "19:00" at bounding box center [564, 441] width 89 height 28
click at [551, 469] on div "00:00" at bounding box center [562, 476] width 89 height 20
click at [770, 432] on span "05:00" at bounding box center [721, 441] width 117 height 28
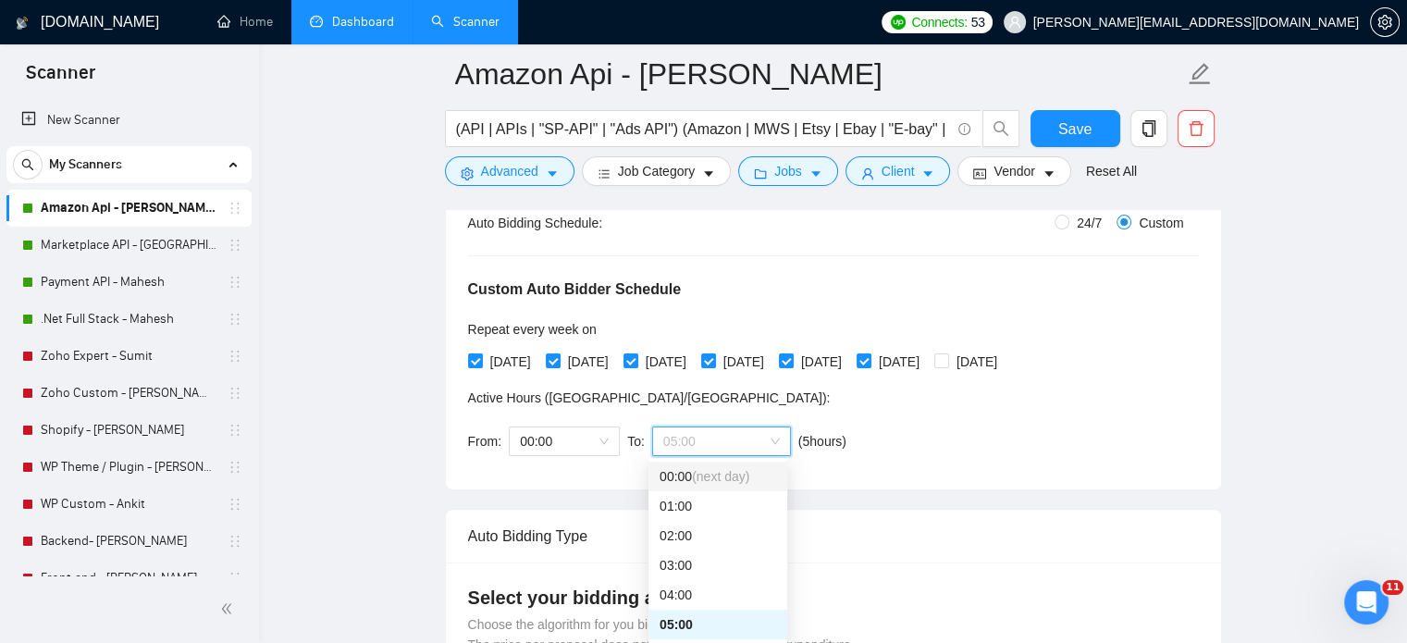
click at [699, 471] on span "(next day)" at bounding box center [720, 476] width 57 height 15
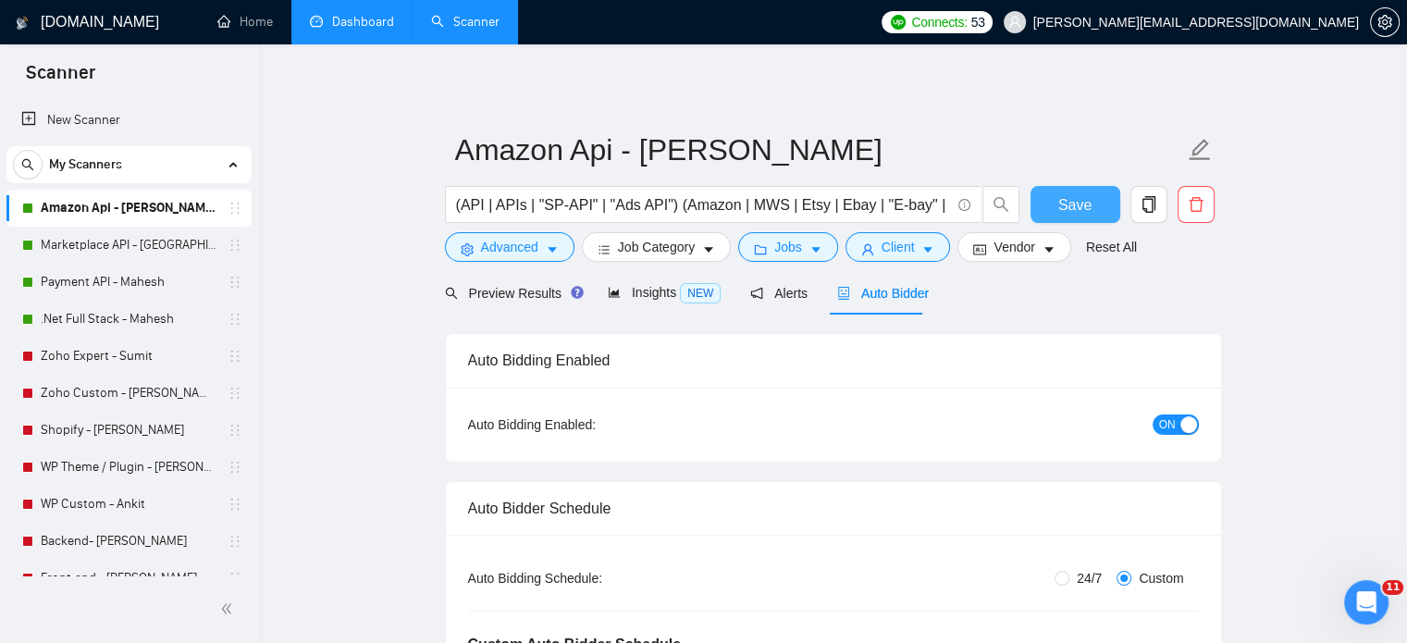
drag, startPoint x: 1084, startPoint y: 202, endPoint x: 1370, endPoint y: 328, distance: 312.7
click at [1083, 202] on span "Save" at bounding box center [1074, 204] width 33 height 23
click at [48, 247] on link "Marketplace API - [GEOGRAPHIC_DATA]" at bounding box center [129, 245] width 176 height 37
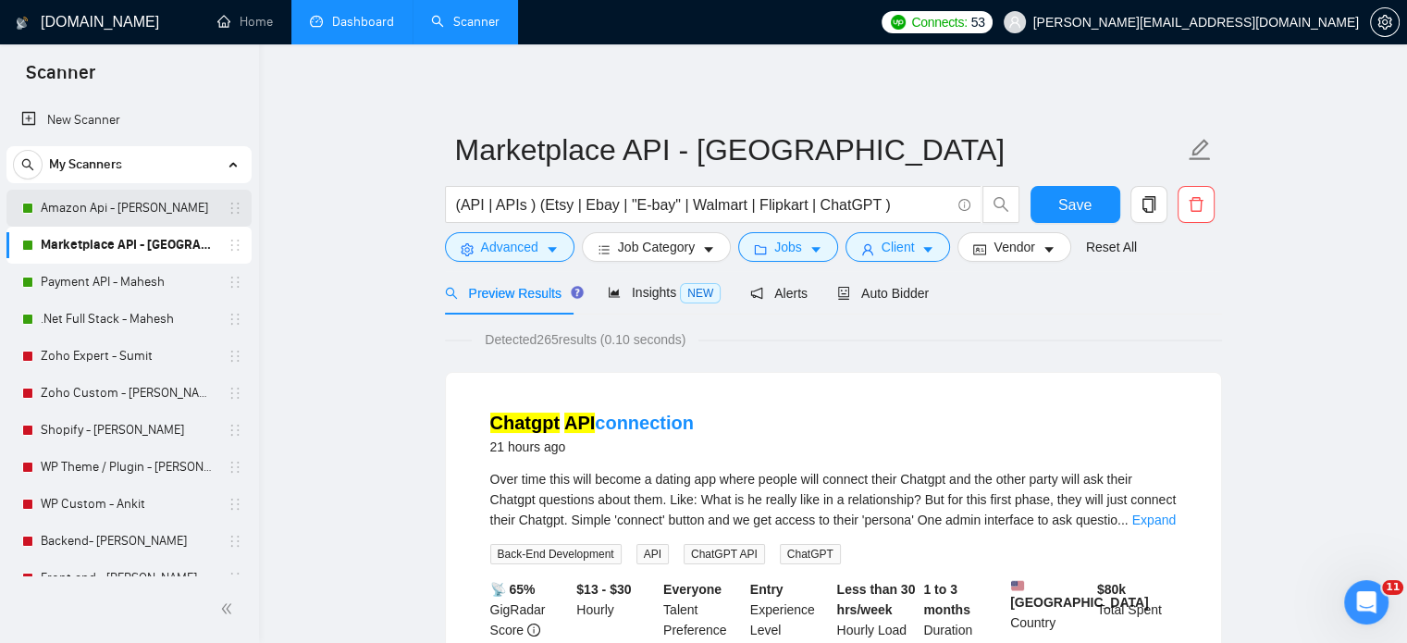
click at [117, 203] on link "Amazon Api - [PERSON_NAME]" at bounding box center [129, 208] width 176 height 37
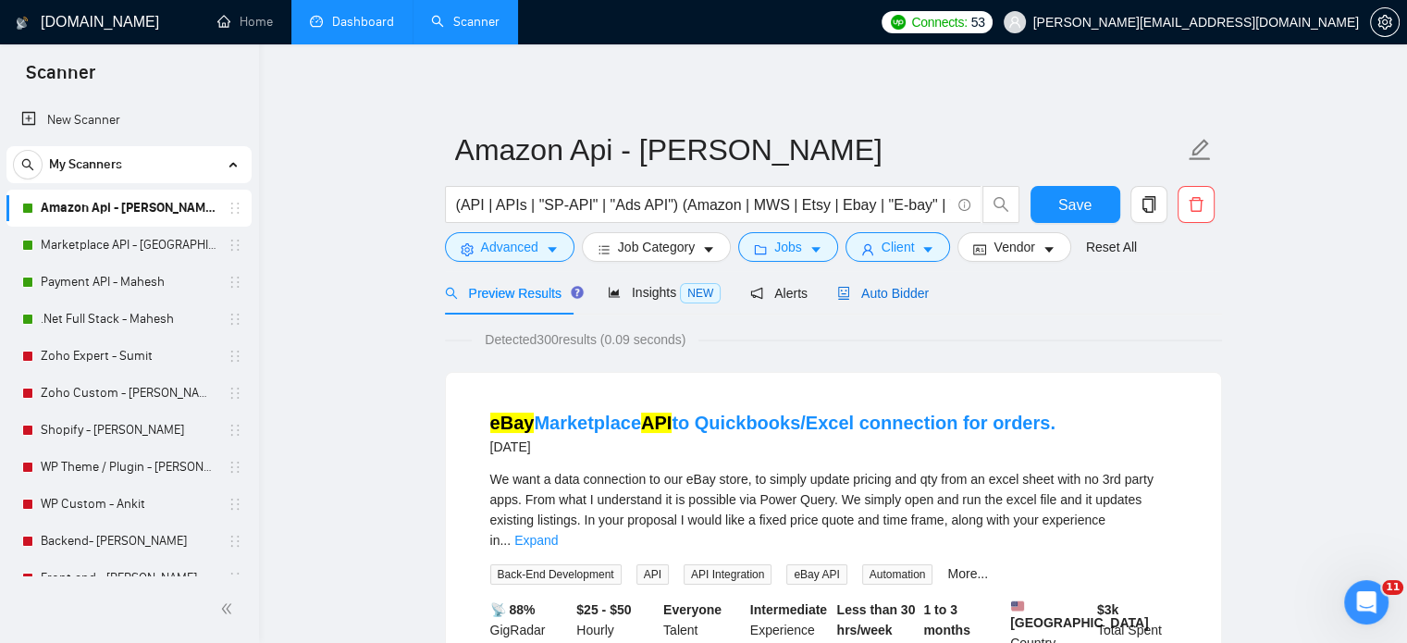
click at [882, 298] on span "Auto Bidder" at bounding box center [883, 293] width 92 height 15
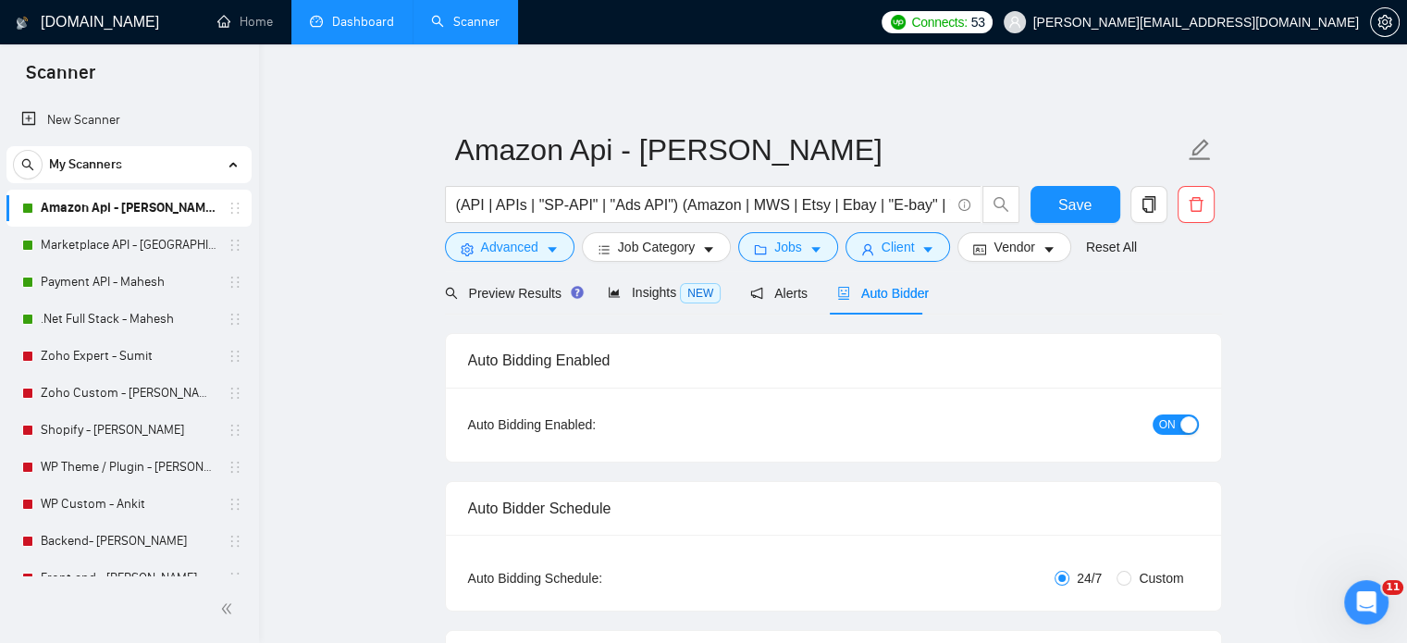
radio input "false"
radio input "true"
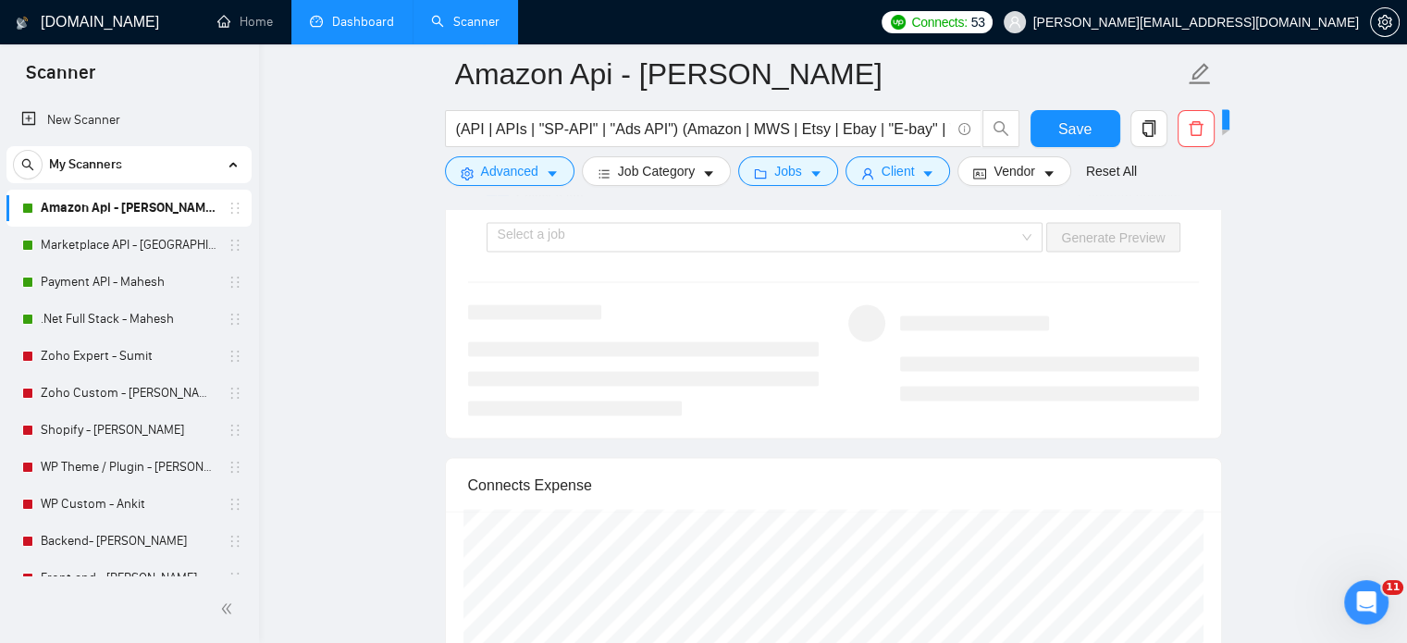
scroll to position [4070, 0]
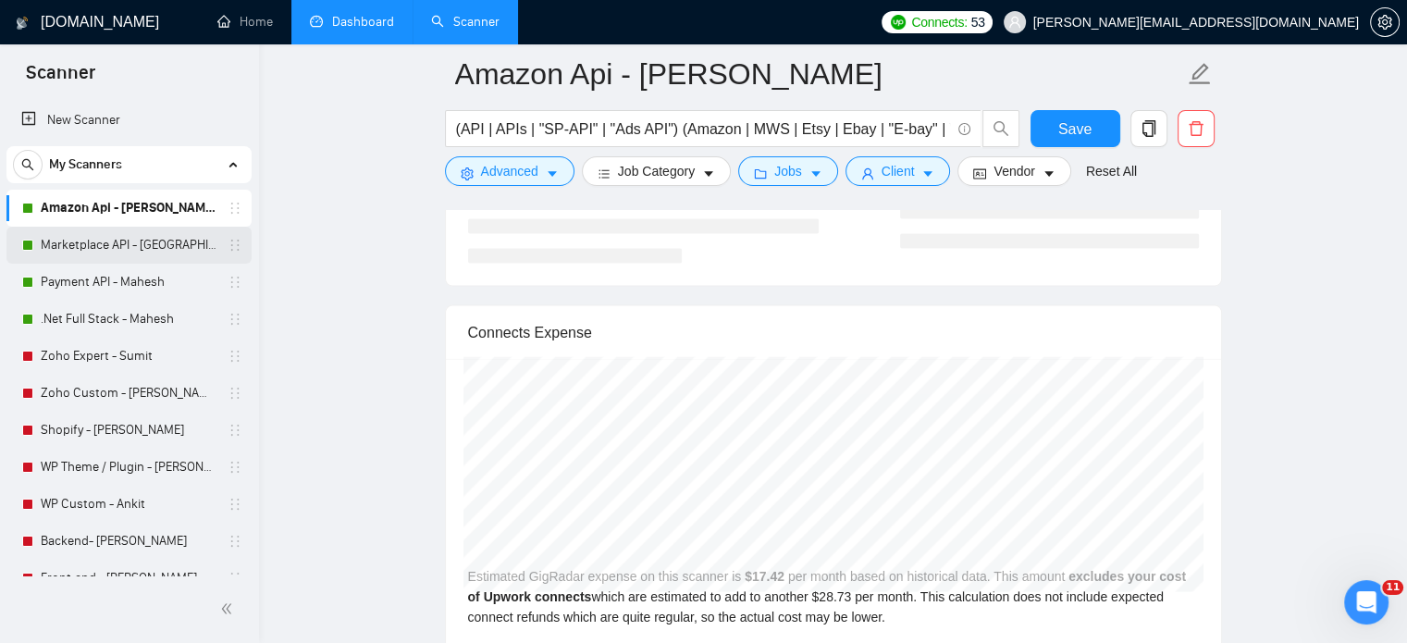
click at [83, 242] on link "Marketplace API - [GEOGRAPHIC_DATA]" at bounding box center [129, 245] width 176 height 37
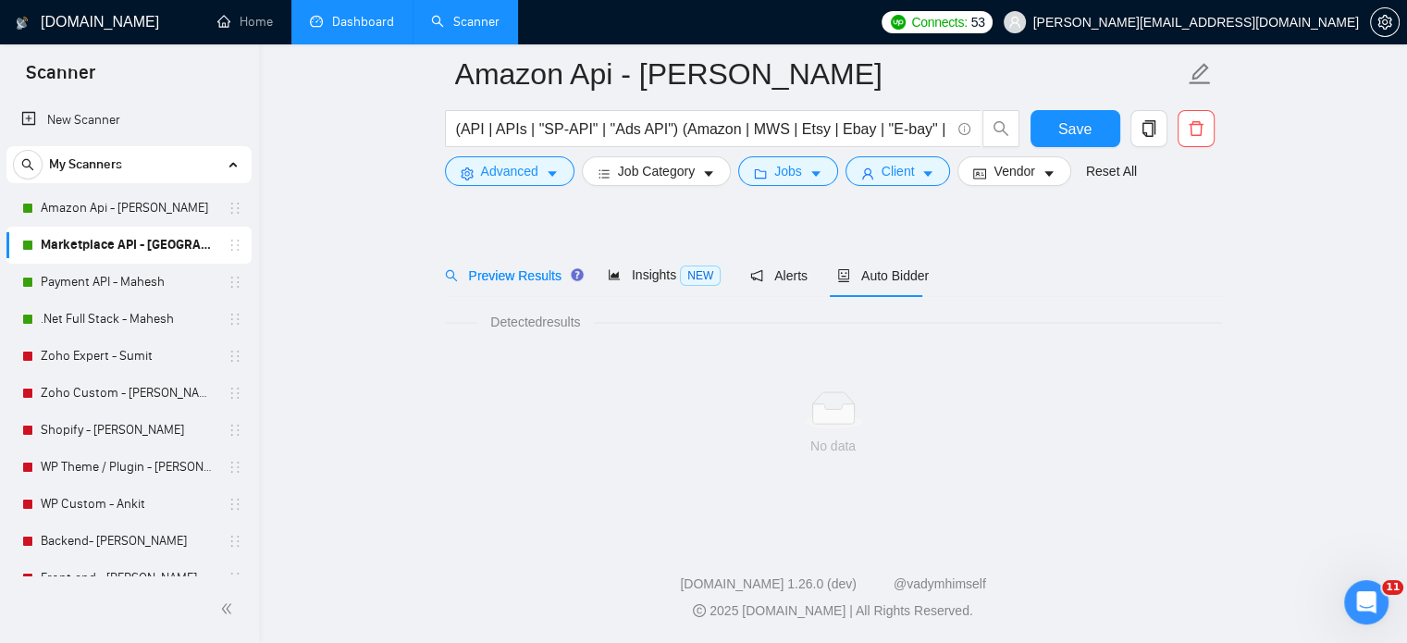
scroll to position [32, 0]
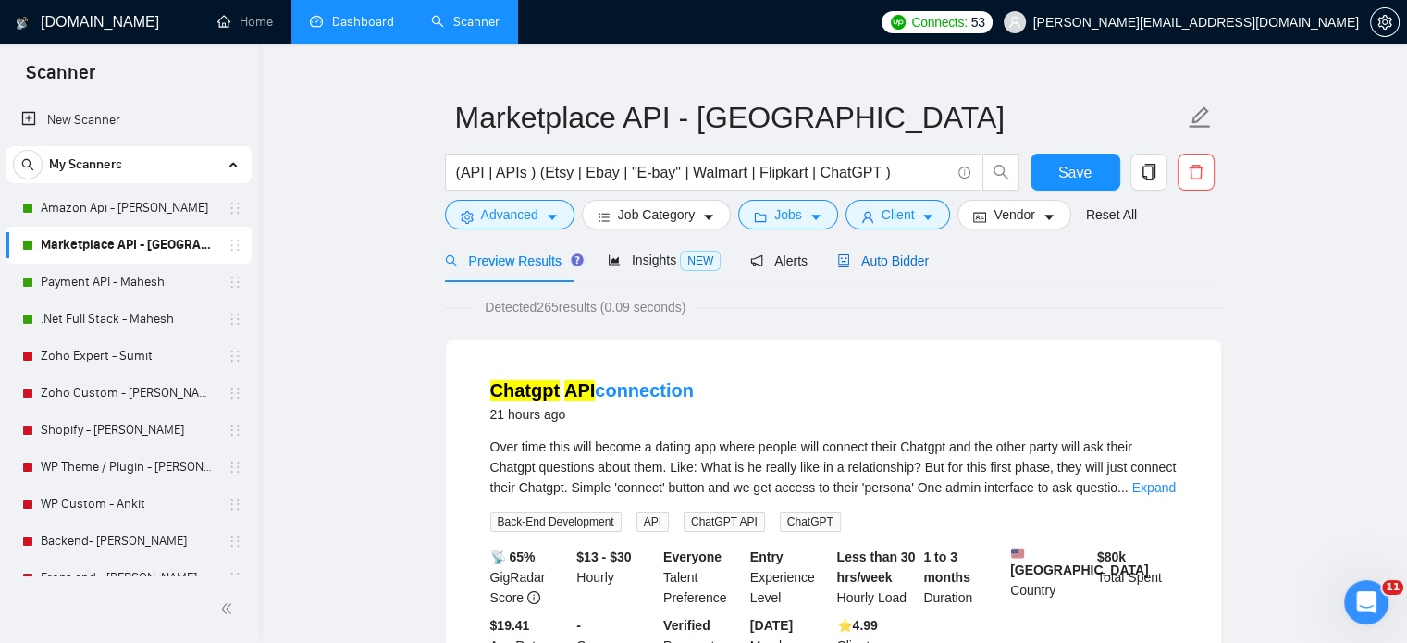
drag, startPoint x: 866, startPoint y: 261, endPoint x: 870, endPoint y: 237, distance: 24.3
click at [868, 259] on span "Auto Bidder" at bounding box center [883, 260] width 92 height 15
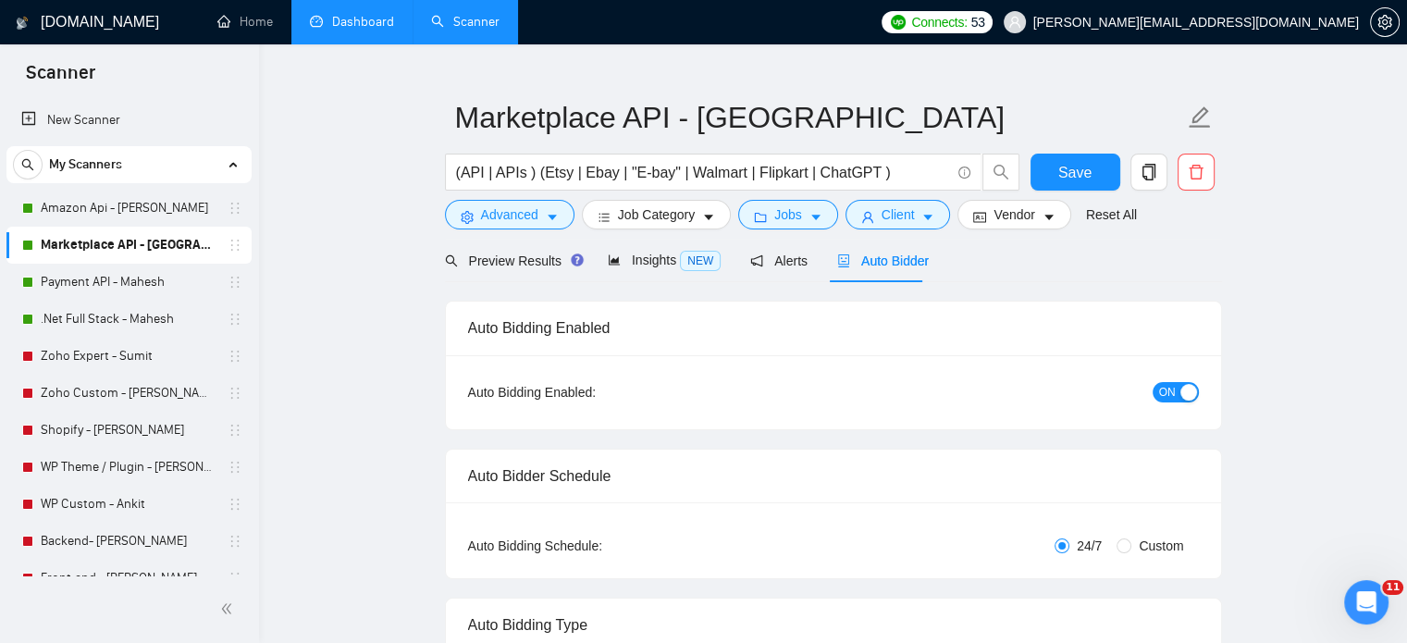
radio input "false"
radio input "true"
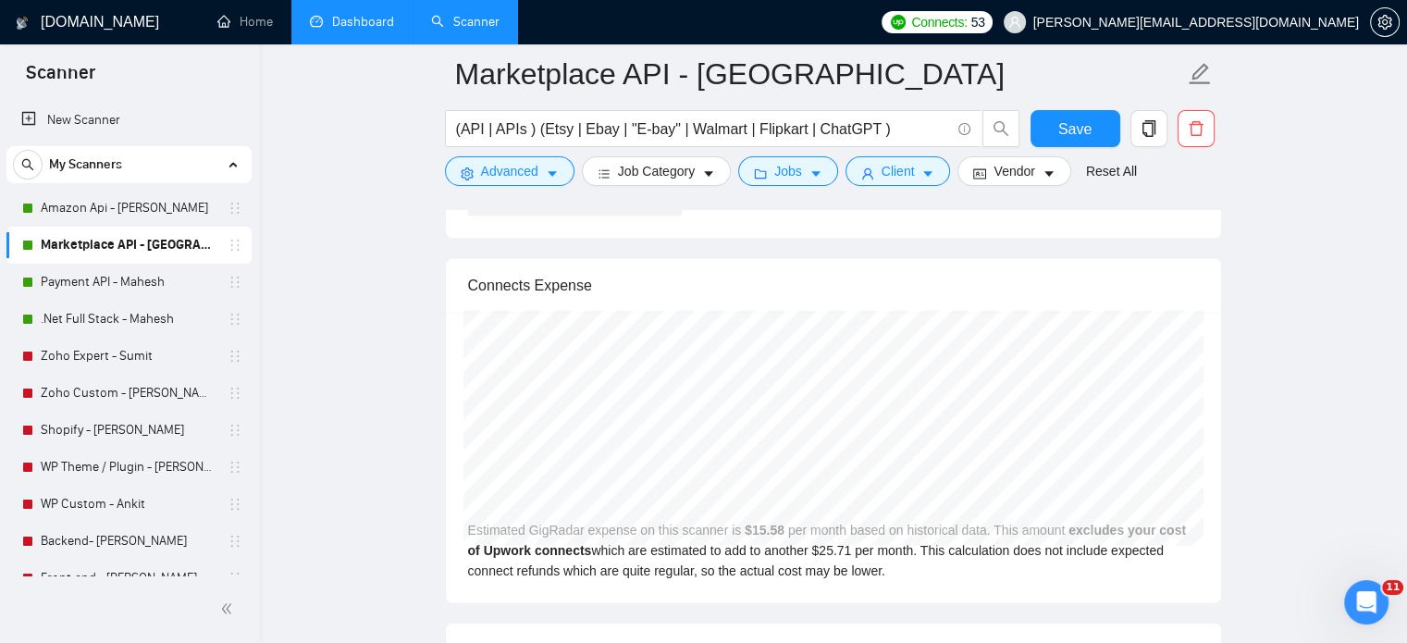
scroll to position [4037, 0]
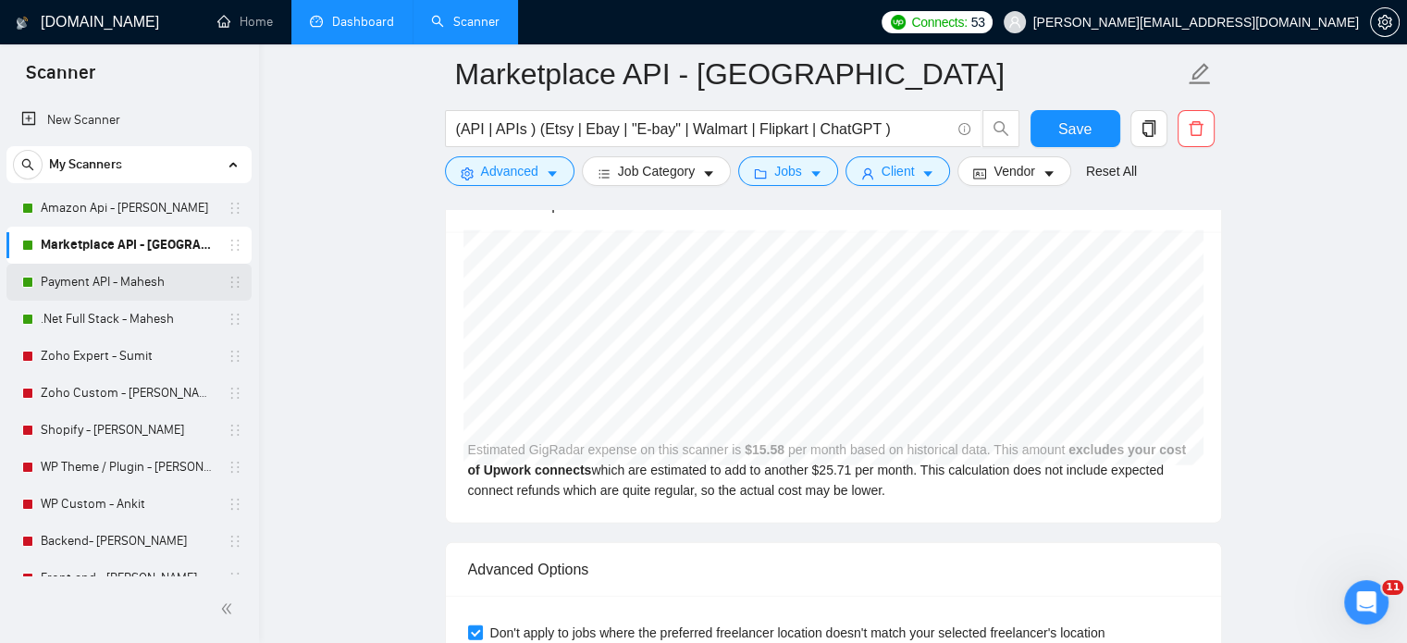
click at [89, 284] on link "Payment API - Mahesh" at bounding box center [129, 282] width 176 height 37
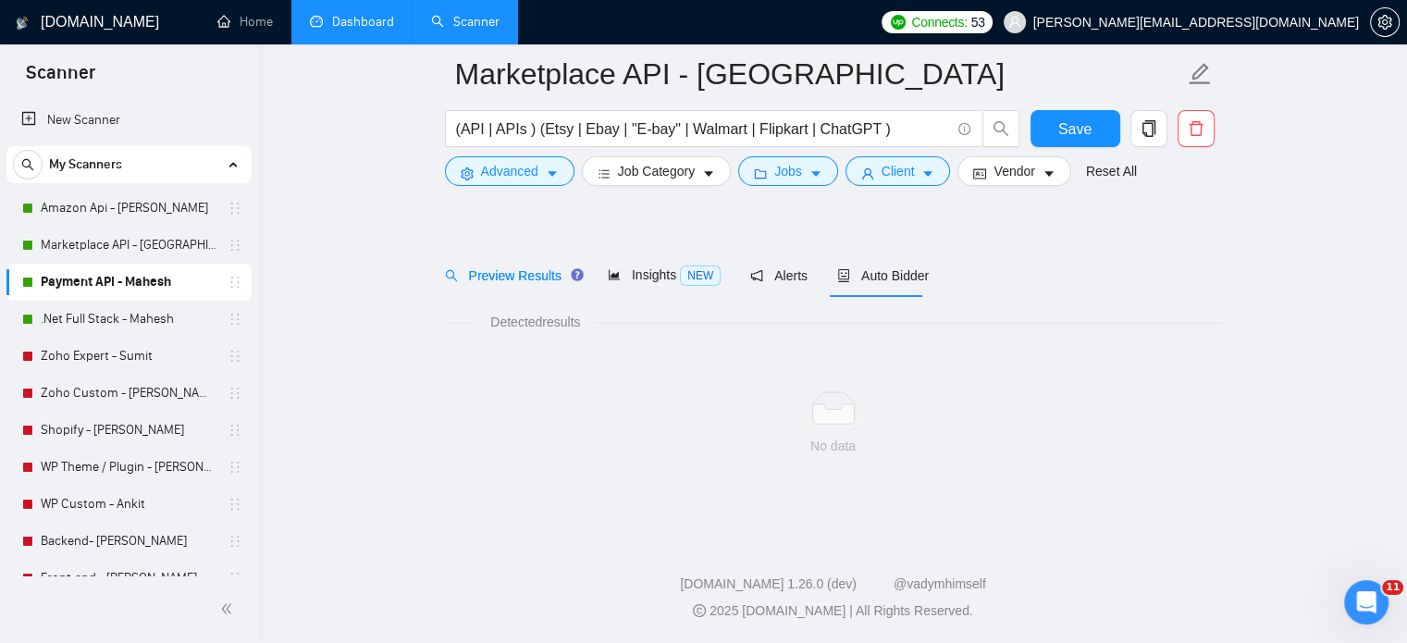
scroll to position [32, 0]
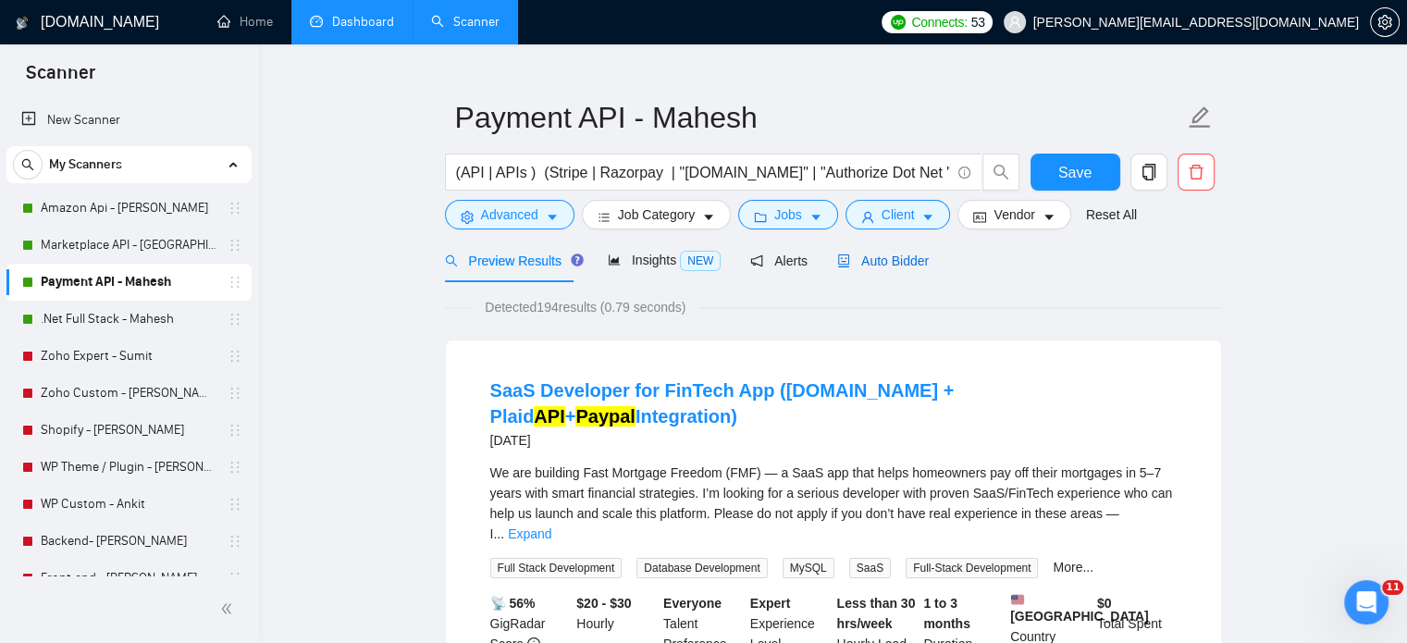
click at [870, 264] on span "Auto Bidder" at bounding box center [883, 260] width 92 height 15
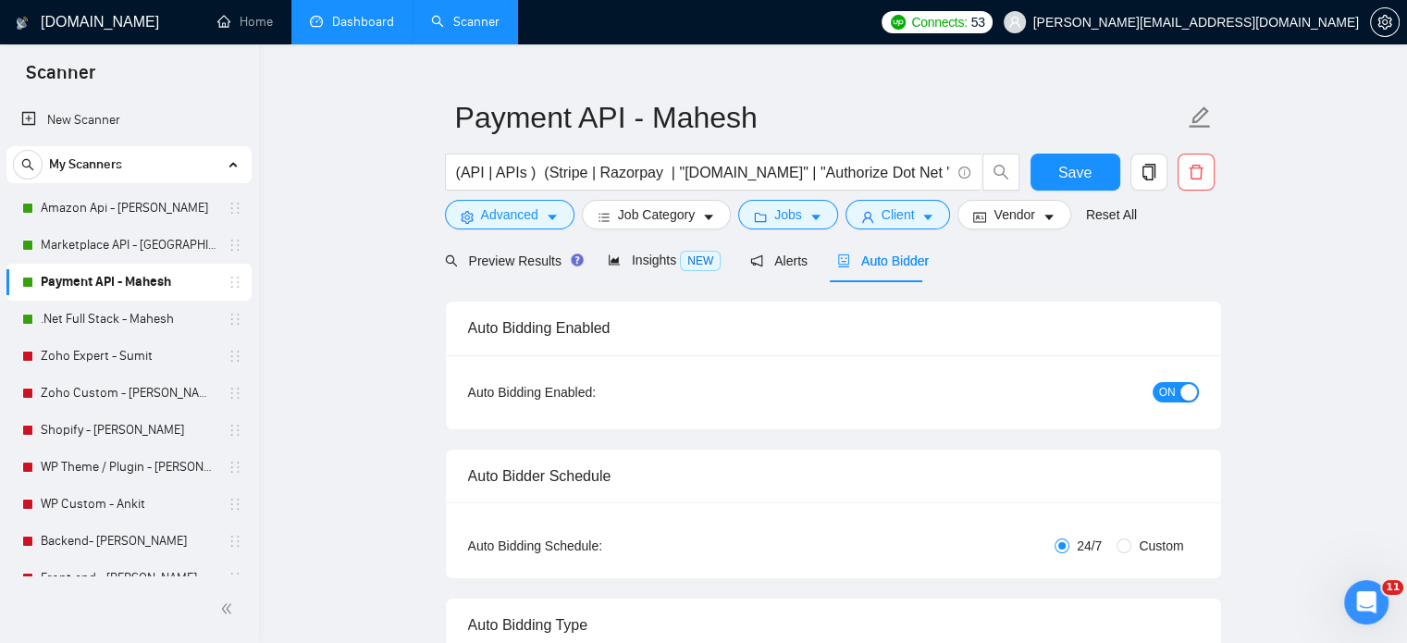
radio input "false"
radio input "true"
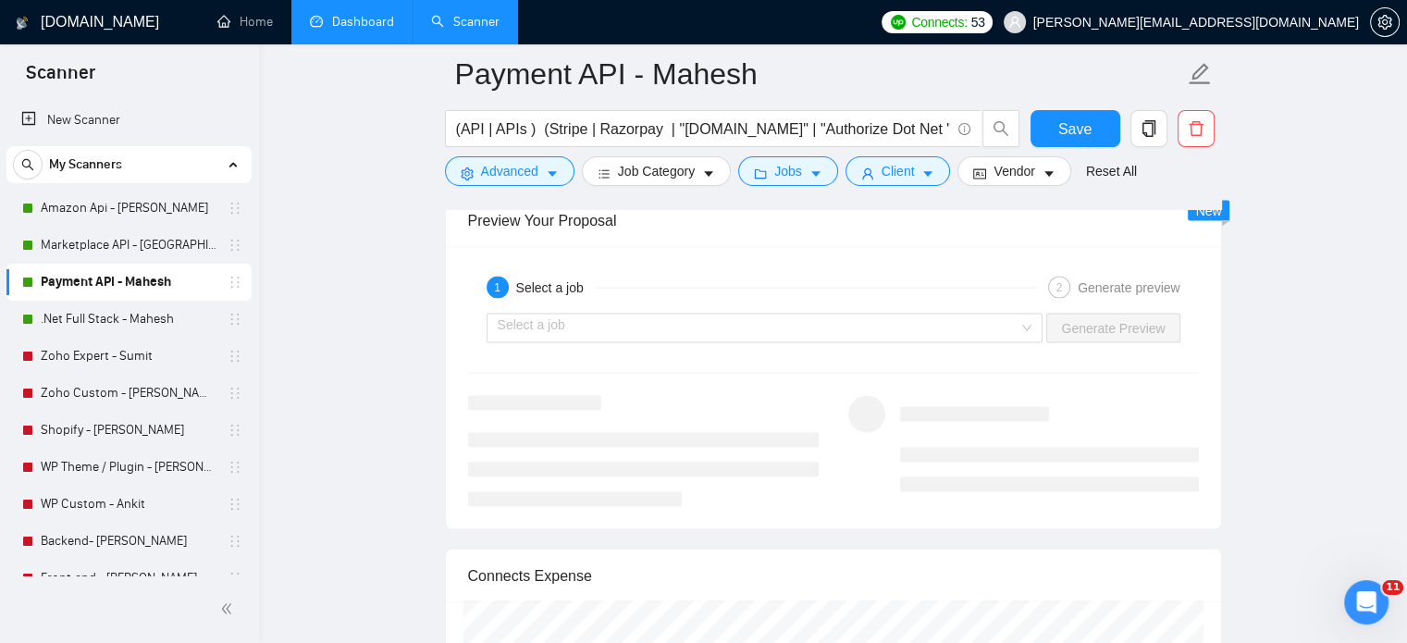
scroll to position [4010, 0]
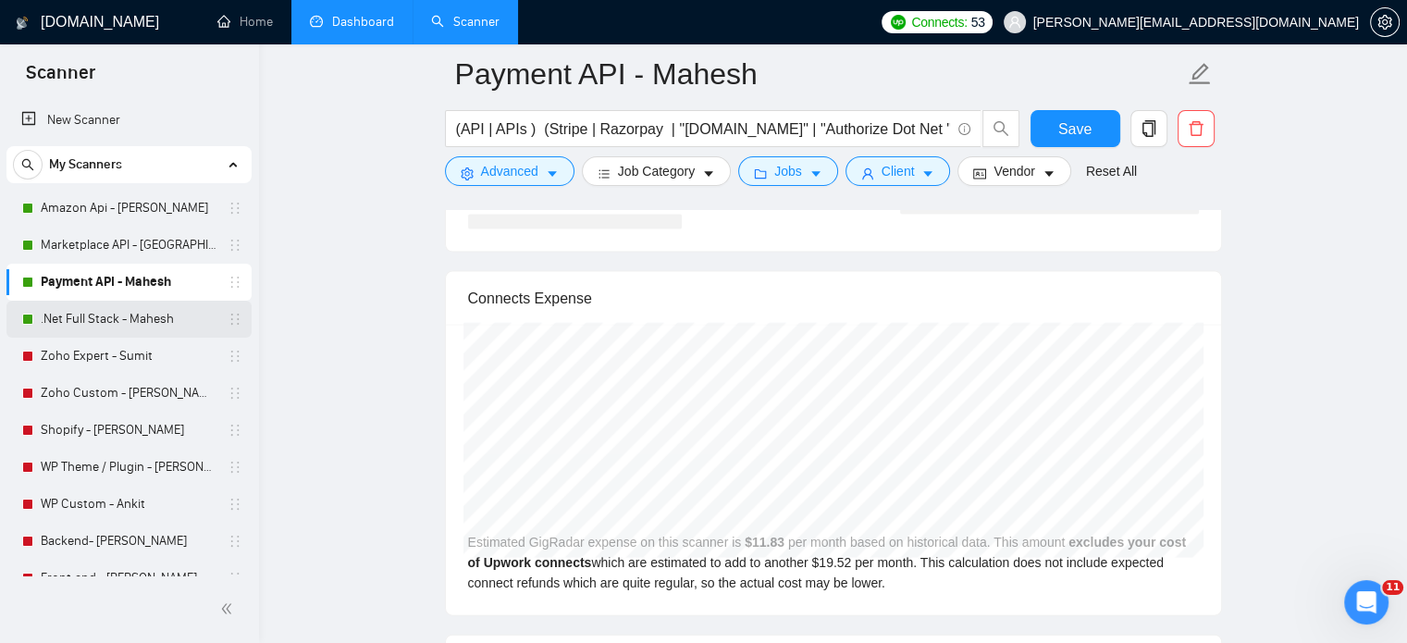
click at [79, 314] on link ".Net Full Stack - Mahesh" at bounding box center [129, 319] width 176 height 37
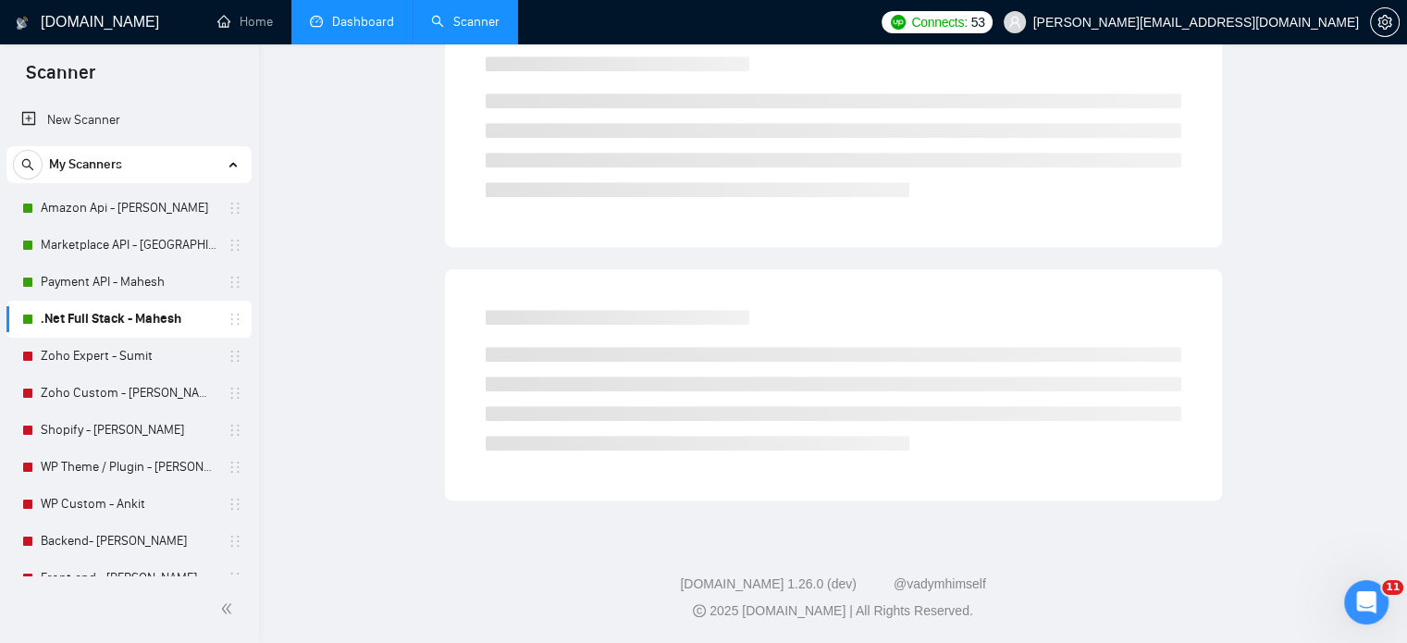
scroll to position [32, 0]
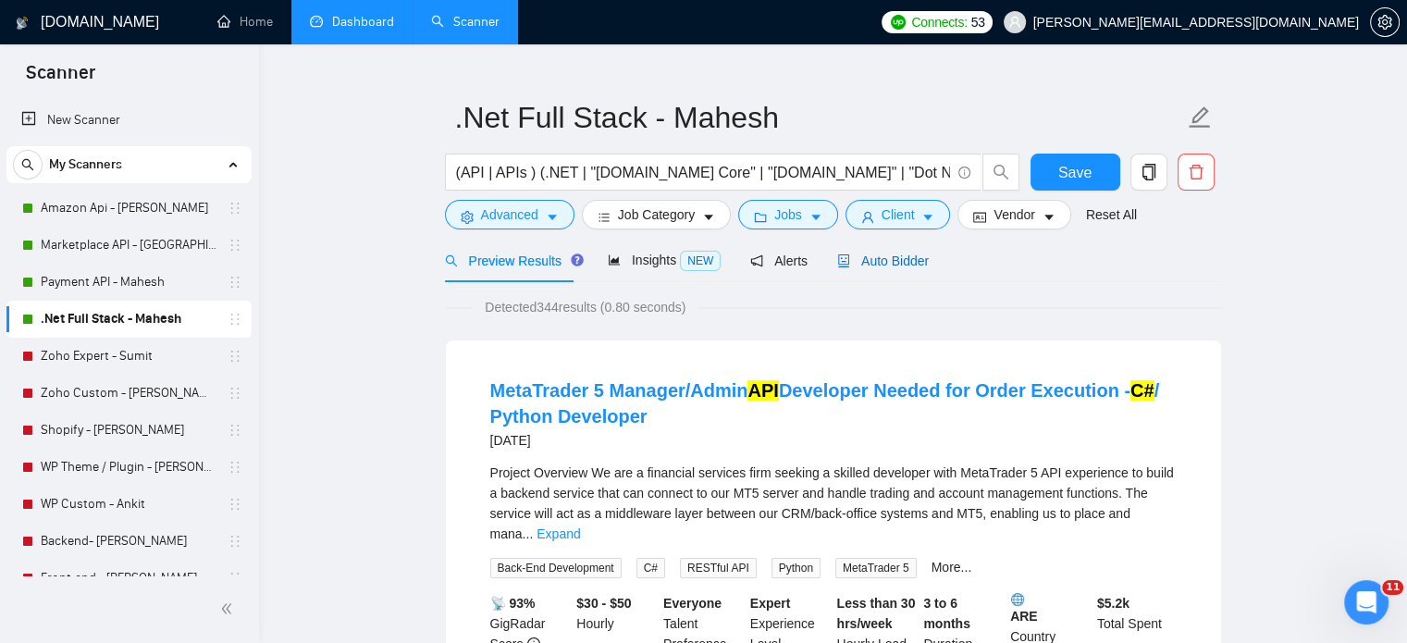
click at [882, 255] on span "Auto Bidder" at bounding box center [883, 260] width 92 height 15
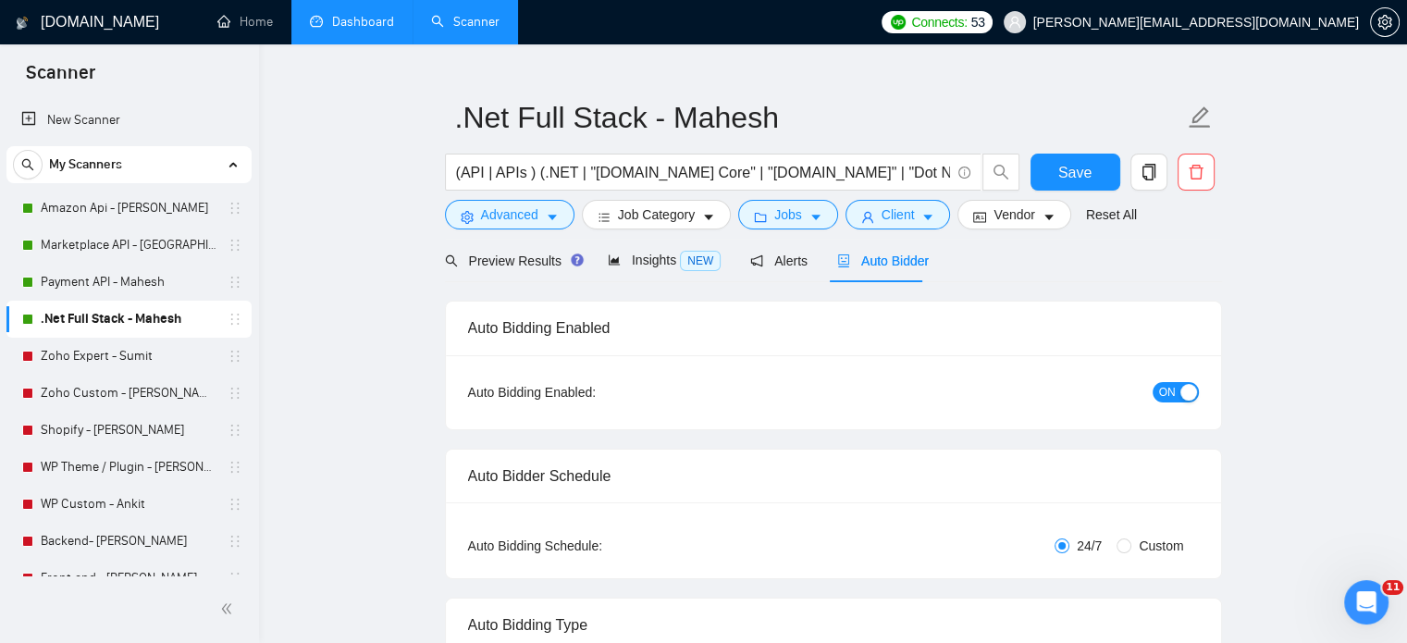
radio input "false"
radio input "true"
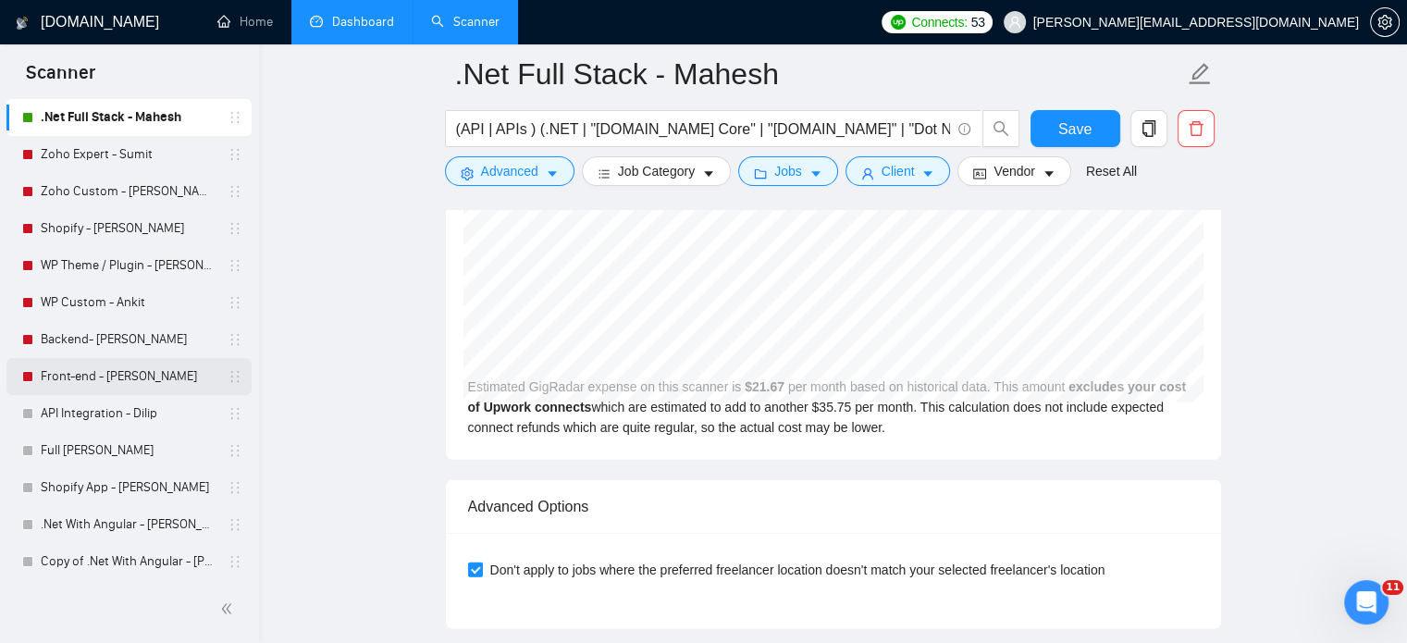
scroll to position [205, 0]
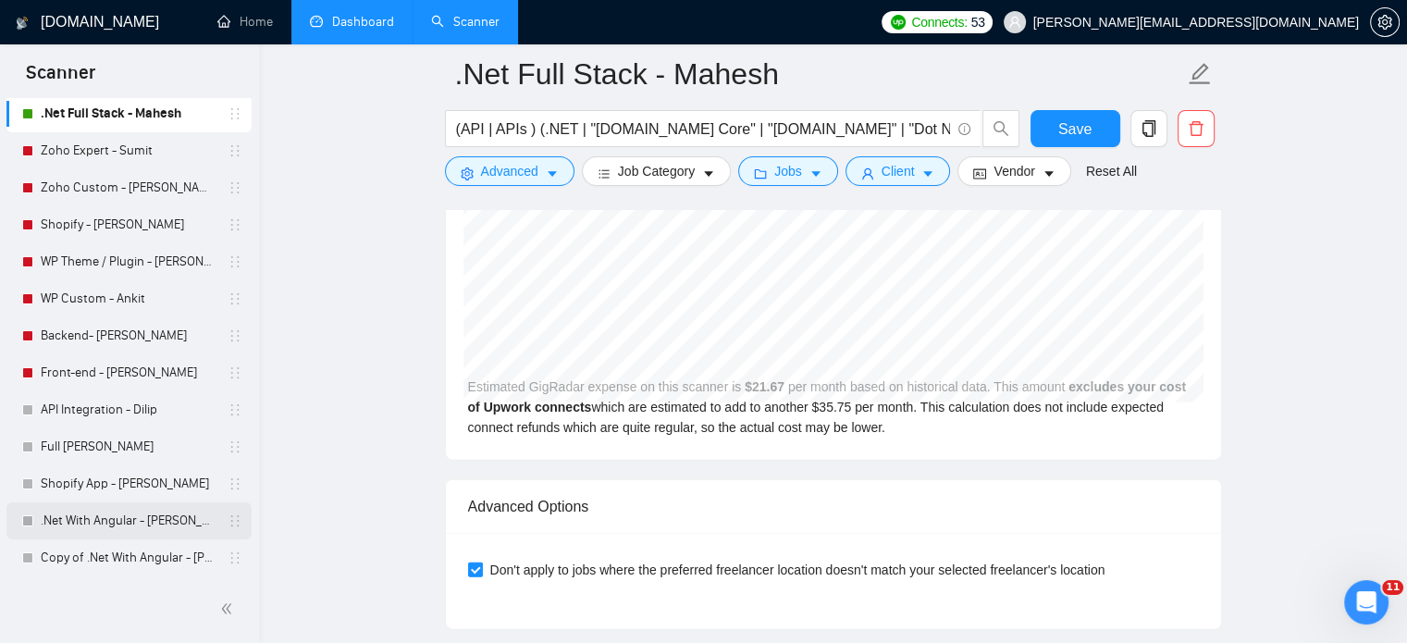
click at [185, 525] on link ".Net With Angular - [PERSON_NAME]" at bounding box center [129, 520] width 176 height 37
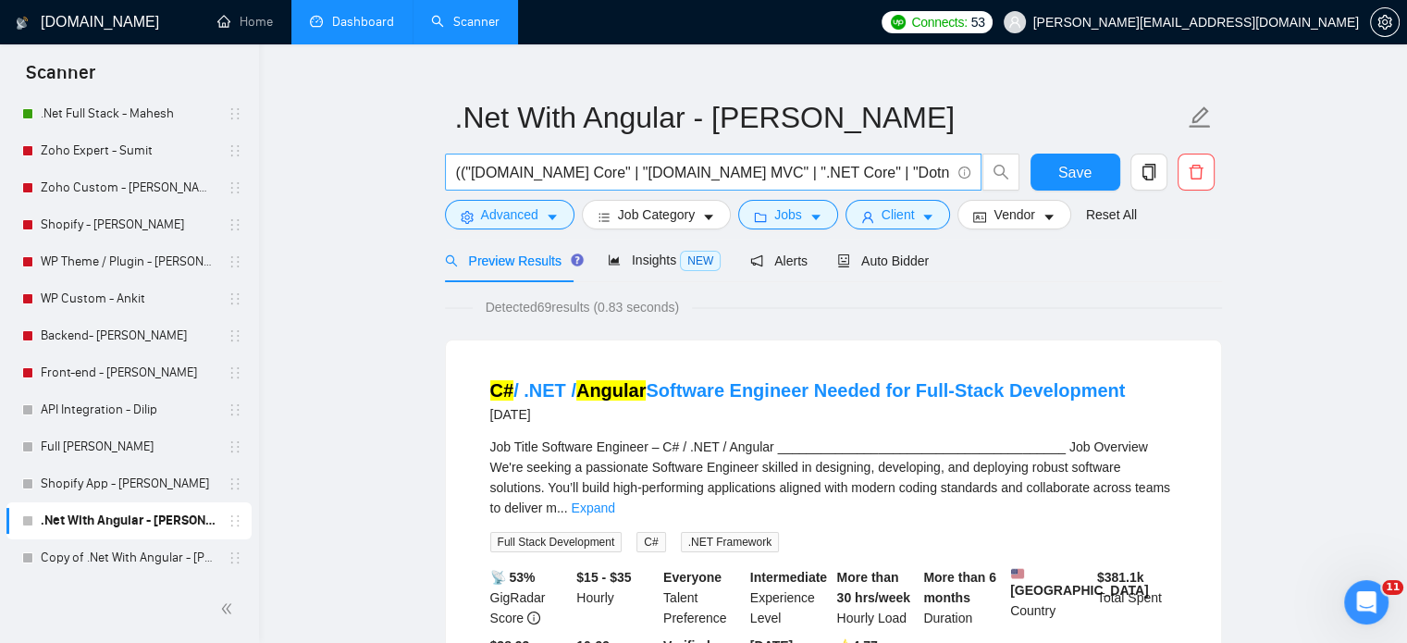
click at [879, 166] on input "(("ASP.NET Core" | "ASP.NET MVC" | ".NET Core" | "Dotnet Core" | "C#" | "C#.NET…" at bounding box center [703, 172] width 494 height 23
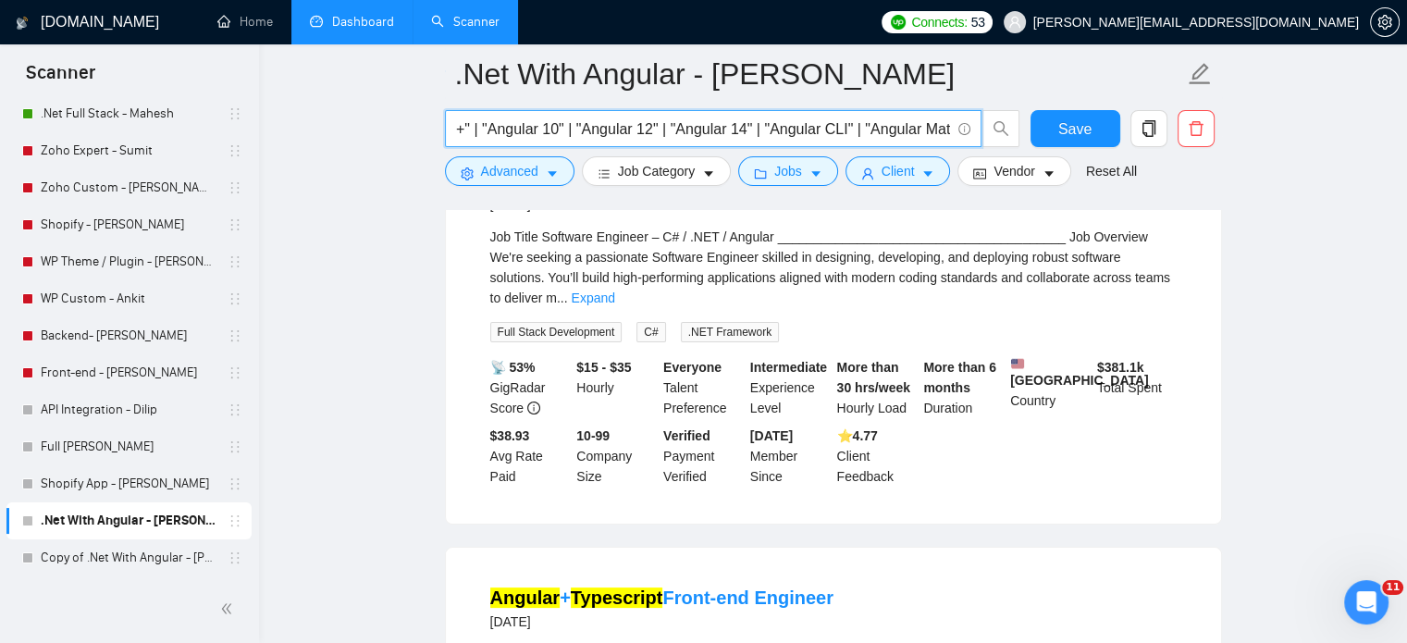
scroll to position [217, 0]
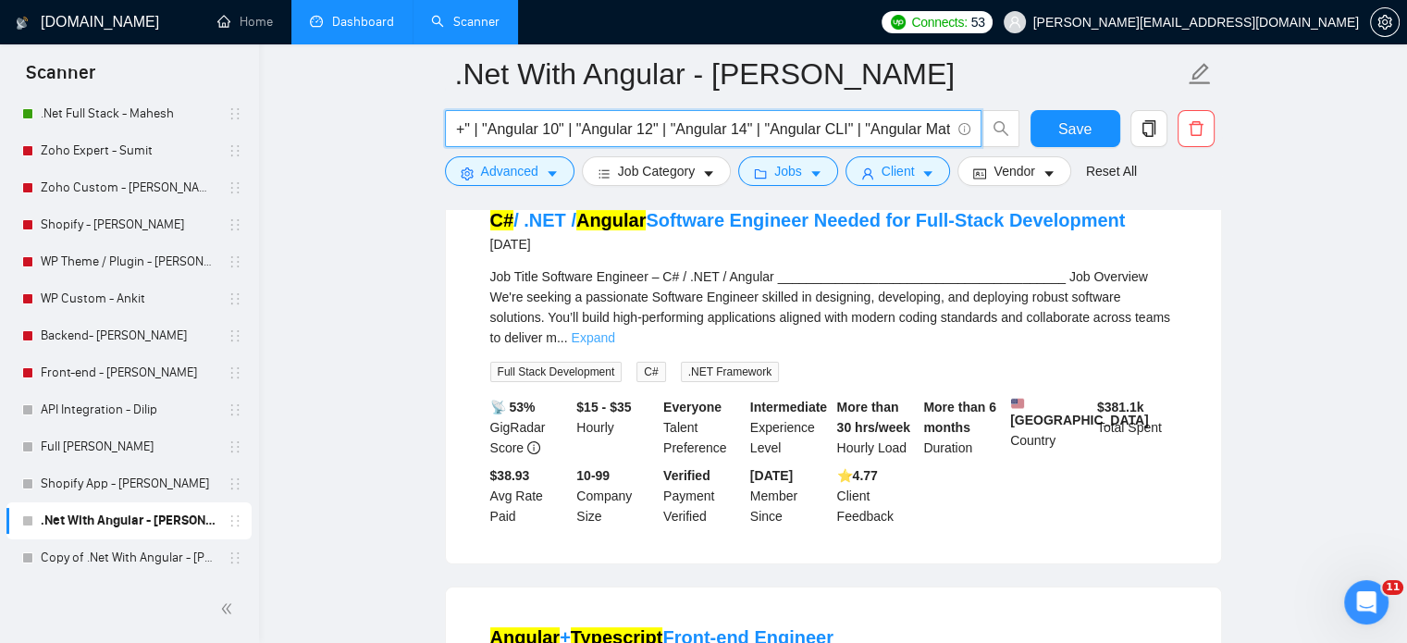
click at [615, 330] on link "Expand" at bounding box center [593, 337] width 43 height 15
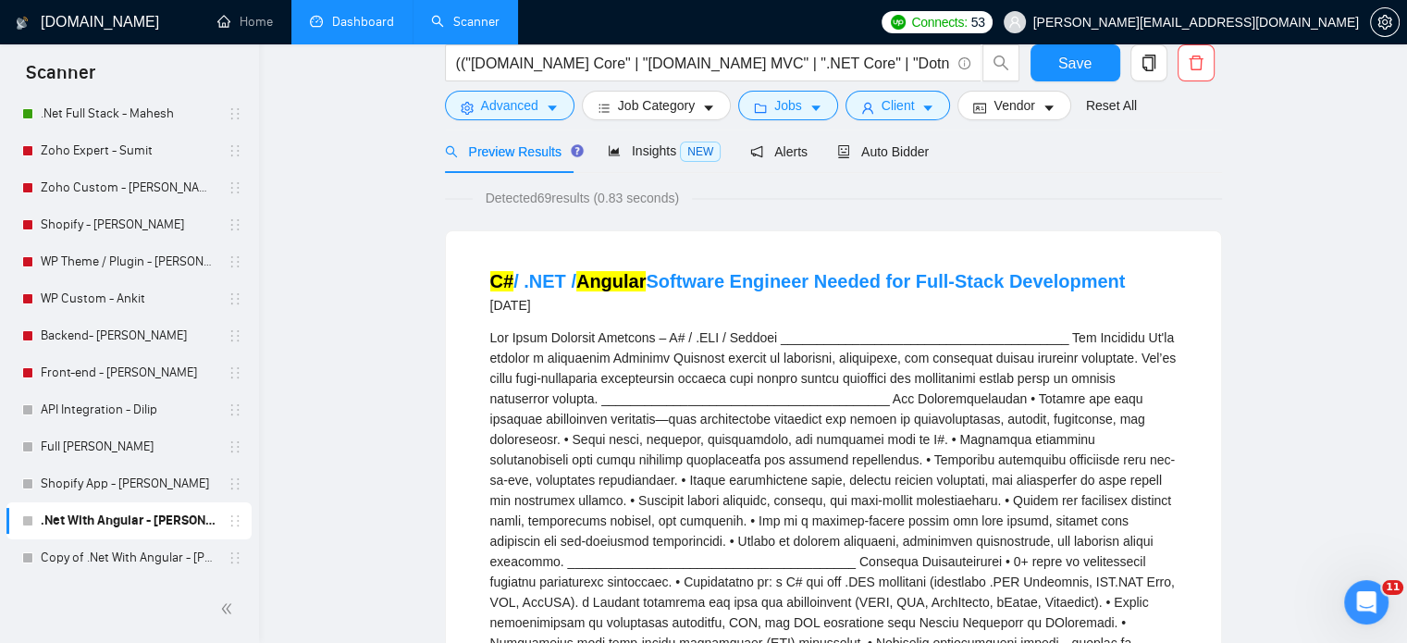
scroll to position [0, 0]
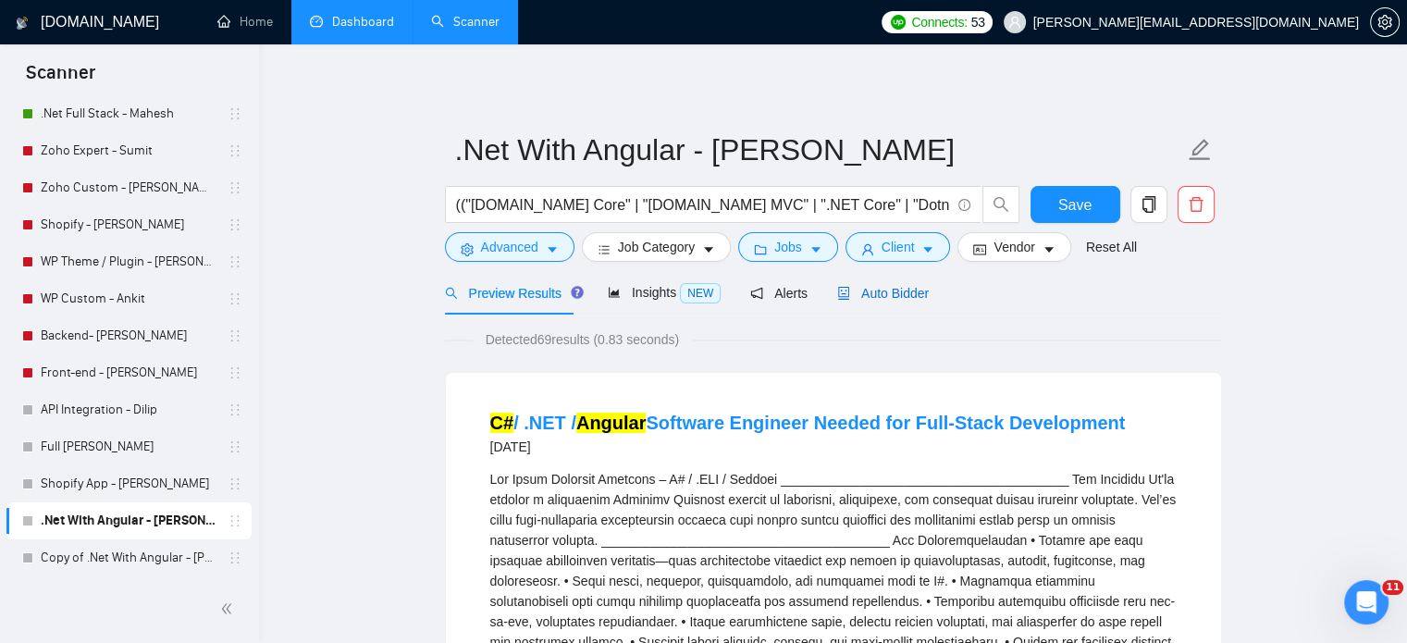
click at [877, 291] on span "Auto Bidder" at bounding box center [883, 293] width 92 height 15
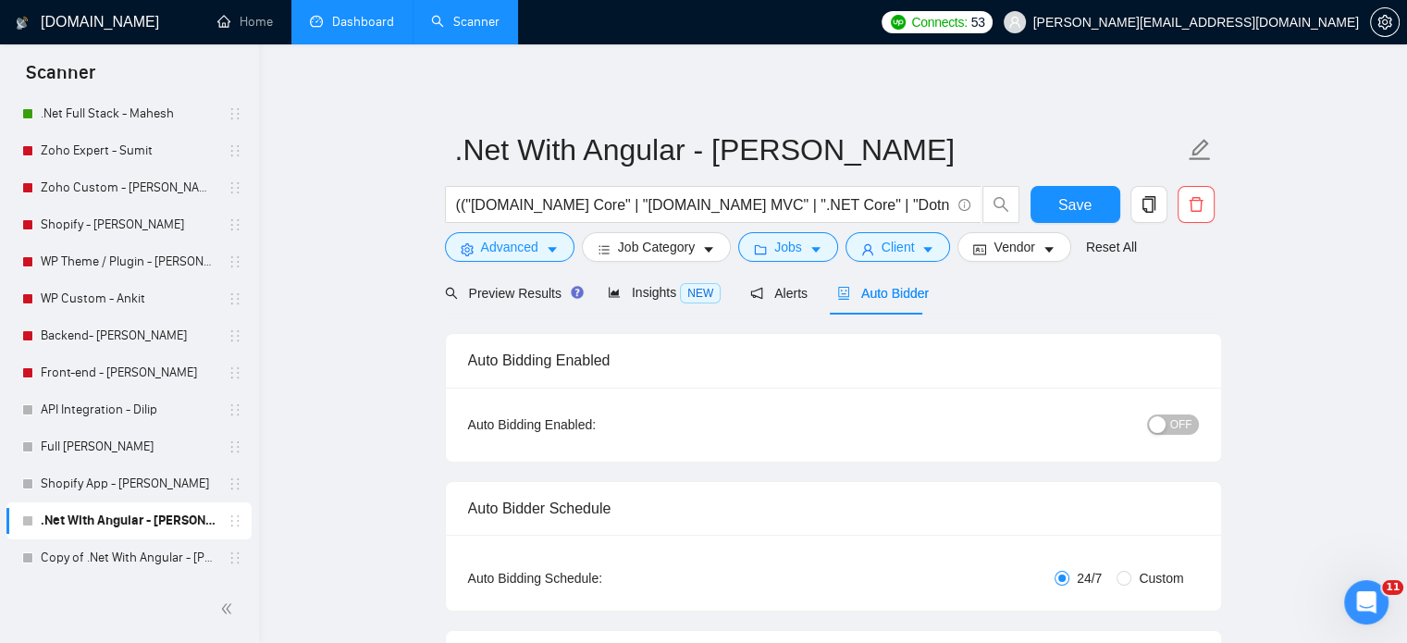
radio input "false"
radio input "true"
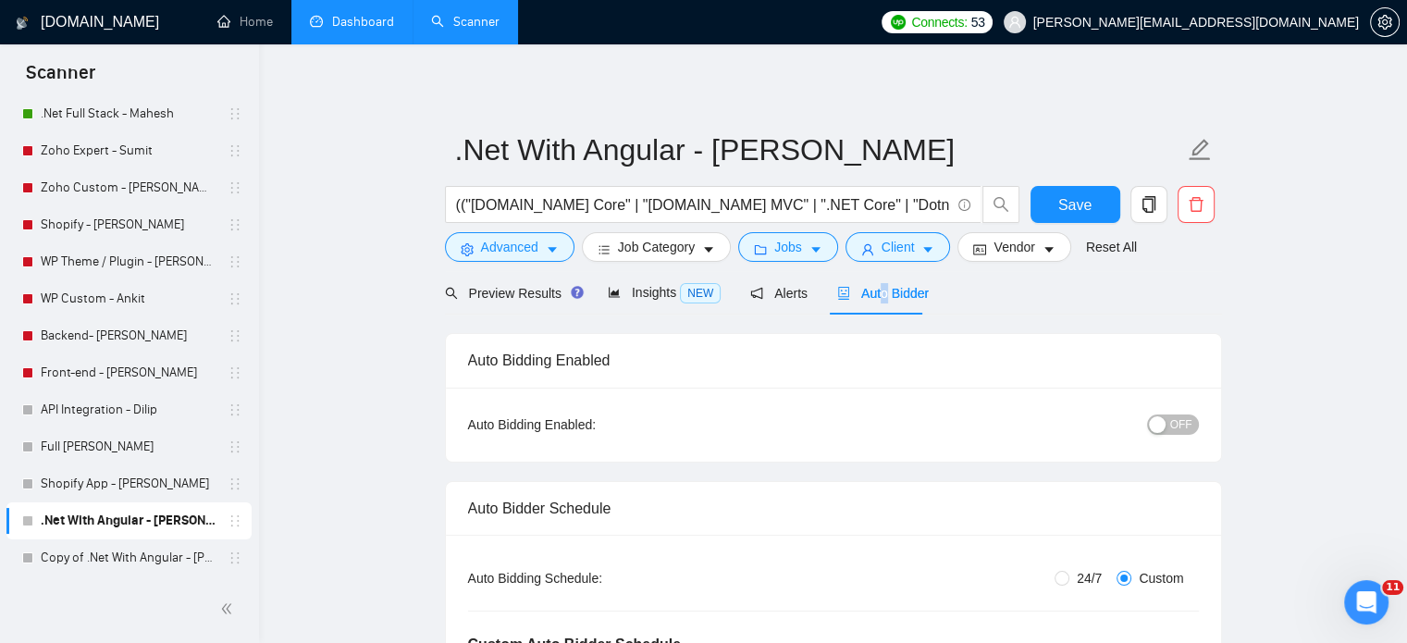
click at [1189, 421] on span "OFF" at bounding box center [1181, 424] width 22 height 20
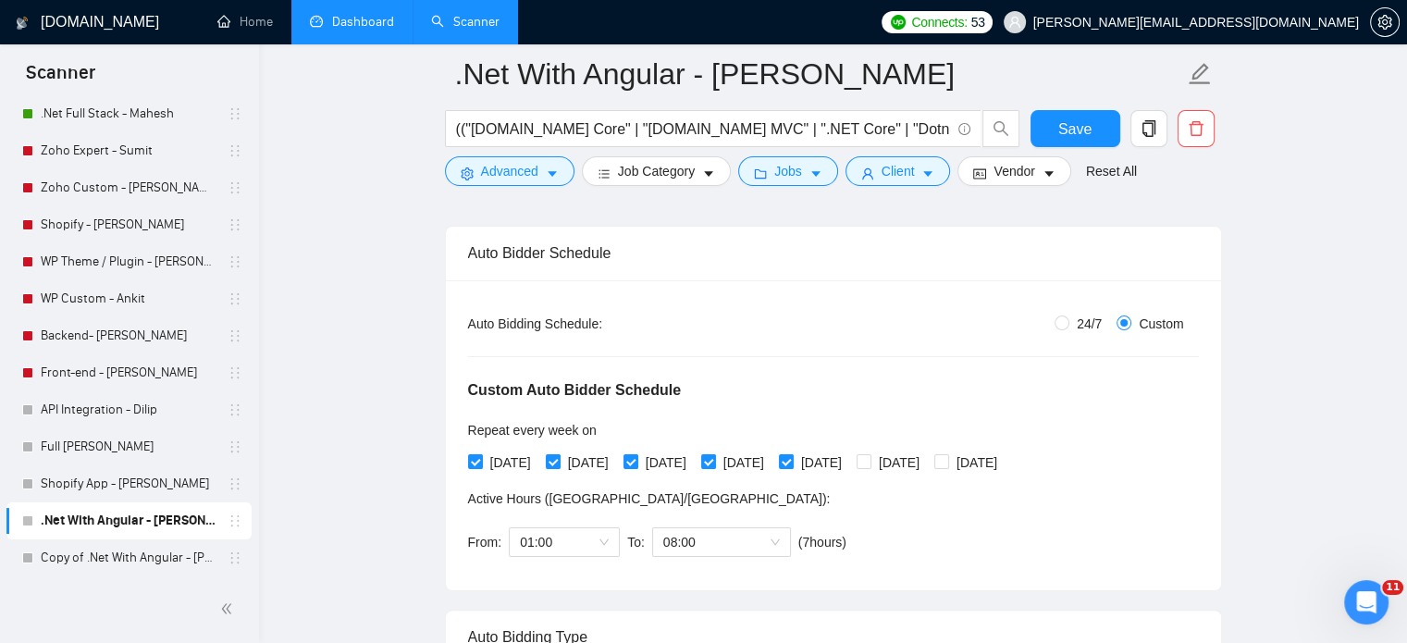
scroll to position [370, 0]
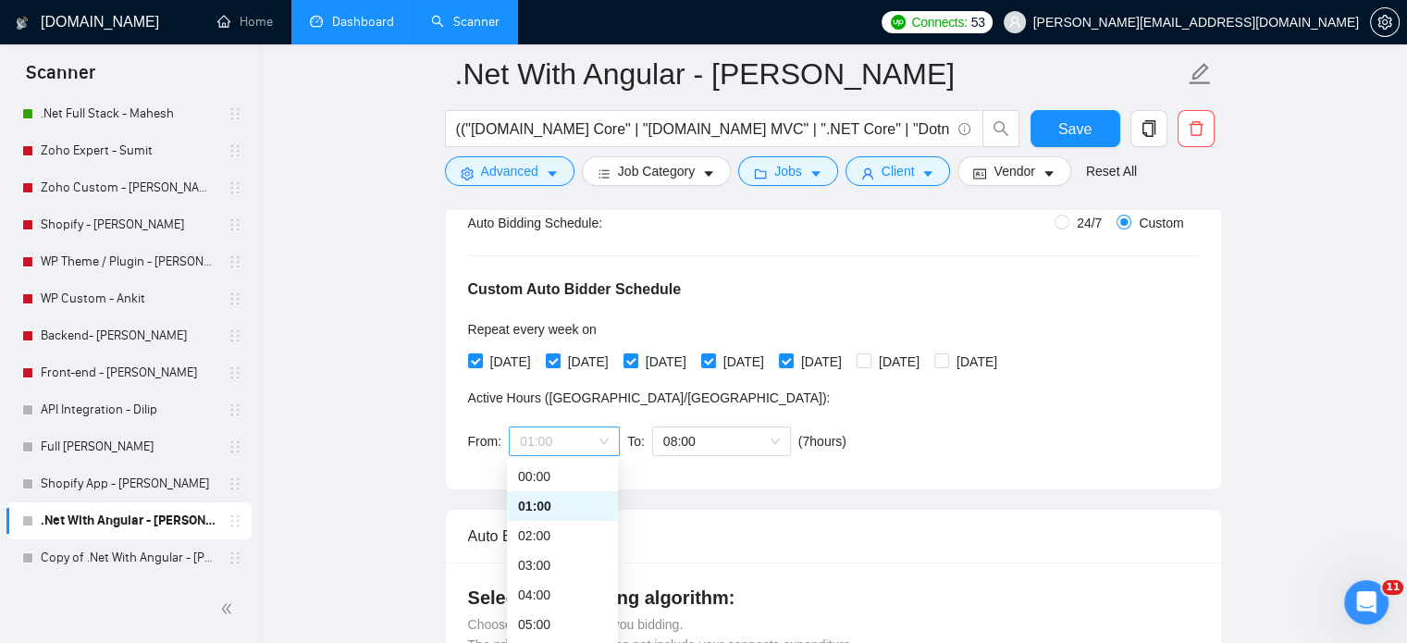
click at [605, 440] on span "01:00" at bounding box center [564, 441] width 89 height 28
drag, startPoint x: 549, startPoint y: 475, endPoint x: 617, endPoint y: 475, distance: 68.5
click at [549, 475] on div "00:00" at bounding box center [562, 476] width 89 height 20
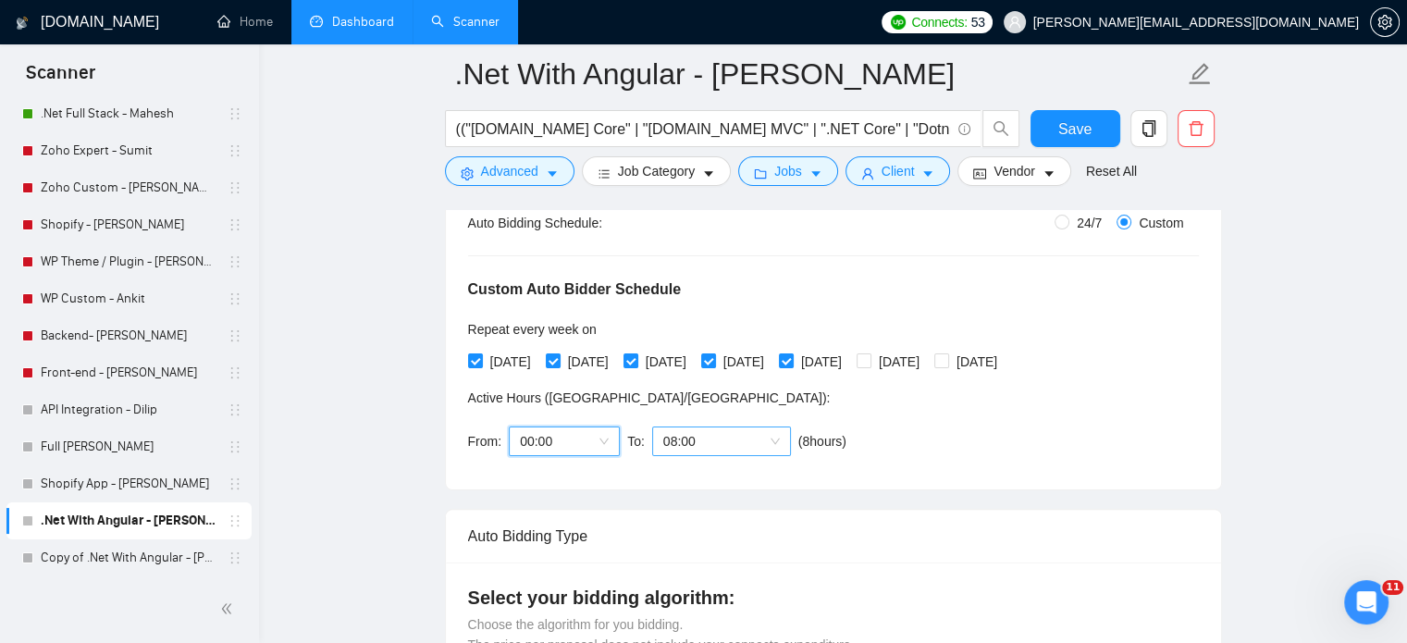
click at [781, 438] on div "08:00" at bounding box center [721, 441] width 139 height 30
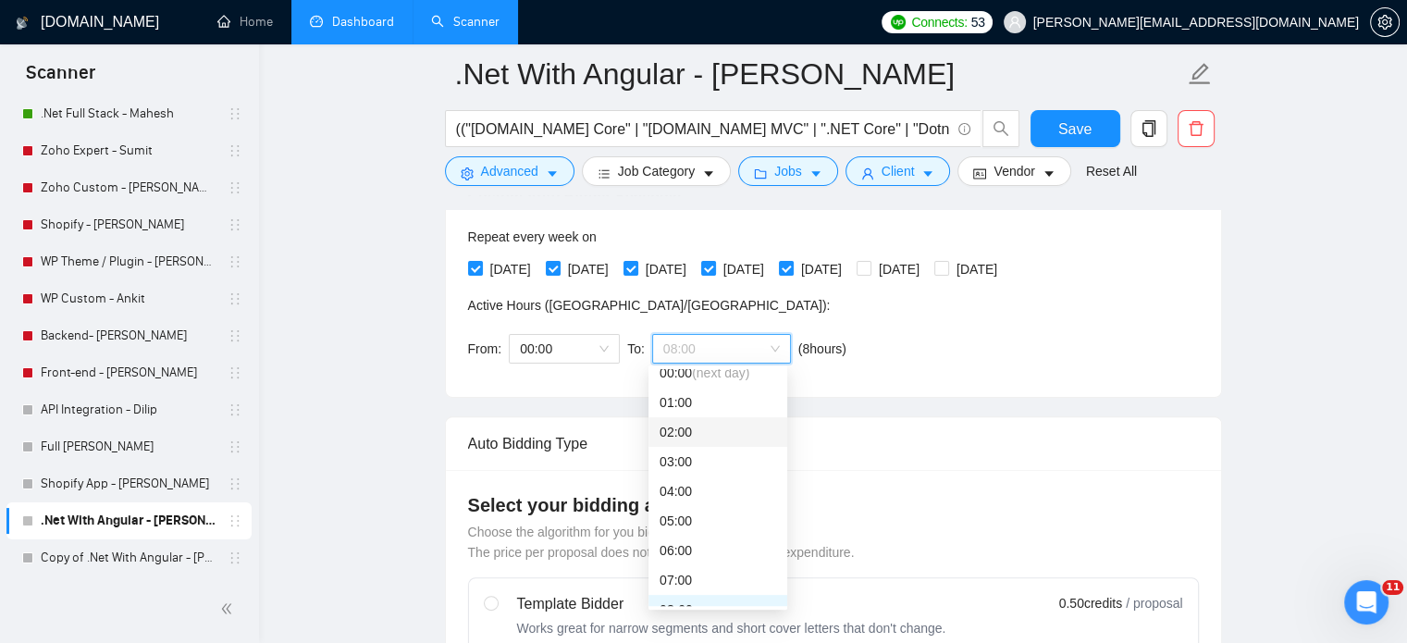
scroll to position [0, 0]
click at [703, 388] on span "(next day)" at bounding box center [720, 383] width 57 height 15
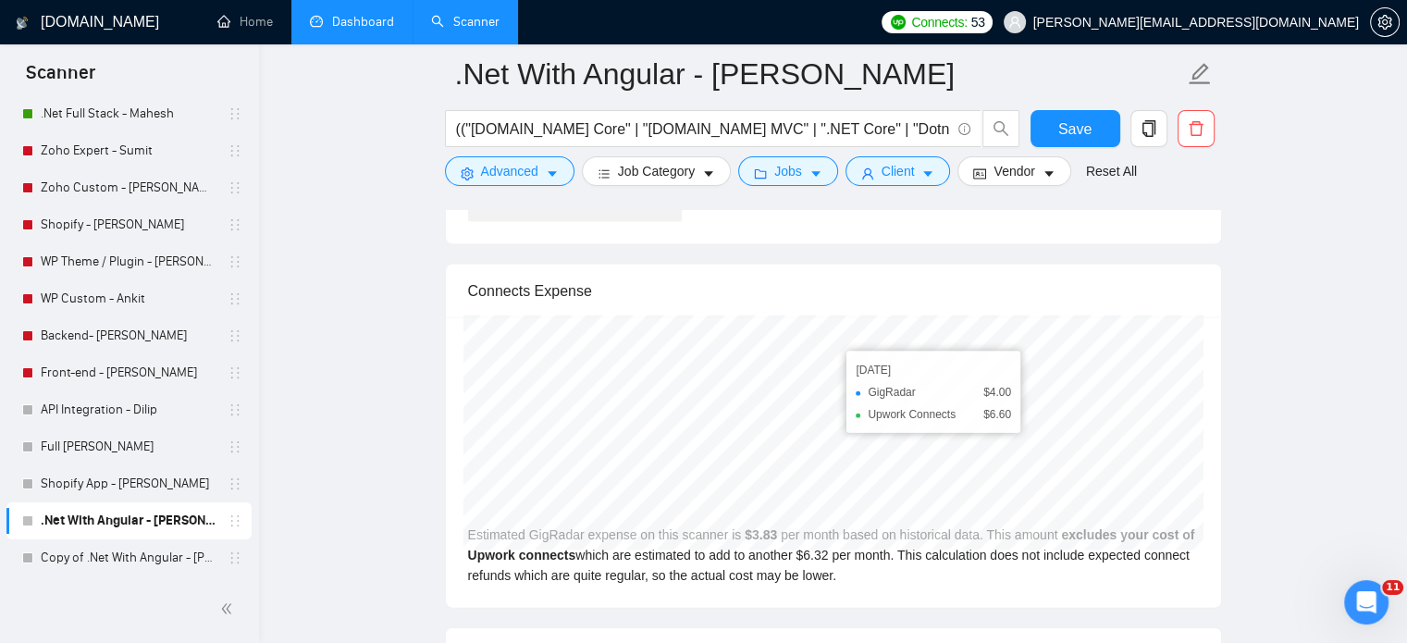
scroll to position [3483, 0]
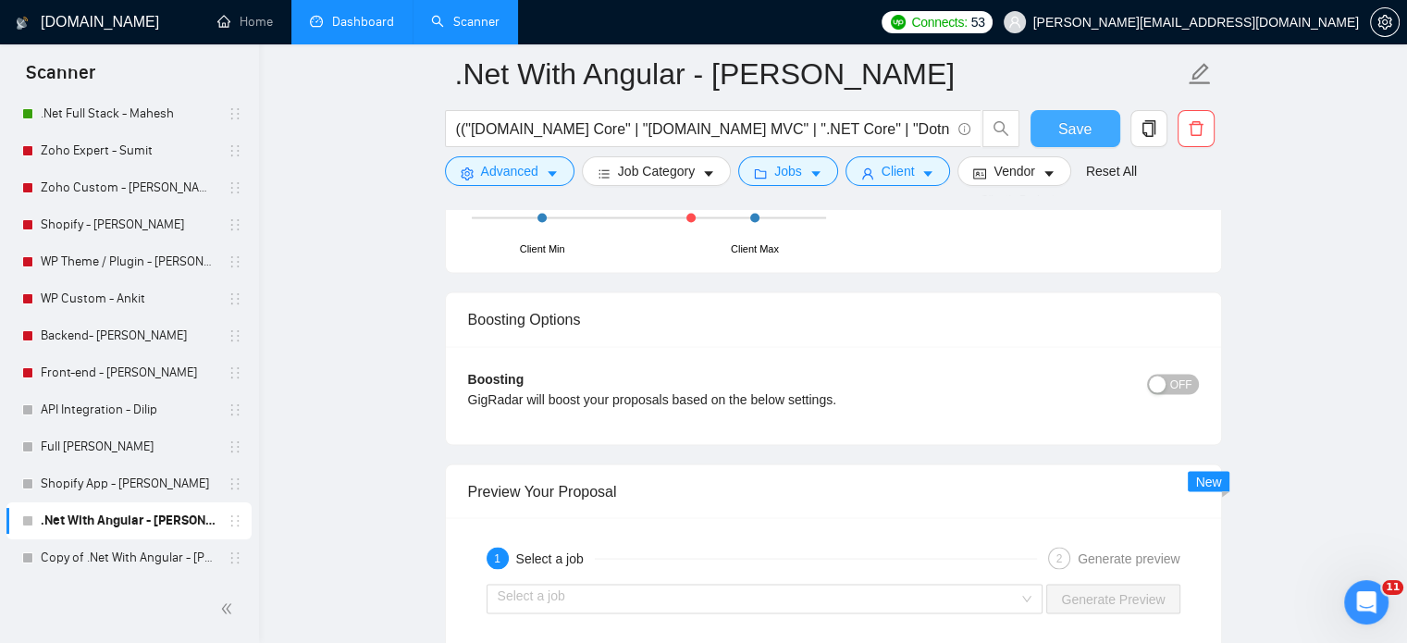
click at [1047, 129] on button "Save" at bounding box center [1075, 128] width 90 height 37
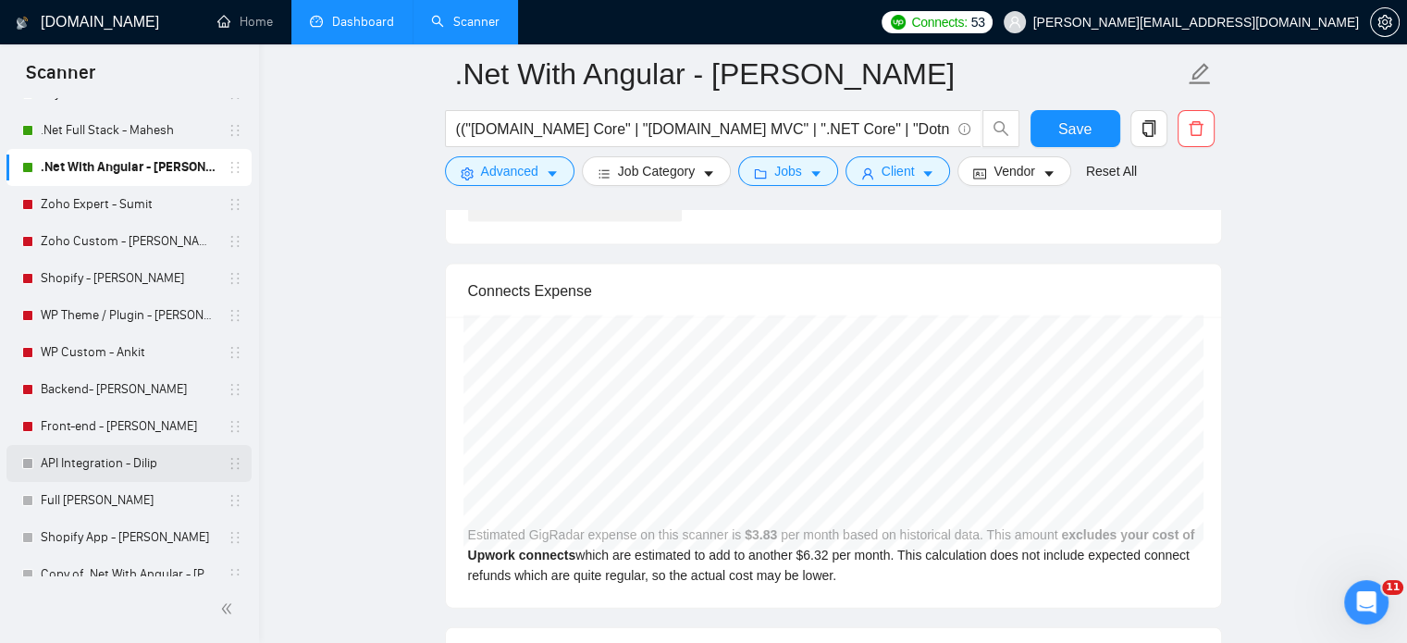
scroll to position [205, 0]
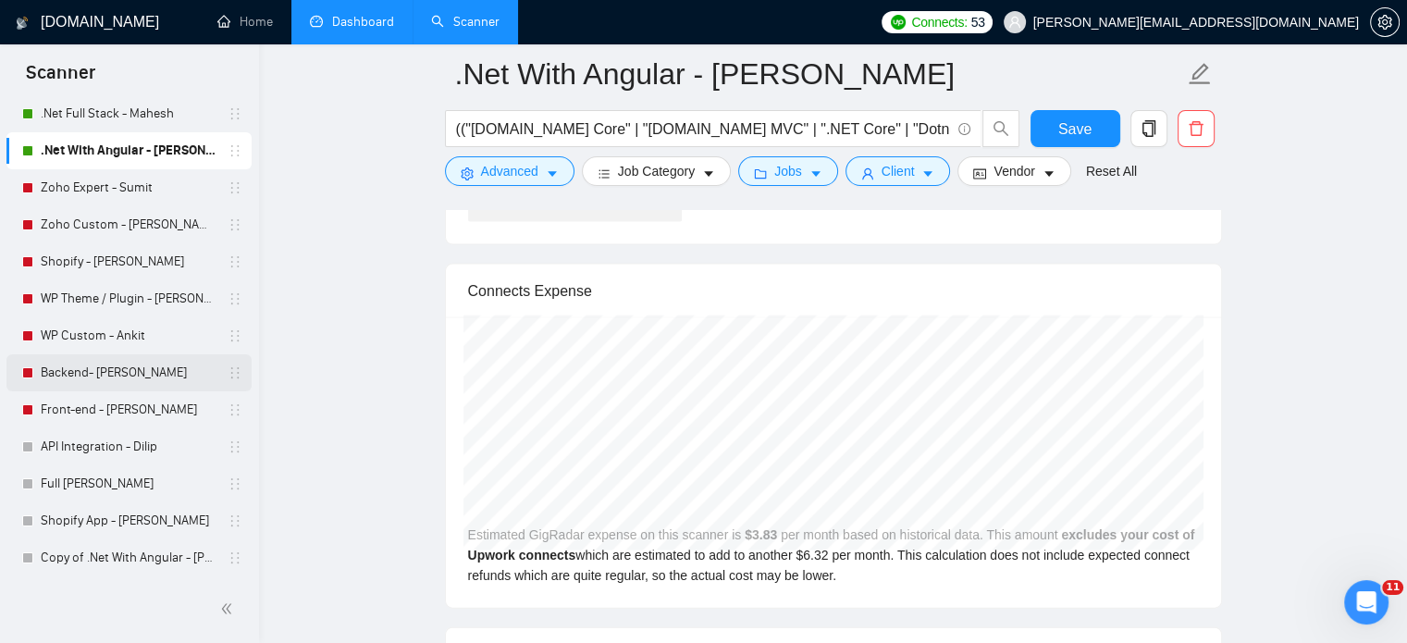
click at [100, 366] on link "Backend- [PERSON_NAME]" at bounding box center [129, 372] width 176 height 37
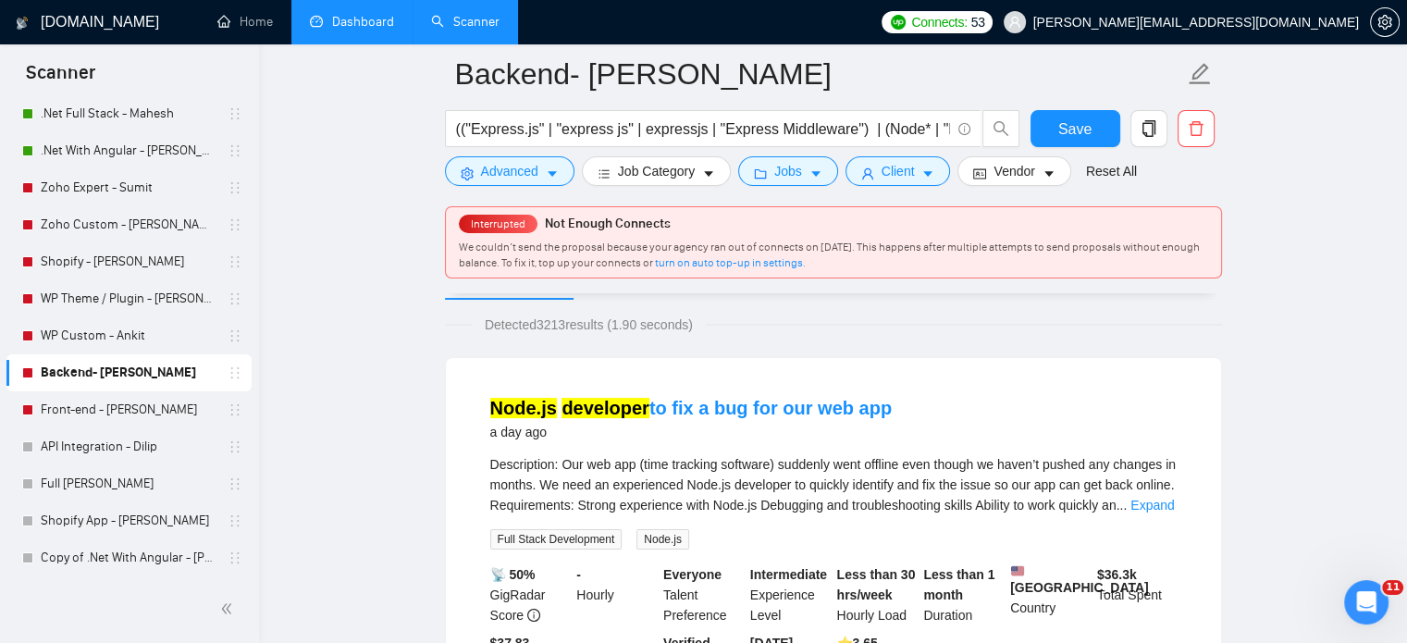
scroll to position [185, 0]
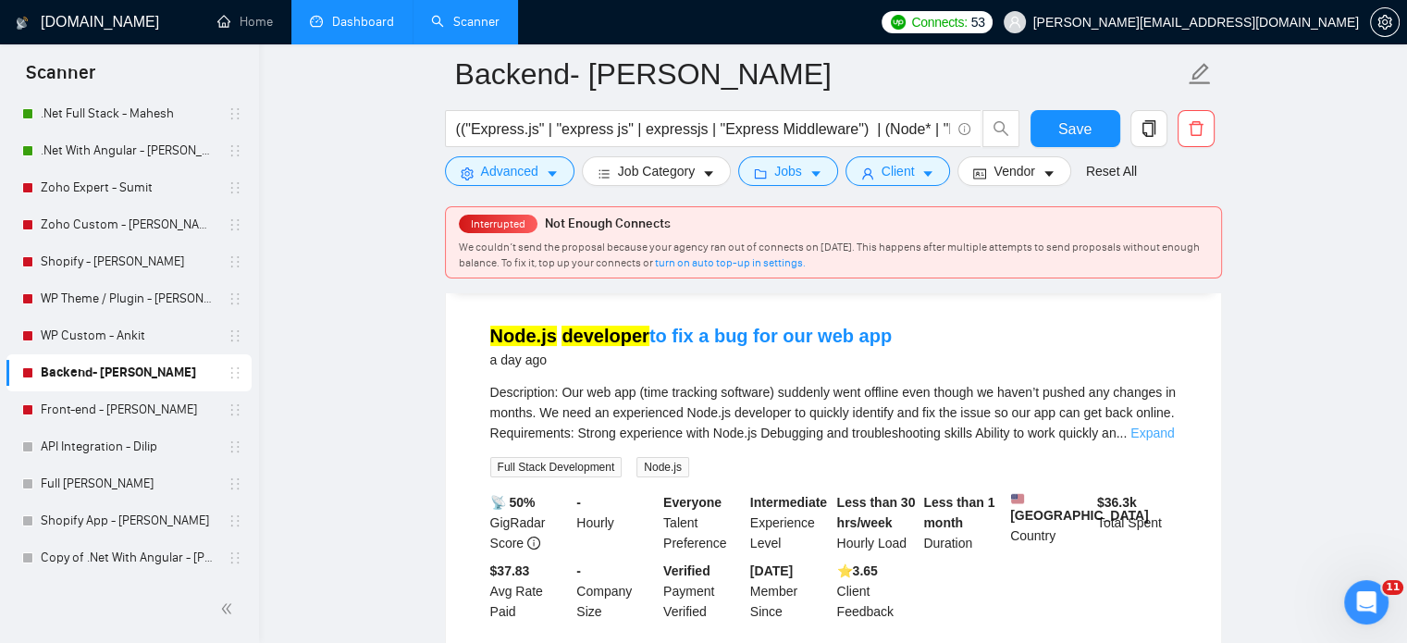
click at [1136, 432] on link "Expand" at bounding box center [1151, 433] width 43 height 15
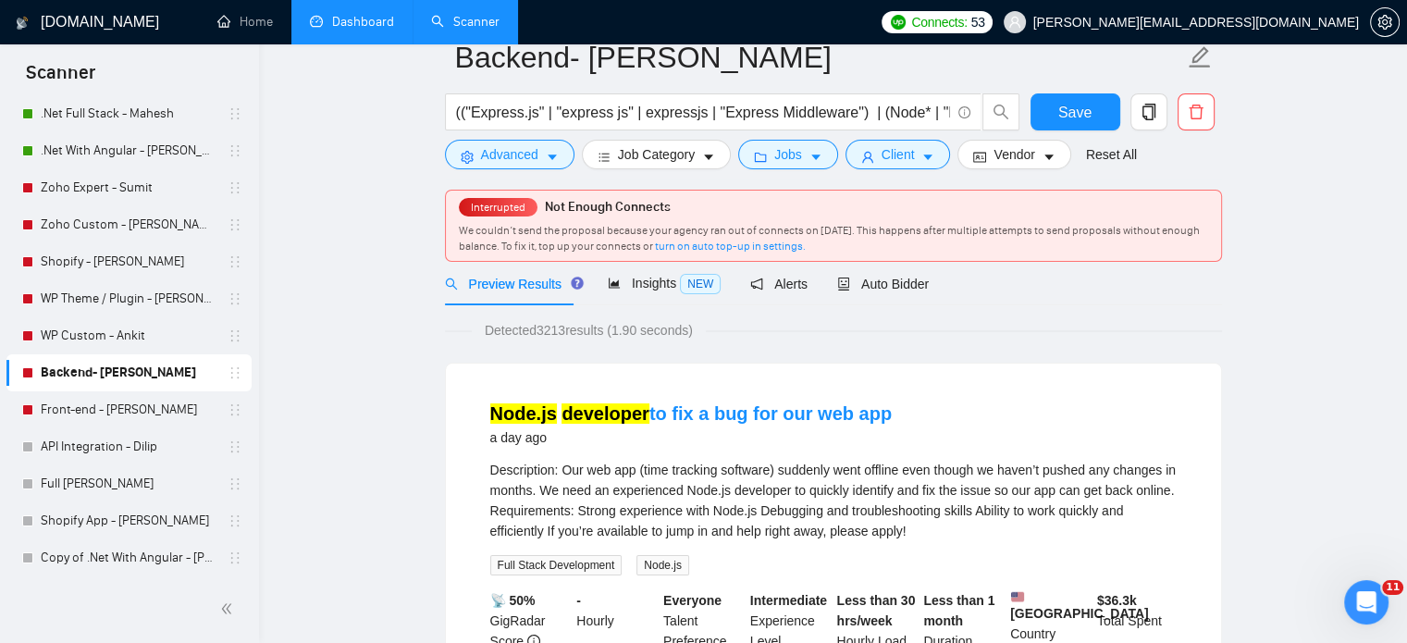
scroll to position [0, 0]
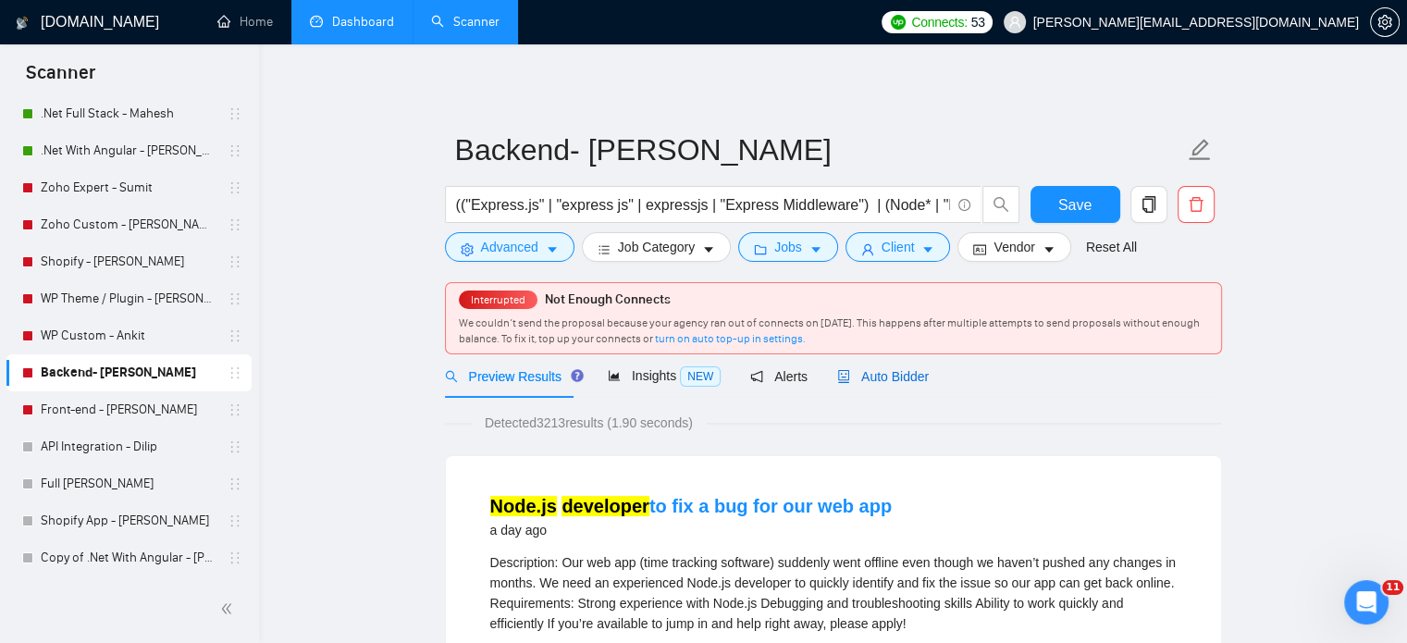
click at [873, 382] on span "Auto Bidder" at bounding box center [883, 376] width 92 height 15
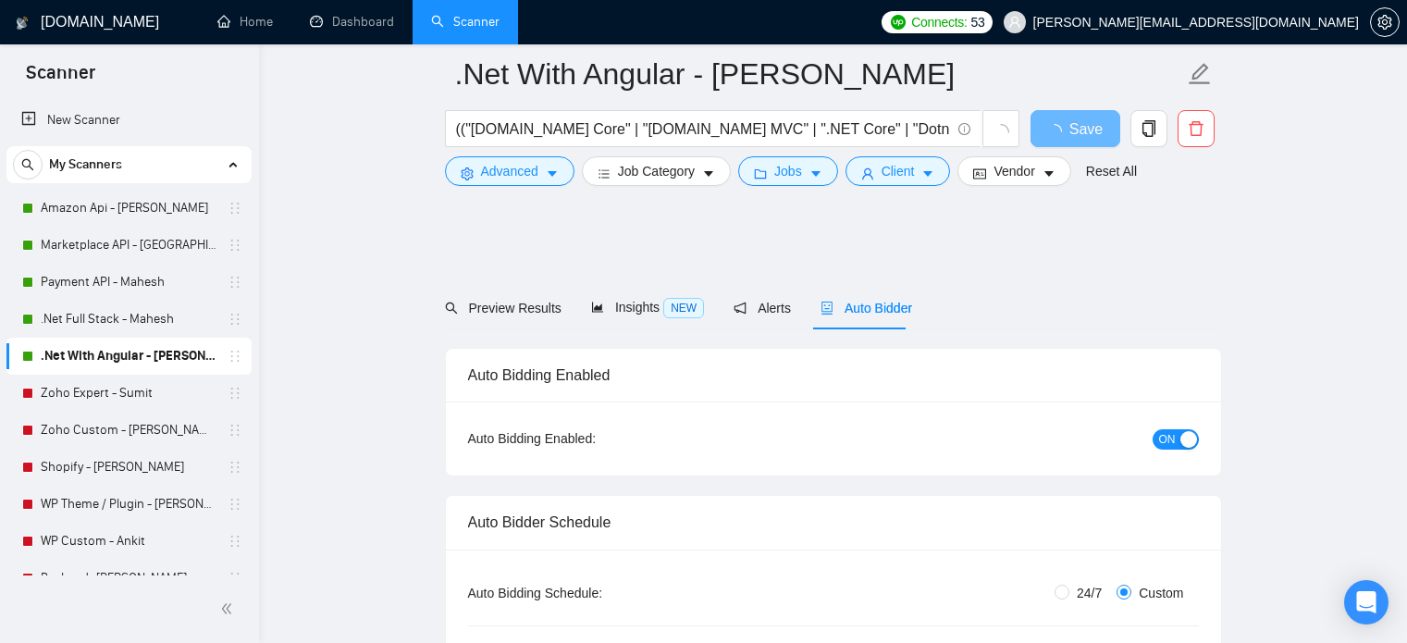
scroll to position [1110, 0]
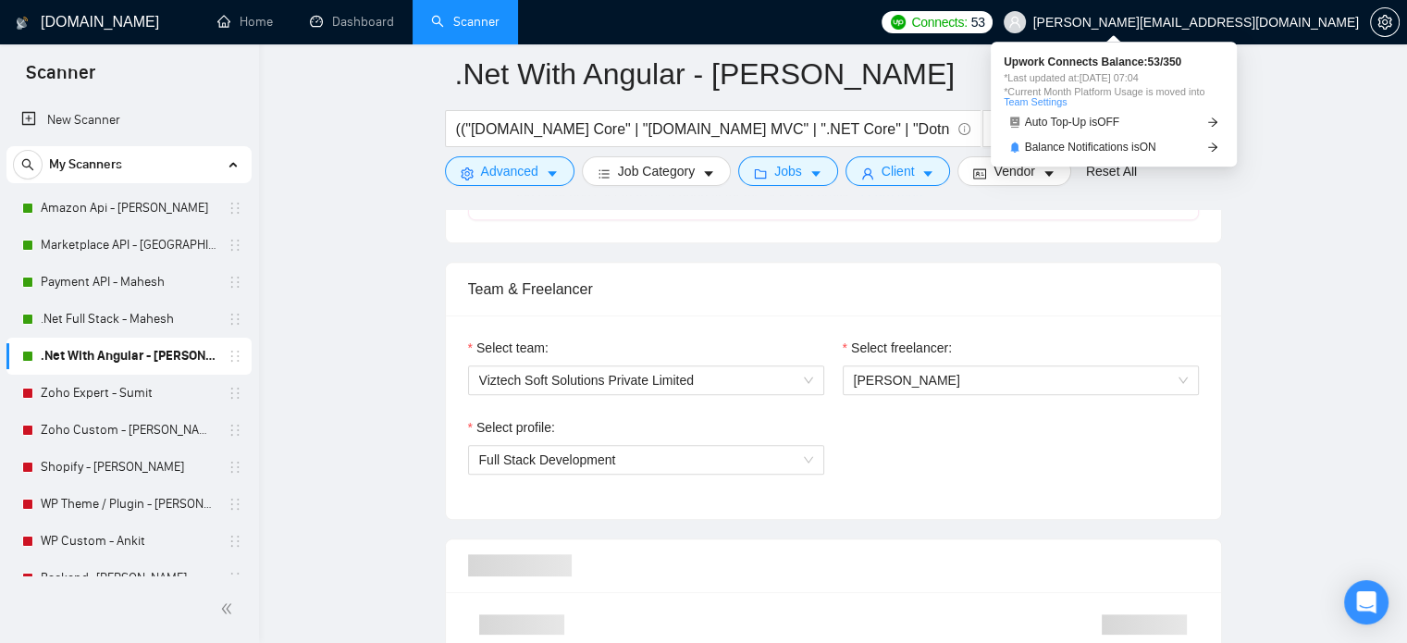
click at [967, 18] on span "Connects:" at bounding box center [939, 22] width 56 height 20
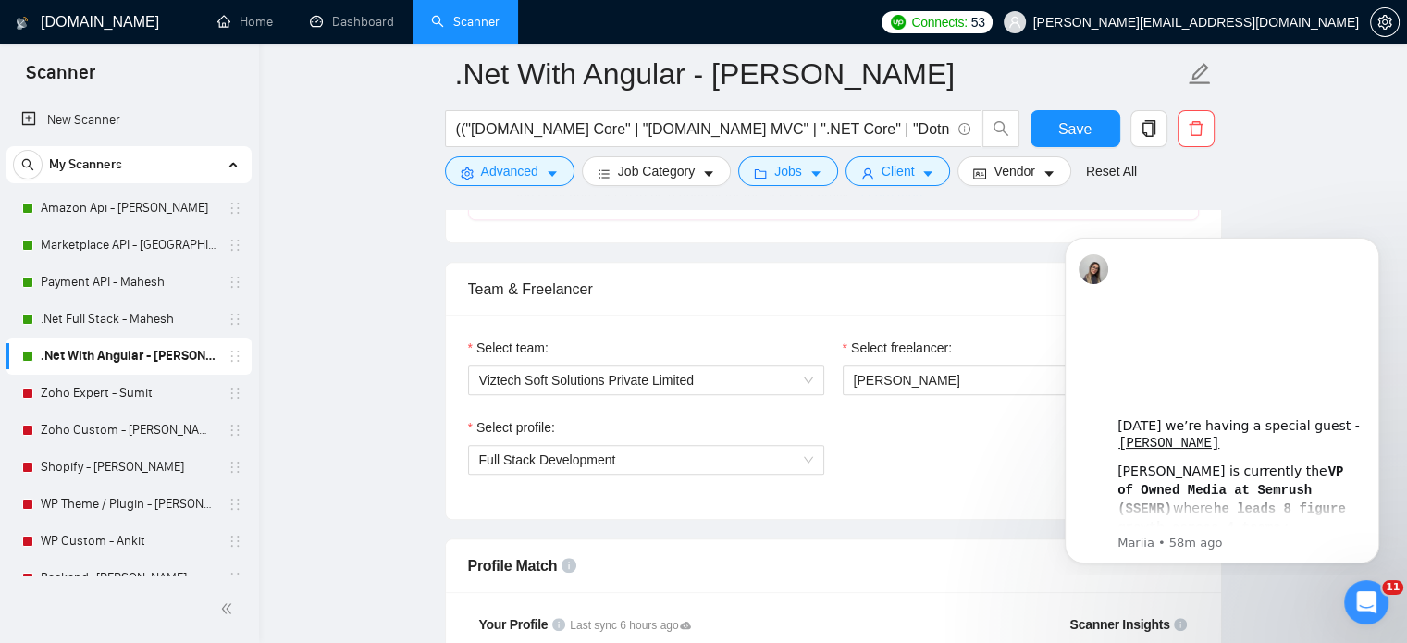
scroll to position [0, 0]
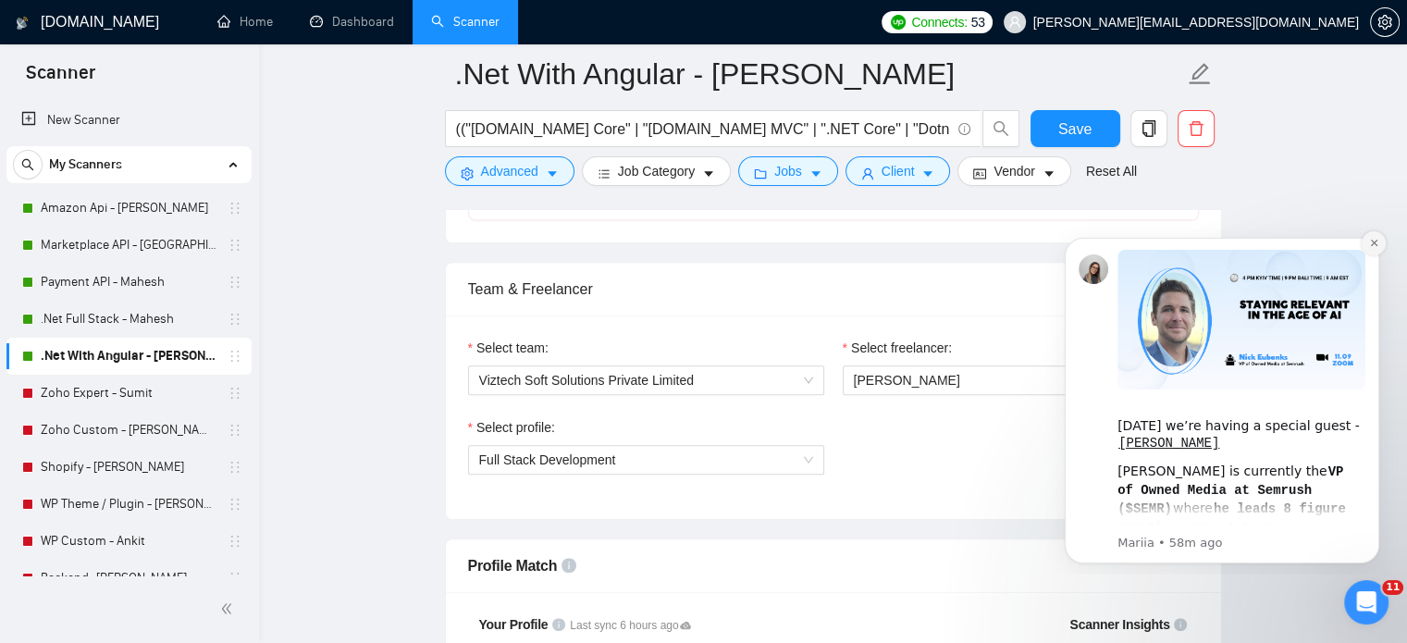
click at [1376, 246] on icon "Dismiss notification" at bounding box center [1374, 243] width 10 height 10
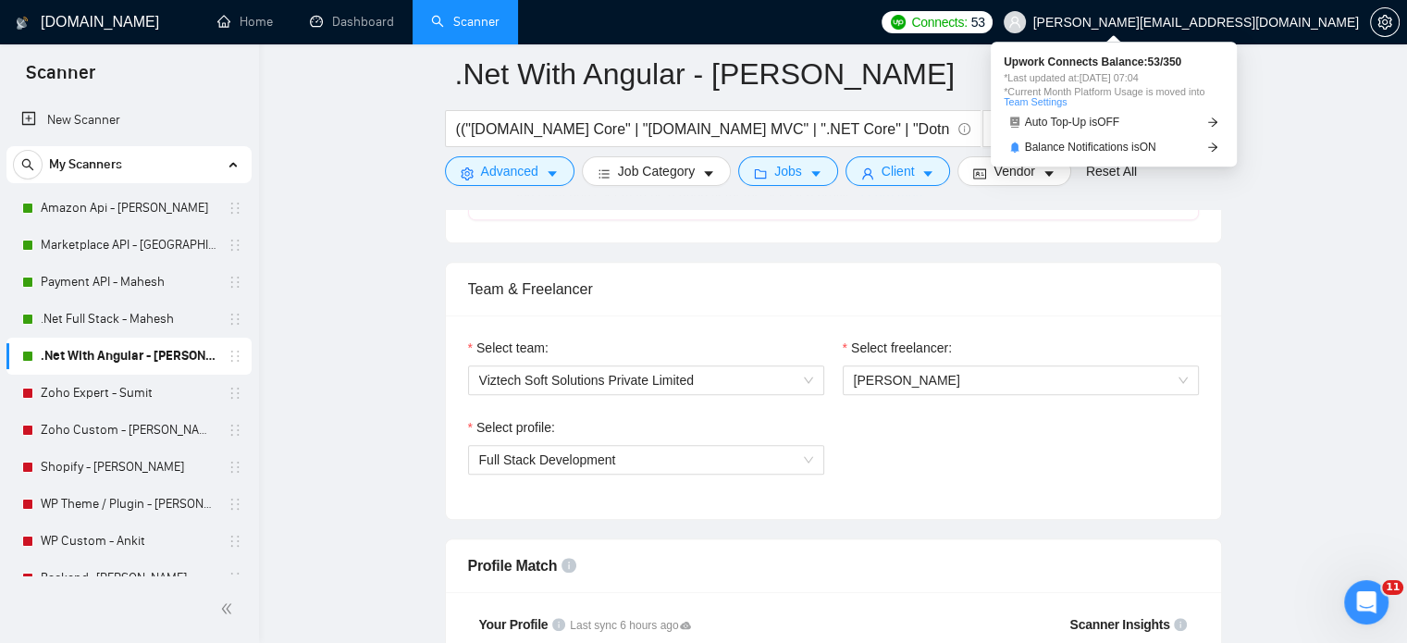
click at [906, 20] on img at bounding box center [898, 22] width 15 height 15
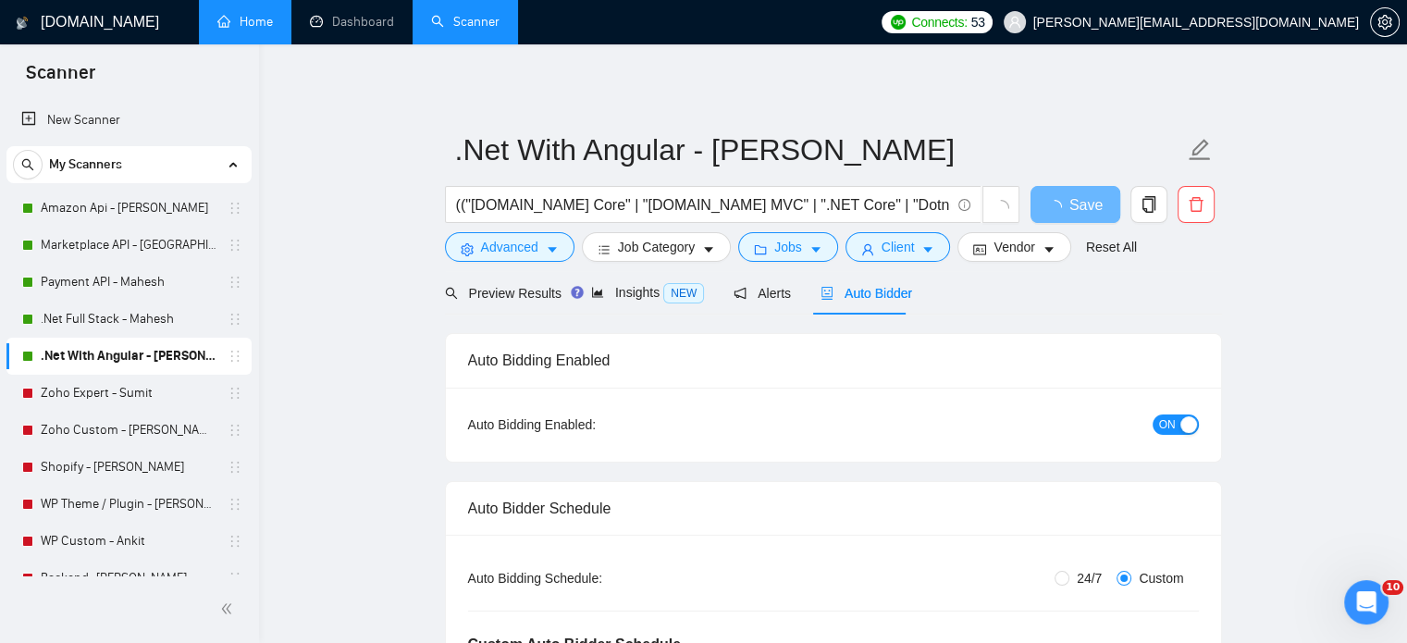
click at [255, 28] on link "Home" at bounding box center [245, 22] width 56 height 16
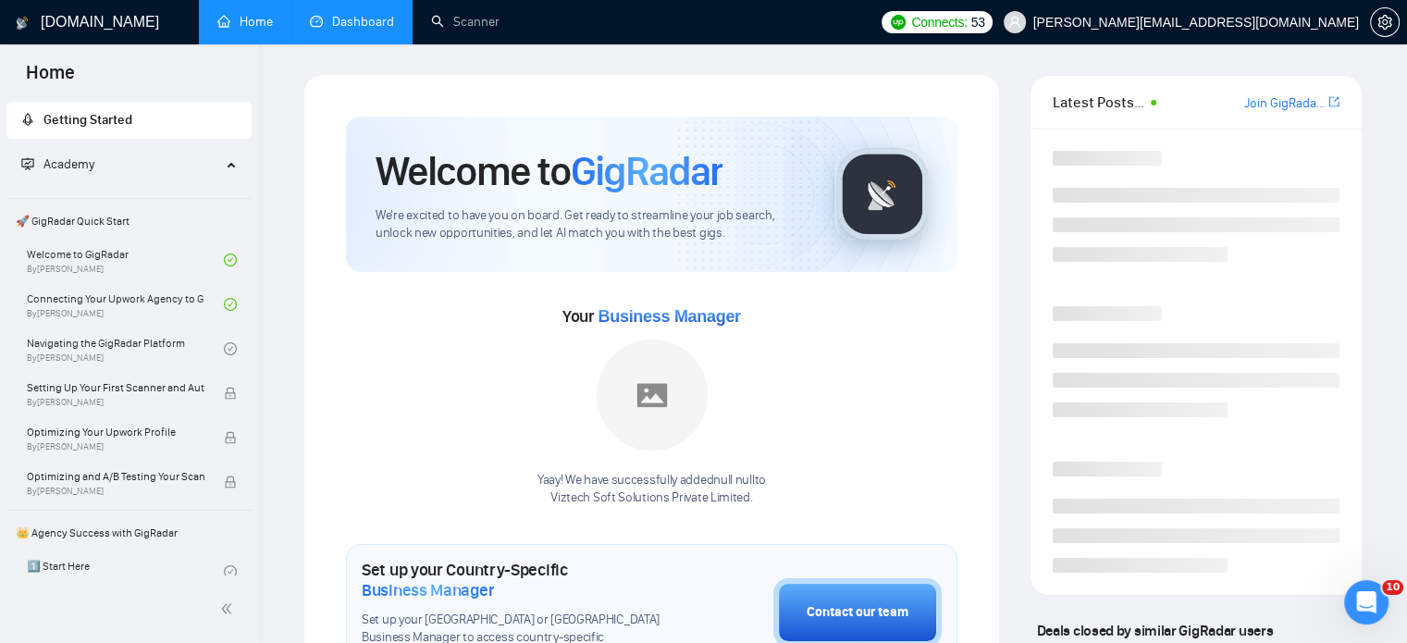
click at [366, 29] on link "Dashboard" at bounding box center [352, 22] width 84 height 16
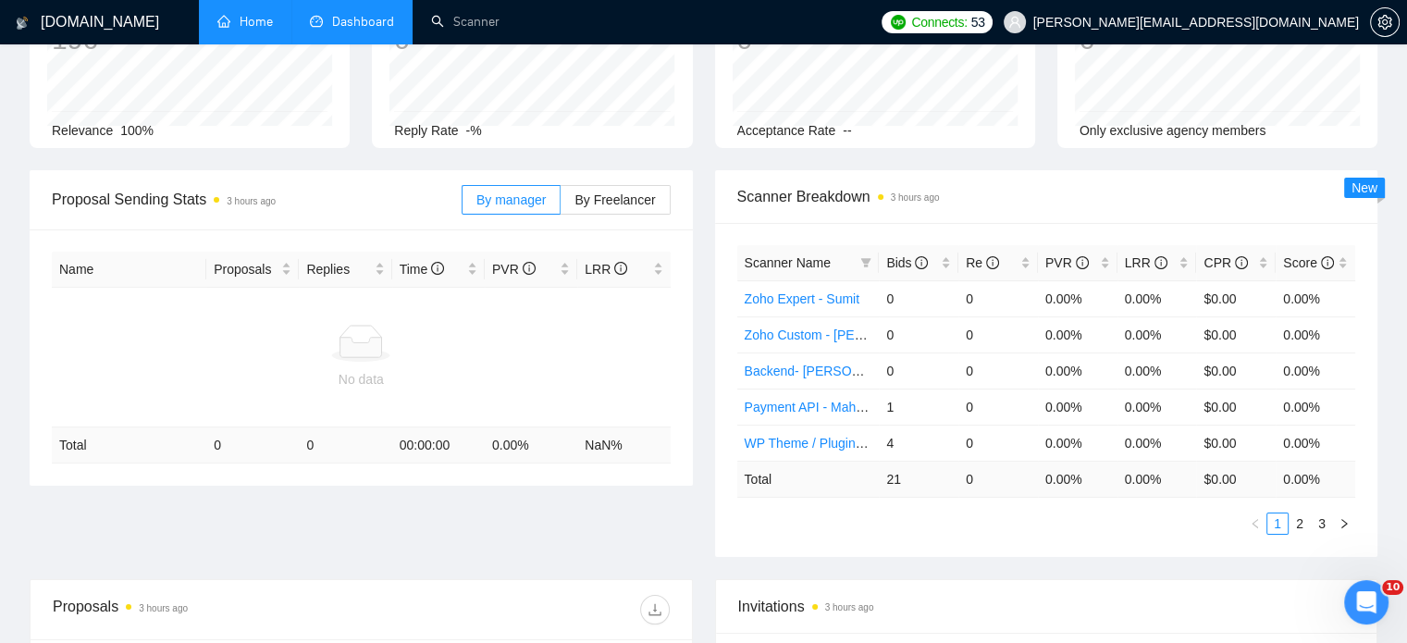
scroll to position [185, 0]
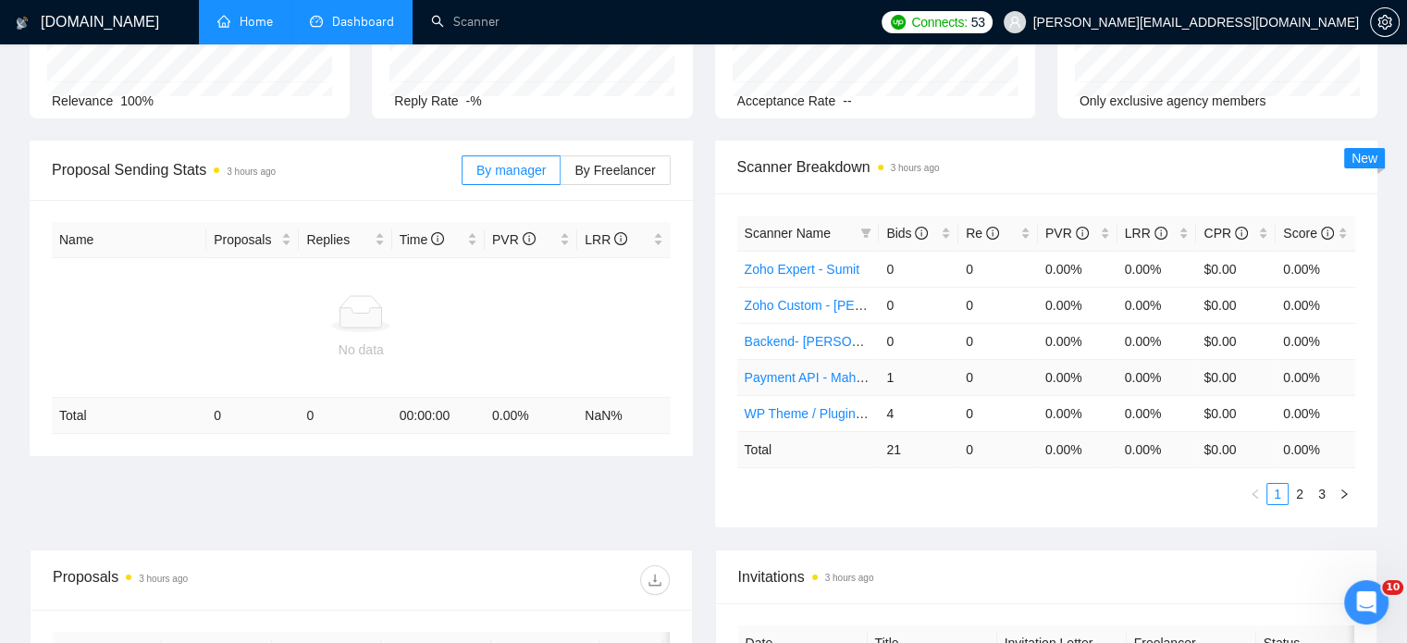
click at [811, 379] on link "Payment API - Mahesh" at bounding box center [811, 377] width 132 height 15
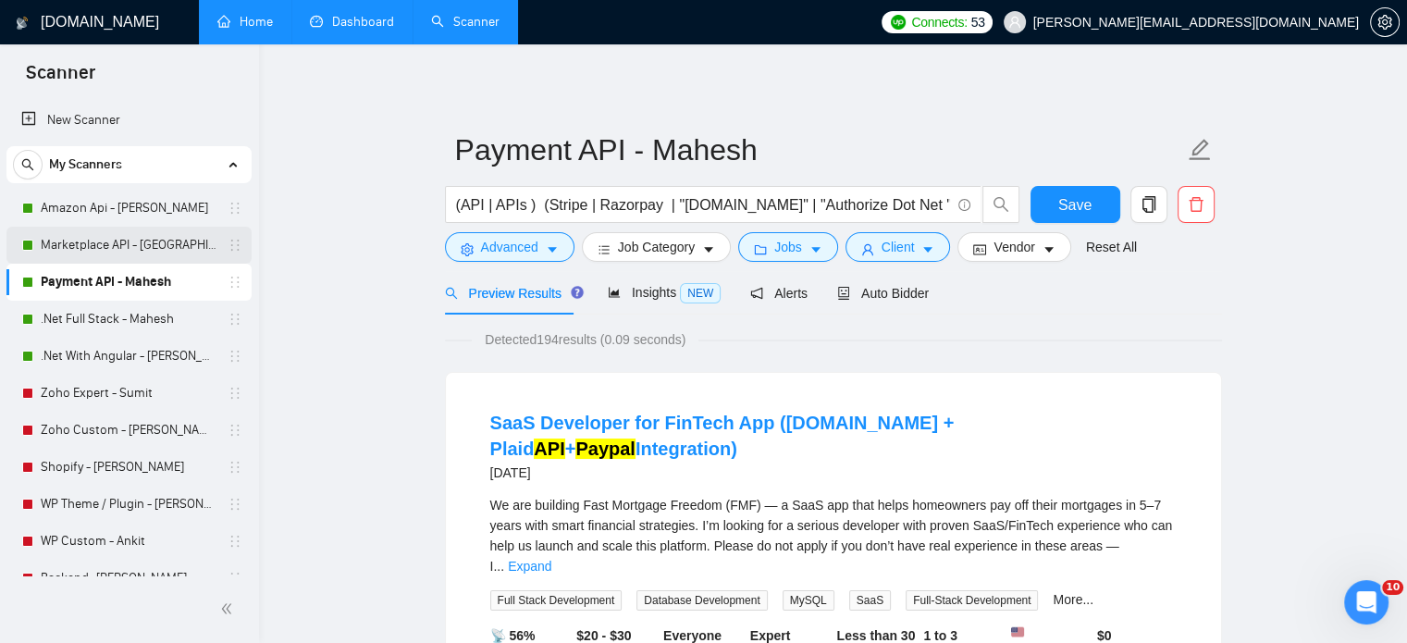
click at [202, 247] on link "Marketplace API - [GEOGRAPHIC_DATA]" at bounding box center [129, 245] width 176 height 37
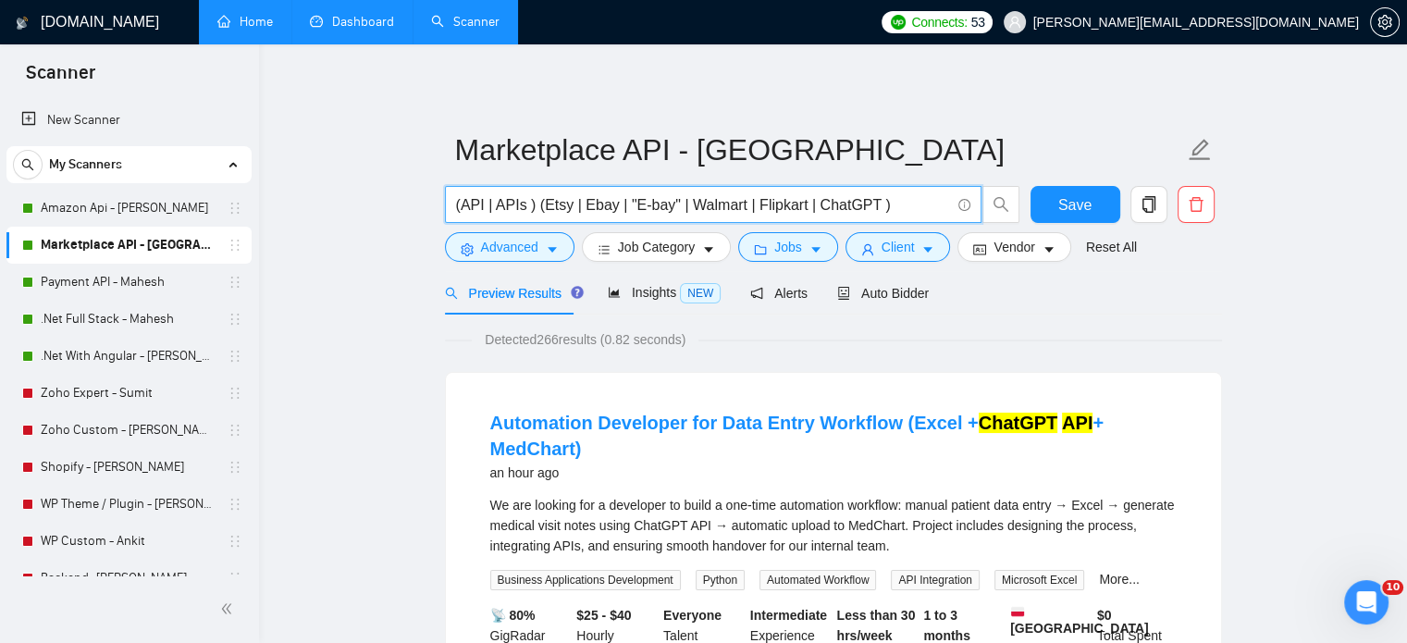
drag, startPoint x: 871, startPoint y: 203, endPoint x: 445, endPoint y: 212, distance: 426.5
click at [445, 212] on span "(API | APIs ) (Etsy | Ebay | "E-bay" | Walmart | Flipkart | ChatGPT )" at bounding box center [713, 204] width 537 height 37
click at [529, 424] on link "Automation Developer for Data Entry Workflow (Excel + ChatGPT API + MedChart)" at bounding box center [797, 436] width 614 height 46
click at [547, 207] on input "(API | APIs ) (Etsy | Ebay | "E-bay" | Walmart | Flipkart | ChatGPT )" at bounding box center [703, 204] width 494 height 23
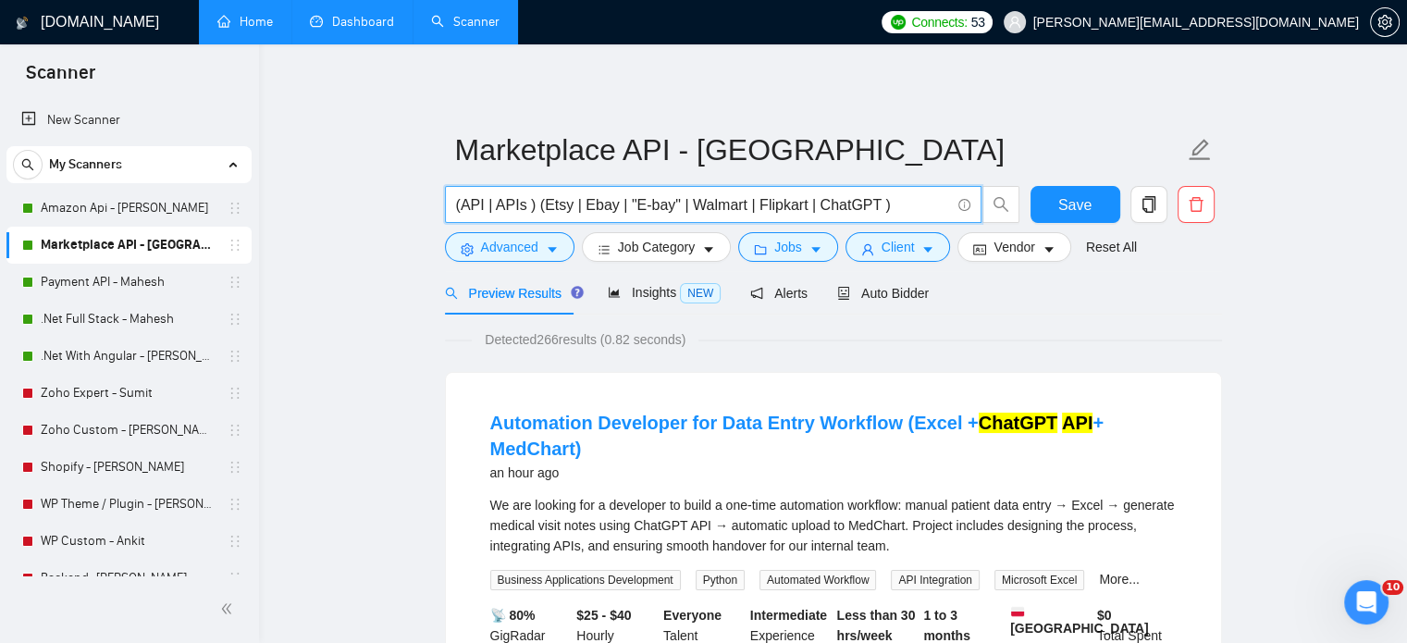
click at [590, 204] on input "(API | APIs ) (Etsy | Ebay | "E-bay" | Walmart | Flipkart | ChatGPT )" at bounding box center [703, 204] width 494 height 23
click at [592, 203] on input "(API | APIs ) (Etsy | Ebay | "E-bay" | Walmart | Flipkart | ChatGPT )" at bounding box center [703, 204] width 494 height 23
click at [694, 210] on input "(API | APIs ) (Etsy | Ebay | "E-bay" | Walmart | Flipkart | ChatGPT )" at bounding box center [703, 204] width 494 height 23
click at [694, 209] on input "(API | APIs ) (Etsy | Ebay | "E-bay" | Walmart | Flipkart | ChatGPT )" at bounding box center [703, 204] width 494 height 23
click at [767, 204] on input "(API | APIs ) (Etsy | Ebay | "E-bay" | Walmart | Flipkart | ChatGPT )" at bounding box center [703, 204] width 494 height 23
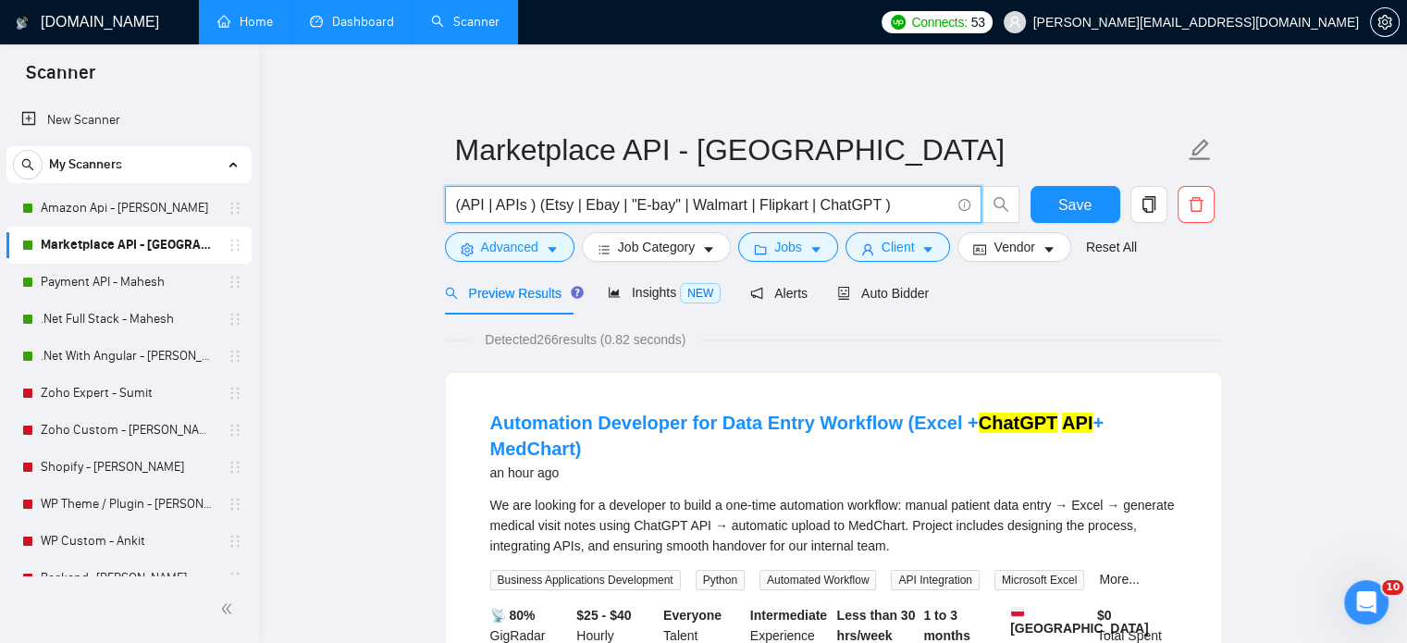
click at [767, 204] on input "(API | APIs ) (Etsy | Ebay | "E-bay" | Walmart | Flipkart | ChatGPT )" at bounding box center [703, 204] width 494 height 23
click at [831, 206] on input "(API | APIs ) (Etsy | Ebay | "E-bay" | Walmart | Flipkart | ChatGPT )" at bounding box center [703, 204] width 494 height 23
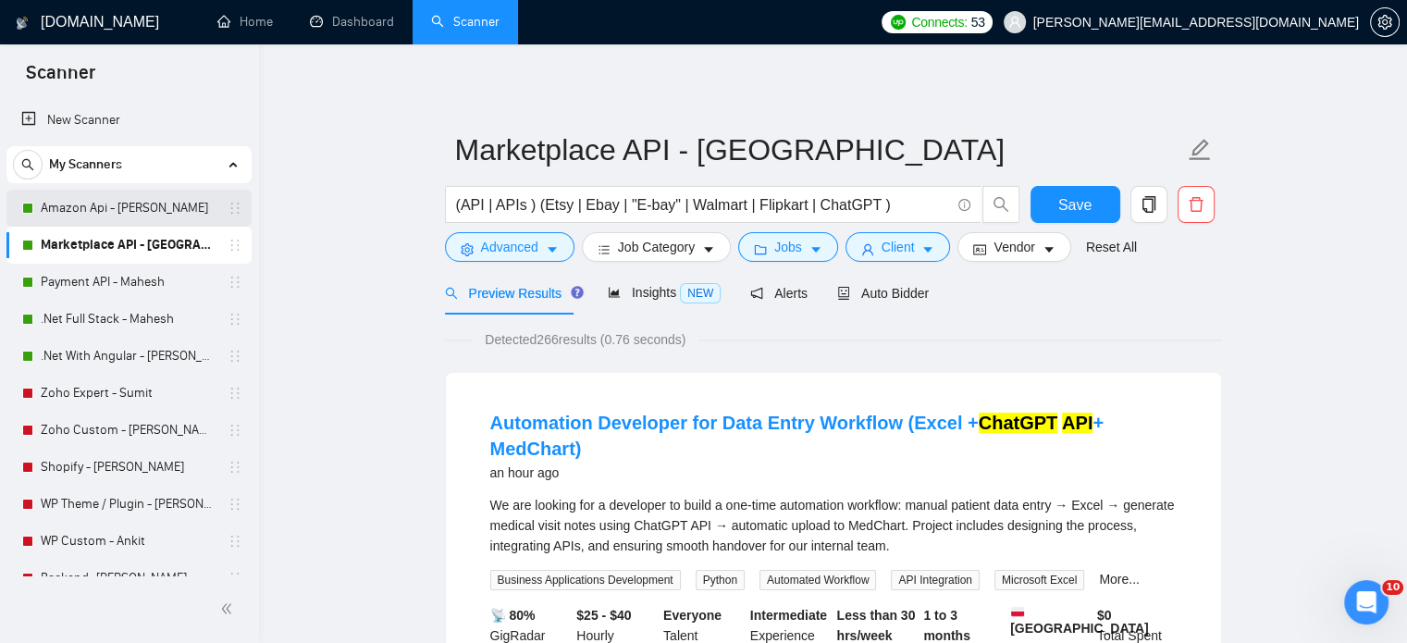
click at [80, 210] on link "Amazon Api - [PERSON_NAME]" at bounding box center [129, 208] width 176 height 37
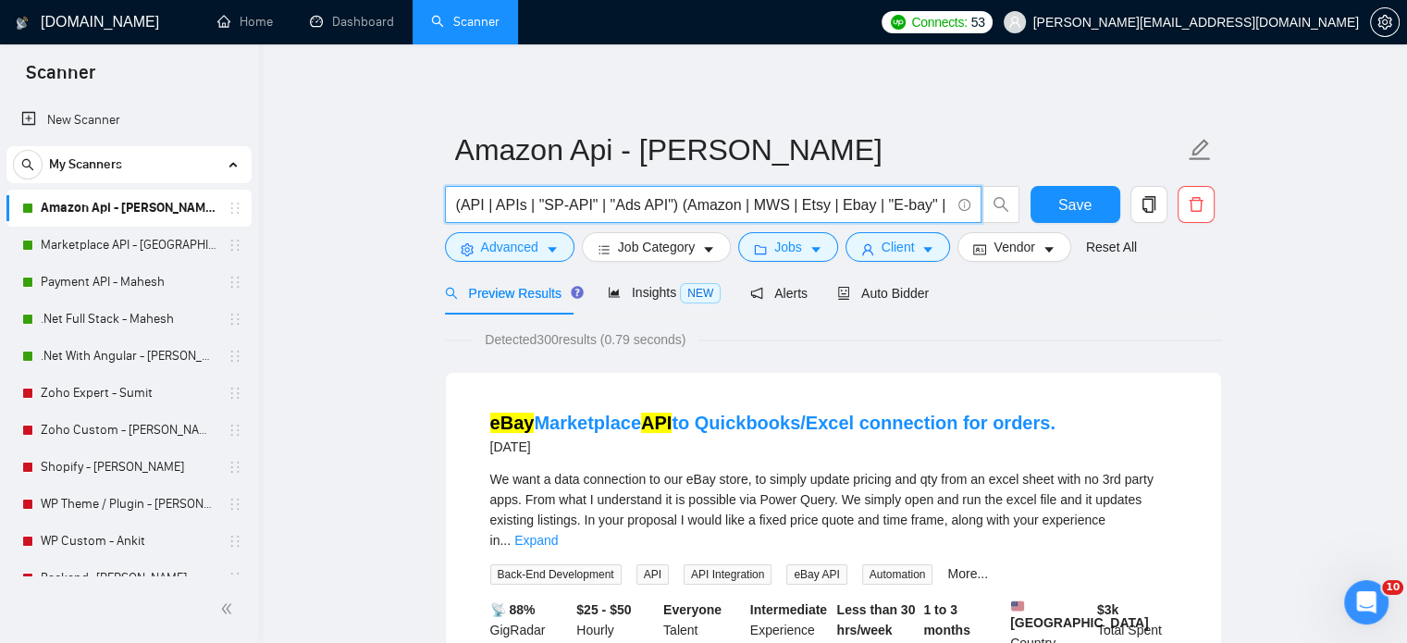
click at [702, 204] on input "(API | APIs | "SP-API" | "Ads API") (Amazon | MWS | Etsy | Ebay | "E-bay" | Wal…" at bounding box center [703, 204] width 494 height 23
click at [764, 200] on input "(API | APIs | "SP-API" | "Ads API") (Amazon | MWS | Etsy | Ebay | "E-bay" | Wal…" at bounding box center [703, 204] width 494 height 23
click at [801, 204] on input "(API | APIs | "SP-API" | "Ads API") (Amazon | MWS | Etsy | Ebay | "E-bay" | Wal…" at bounding box center [703, 204] width 494 height 23
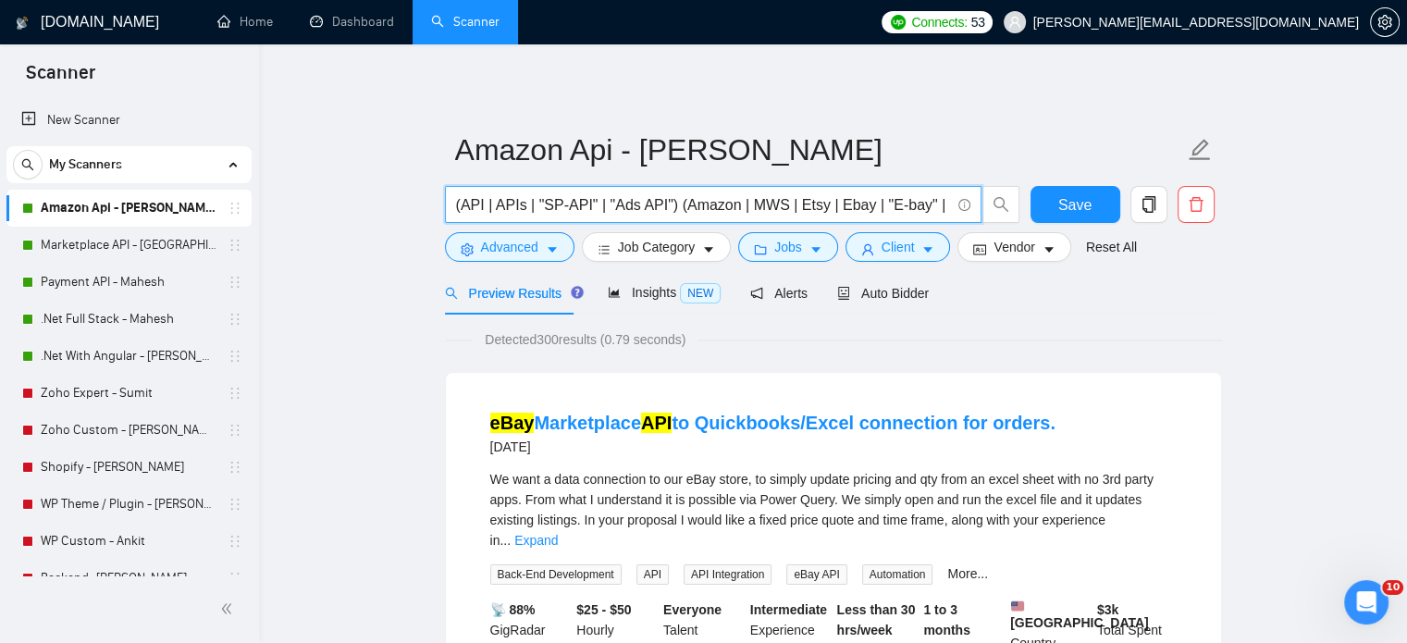
click at [801, 204] on input "(API | APIs | "SP-API" | "Ads API") (Amazon | MWS | Etsy | Ebay | "E-bay" | Wal…" at bounding box center [703, 204] width 494 height 23
click at [833, 203] on input "(API | APIs | "SP-API" | "Ads API") (Amazon | MWS | Etsy | Ebay | "E-bay" | Wal…" at bounding box center [703, 204] width 494 height 23
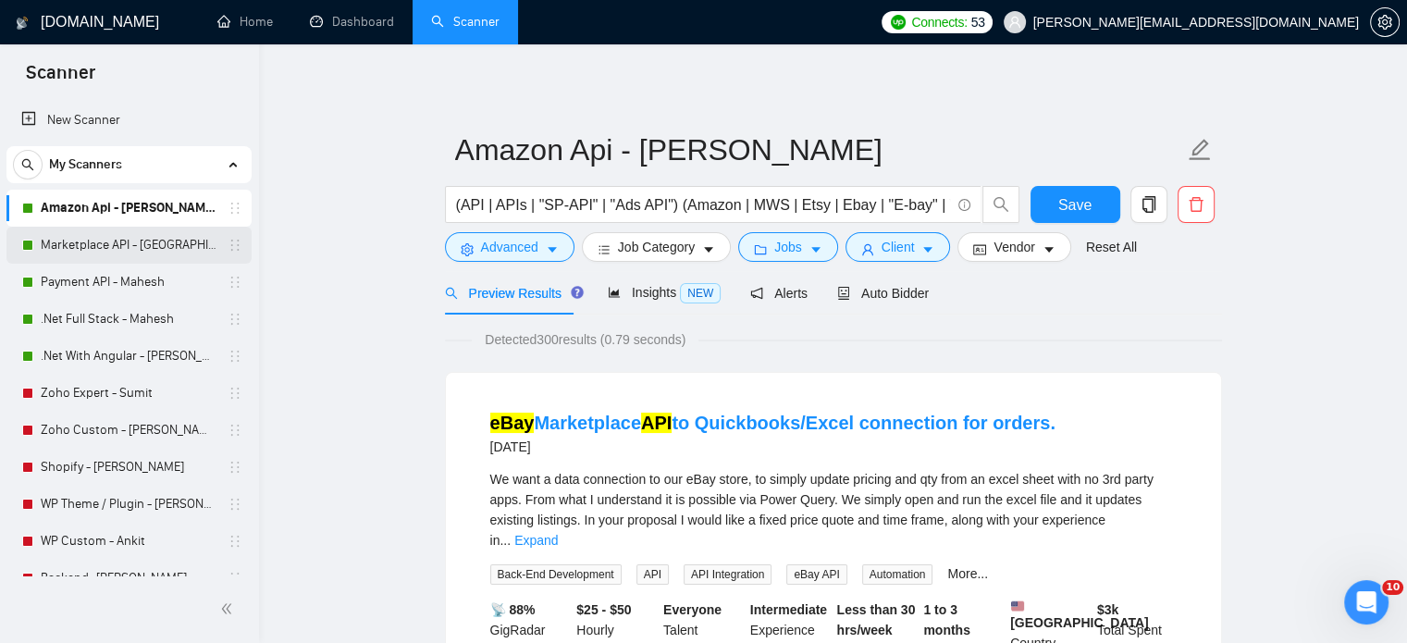
click at [126, 241] on link "Marketplace API - [GEOGRAPHIC_DATA]" at bounding box center [129, 245] width 176 height 37
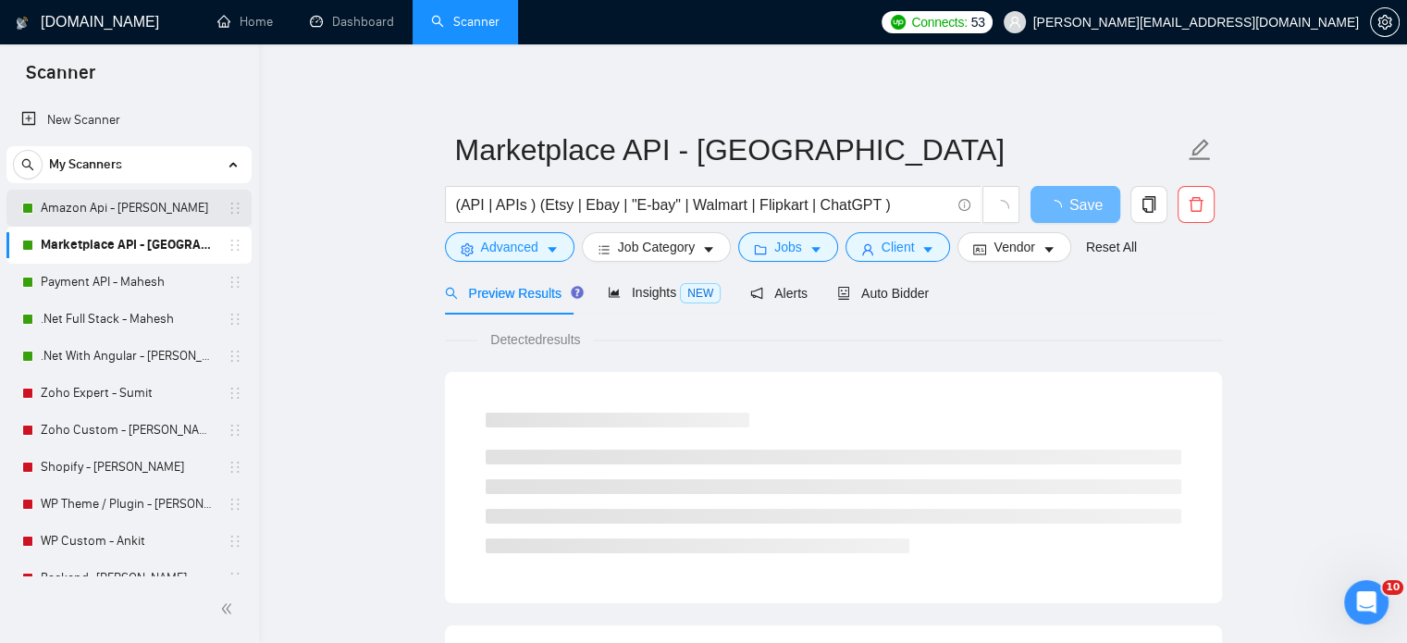
click at [118, 200] on link "Amazon Api - [PERSON_NAME]" at bounding box center [129, 208] width 176 height 37
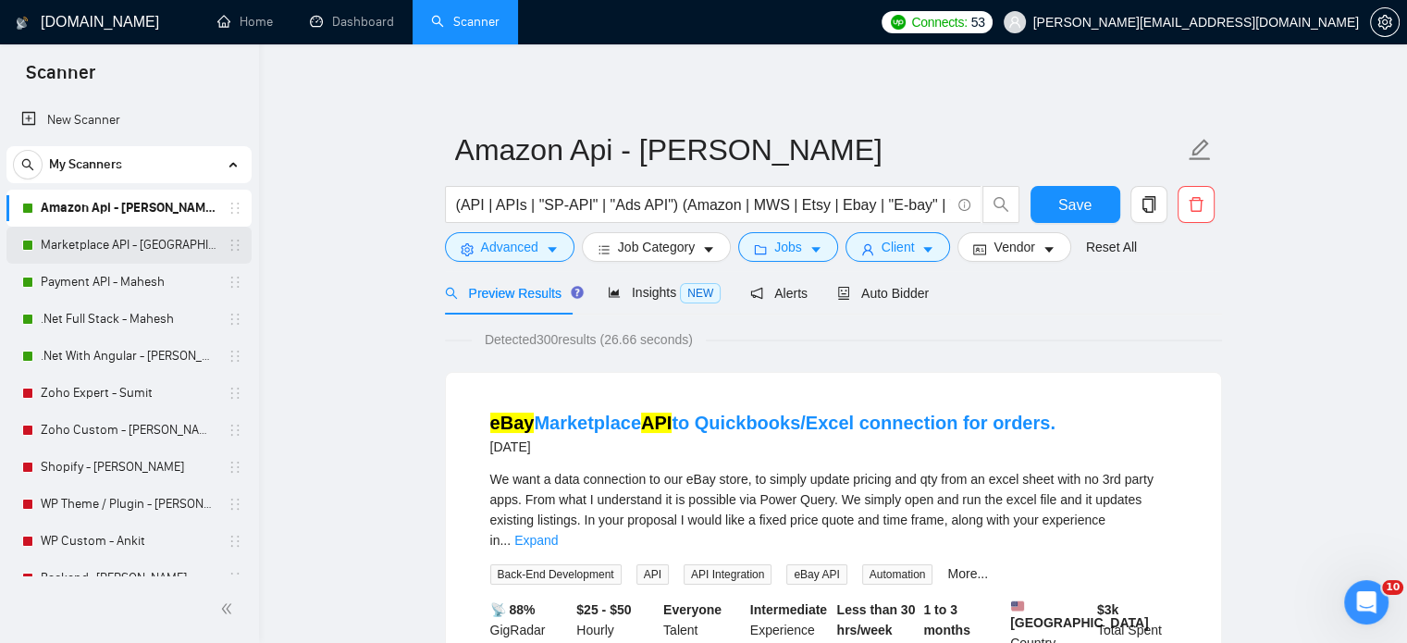
click at [81, 244] on link "Marketplace API - [GEOGRAPHIC_DATA]" at bounding box center [129, 245] width 176 height 37
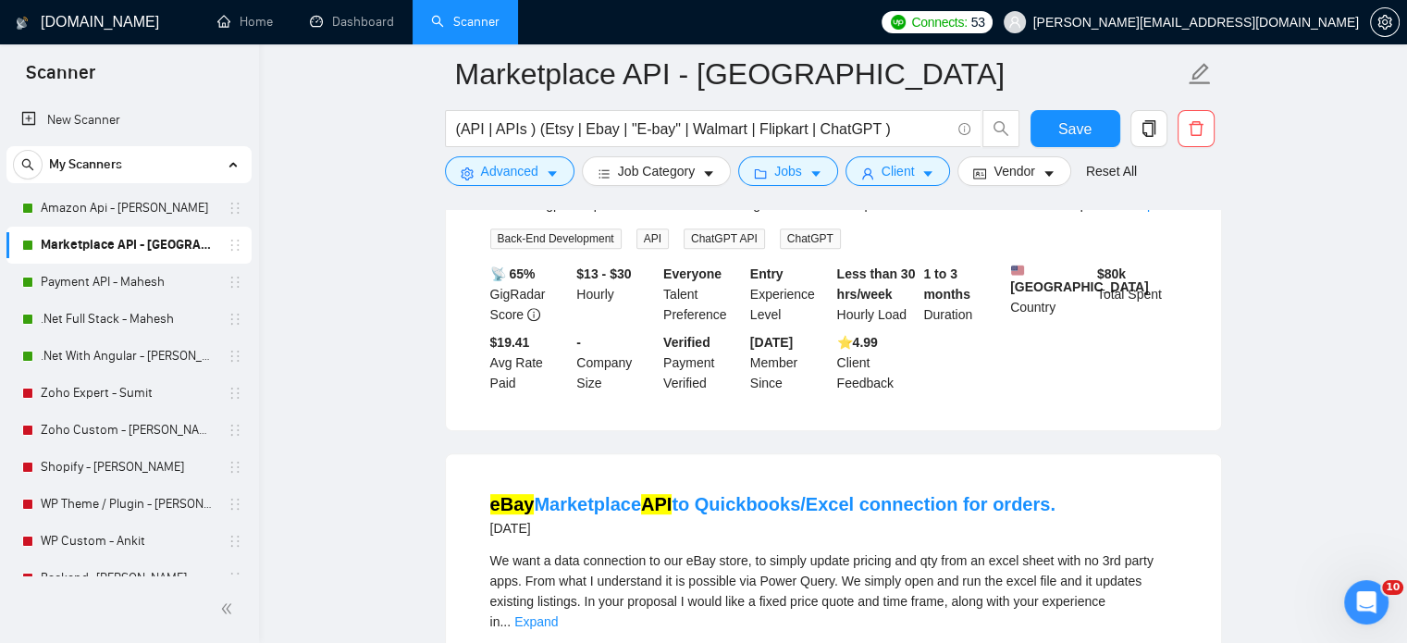
scroll to position [925, 0]
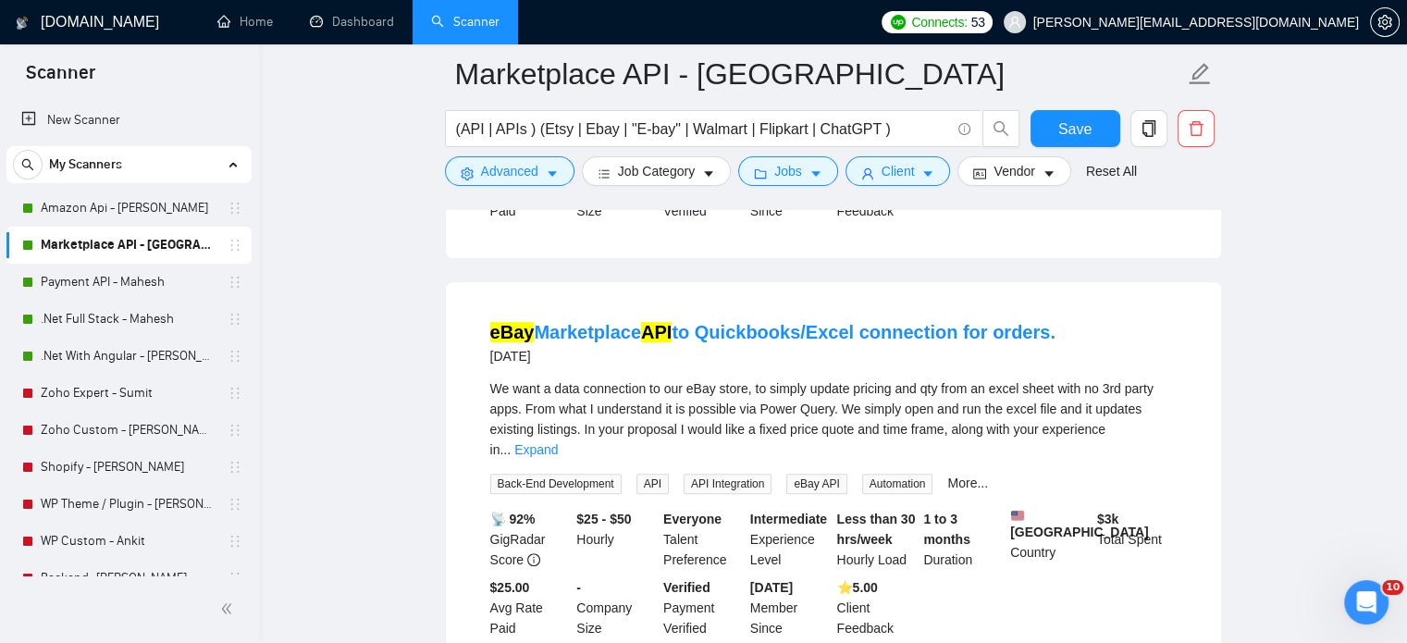
drag, startPoint x: 120, startPoint y: 208, endPoint x: 225, endPoint y: 243, distance: 110.3
click at [120, 206] on link "Amazon Api - [PERSON_NAME]" at bounding box center [129, 208] width 176 height 37
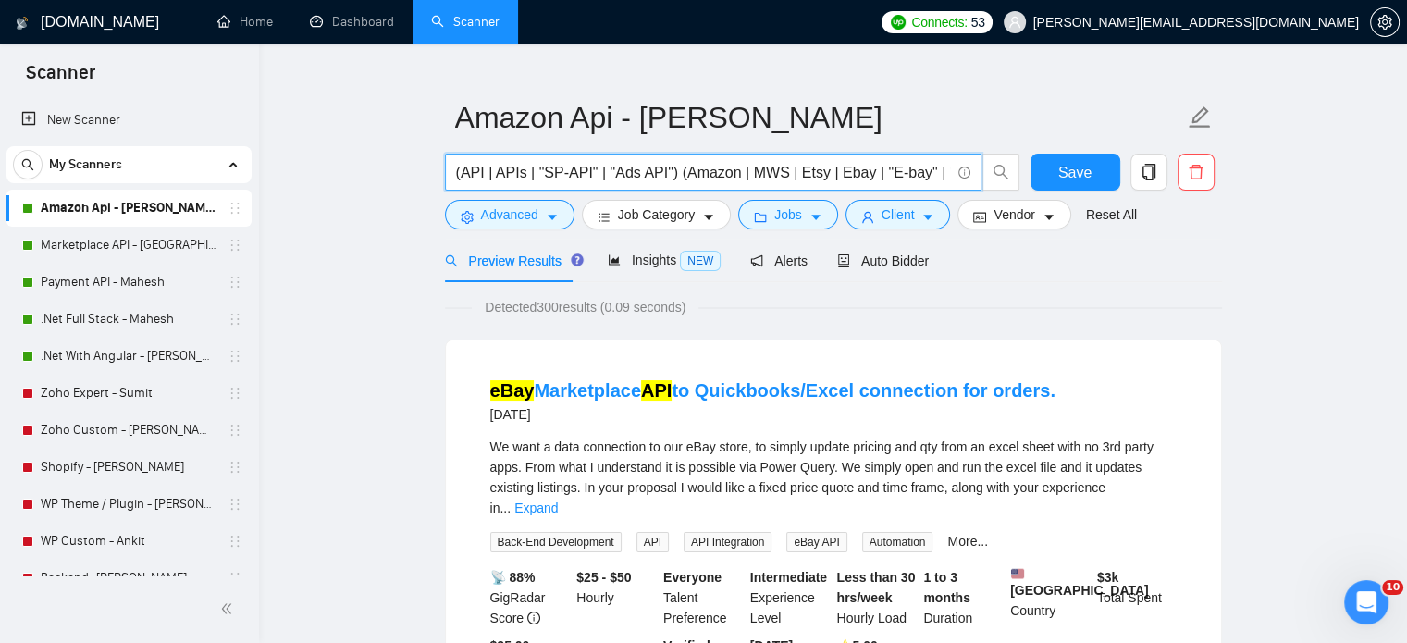
scroll to position [0, 104]
drag, startPoint x: 787, startPoint y: 171, endPoint x: 941, endPoint y: 160, distance: 154.0
click at [941, 161] on input "(API | APIs | "SP-API" | "Ads API") (Amazon | MWS | Etsy | Ebay | "E-bay" | Wal…" at bounding box center [703, 172] width 494 height 23
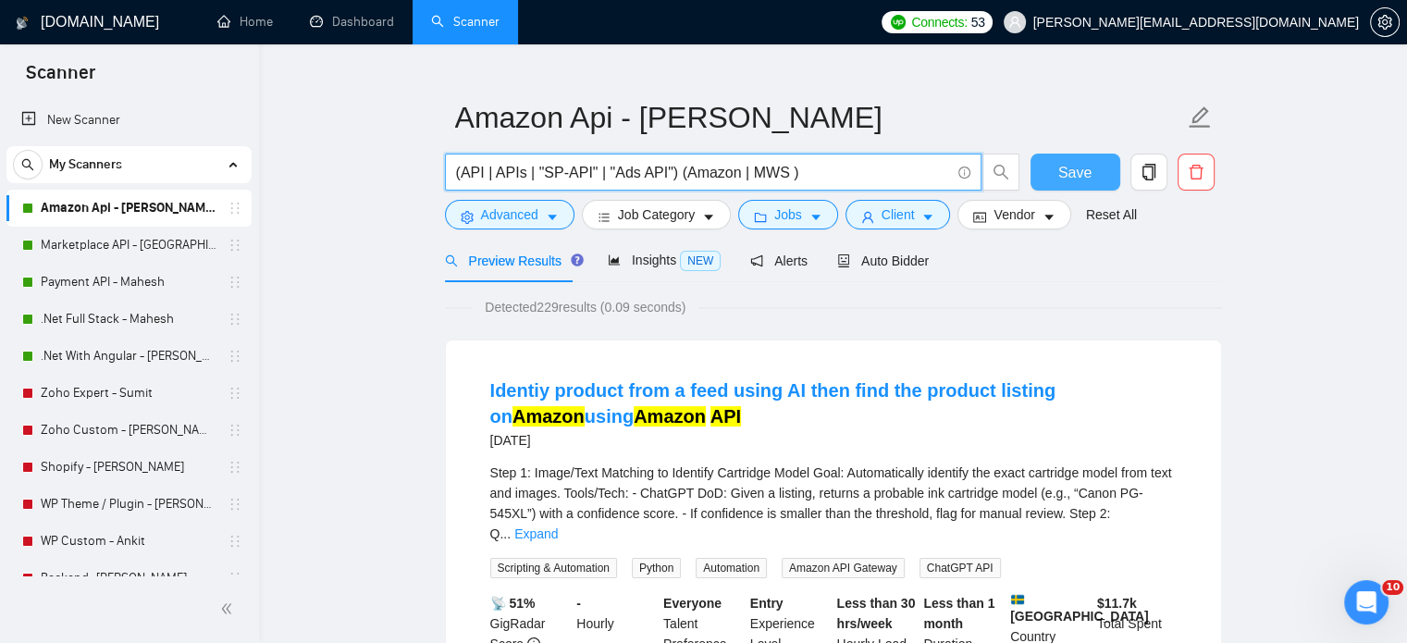
type input "(API | APIs | "SP-API" | "Ads API") (Amazon | MWS )"
click at [1088, 164] on span "Save" at bounding box center [1074, 172] width 33 height 23
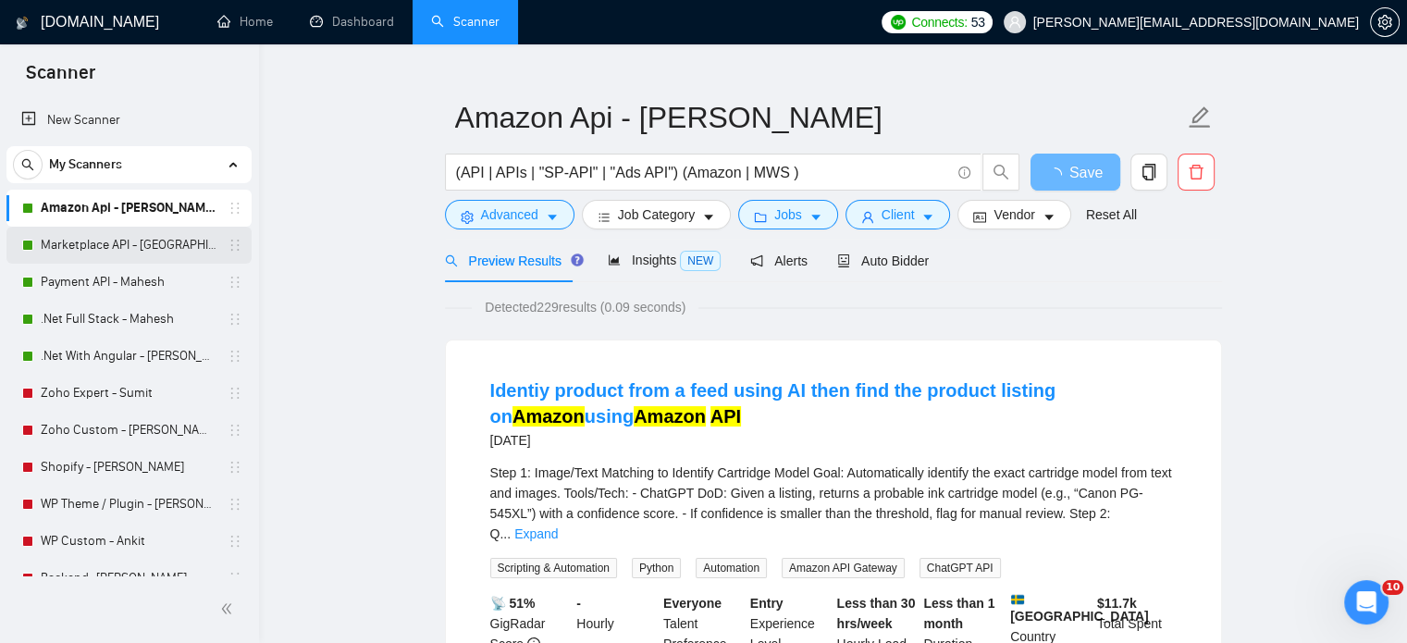
click at [93, 248] on link "Marketplace API - [GEOGRAPHIC_DATA]" at bounding box center [129, 245] width 176 height 37
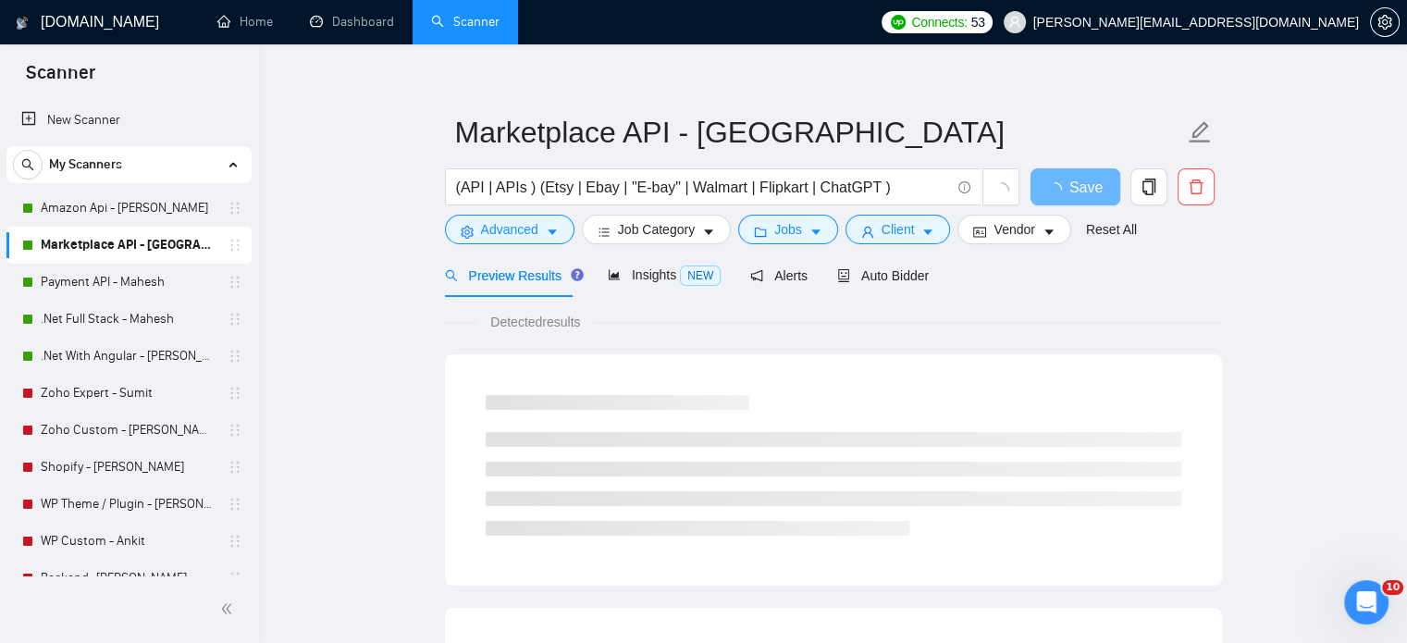
scroll to position [32, 0]
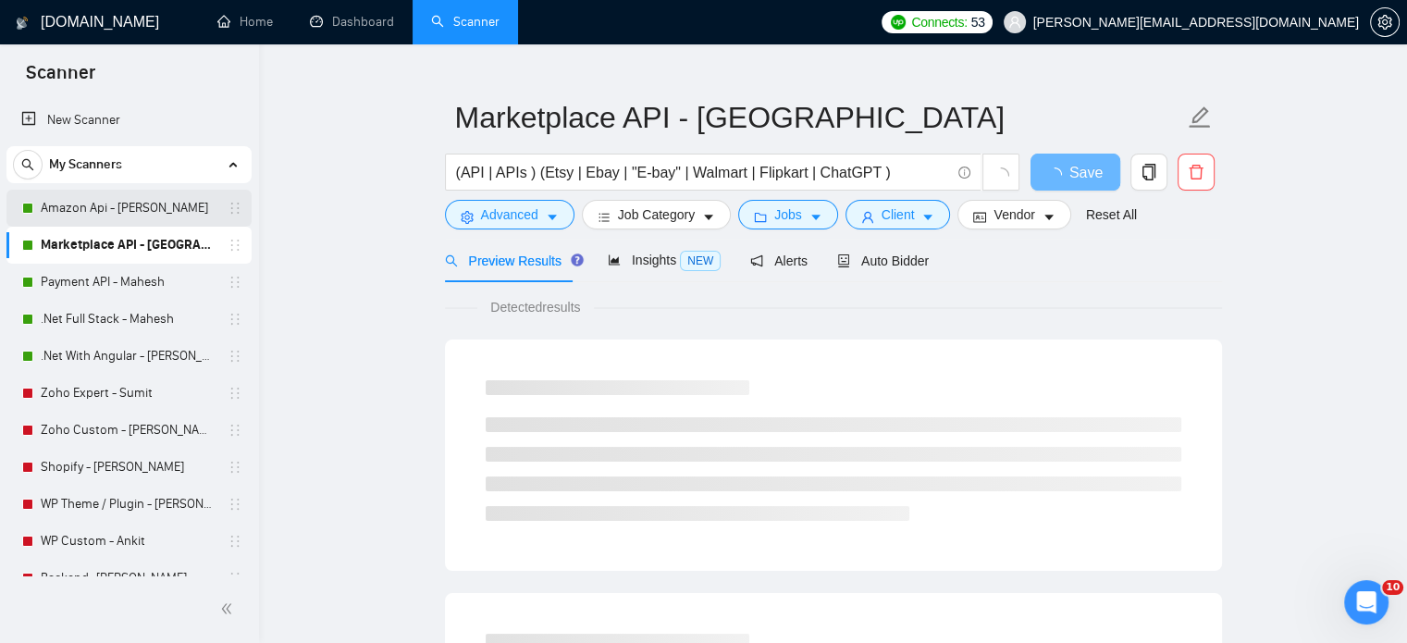
click at [77, 207] on link "Amazon Api - [PERSON_NAME]" at bounding box center [129, 208] width 176 height 37
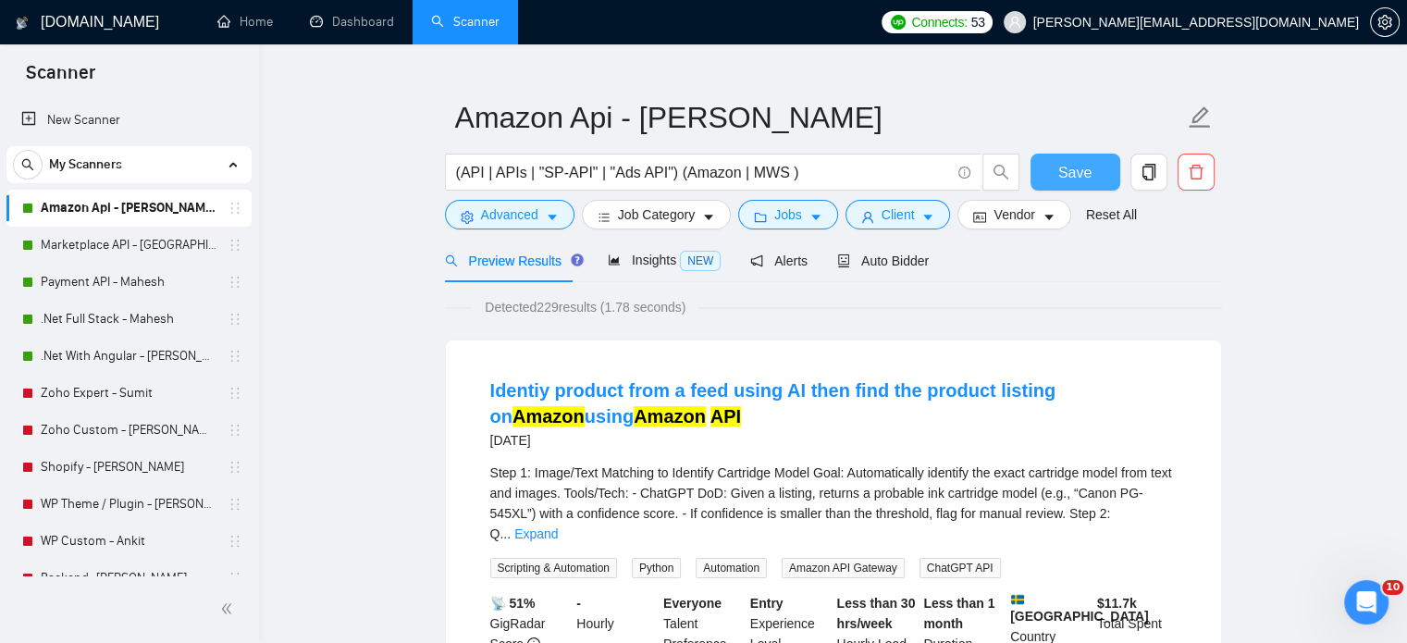
click at [1062, 174] on span "Save" at bounding box center [1074, 172] width 33 height 23
drag, startPoint x: 58, startPoint y: 242, endPoint x: 112, endPoint y: 294, distance: 74.6
click at [57, 241] on link "Marketplace API - [GEOGRAPHIC_DATA]" at bounding box center [129, 245] width 176 height 37
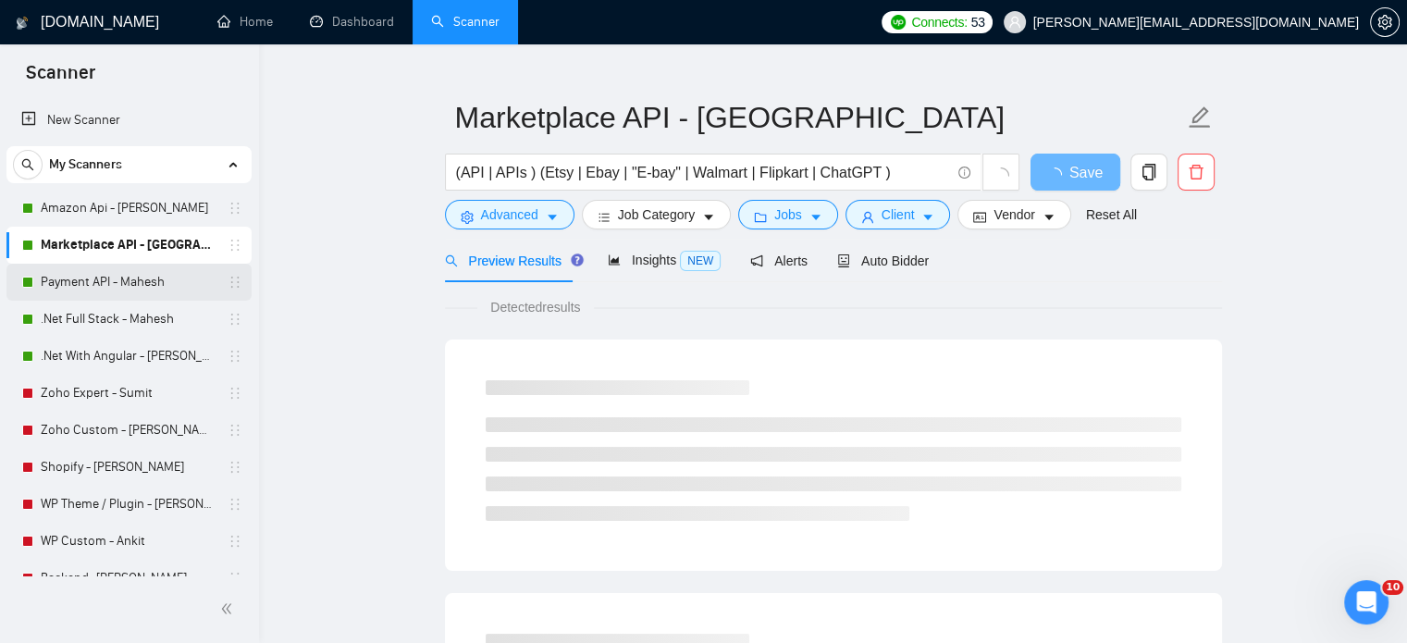
click at [105, 277] on link "Payment API - Mahesh" at bounding box center [129, 282] width 176 height 37
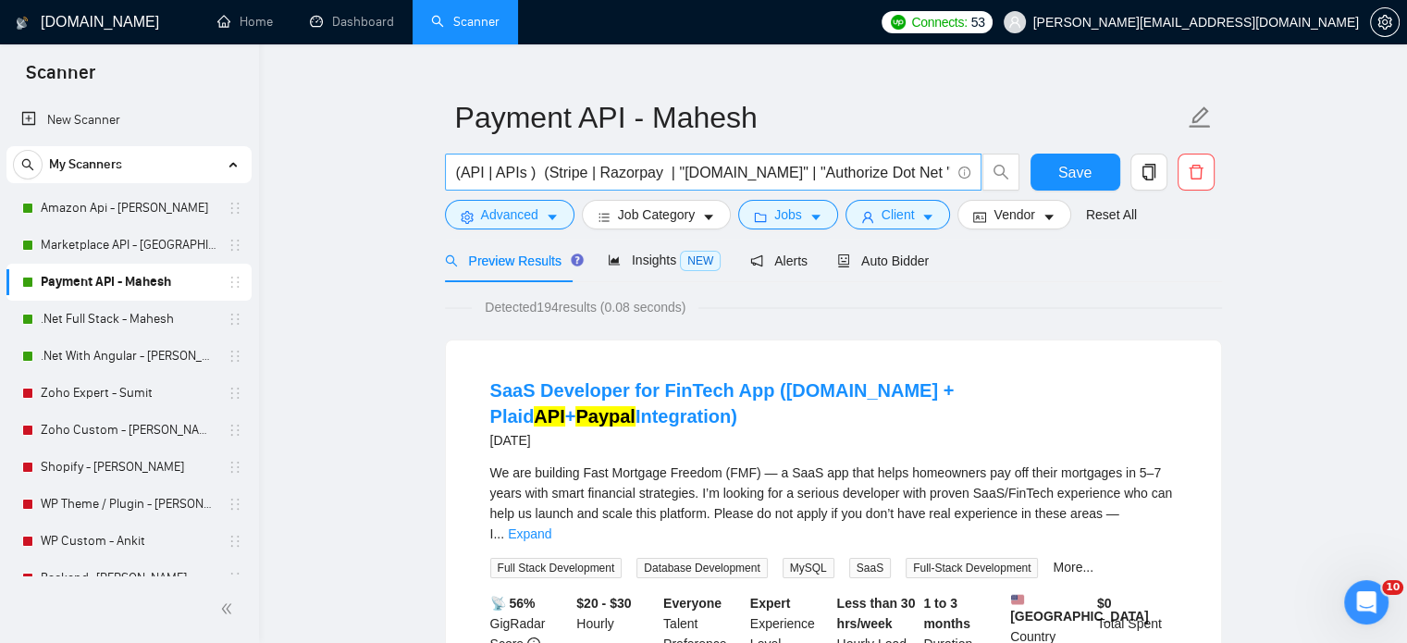
click at [611, 172] on input "(API | APIs ) (Stripe | Razorpay | "[DOMAIN_NAME]" | "Authorize Dot Net " | Pay…" at bounding box center [703, 172] width 494 height 23
click at [717, 174] on input "(API | APIs ) (Stripe | Razorpay | "[DOMAIN_NAME]" | "Authorize Dot Net " | Pay…" at bounding box center [703, 172] width 494 height 23
click at [932, 174] on input "(API | APIs ) (Stripe | Razorpay | "[DOMAIN_NAME]" | "Authorize Dot Net " | Pay…" at bounding box center [703, 172] width 494 height 23
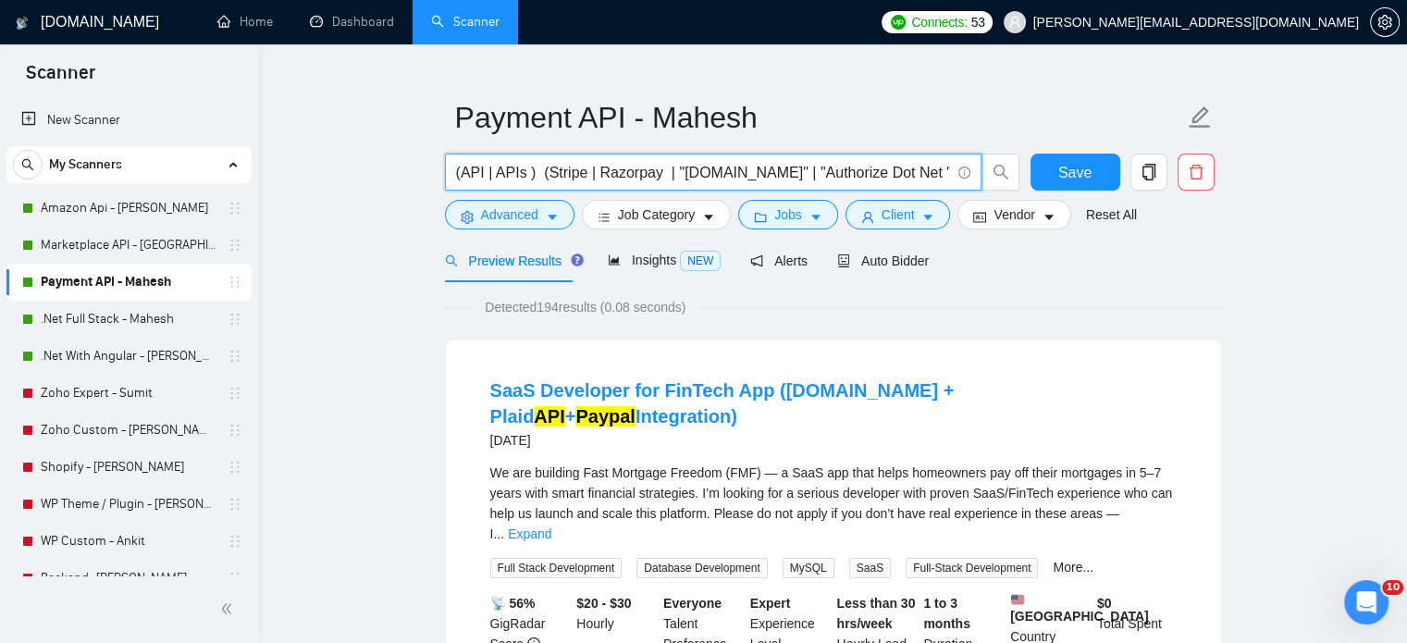
click at [932, 174] on input "(API | APIs ) (Stripe | Razorpay | "[DOMAIN_NAME]" | "Authorize Dot Net " | Pay…" at bounding box center [703, 172] width 494 height 23
click at [693, 172] on input "(API | APIs ) (Stripe | Razorpay | "[DOMAIN_NAME]" | "Authorize Dot Net " | Pay…" at bounding box center [703, 172] width 494 height 23
click at [692, 170] on input "(API | APIs ) (Stripe | Razorpay | "[DOMAIN_NAME]" | "Authorize Dot Net " | Pay…" at bounding box center [703, 172] width 494 height 23
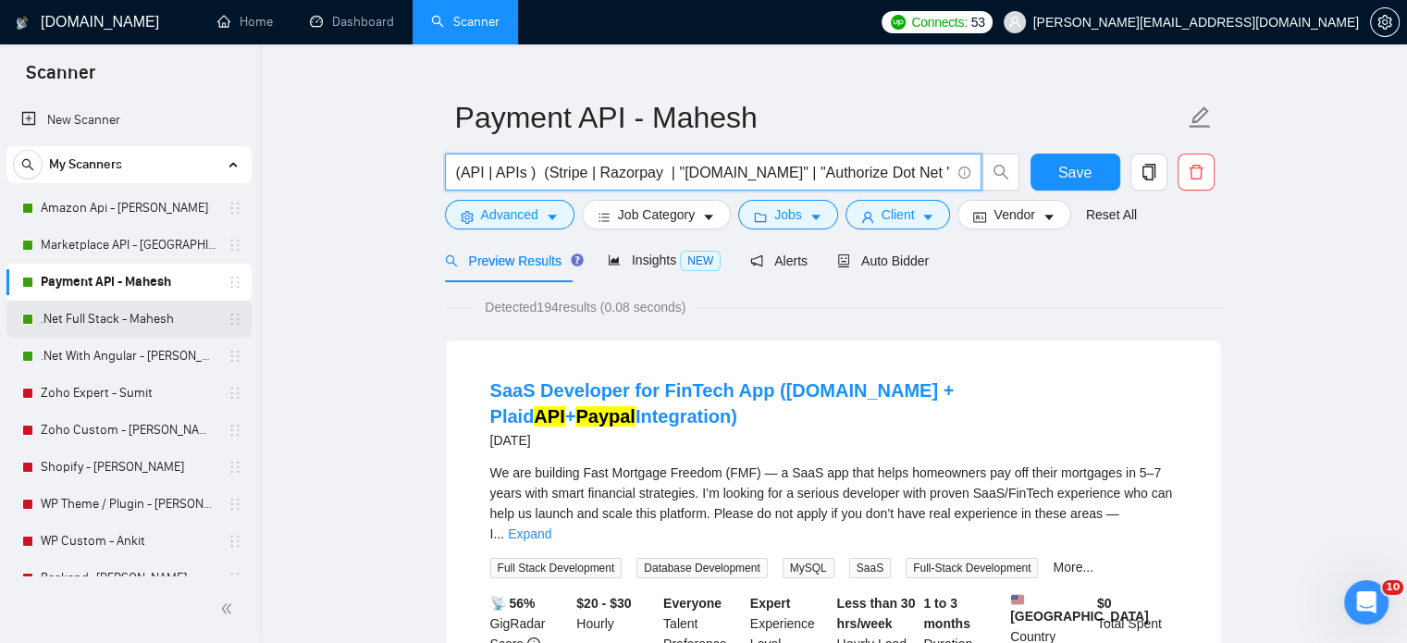
click at [95, 324] on link ".Net Full Stack - Mahesh" at bounding box center [129, 319] width 176 height 37
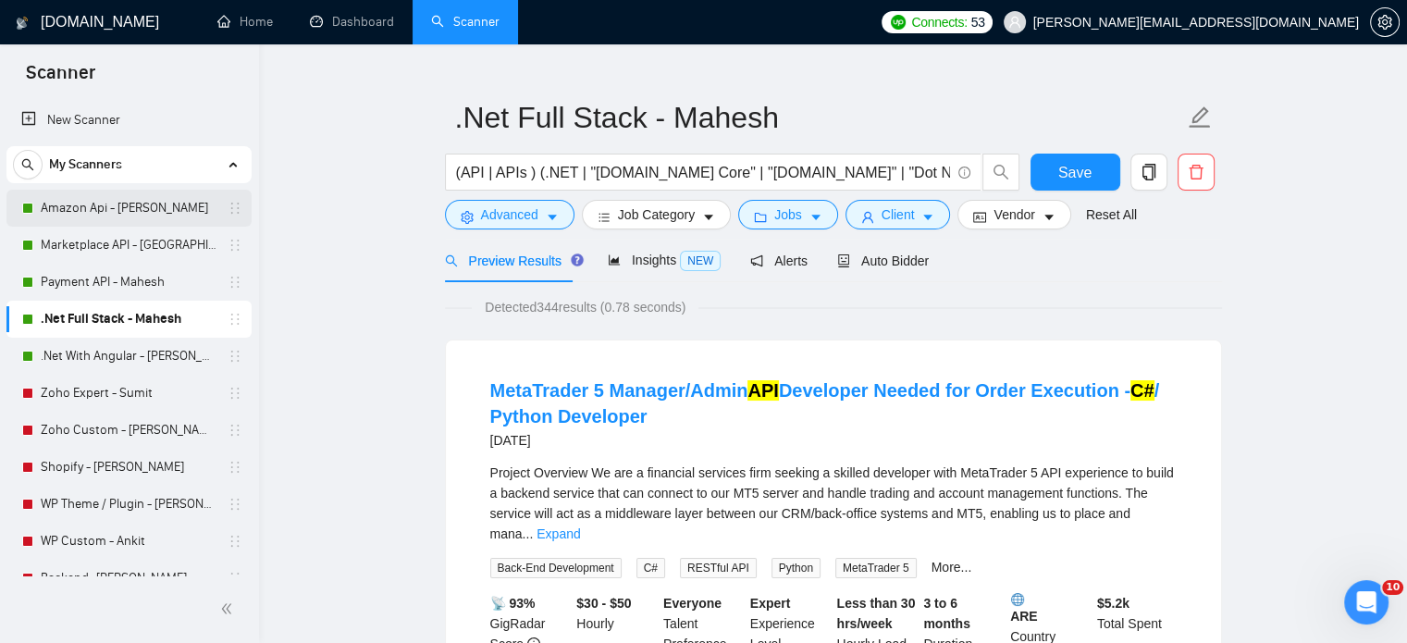
click at [78, 200] on link "Amazon Api - [PERSON_NAME]" at bounding box center [129, 208] width 176 height 37
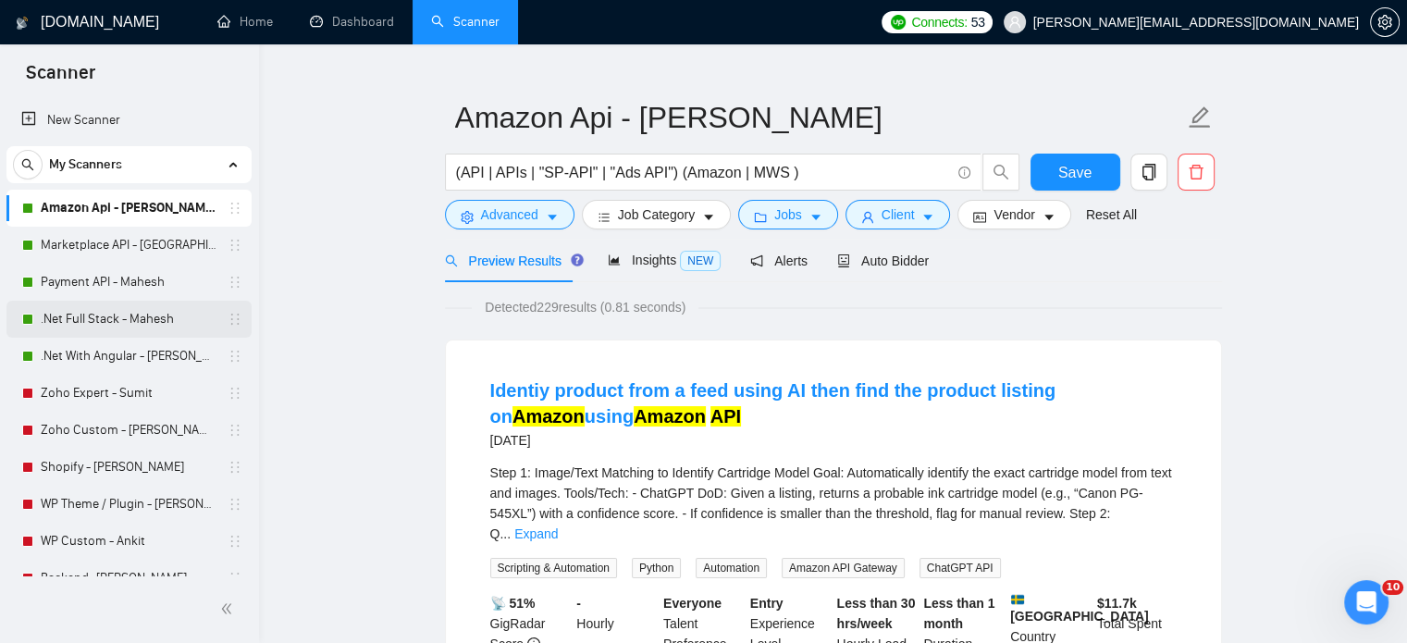
click at [90, 324] on link ".Net Full Stack - Mahesh" at bounding box center [129, 319] width 176 height 37
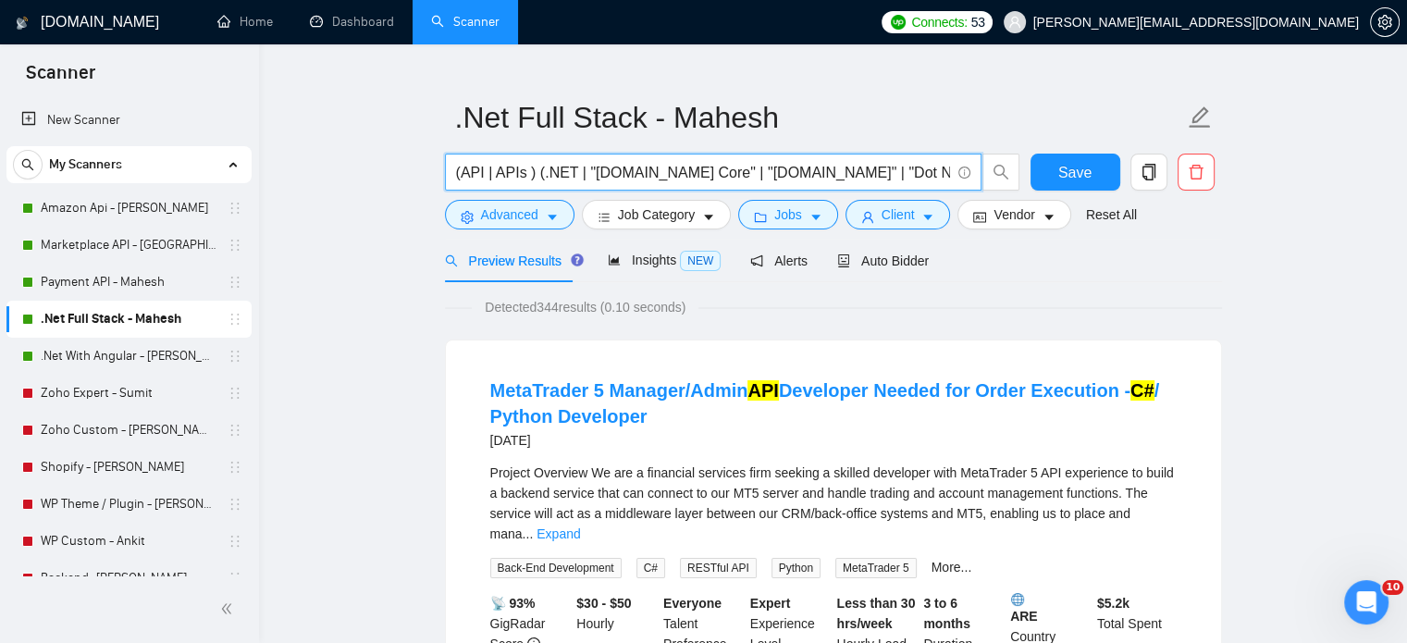
click at [554, 172] on input "(API | APIs ) (.NET | "[DOMAIN_NAME] Core" | "[DOMAIN_NAME]" | "Dot Net" | C# |…" at bounding box center [703, 172] width 494 height 23
click at [603, 173] on input "(API | APIs ) (.NET | "[DOMAIN_NAME] Core" | "[DOMAIN_NAME]" | "Dot Net" | C# |…" at bounding box center [703, 172] width 494 height 23
click at [713, 167] on input "(API | APIs ) (.NET | "[DOMAIN_NAME] Core" | "[DOMAIN_NAME]" | "Dot Net" | C# |…" at bounding box center [703, 172] width 494 height 23
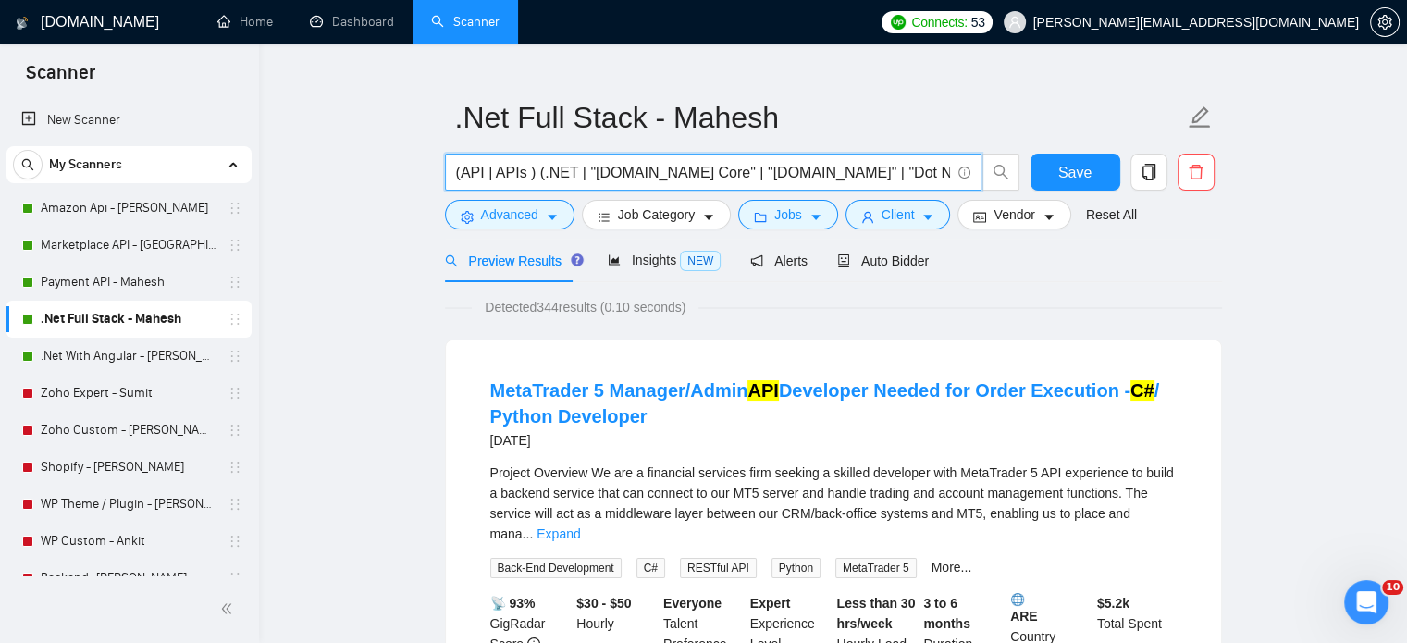
click at [713, 167] on input "(API | APIs ) (.NET | "[DOMAIN_NAME] Core" | "[DOMAIN_NAME]" | "Dot Net" | C# |…" at bounding box center [703, 172] width 494 height 23
click at [858, 168] on input "(API | APIs ) (.NET | "[DOMAIN_NAME] Core" | "[DOMAIN_NAME]" | "Dot Net" | C# |…" at bounding box center [703, 172] width 494 height 23
click at [858, 167] on input "(API | APIs ) (.NET | "[DOMAIN_NAME] Core" | "[DOMAIN_NAME]" | "Dot Net" | C# |…" at bounding box center [703, 172] width 494 height 23
click at [921, 167] on input "(API | APIs ) (.NET | "[DOMAIN_NAME] Core" | "[DOMAIN_NAME]" | "Dot Net" | C# |…" at bounding box center [703, 172] width 494 height 23
click at [152, 364] on link ".Net With Angular - [PERSON_NAME]" at bounding box center [129, 356] width 176 height 37
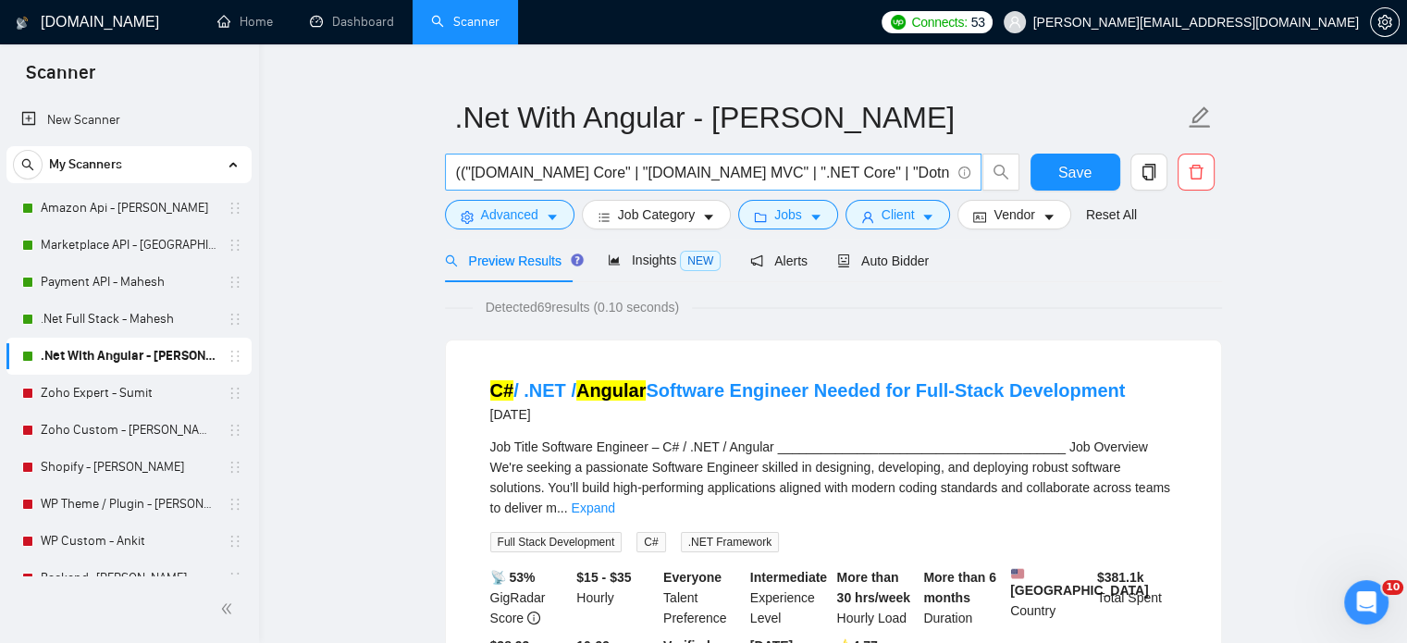
click at [703, 173] on input "(("[DOMAIN_NAME] Core" | "[DOMAIN_NAME] MVC" | ".NET Core" | "Dotnet Core" | "C…" at bounding box center [703, 172] width 494 height 23
click at [459, 172] on input "(("[DOMAIN_NAME] Core" | "[DOMAIN_NAME] MVC" | ".NET Core" | "Dotnet Core" | "C…" at bounding box center [703, 172] width 494 height 23
click at [122, 314] on link ".Net Full Stack - Mahesh" at bounding box center [129, 319] width 176 height 37
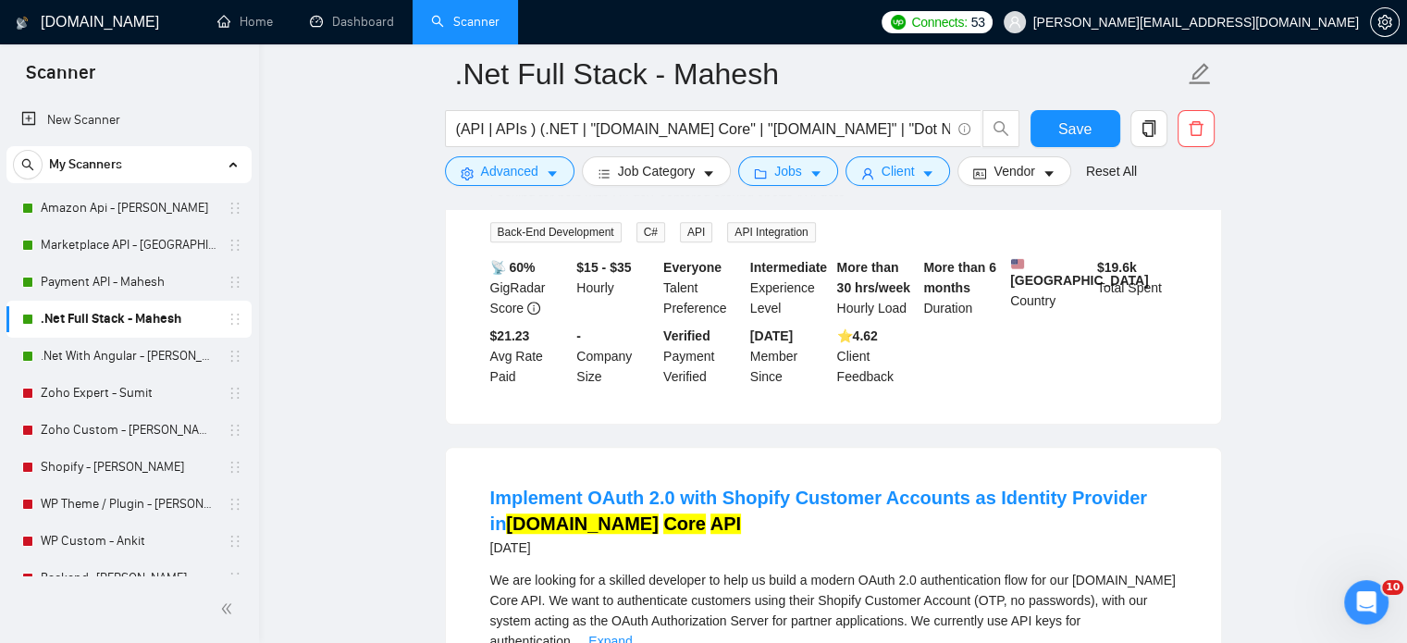
scroll to position [1327, 0]
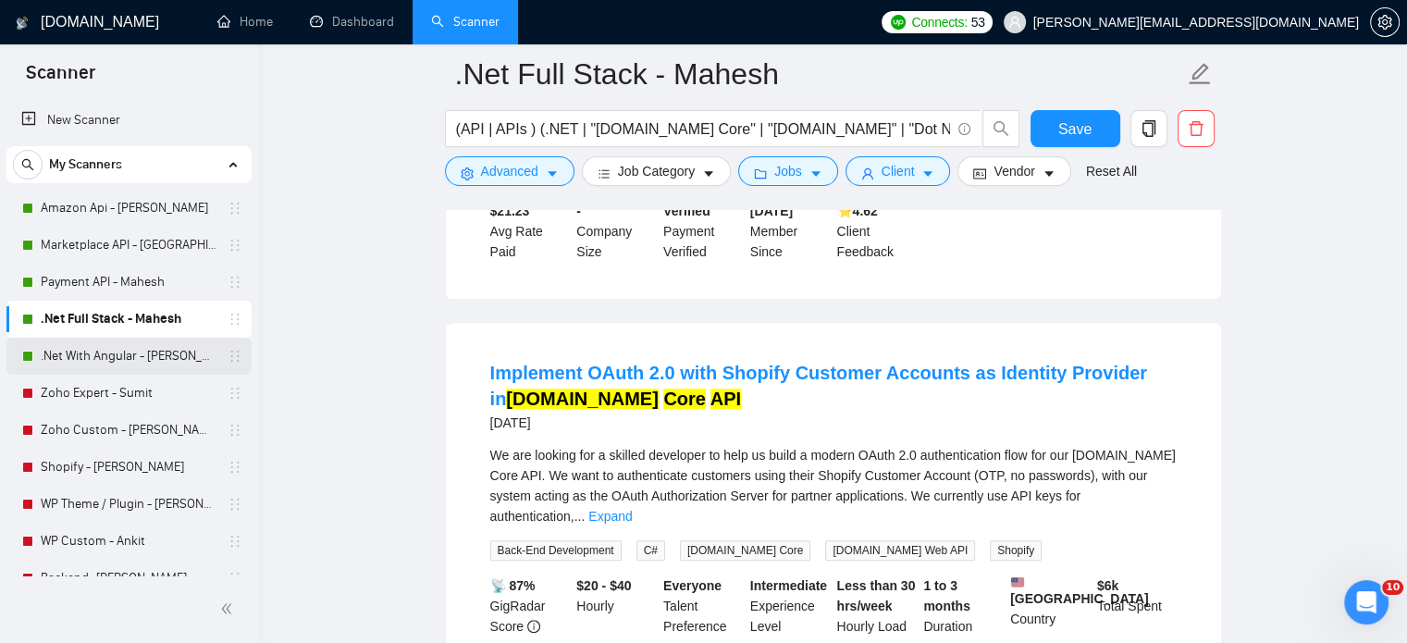
click at [157, 358] on link ".Net With Angular - Rupal" at bounding box center [129, 356] width 176 height 37
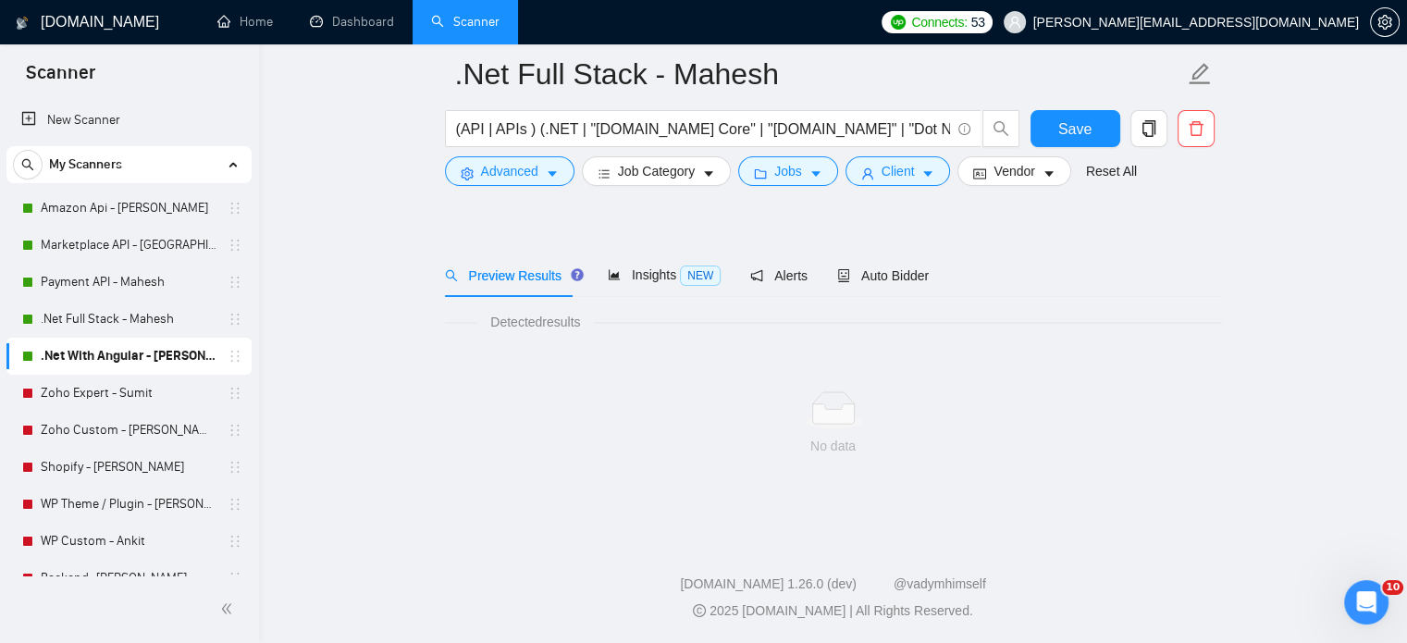
scroll to position [32, 0]
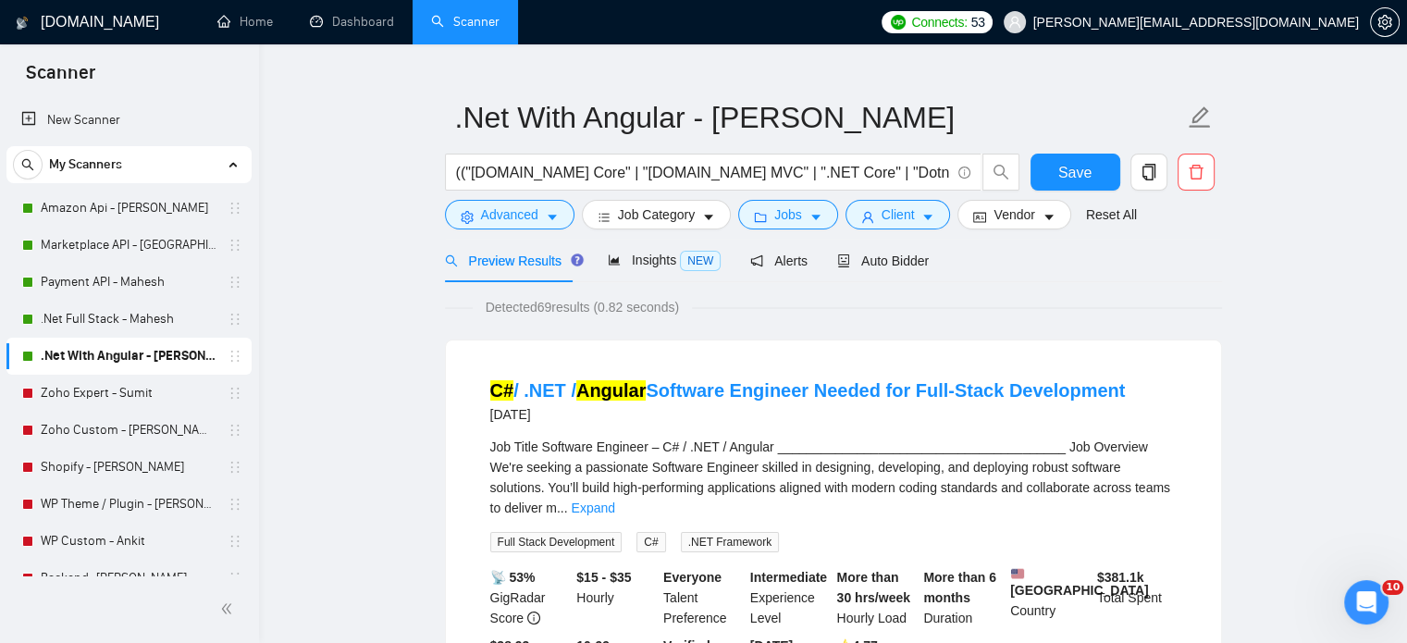
click at [1220, 271] on div "Preview Results Insights NEW Alerts Auto Bidder" at bounding box center [833, 260] width 777 height 43
click at [343, 30] on link "Dashboard" at bounding box center [352, 22] width 84 height 16
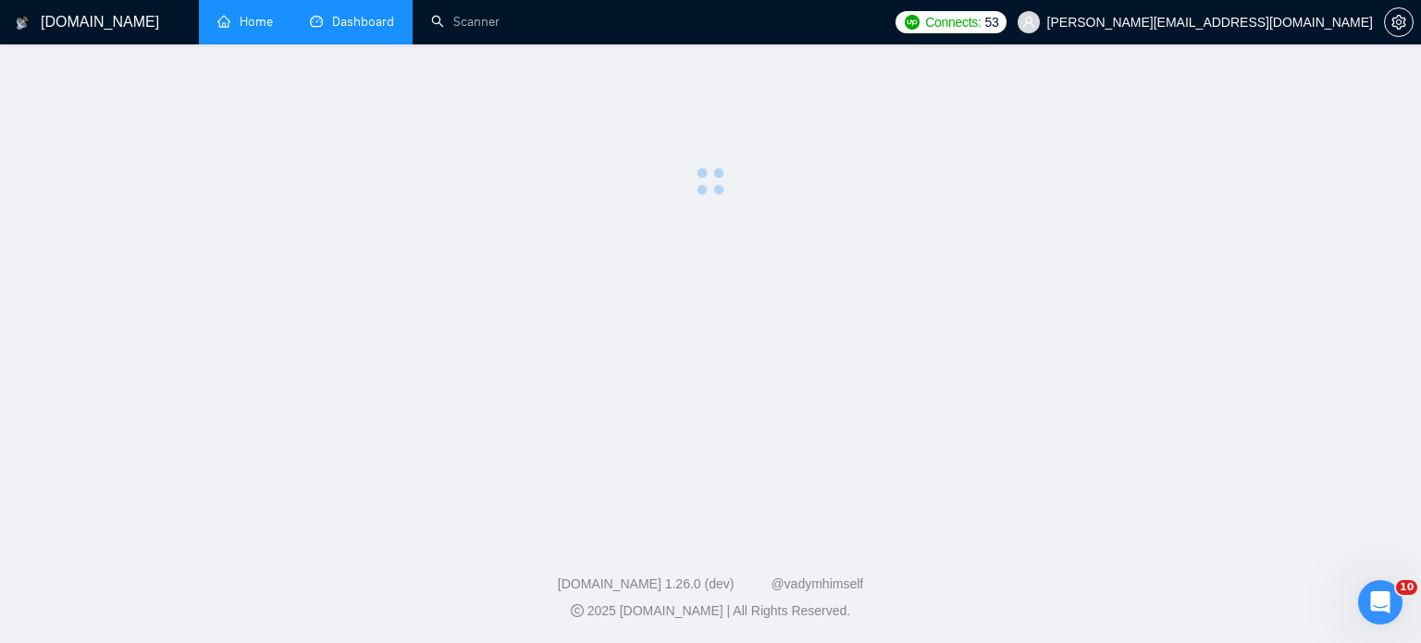
click at [245, 30] on link "Home" at bounding box center [245, 22] width 56 height 16
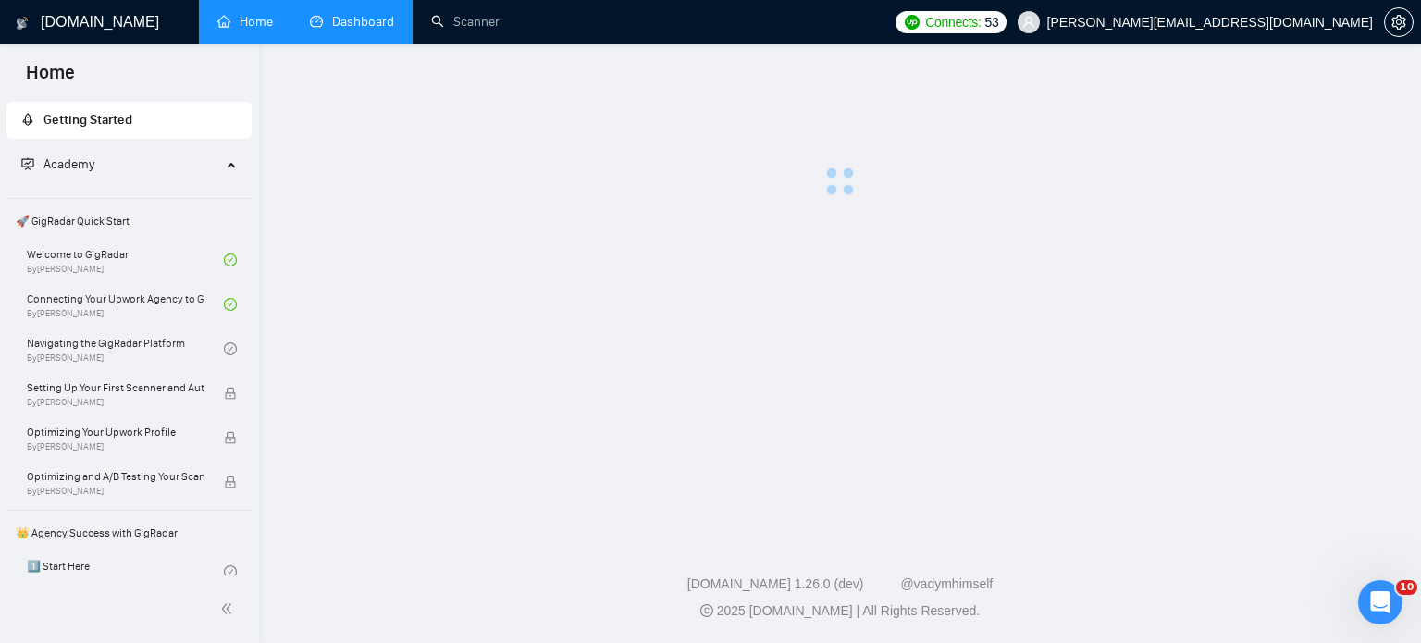
click at [363, 25] on link "Dashboard" at bounding box center [352, 22] width 84 height 16
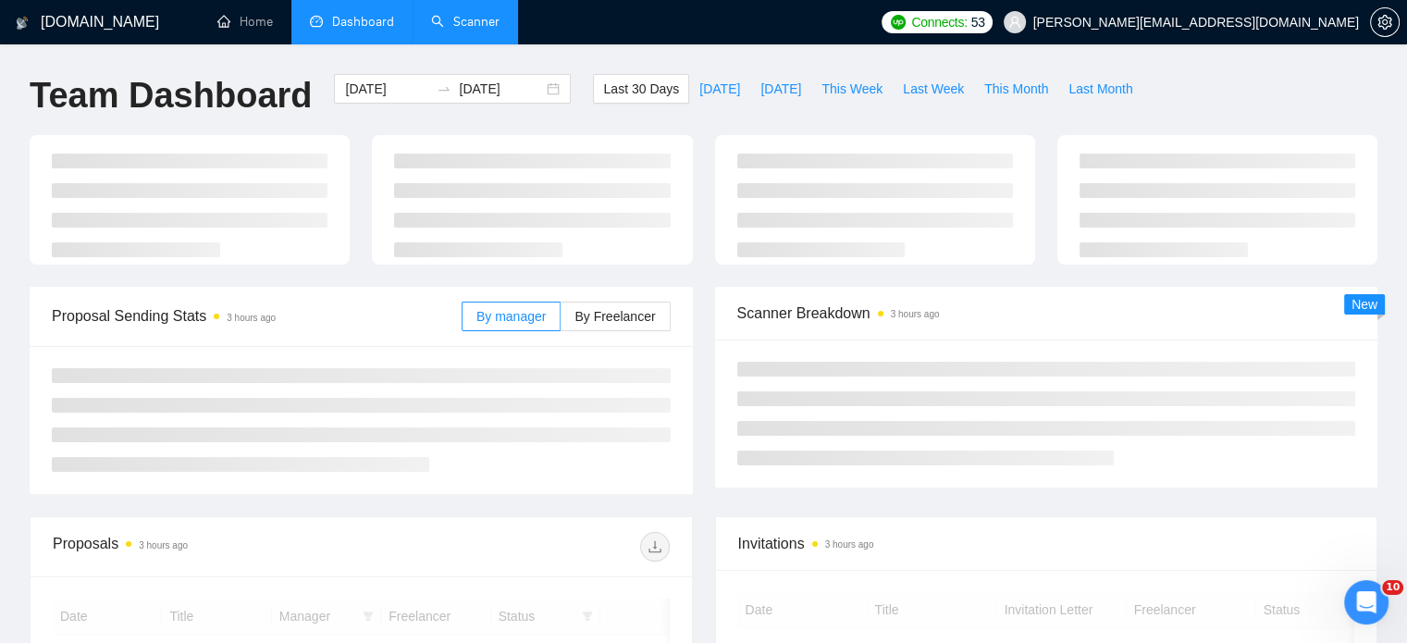
click at [463, 30] on link "Scanner" at bounding box center [465, 22] width 68 height 16
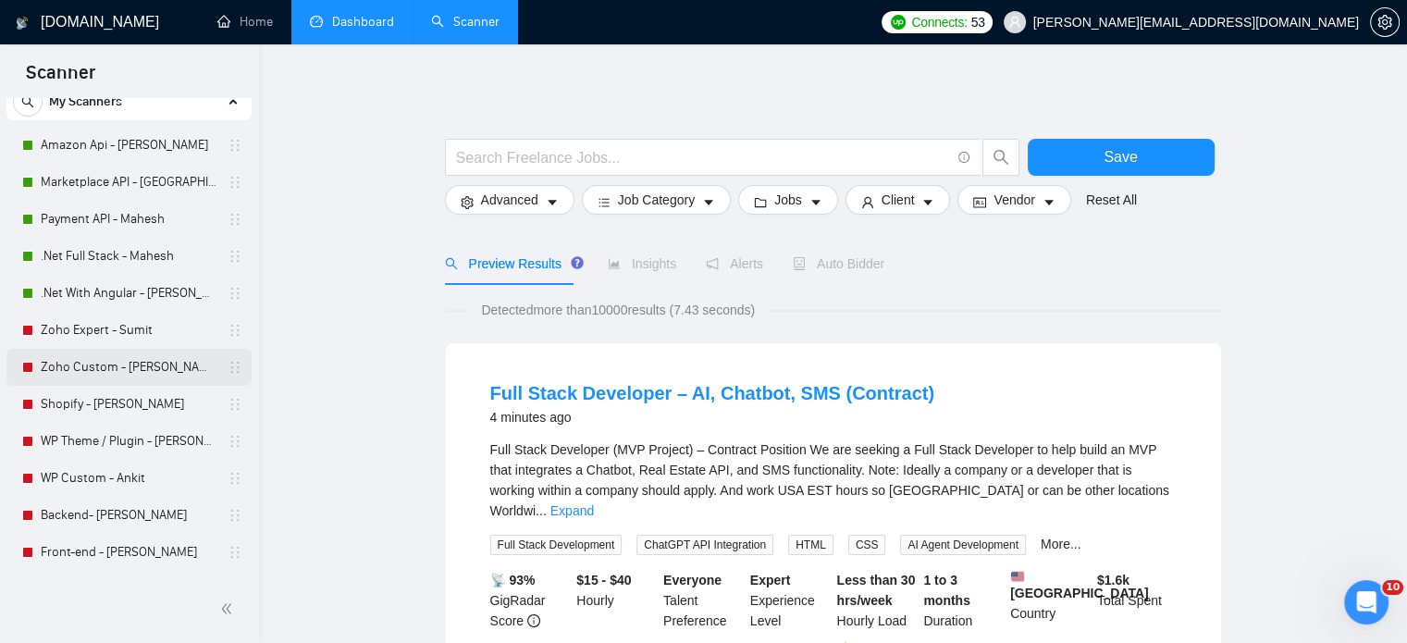
scroll to position [93, 0]
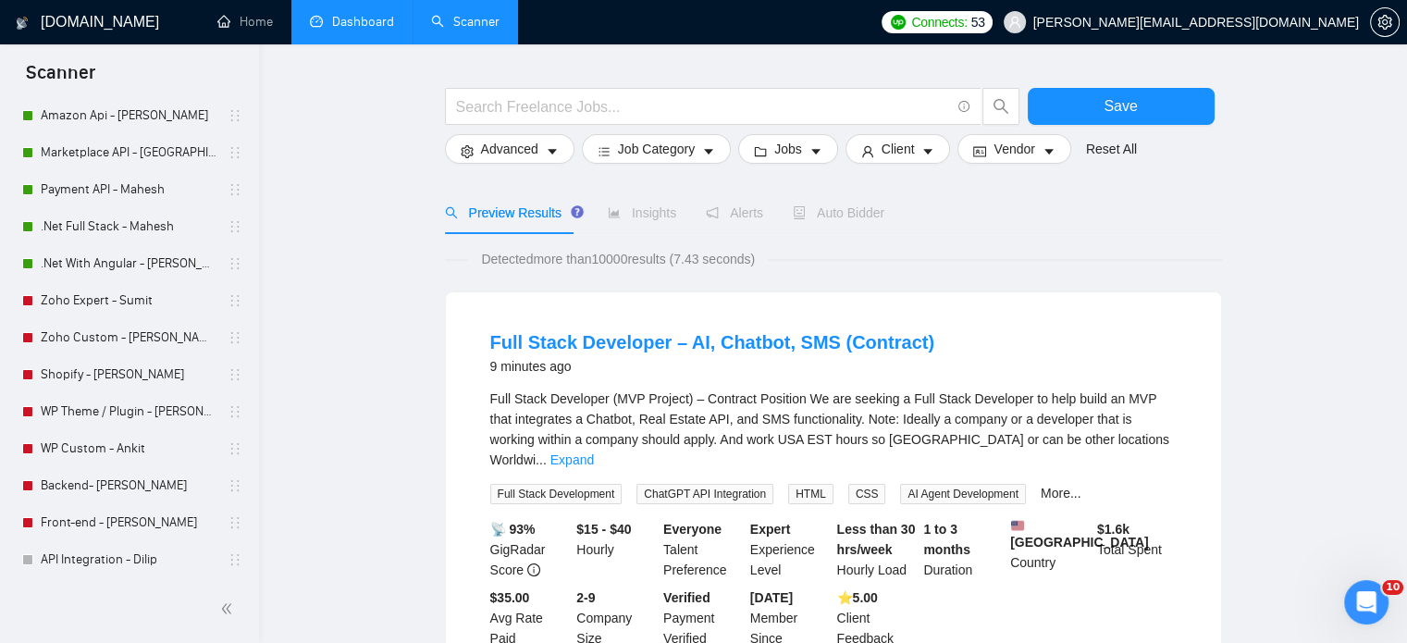
scroll to position [0, 0]
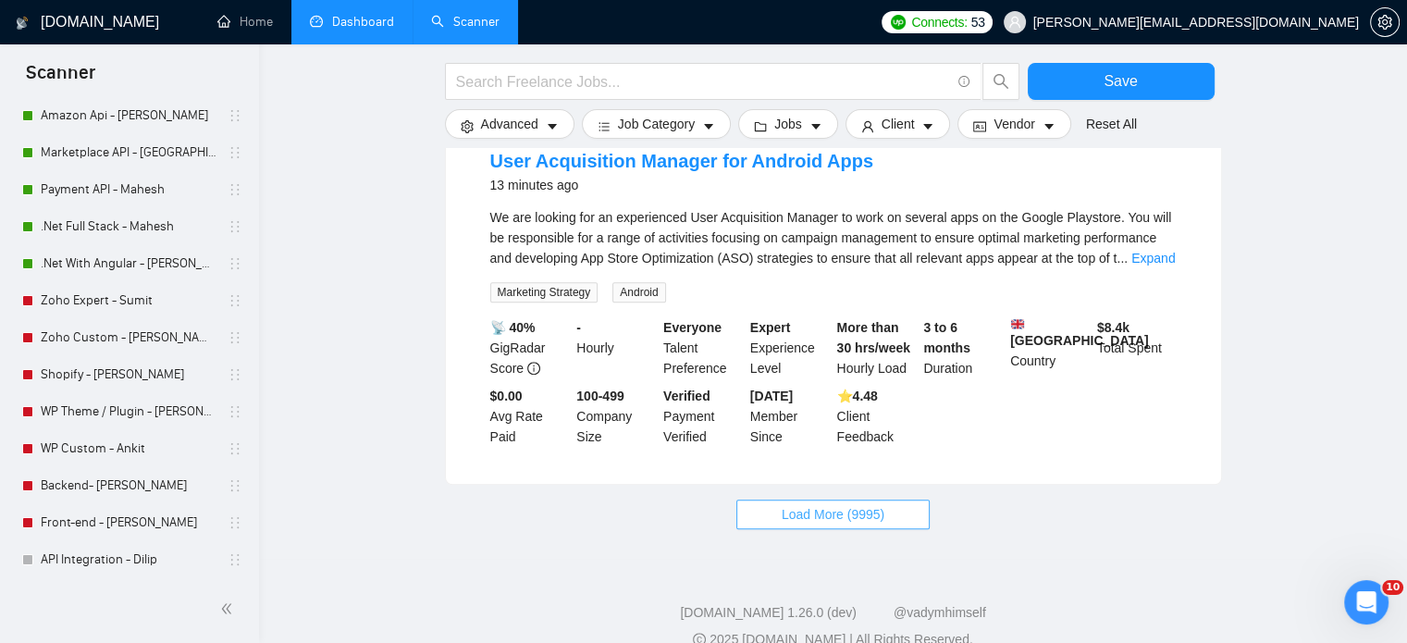
scroll to position [1928, 0]
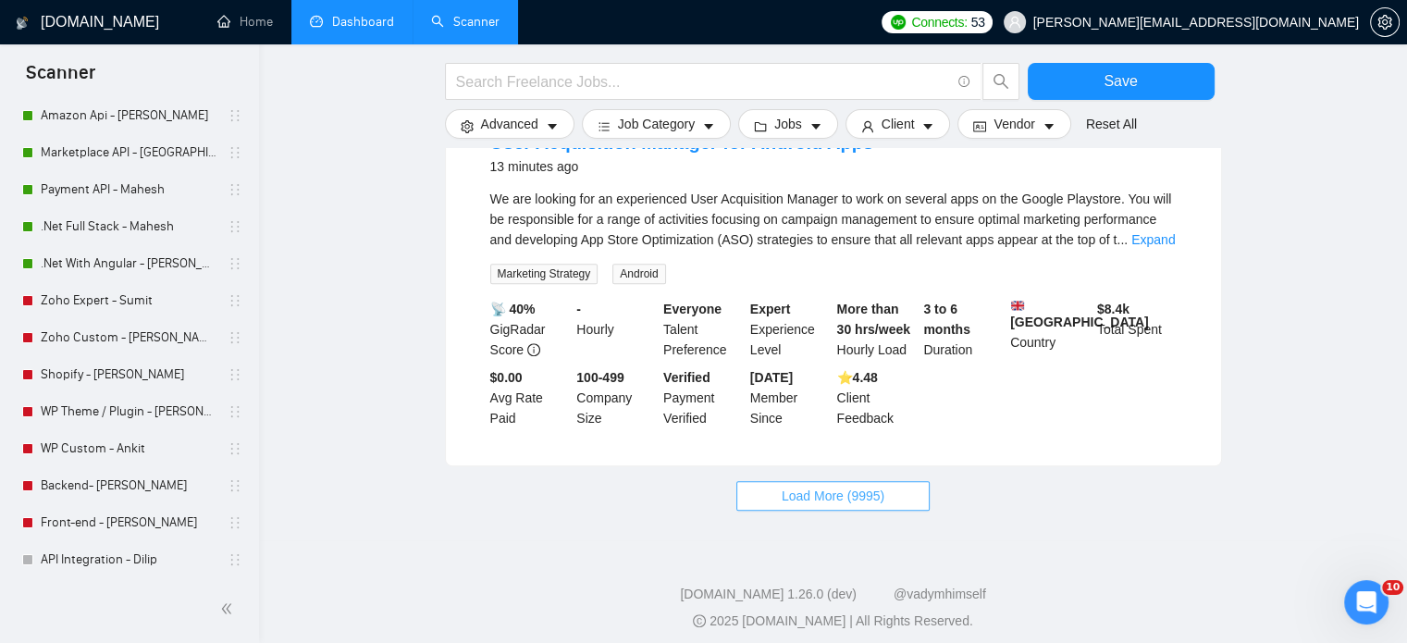
click at [863, 488] on span "Load More (9995)" at bounding box center [833, 496] width 103 height 20
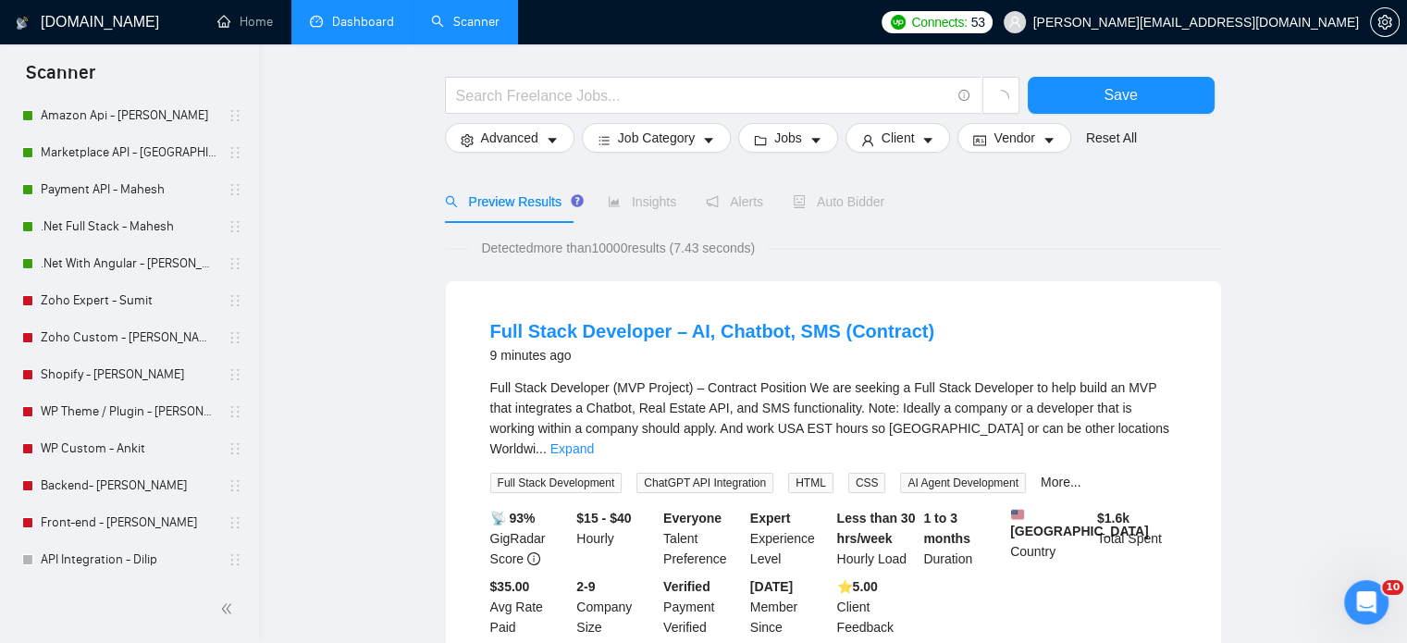
scroll to position [0, 0]
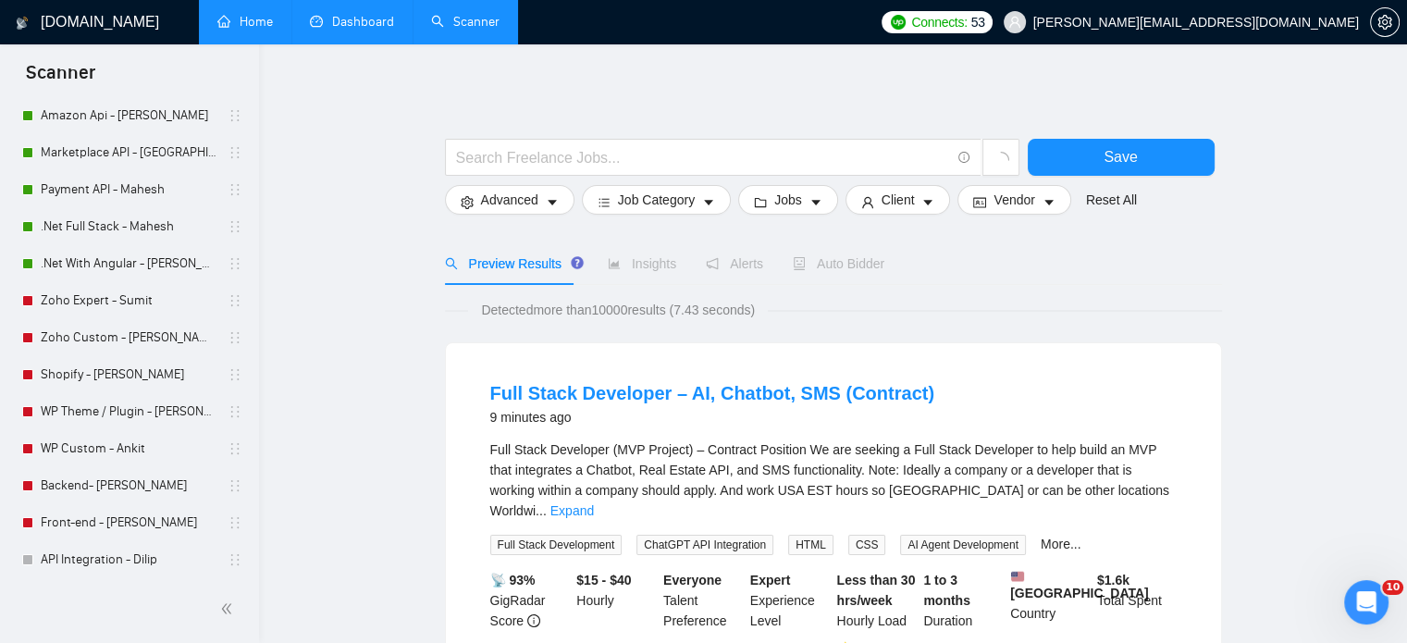
click at [265, 21] on link "Home" at bounding box center [245, 22] width 56 height 16
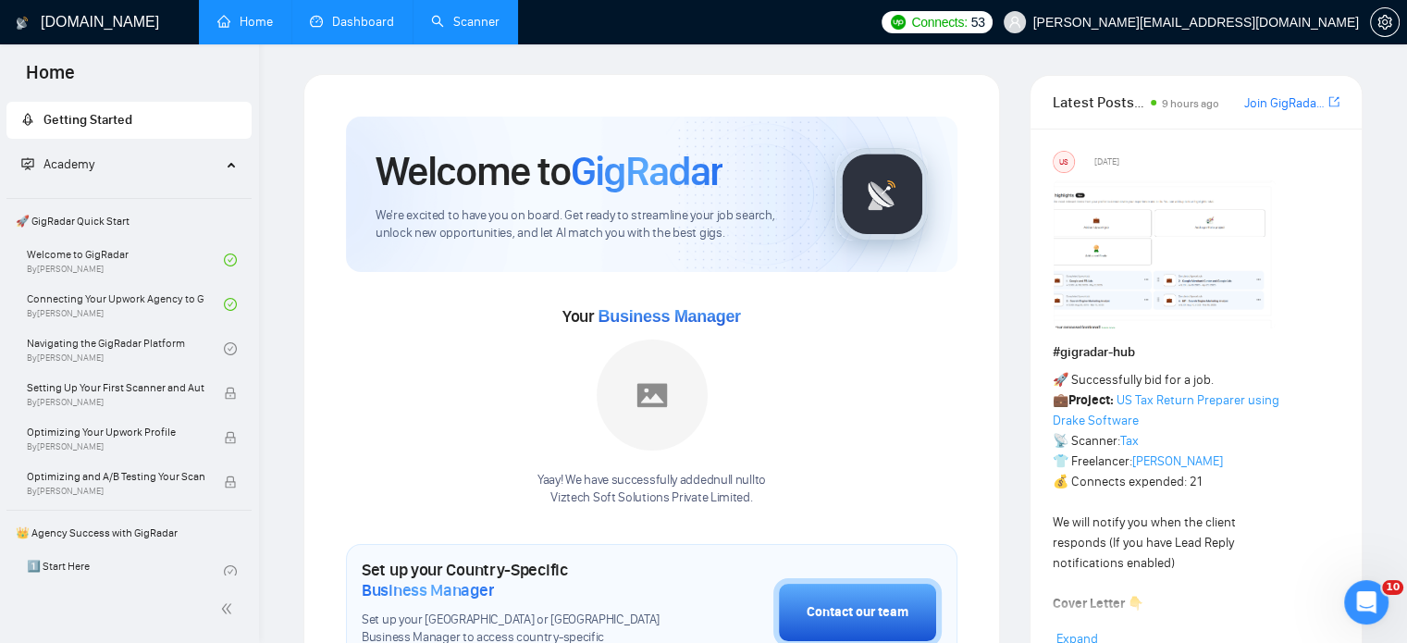
click at [372, 21] on link "Dashboard" at bounding box center [352, 22] width 84 height 16
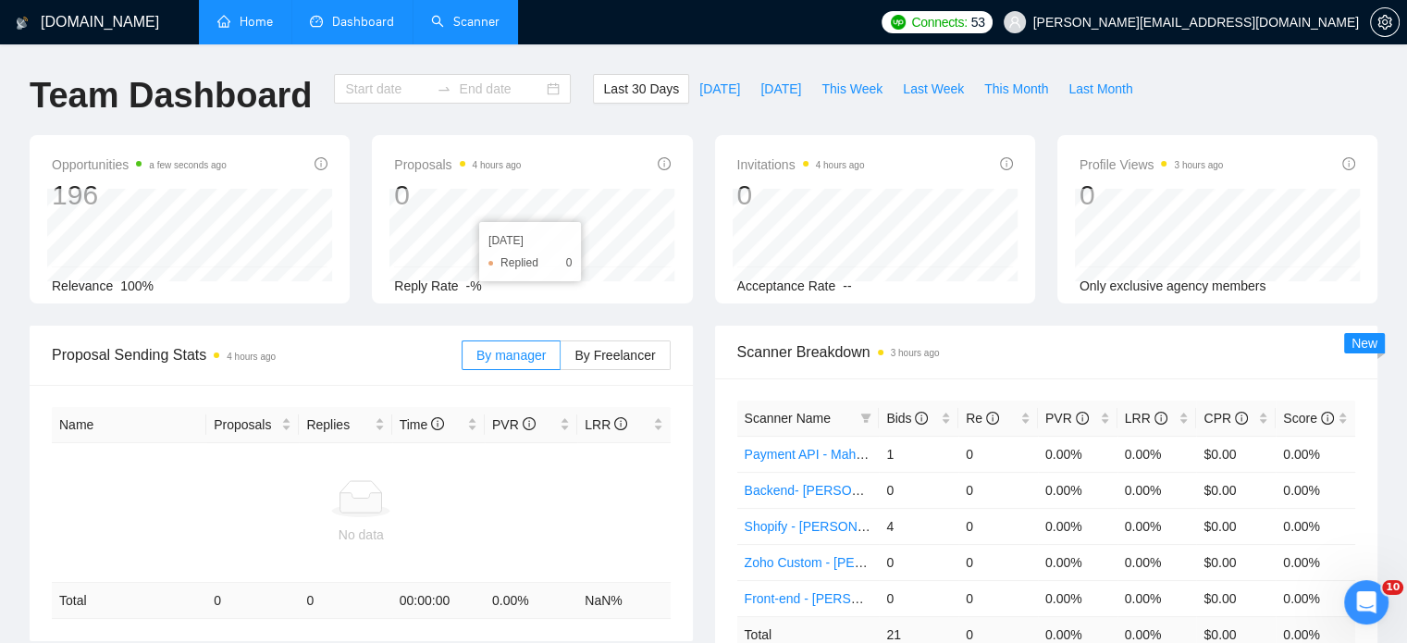
type input "2025-08-12"
type input "2025-09-11"
click at [783, 46] on div "GigRadar.io Home Dashboard Scanner Connects: 53 dhiren@visioninfotech.net Team …" at bounding box center [703, 597] width 1407 height 1195
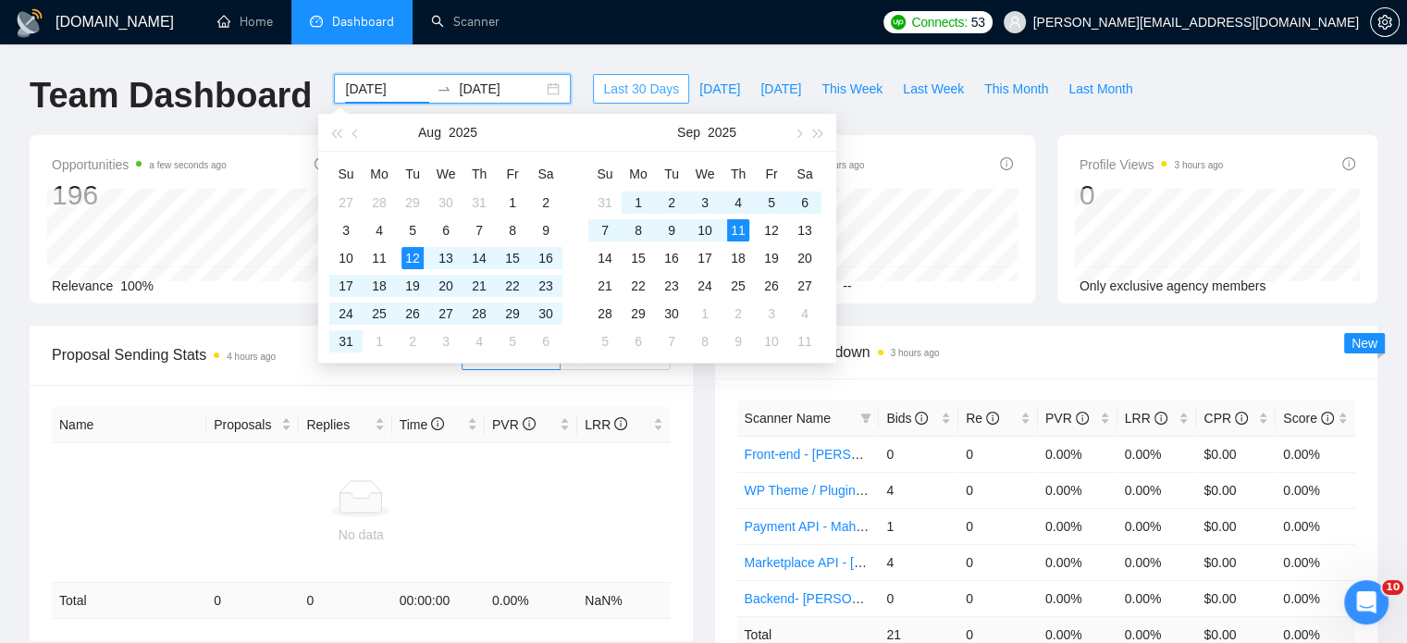
click at [644, 83] on span "Last 30 Days" at bounding box center [641, 89] width 76 height 20
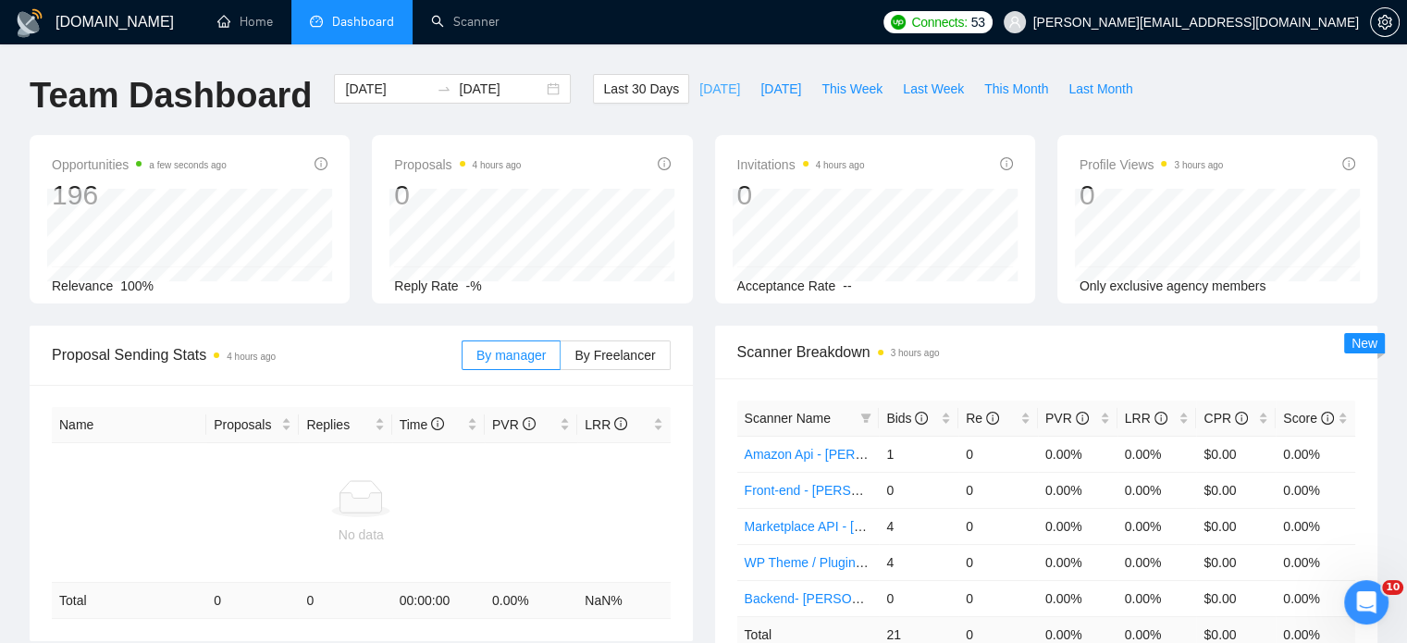
click at [699, 89] on span "[DATE]" at bounding box center [719, 89] width 41 height 20
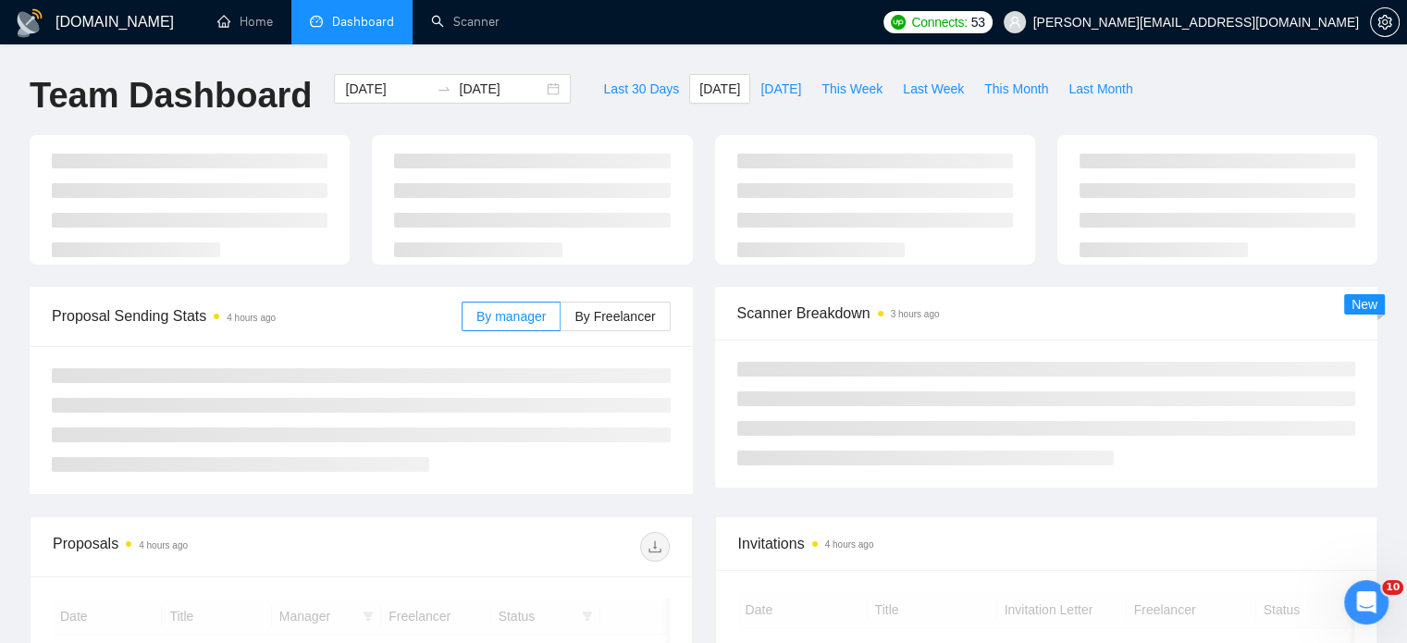
type input "[DATE]"
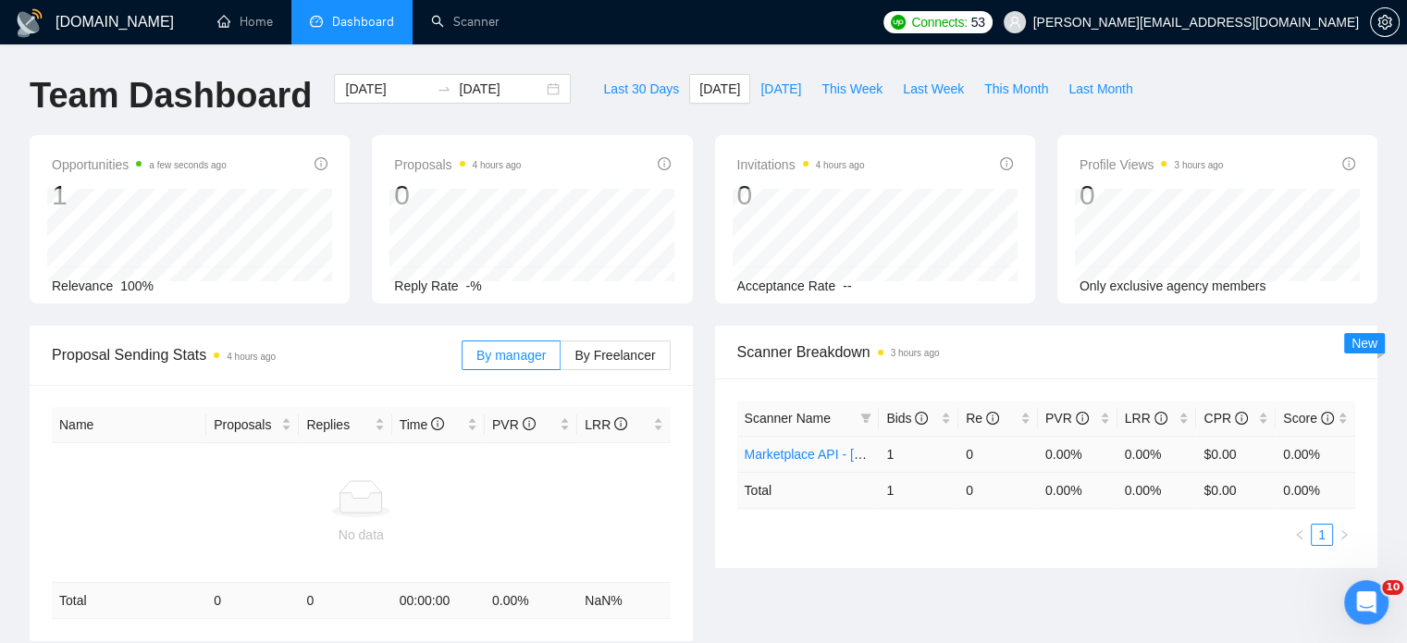
click at [809, 453] on link "Marketplace API - [GEOGRAPHIC_DATA]" at bounding box center [865, 454] width 241 height 15
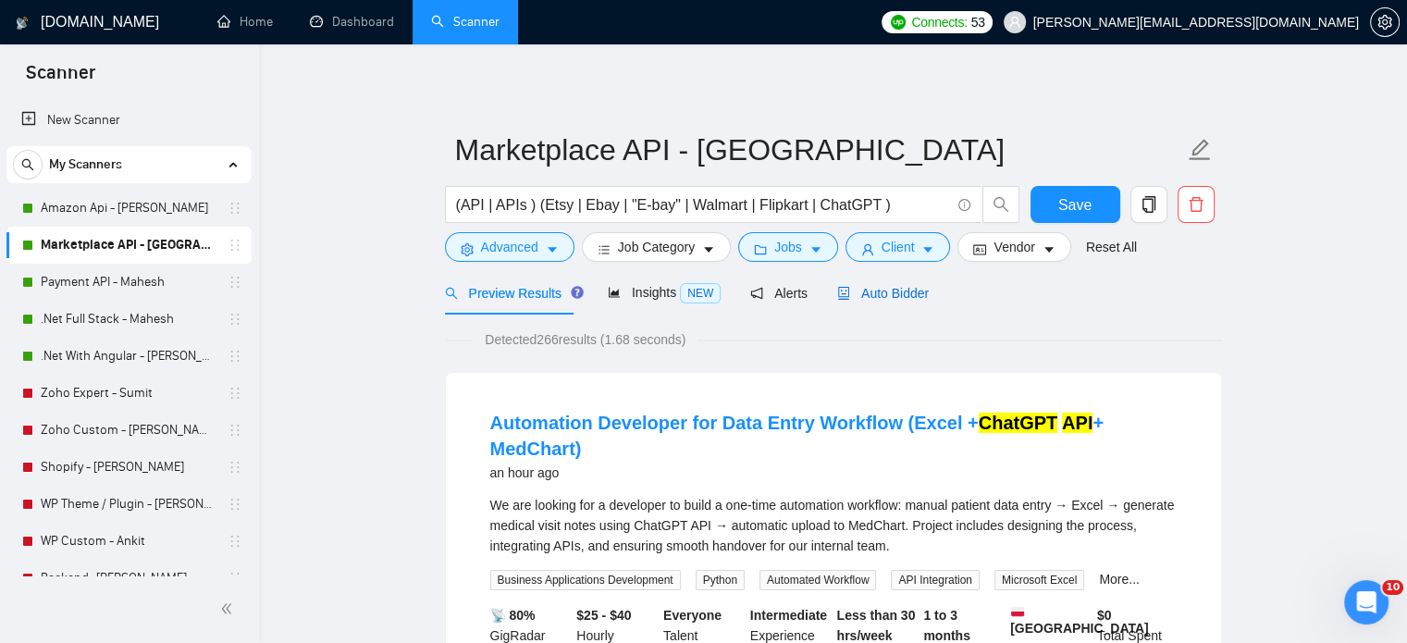
drag, startPoint x: 874, startPoint y: 286, endPoint x: 1229, endPoint y: 351, distance: 361.1
click at [874, 286] on span "Auto Bidder" at bounding box center [883, 293] width 92 height 15
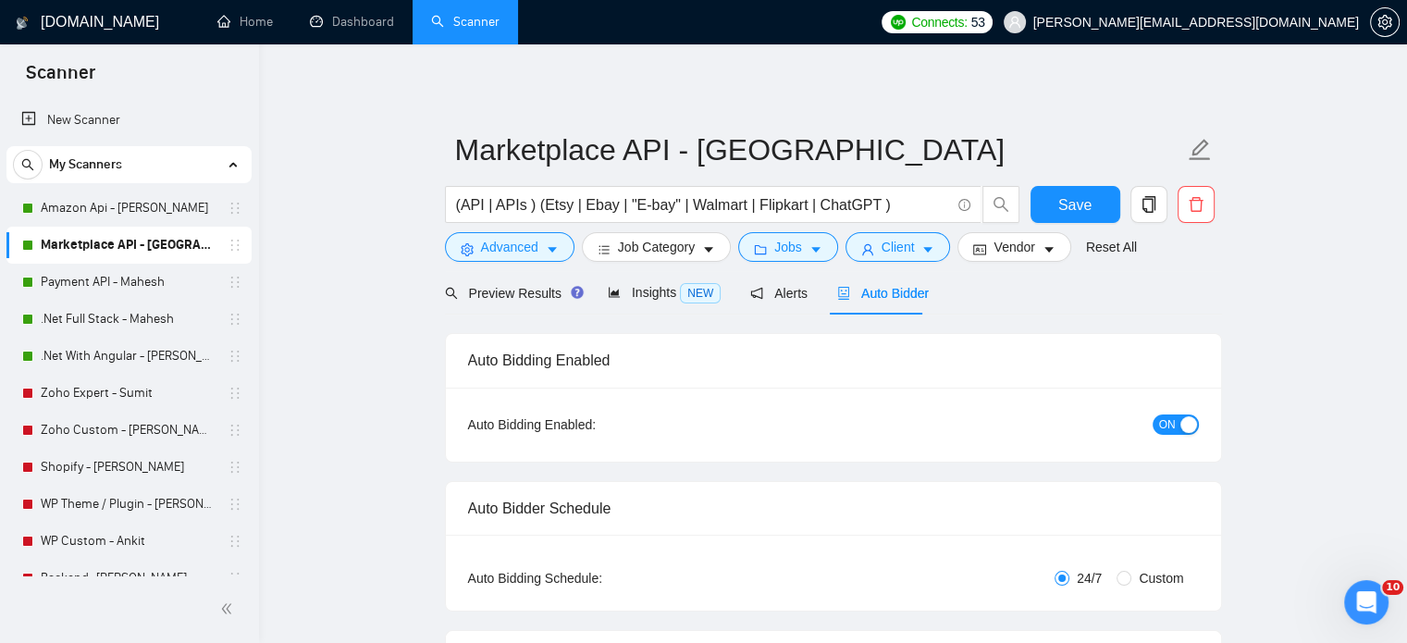
radio input "false"
radio input "true"
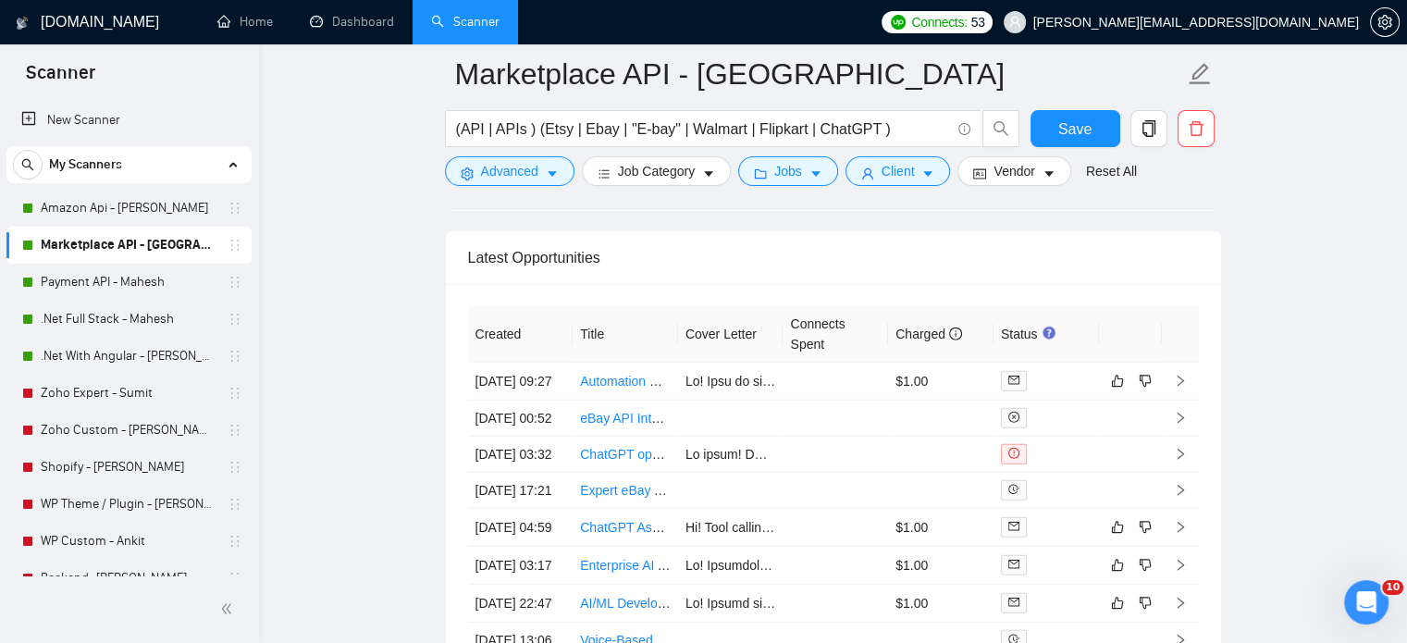
scroll to position [4718, 0]
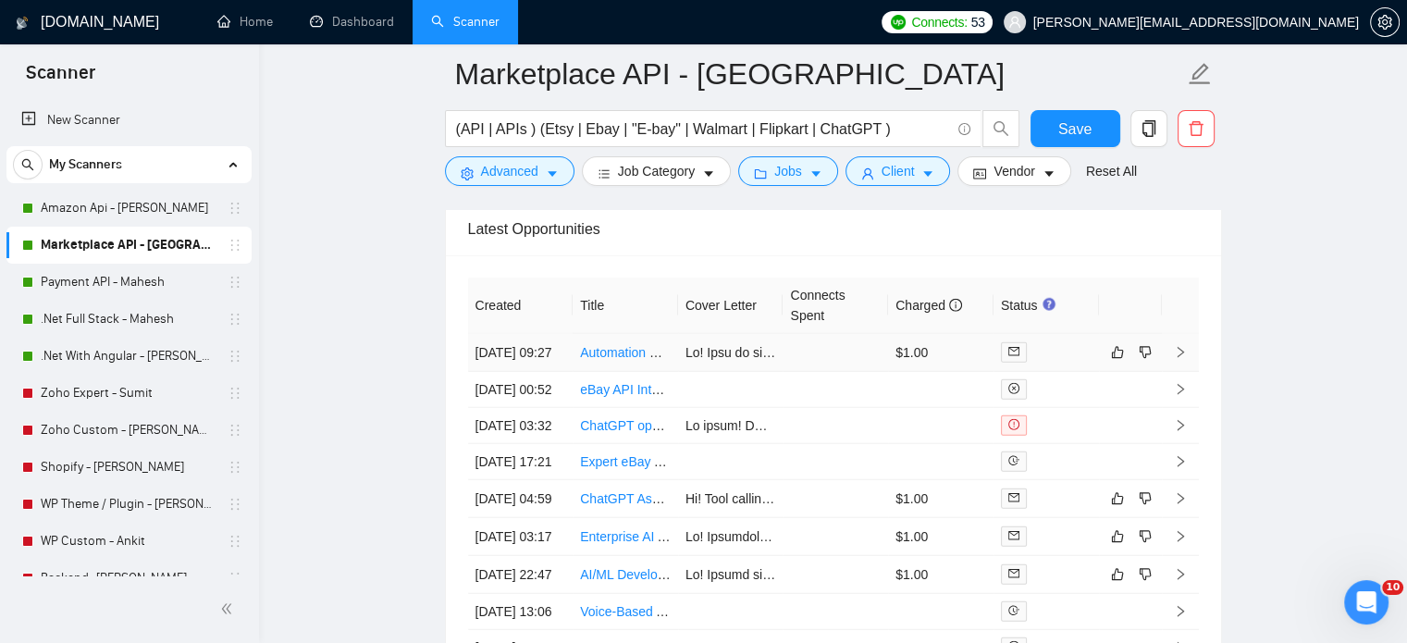
click at [1180, 358] on icon "right" at bounding box center [1180, 352] width 13 height 13
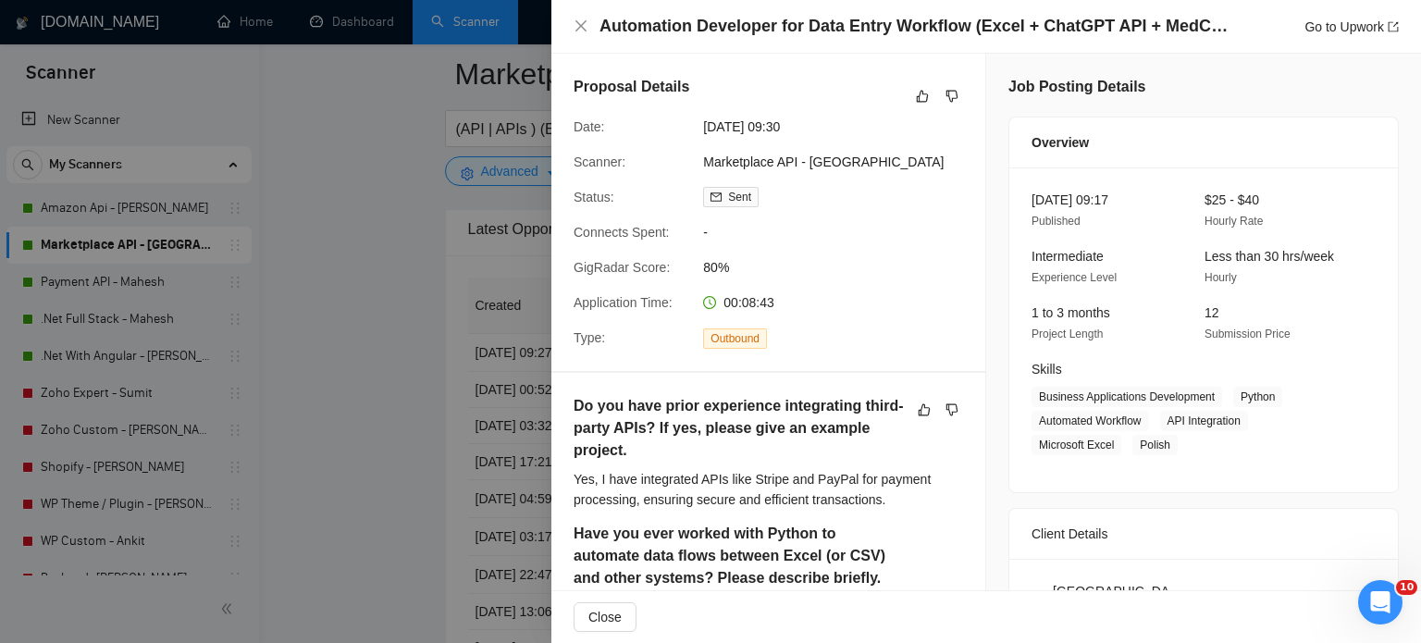
drag, startPoint x: 119, startPoint y: 60, endPoint x: 156, endPoint y: 129, distance: 77.8
click at [119, 60] on div at bounding box center [710, 321] width 1421 height 643
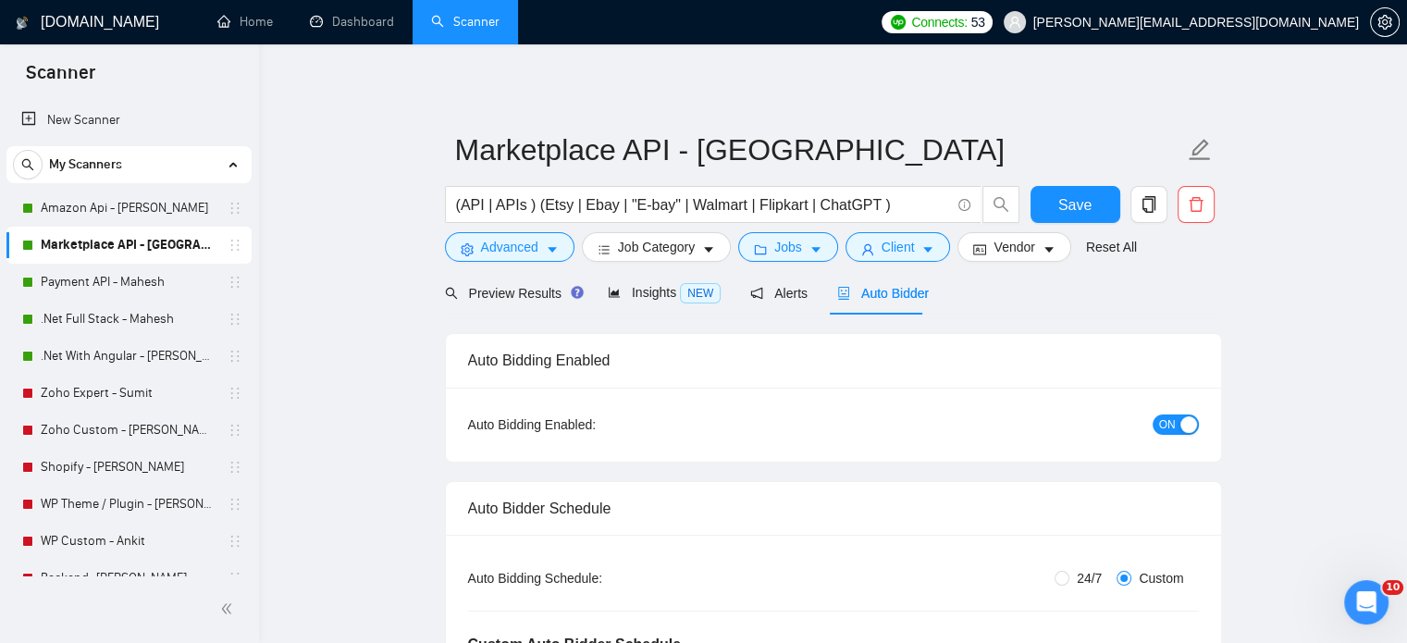
click at [143, 224] on link "Amazon Api - [PERSON_NAME]" at bounding box center [129, 208] width 176 height 37
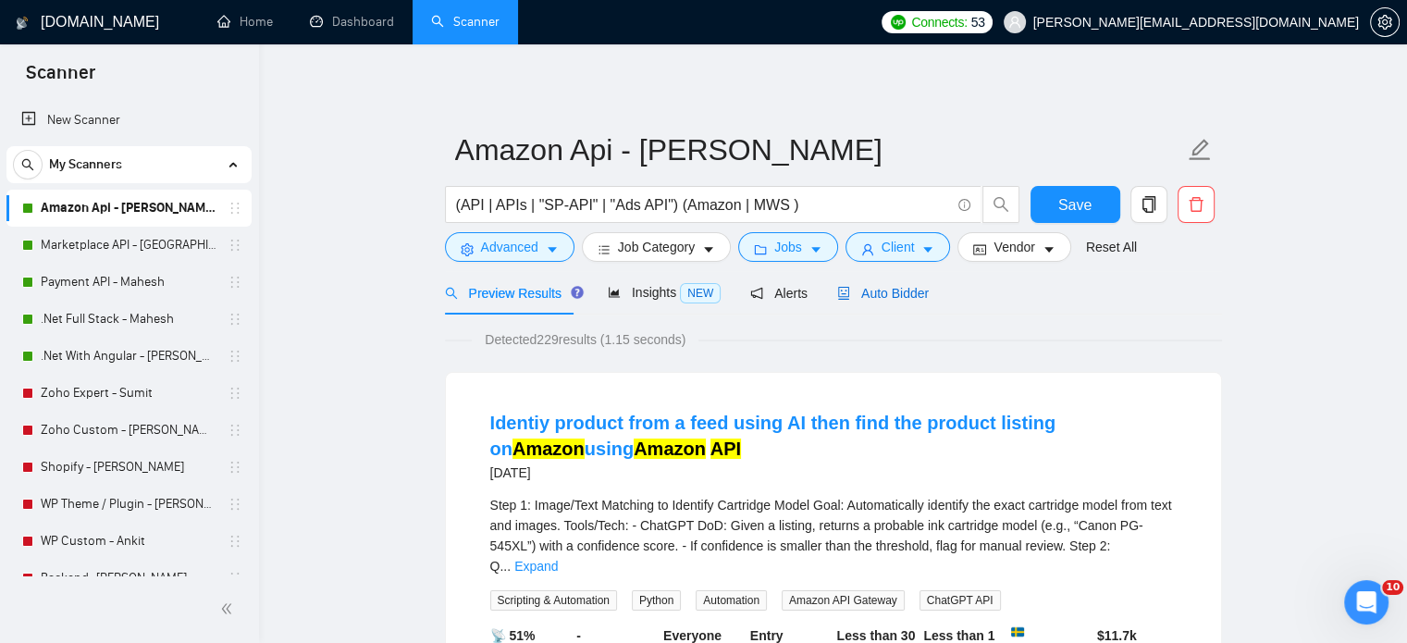
click at [892, 292] on span "Auto Bidder" at bounding box center [883, 293] width 92 height 15
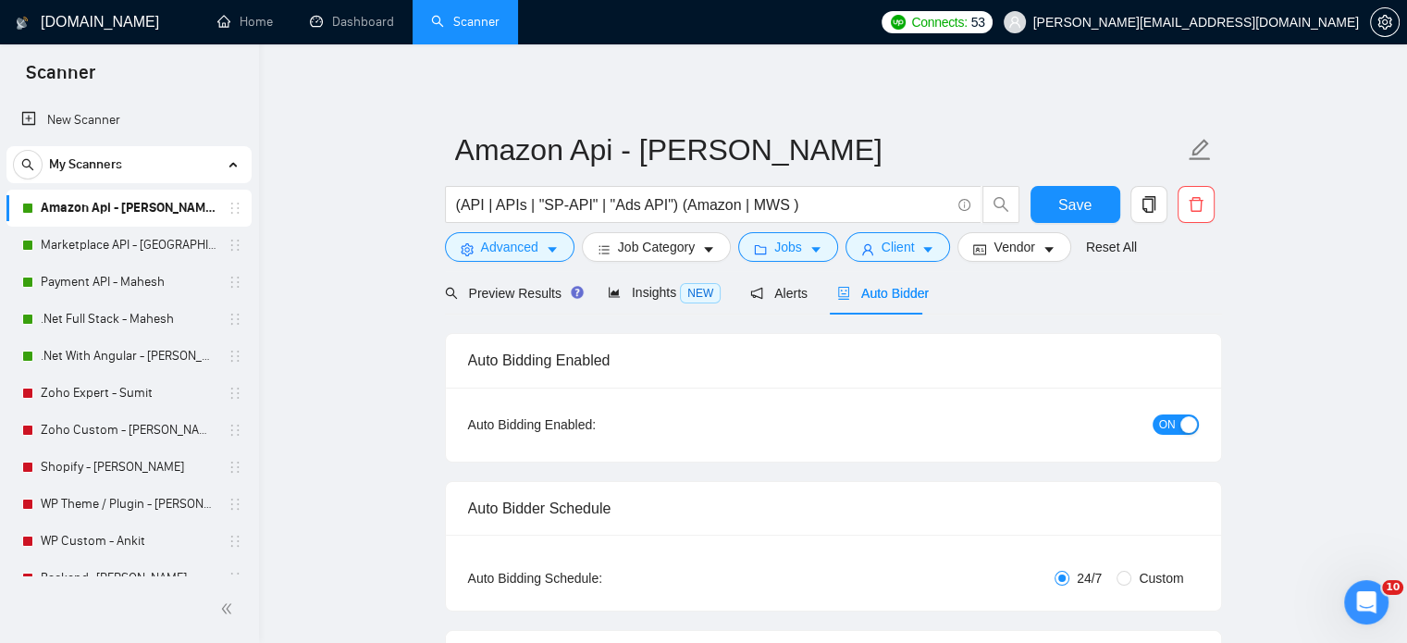
radio input "false"
radio input "true"
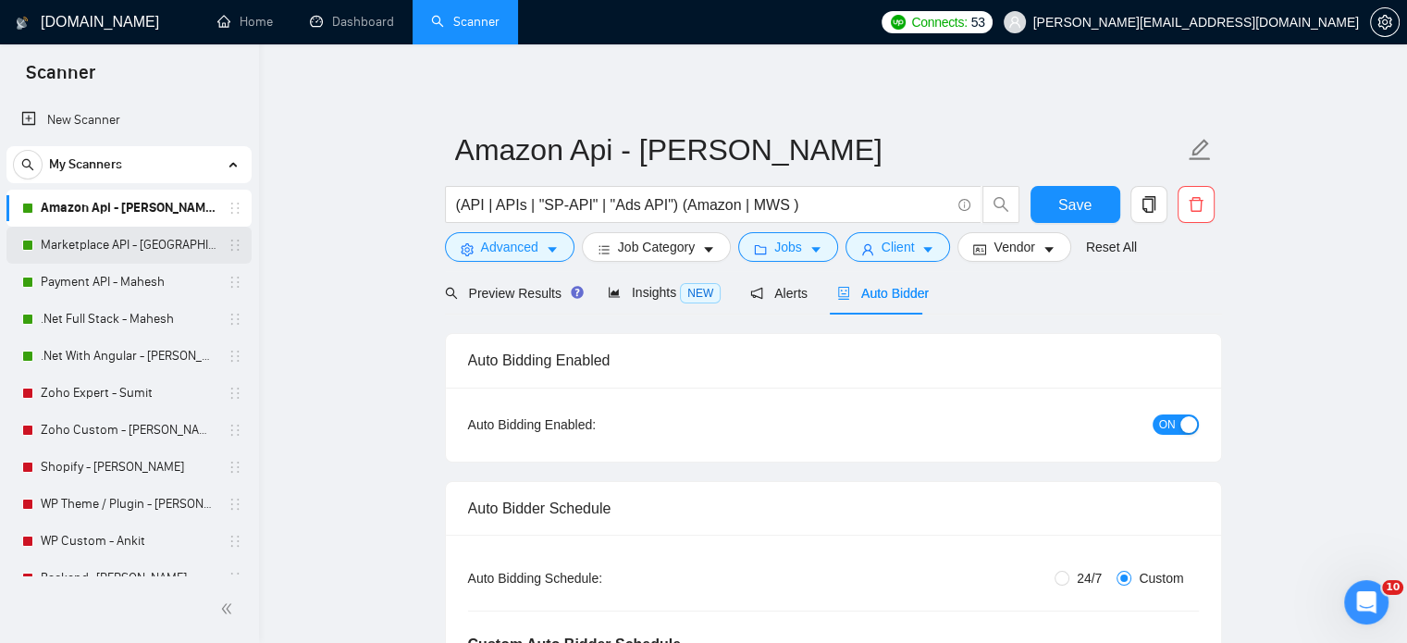
click at [138, 247] on link "Marketplace API - [GEOGRAPHIC_DATA]" at bounding box center [129, 245] width 176 height 37
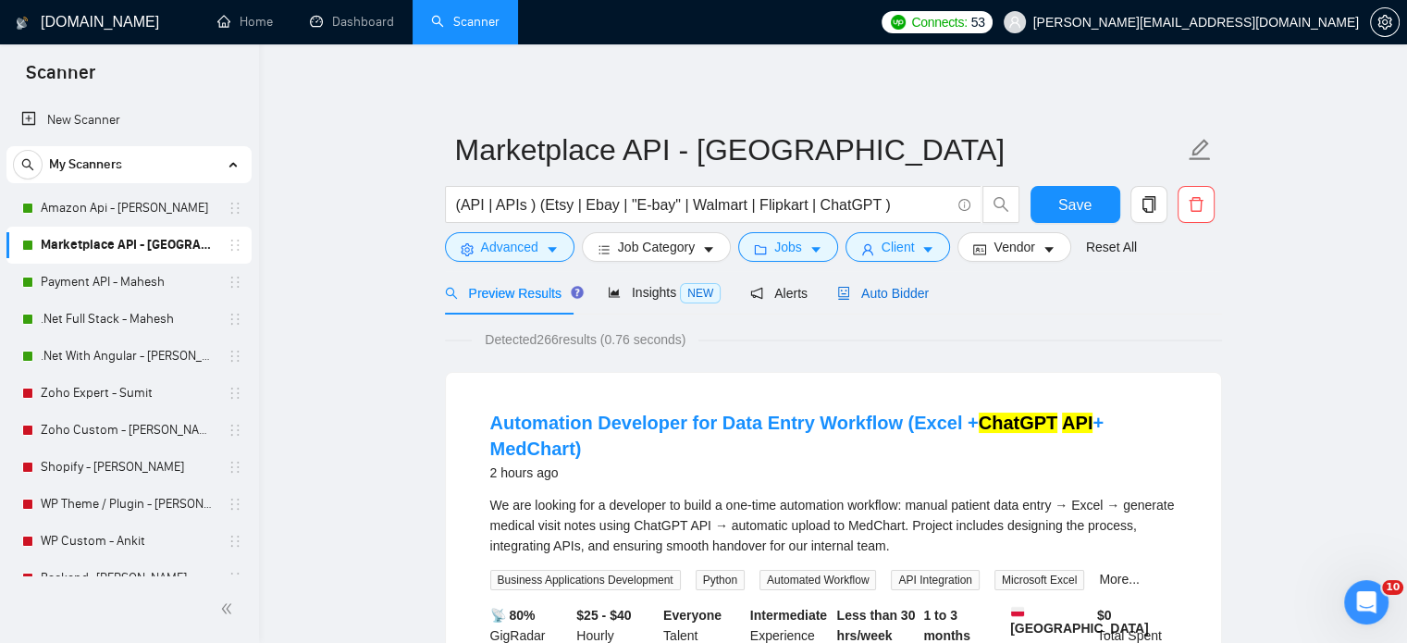
click at [882, 291] on span "Auto Bidder" at bounding box center [883, 293] width 92 height 15
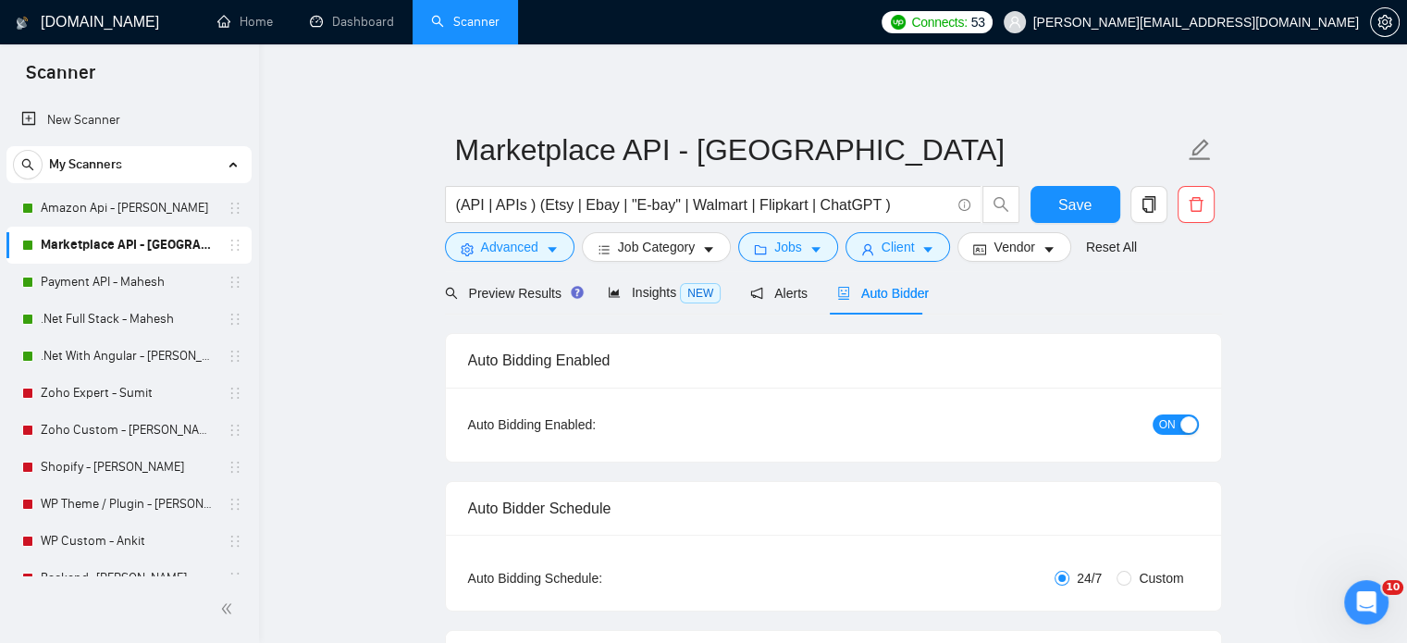
radio input "false"
radio input "true"
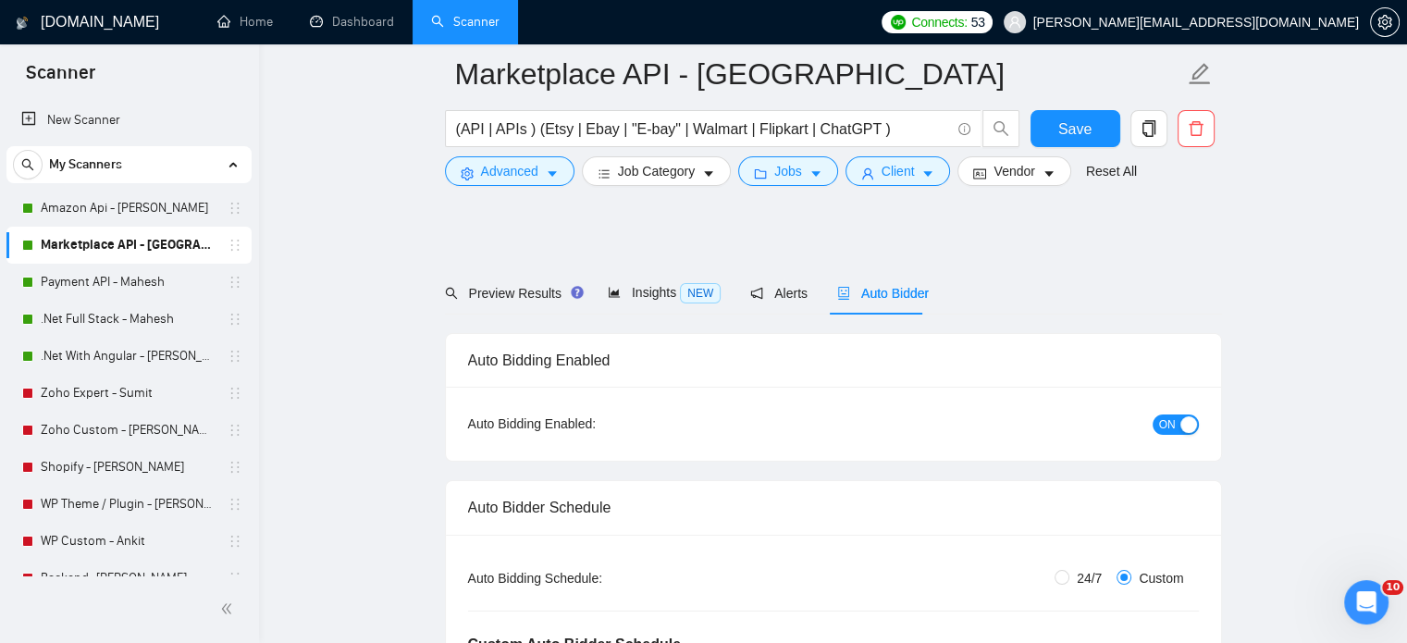
scroll to position [463, 0]
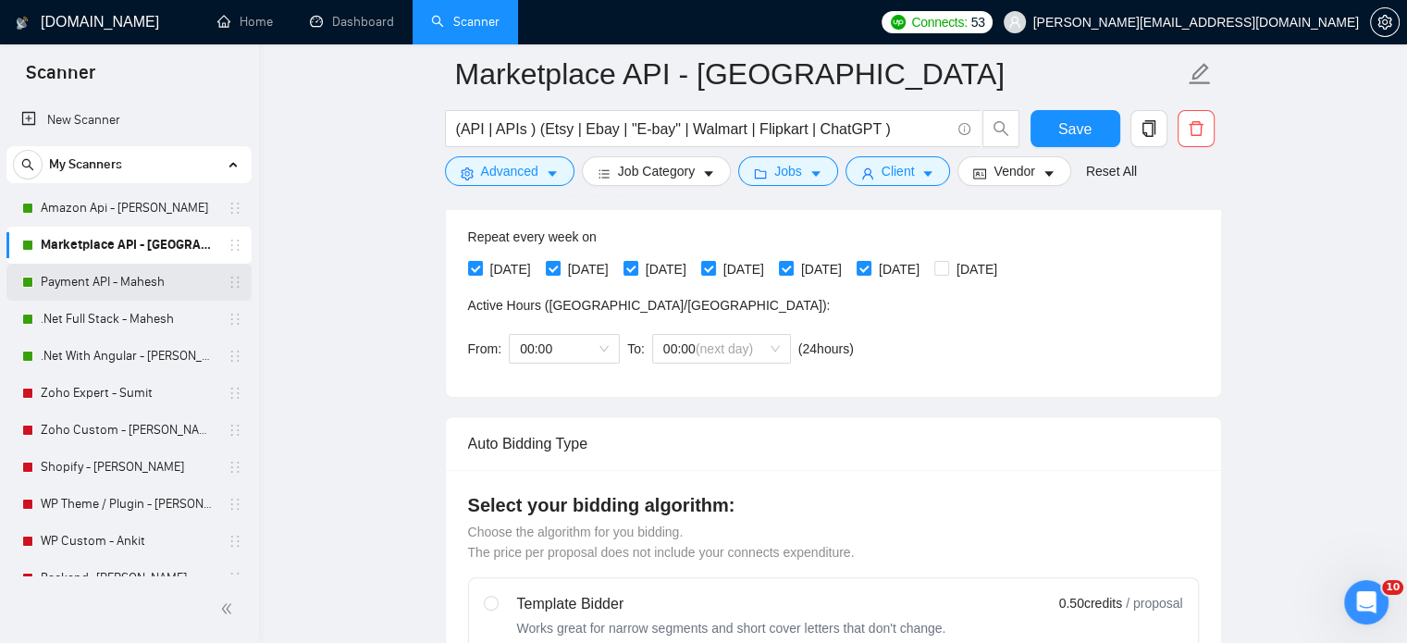
click at [107, 280] on link "Payment API - Mahesh" at bounding box center [129, 282] width 176 height 37
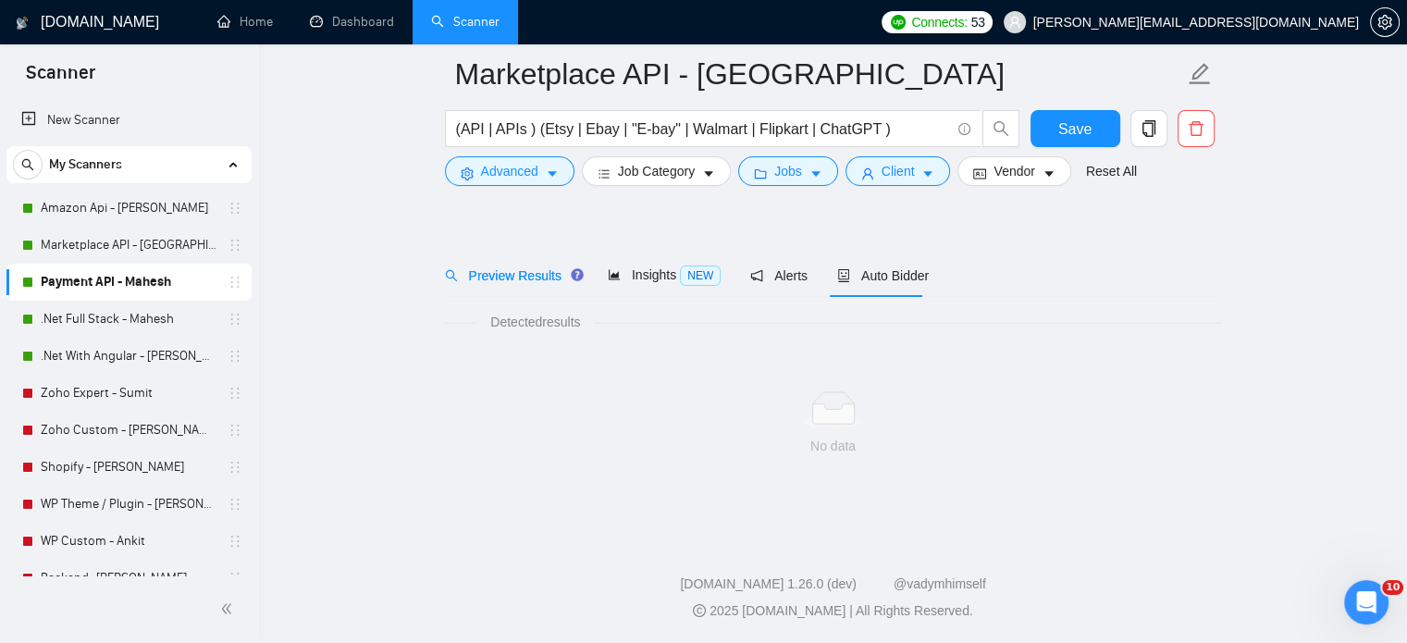
scroll to position [32, 0]
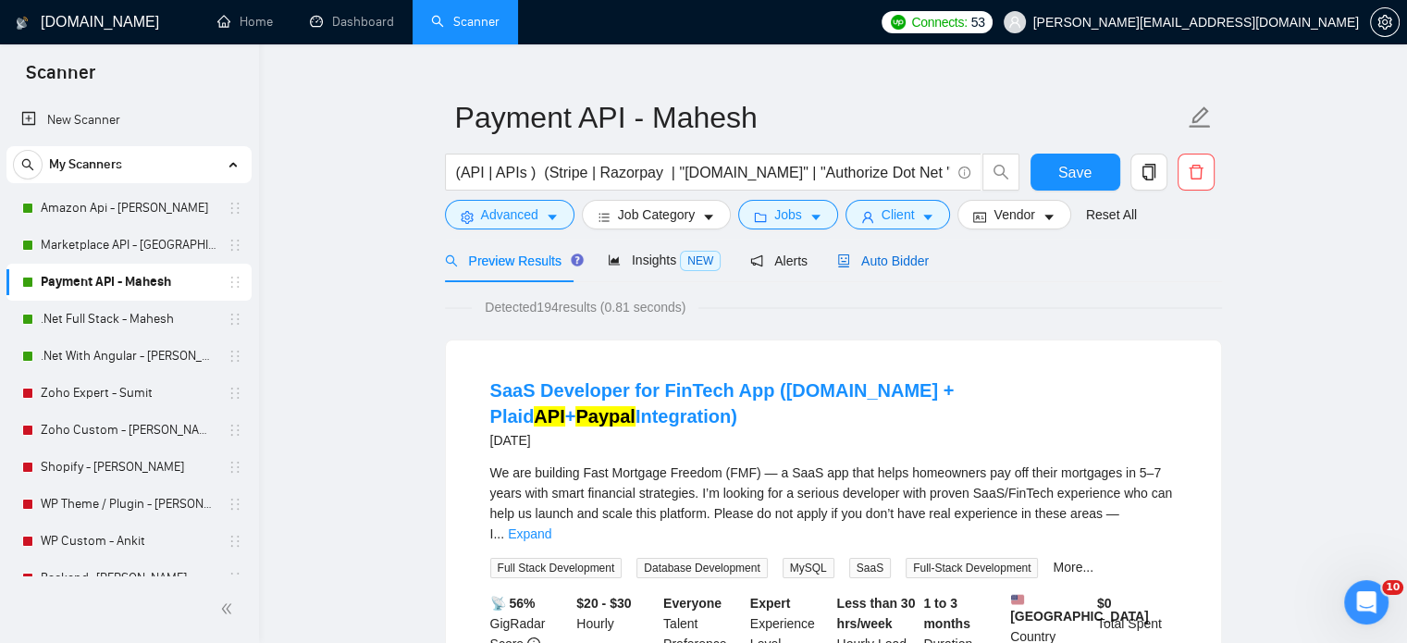
click at [873, 261] on span "Auto Bidder" at bounding box center [883, 260] width 92 height 15
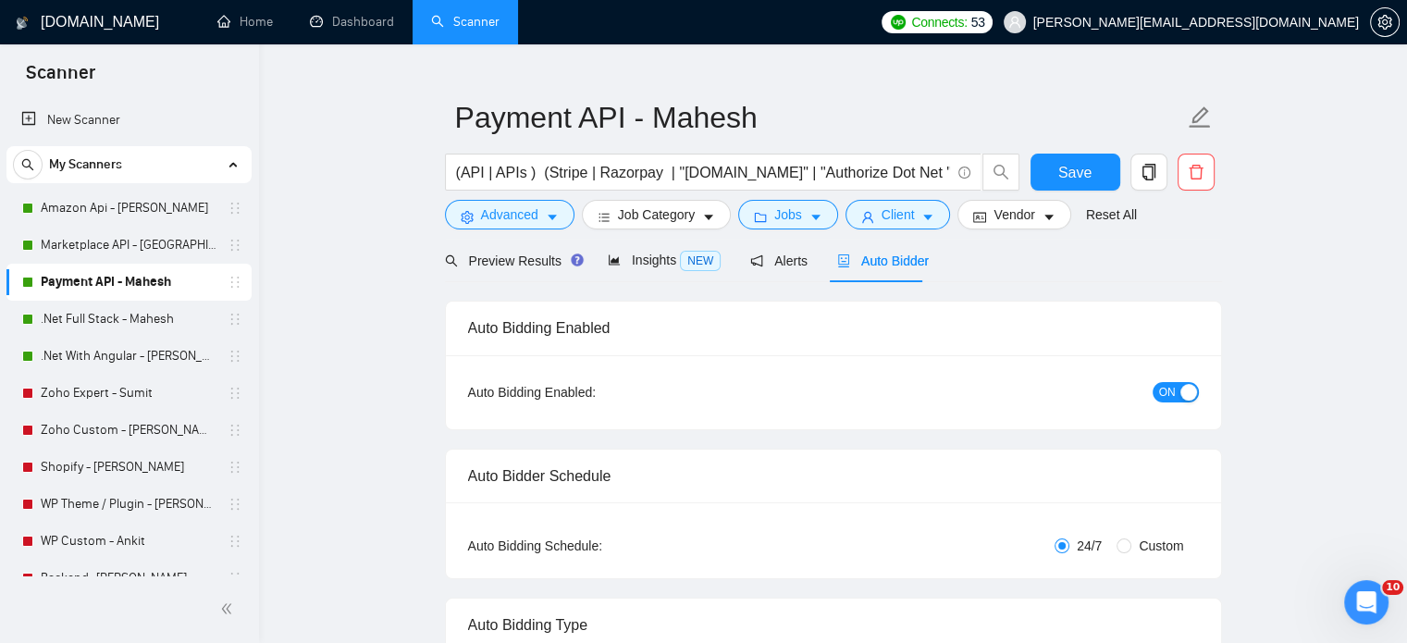
radio input "false"
radio input "true"
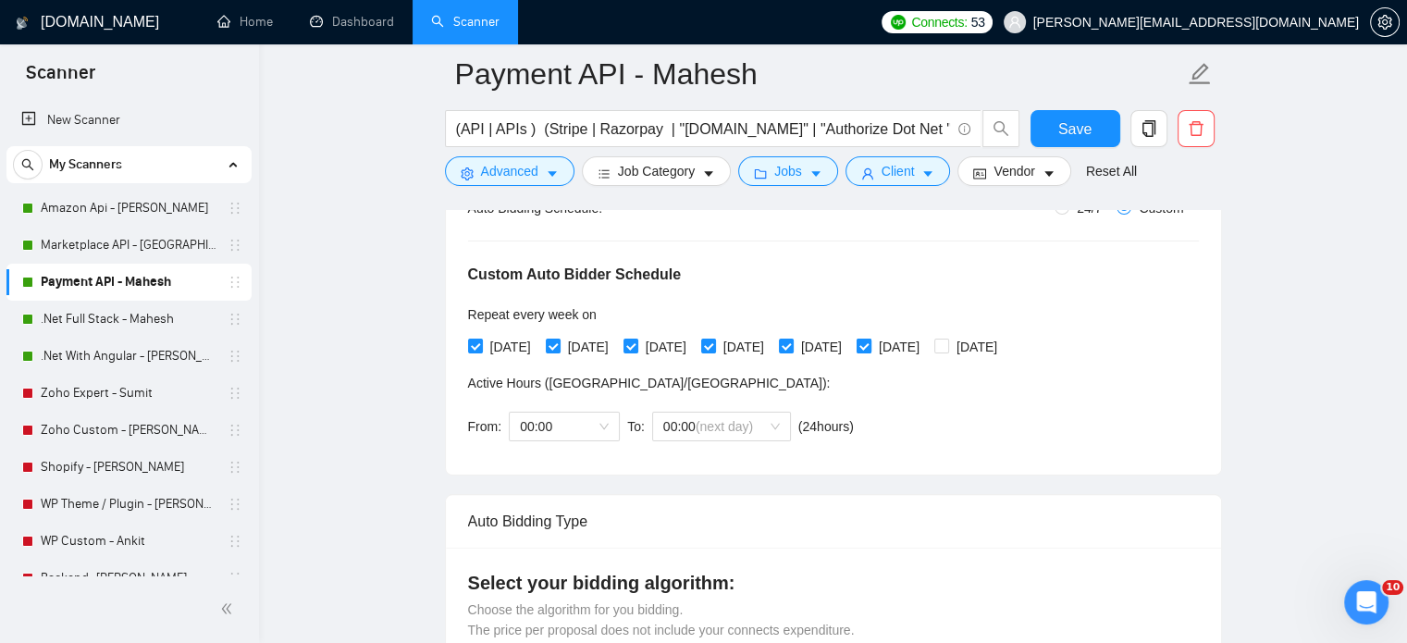
scroll to position [402, 0]
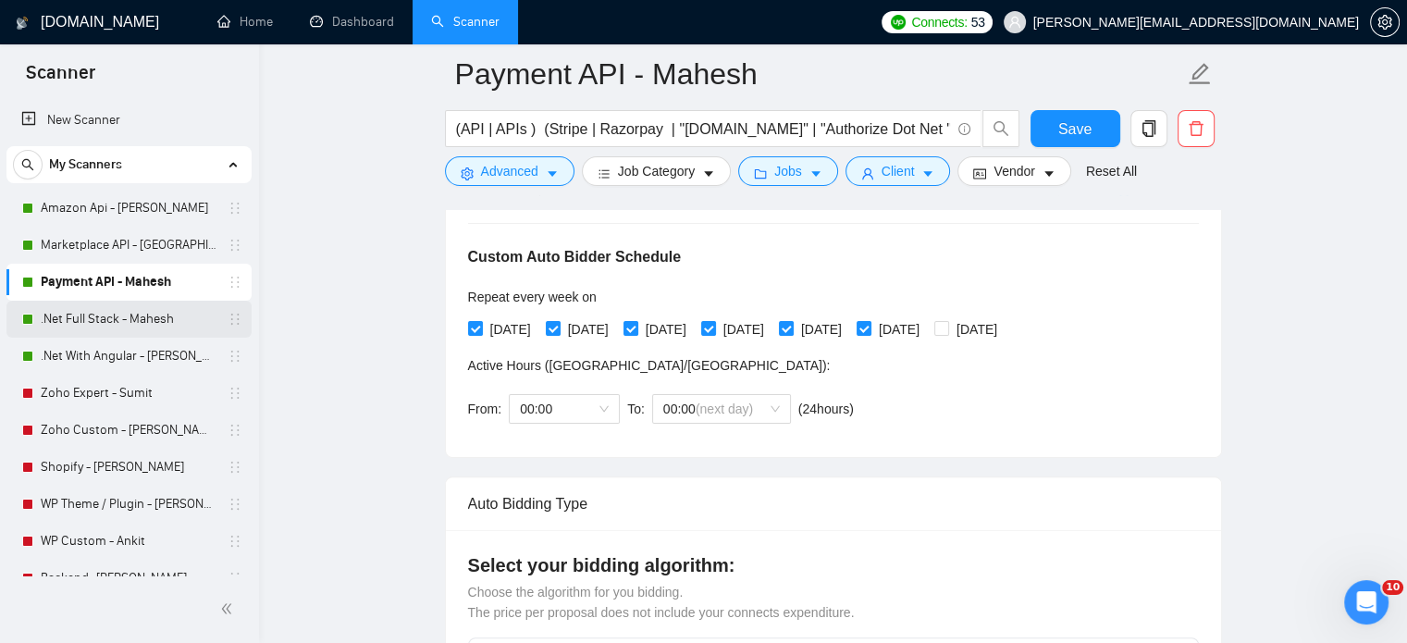
click at [86, 315] on link ".Net Full Stack - Mahesh" at bounding box center [129, 319] width 176 height 37
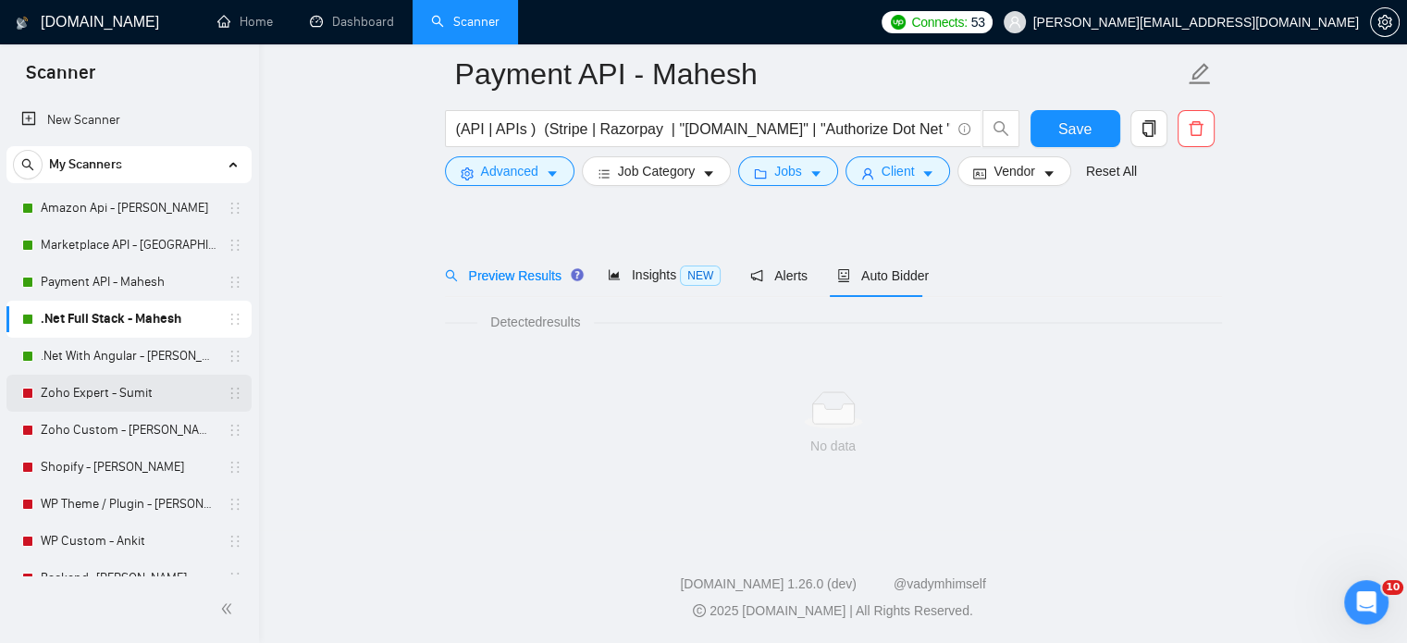
scroll to position [32, 0]
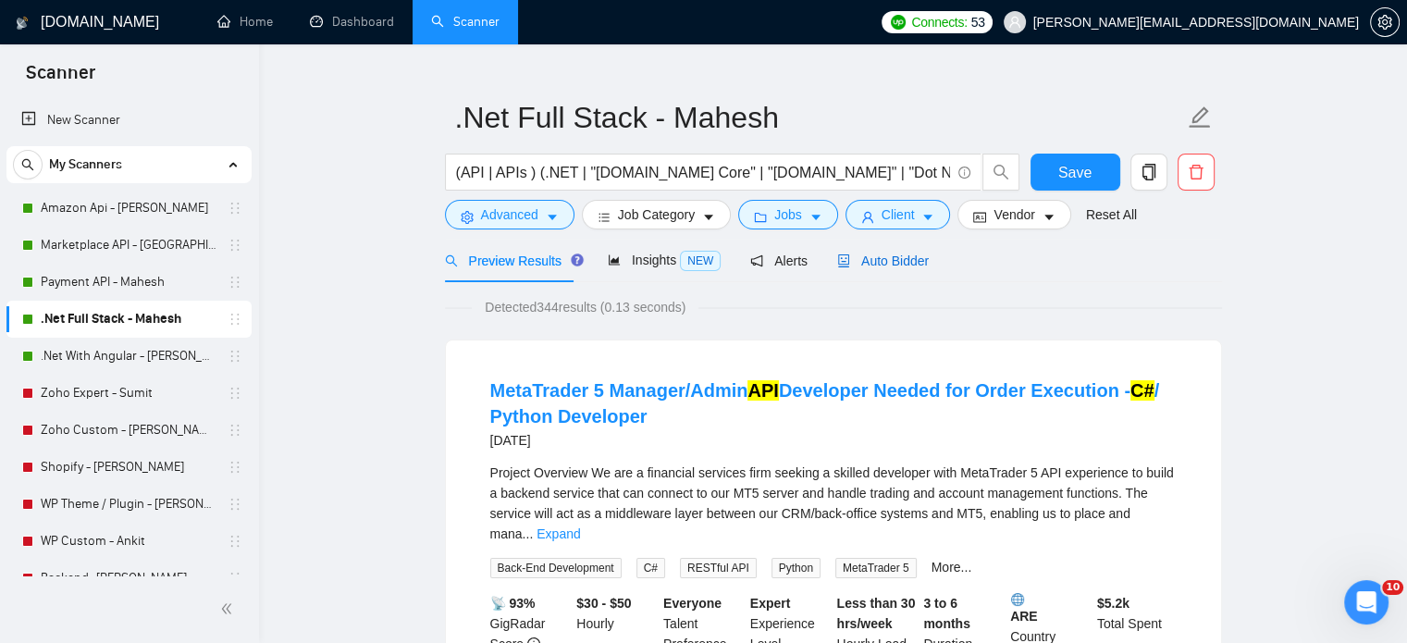
click at [877, 259] on span "Auto Bidder" at bounding box center [883, 260] width 92 height 15
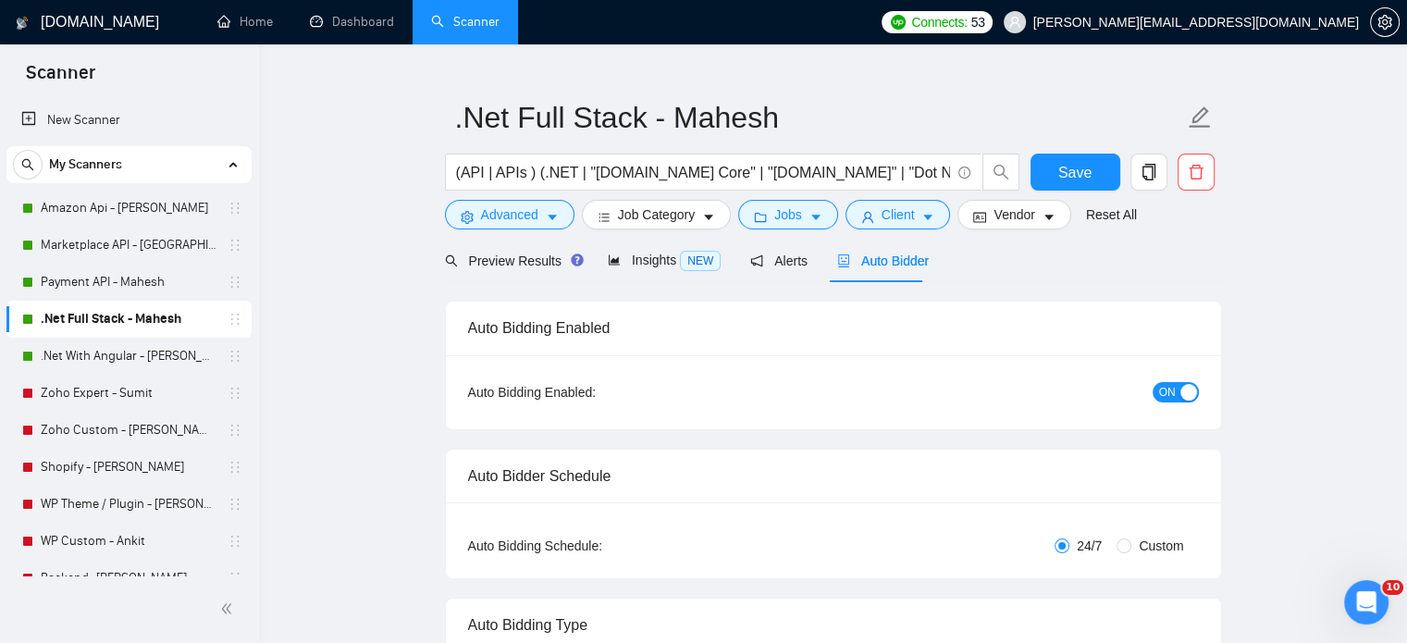
radio input "false"
radio input "true"
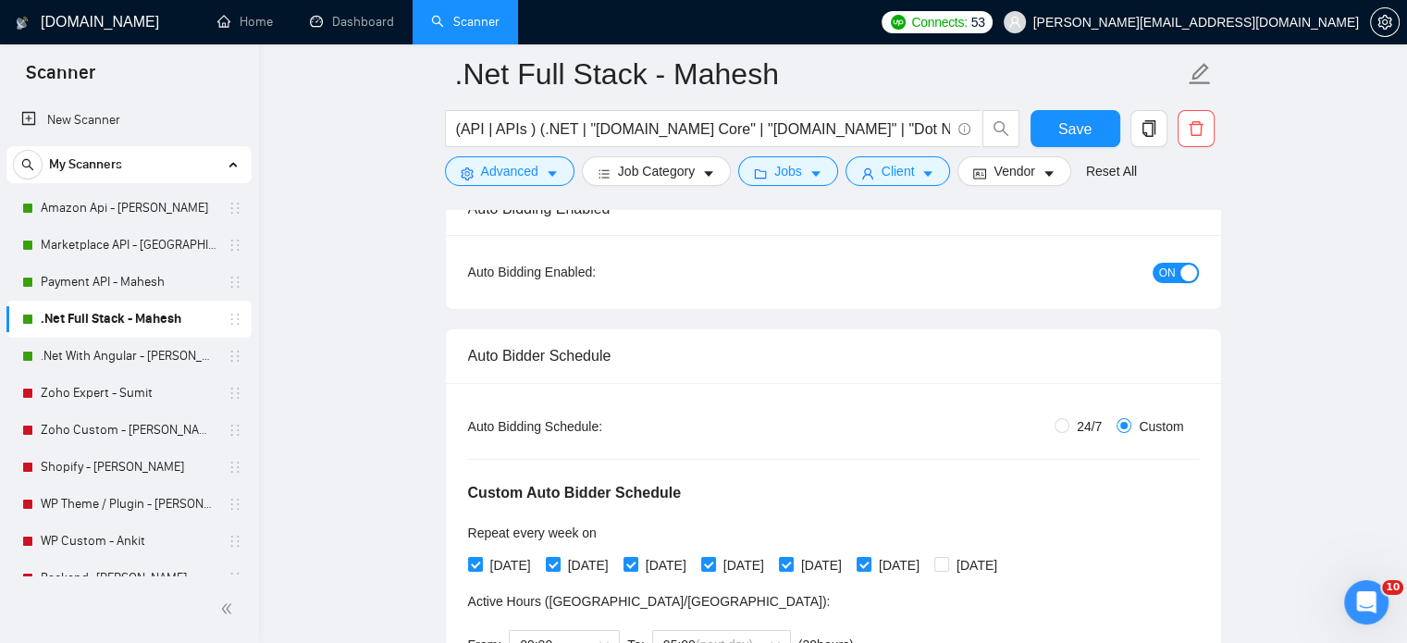
scroll to position [402, 0]
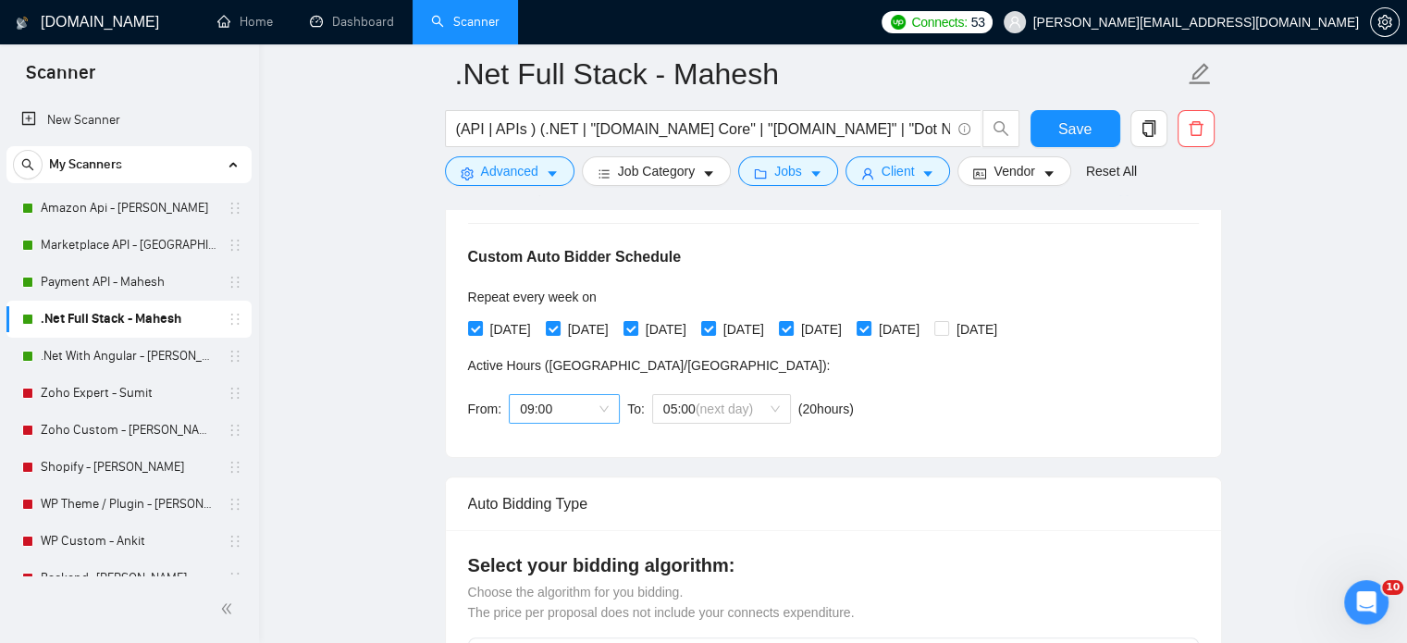
click at [599, 406] on span "09:00" at bounding box center [564, 409] width 89 height 28
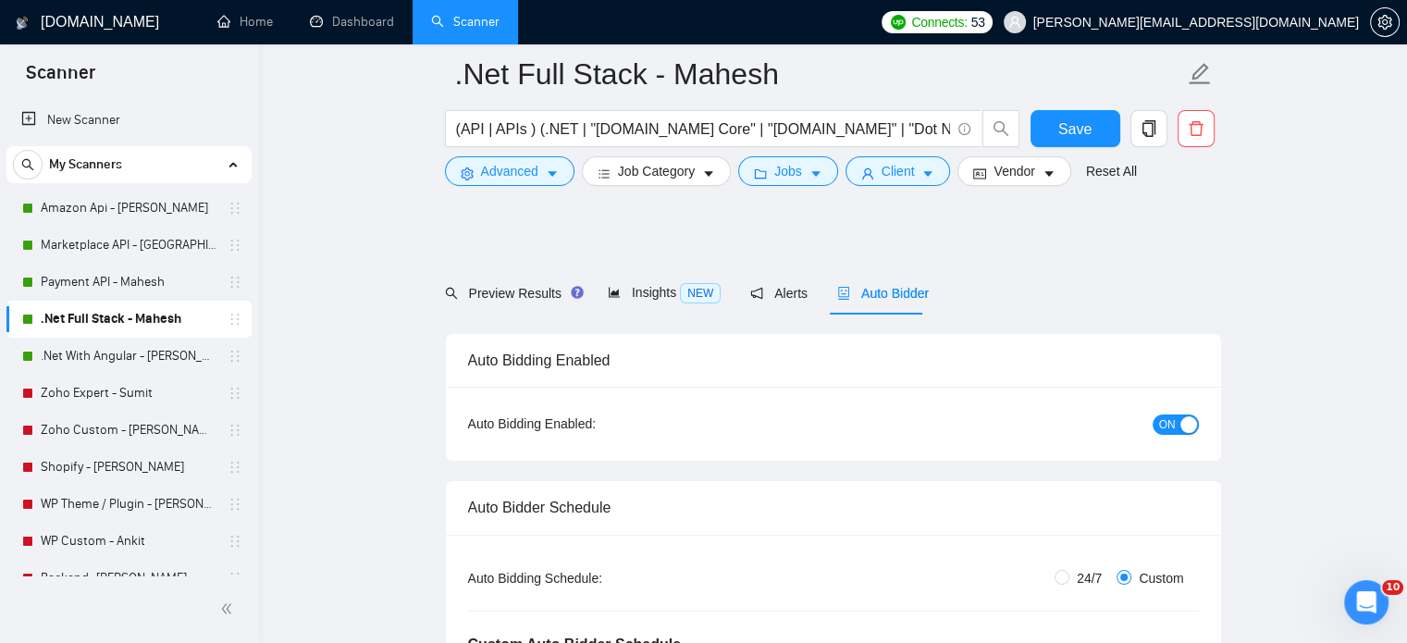
scroll to position [278, 0]
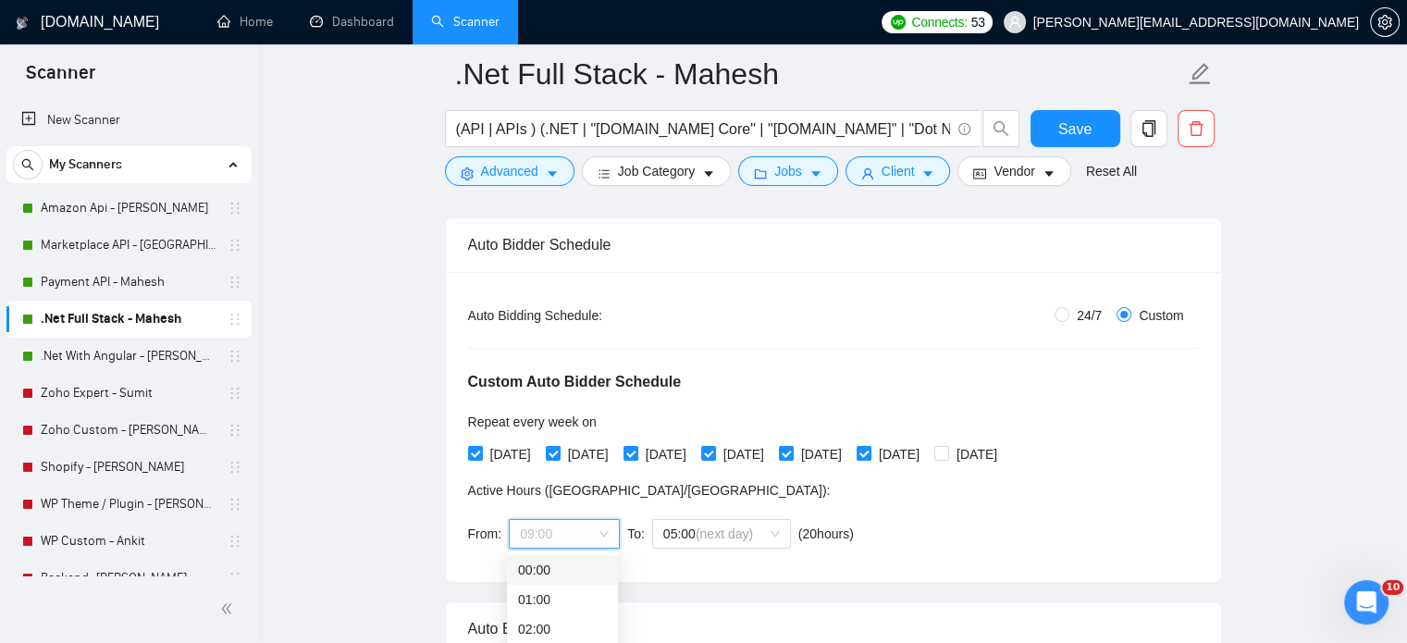
click at [529, 570] on div "00:00" at bounding box center [562, 570] width 89 height 20
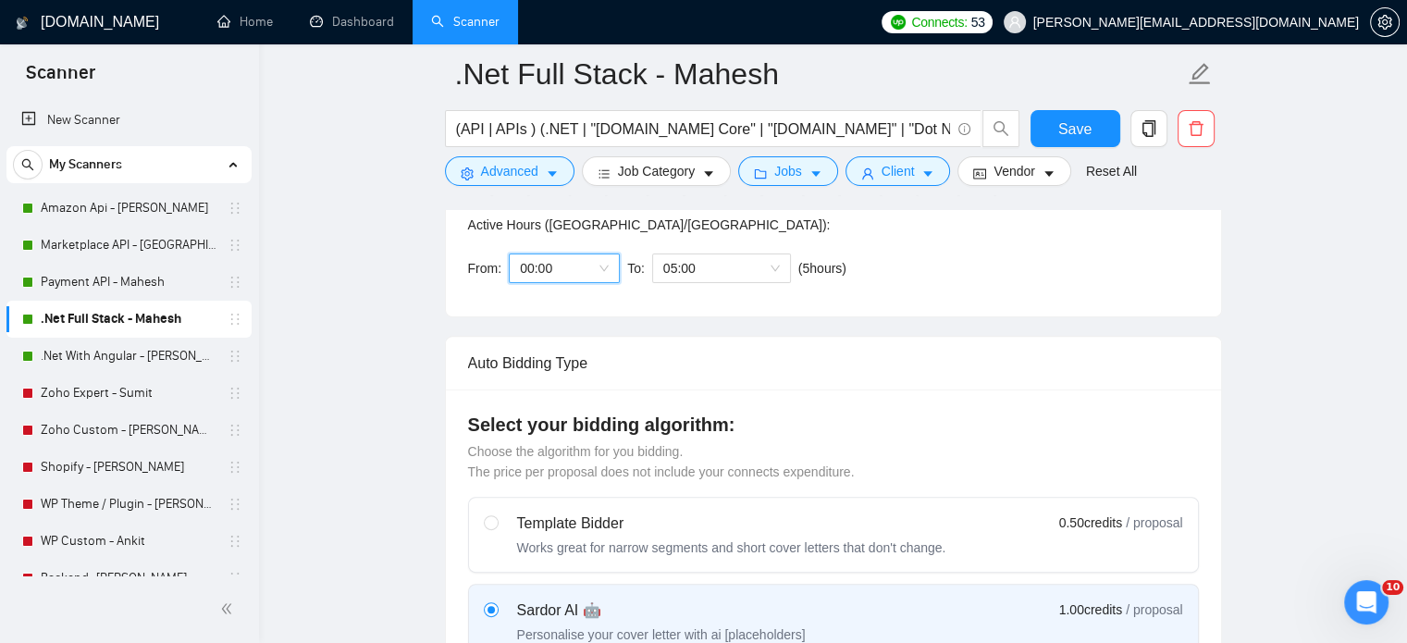
scroll to position [555, 0]
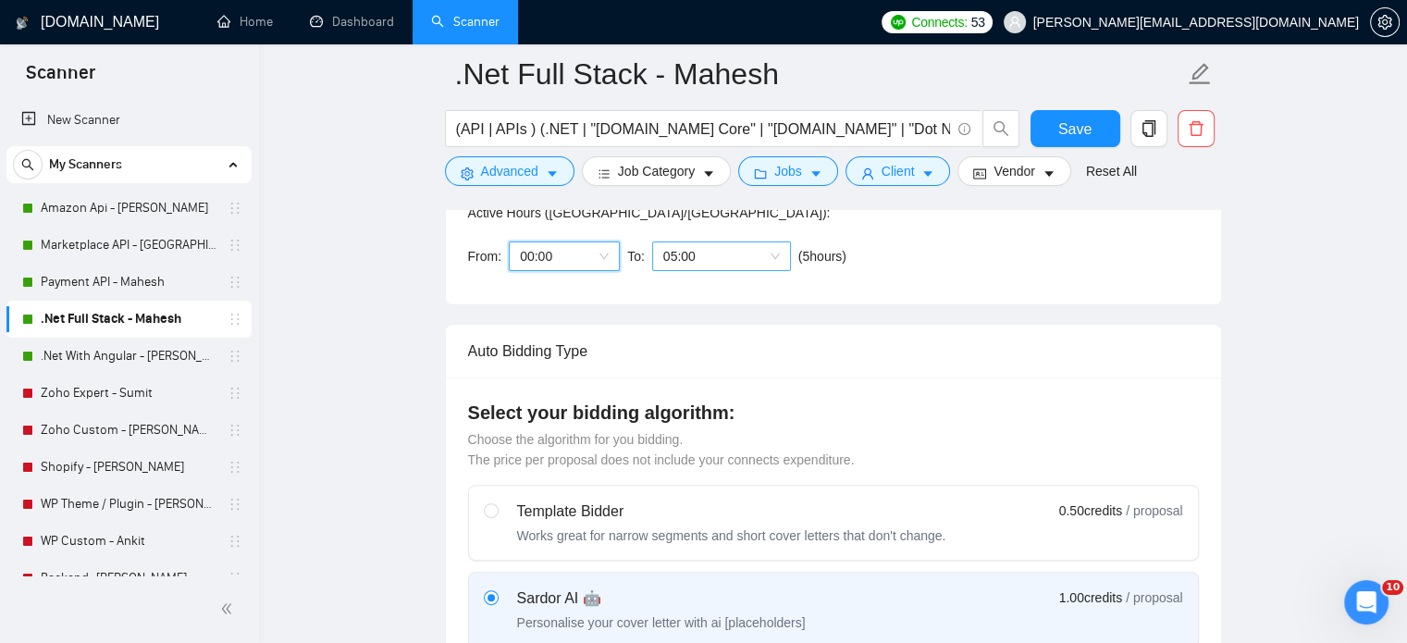
click at [779, 253] on div "05:00" at bounding box center [721, 256] width 139 height 30
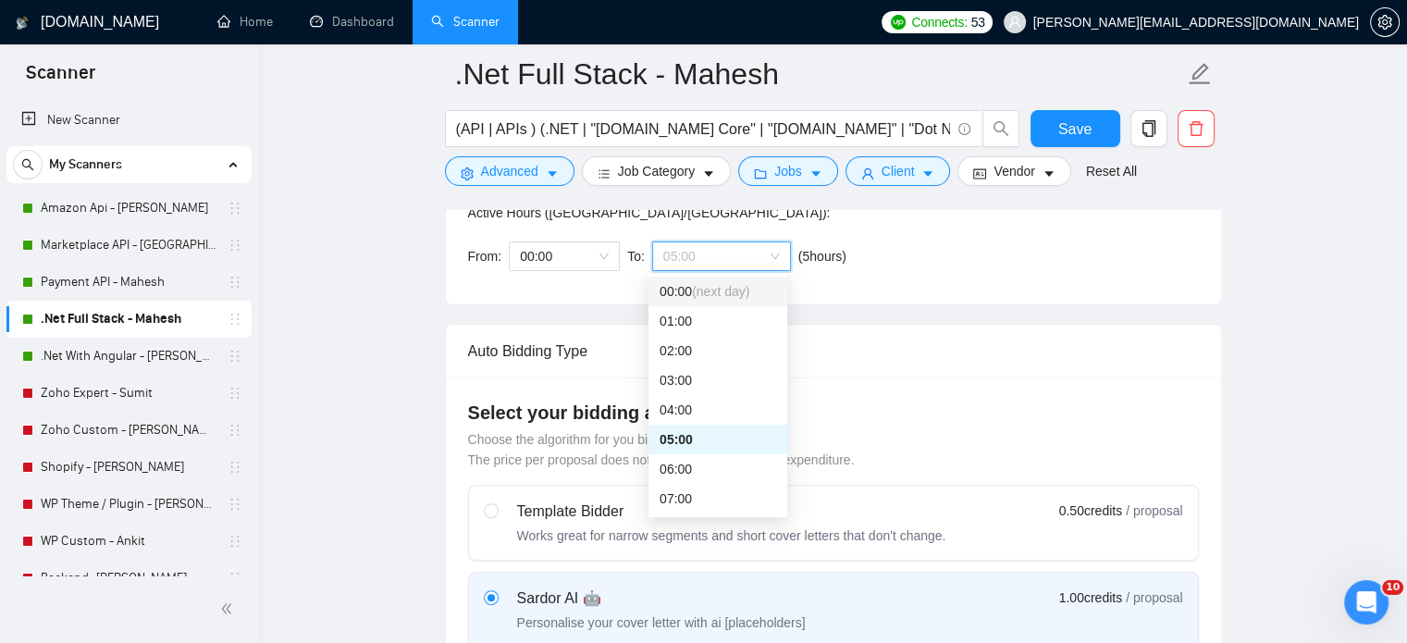
click at [696, 291] on span "(next day)" at bounding box center [720, 291] width 57 height 15
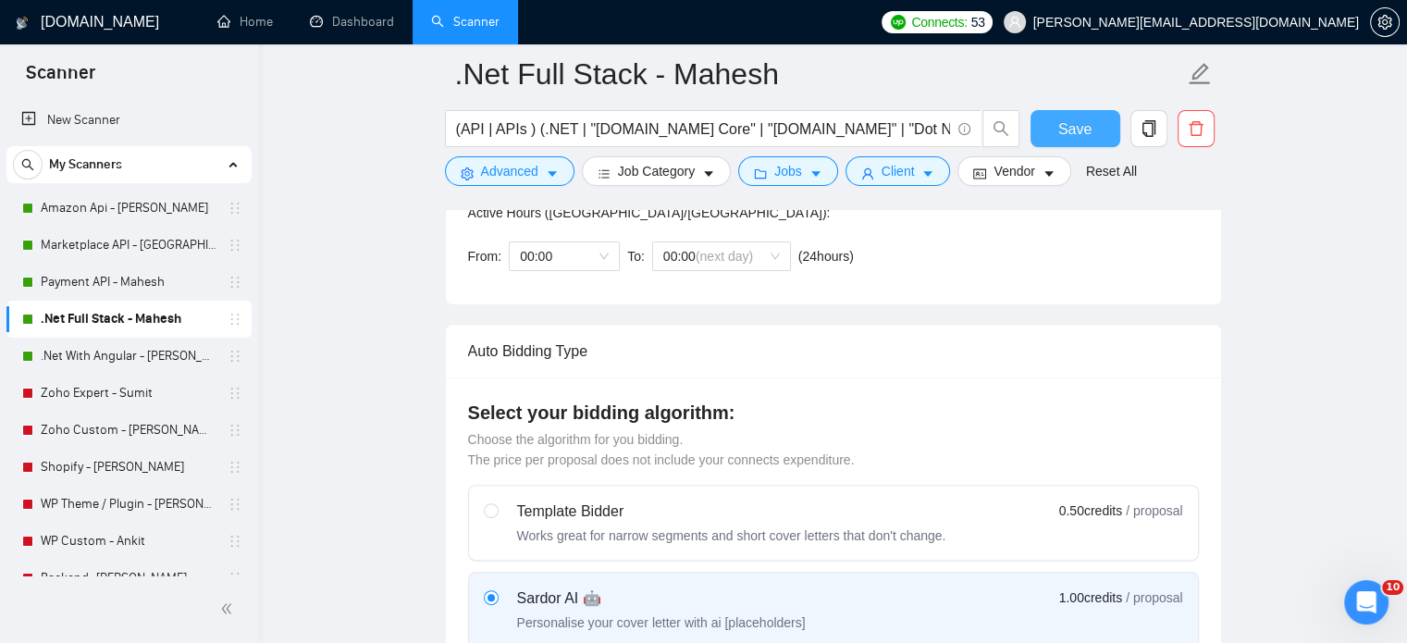
click at [1068, 140] on span "Save" at bounding box center [1074, 128] width 33 height 23
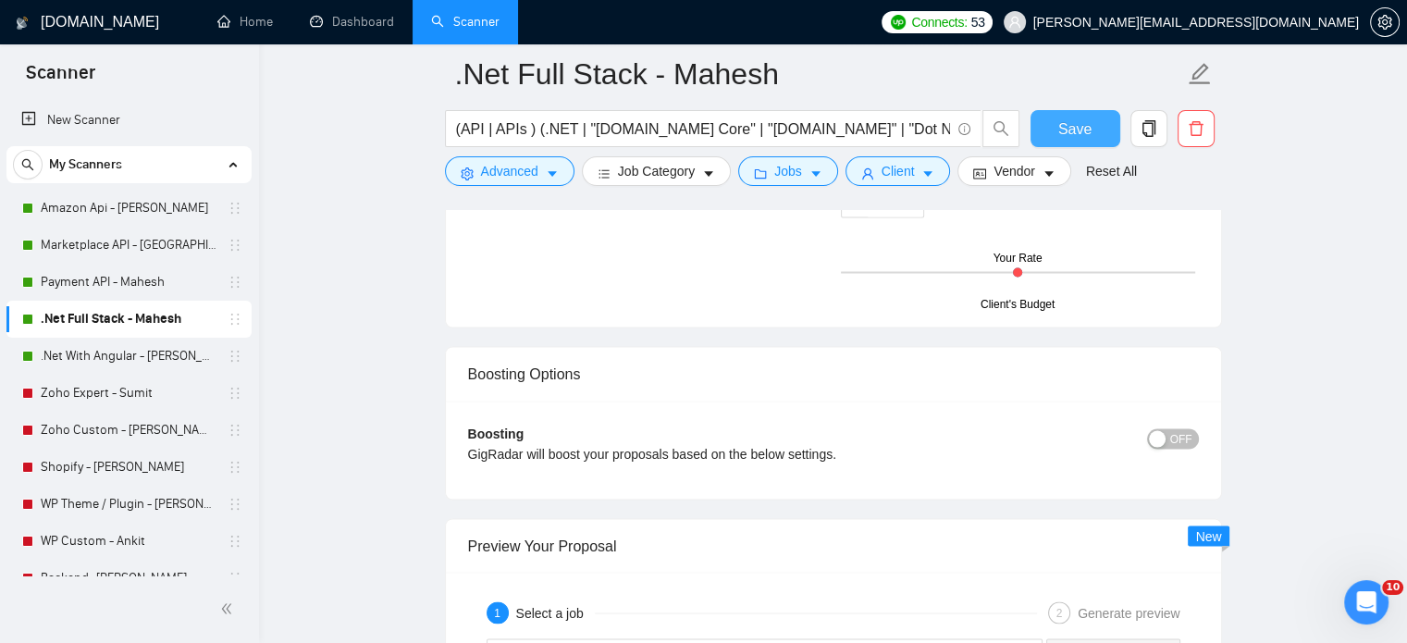
scroll to position [3515, 0]
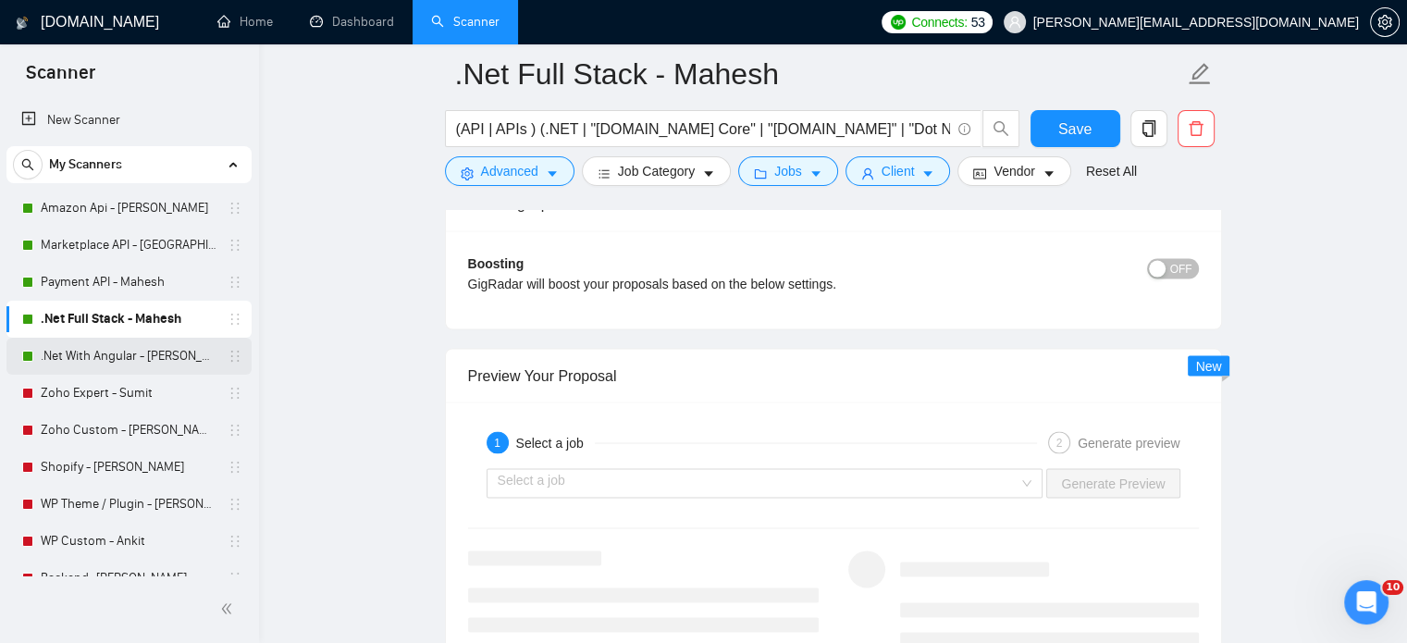
click at [159, 360] on link ".Net With Angular - [PERSON_NAME]" at bounding box center [129, 356] width 176 height 37
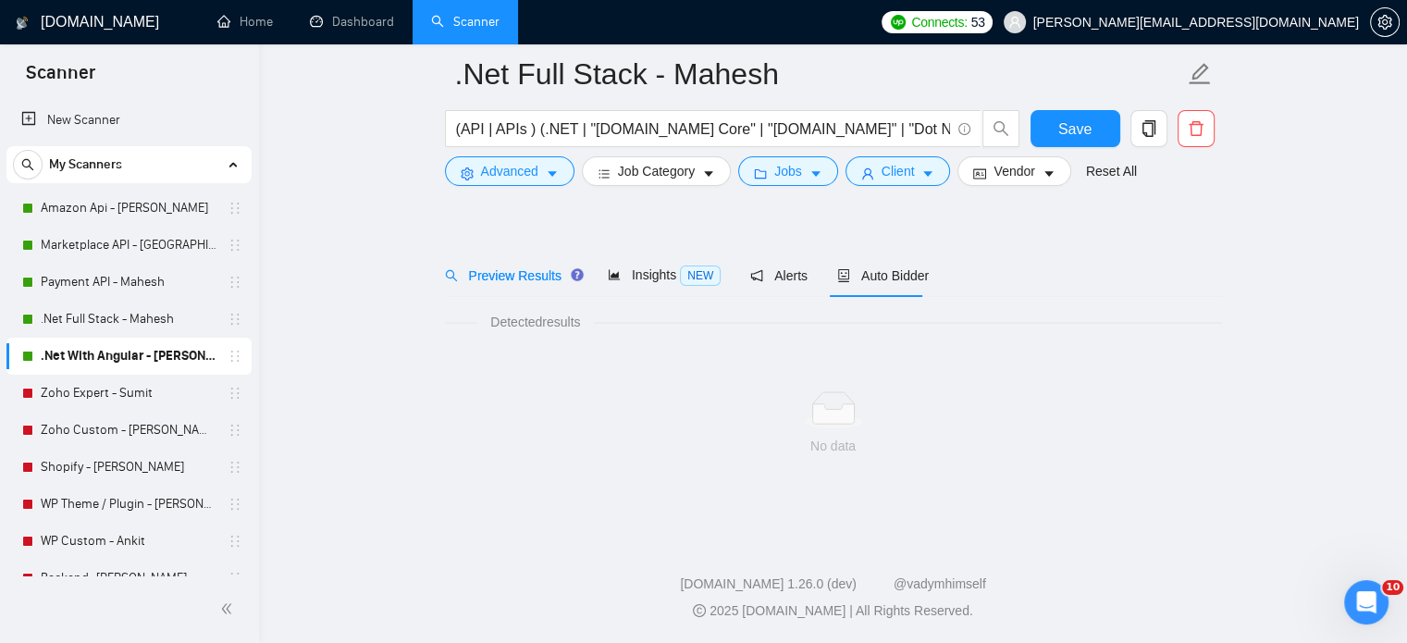
scroll to position [32, 0]
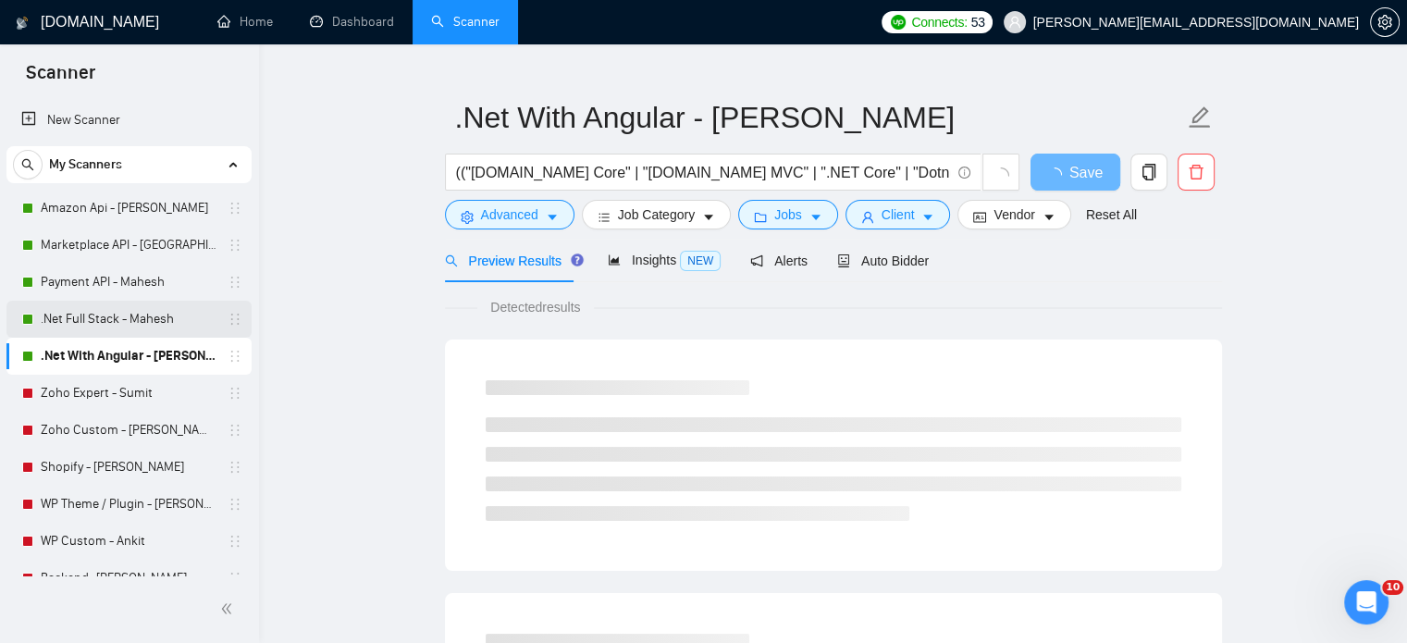
click at [148, 325] on link ".Net Full Stack - Mahesh" at bounding box center [129, 319] width 176 height 37
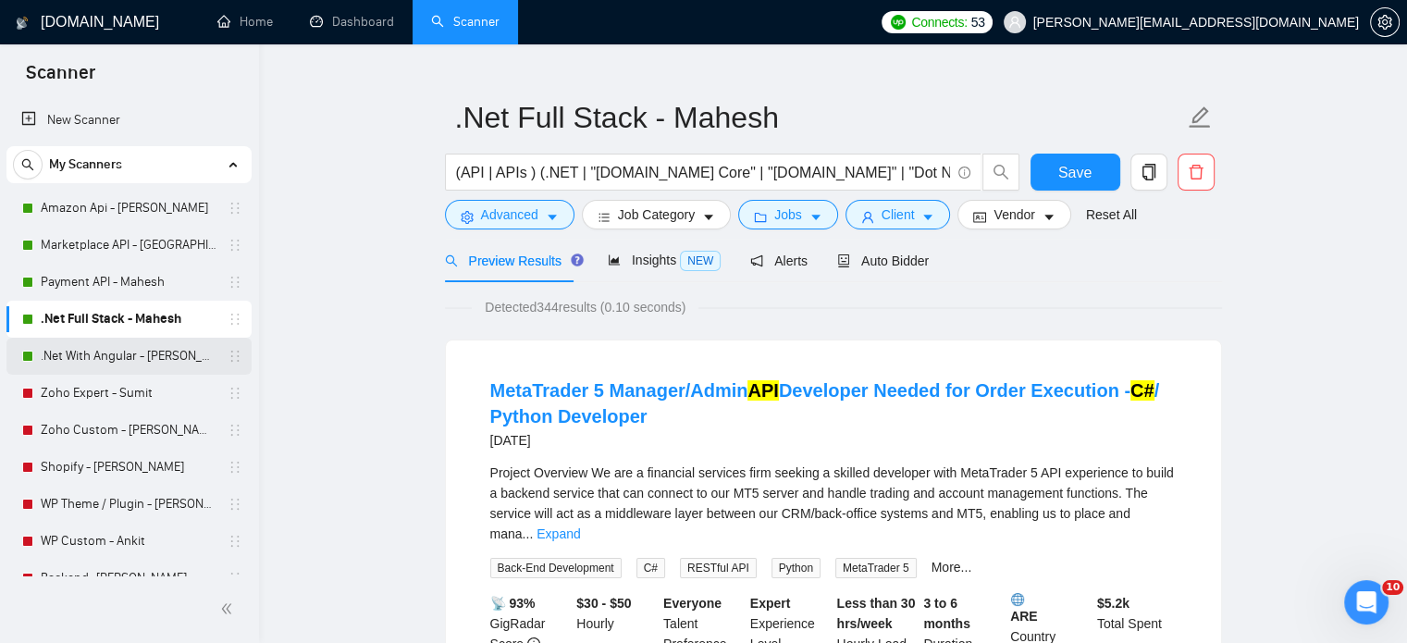
click at [117, 353] on link ".Net With Angular - [PERSON_NAME]" at bounding box center [129, 356] width 176 height 37
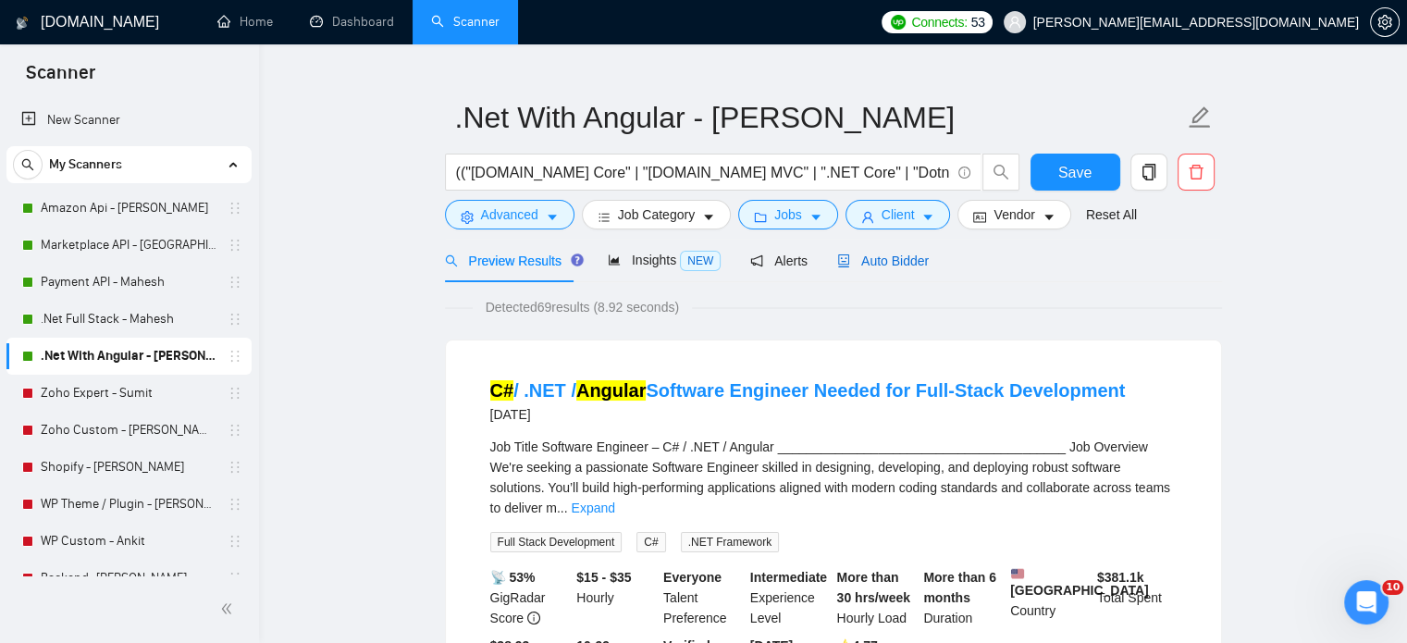
click at [872, 263] on span "Auto Bidder" at bounding box center [883, 260] width 92 height 15
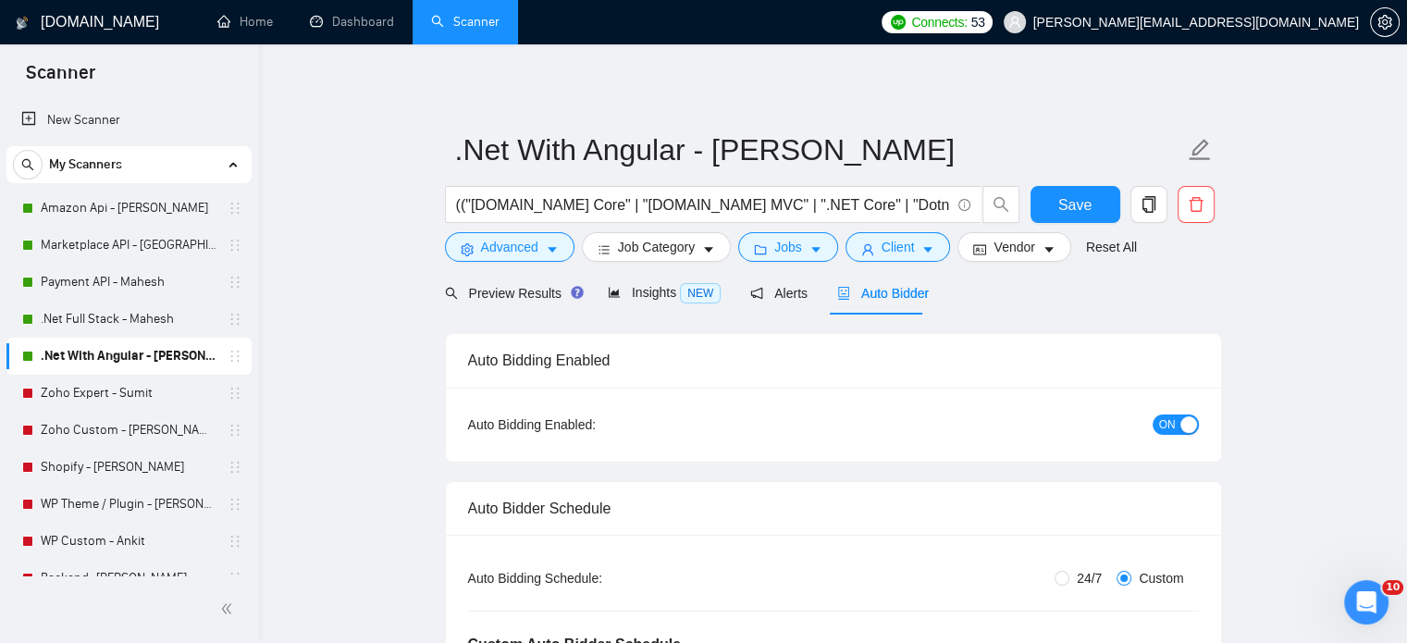
drag, startPoint x: 155, startPoint y: 320, endPoint x: 1226, endPoint y: 343, distance: 1070.5
click at [157, 320] on link ".Net Full Stack - Mahesh" at bounding box center [129, 319] width 176 height 37
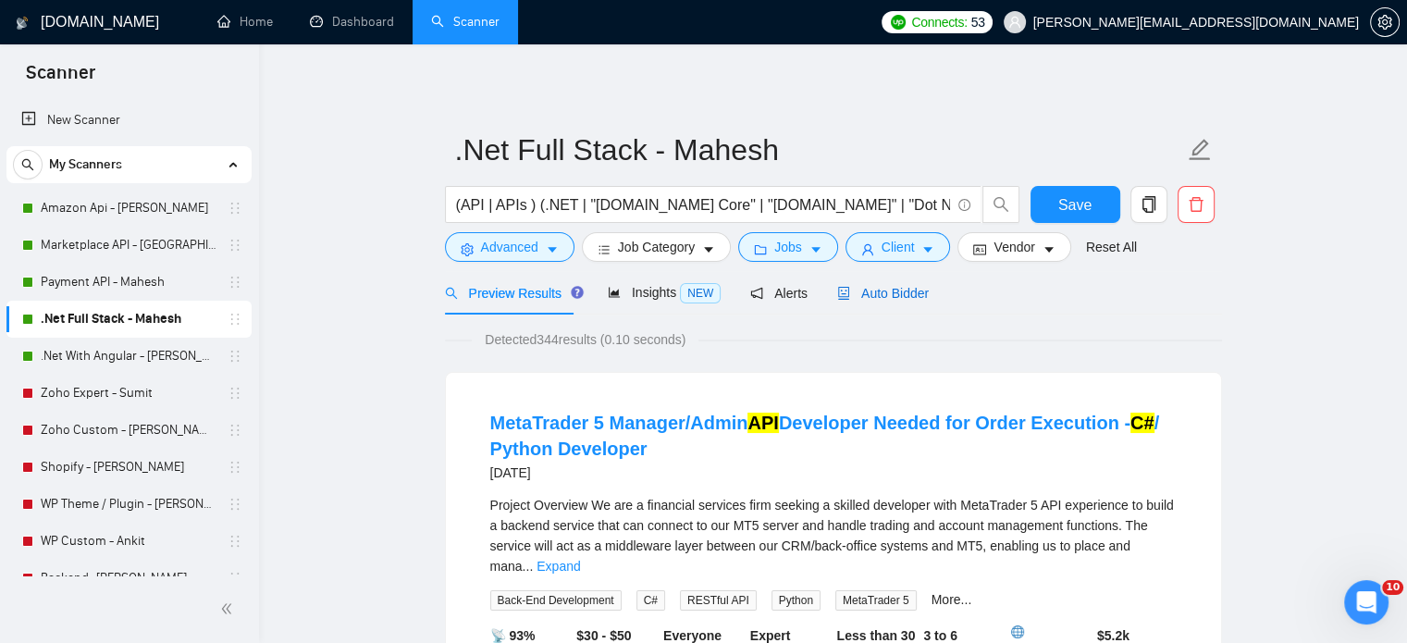
click at [897, 293] on span "Auto Bidder" at bounding box center [883, 293] width 92 height 15
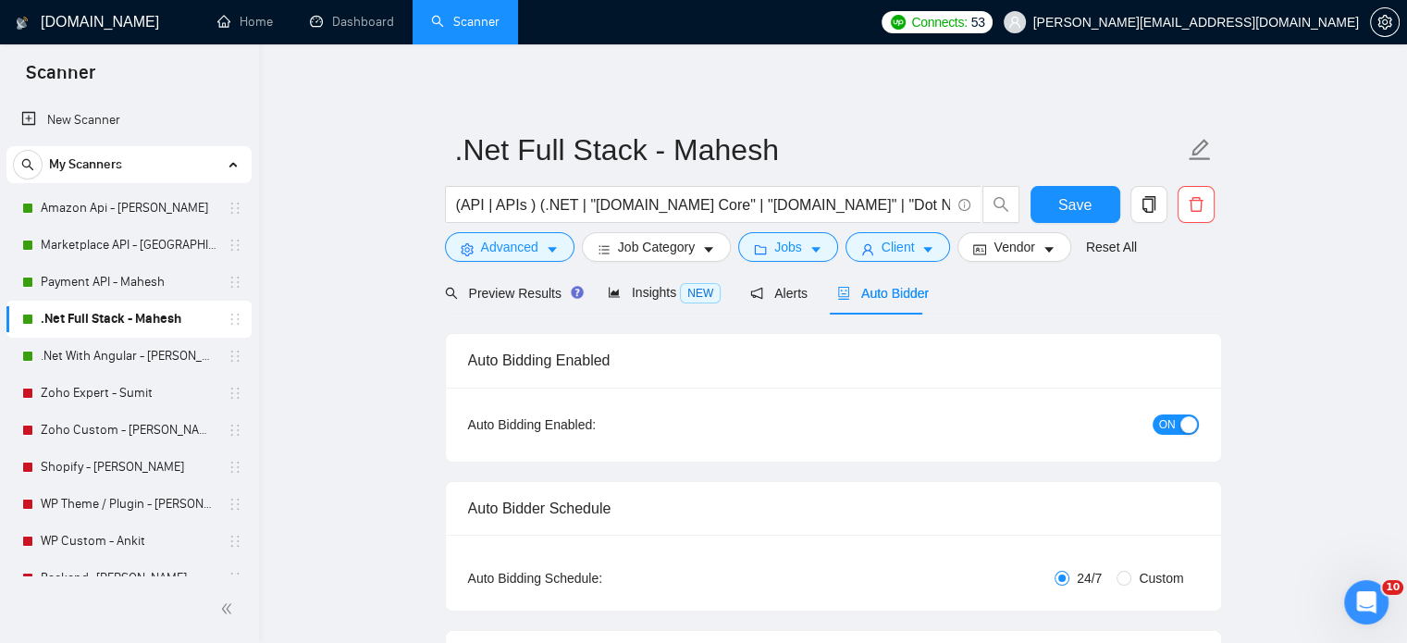
radio input "false"
radio input "true"
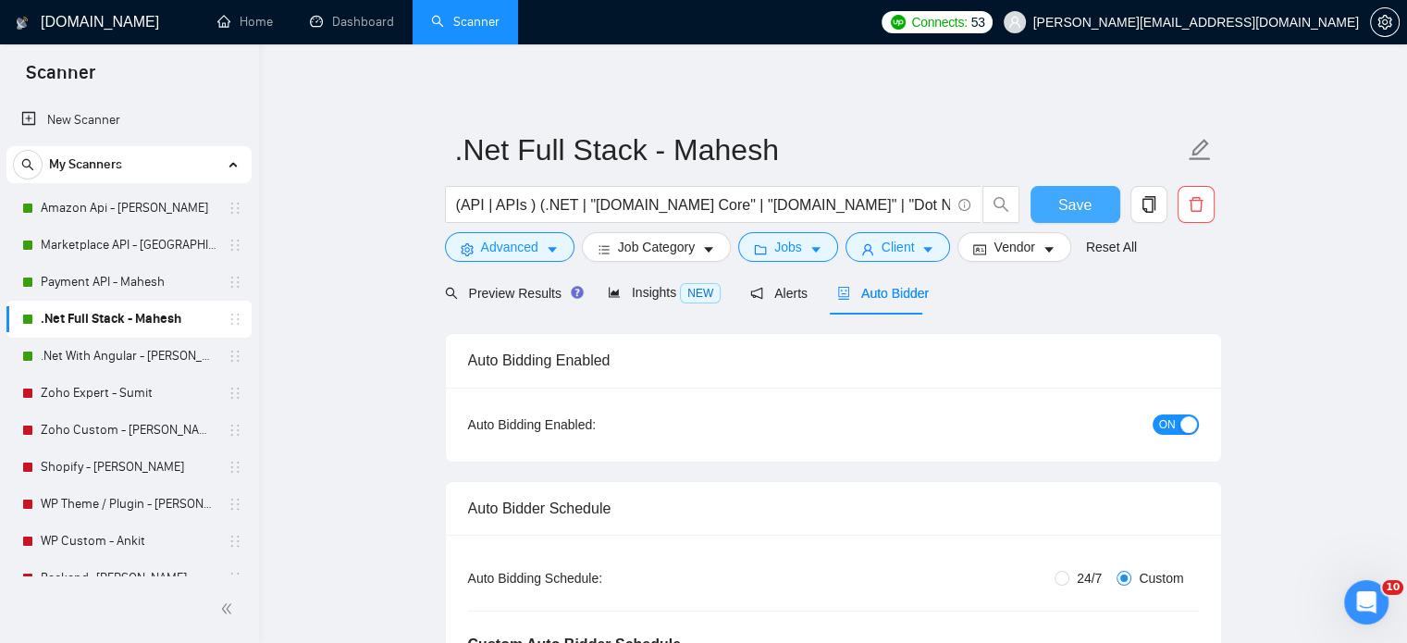
click at [1067, 207] on span "Save" at bounding box center [1074, 204] width 33 height 23
